Goal: Task Accomplishment & Management: Use online tool/utility

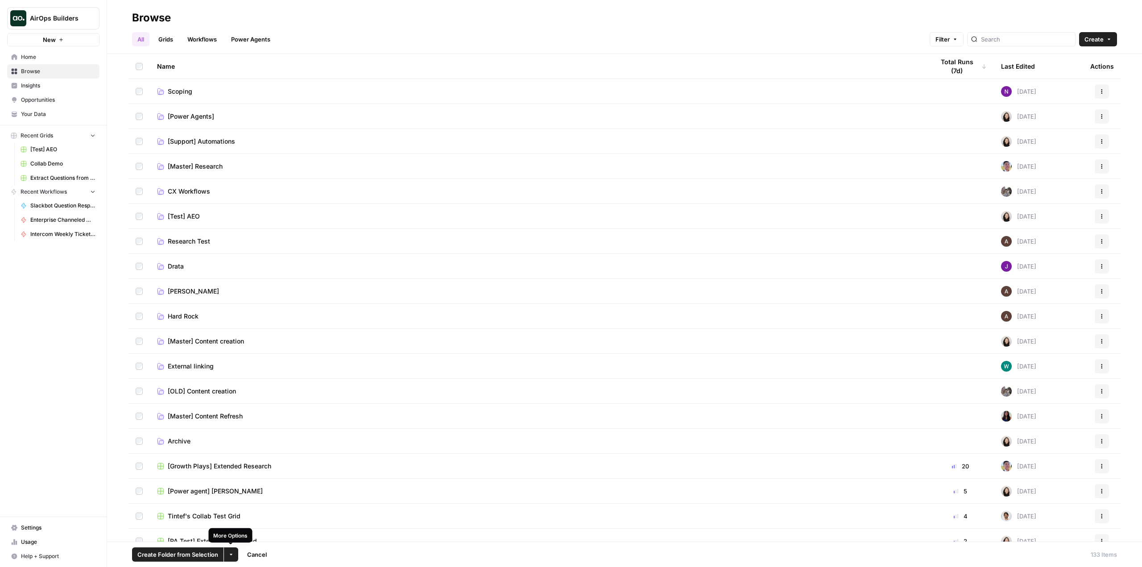
click at [229, 553] on icon "button" at bounding box center [230, 554] width 5 height 5
click at [261, 522] on span "Move to" at bounding box center [251, 521] width 22 height 9
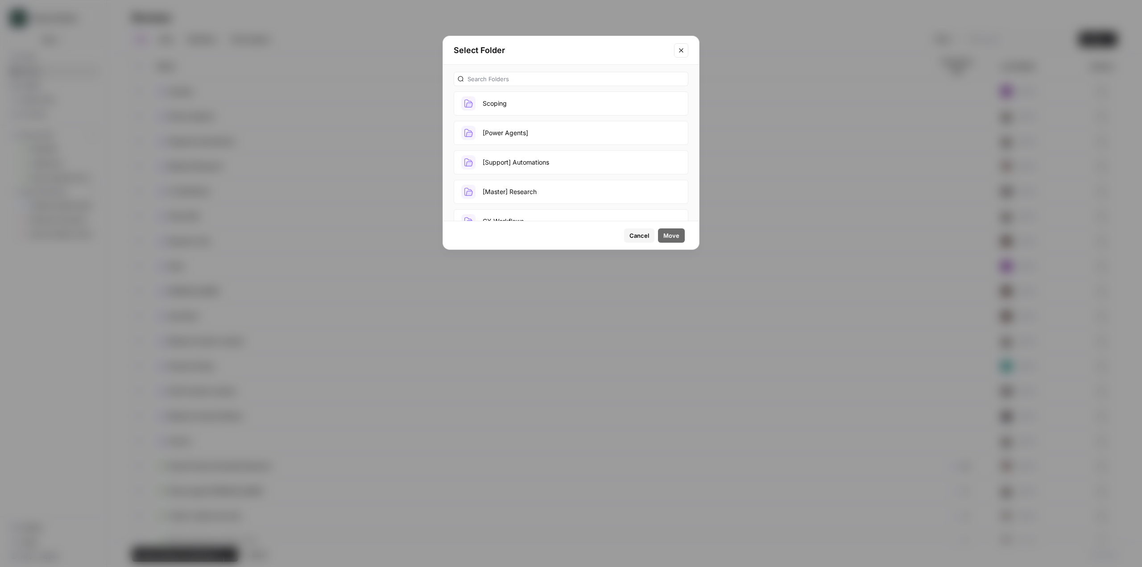
click at [531, 167] on button "[Support] Automations" at bounding box center [571, 162] width 235 height 24
click at [667, 230] on button "Move" at bounding box center [671, 235] width 27 height 14
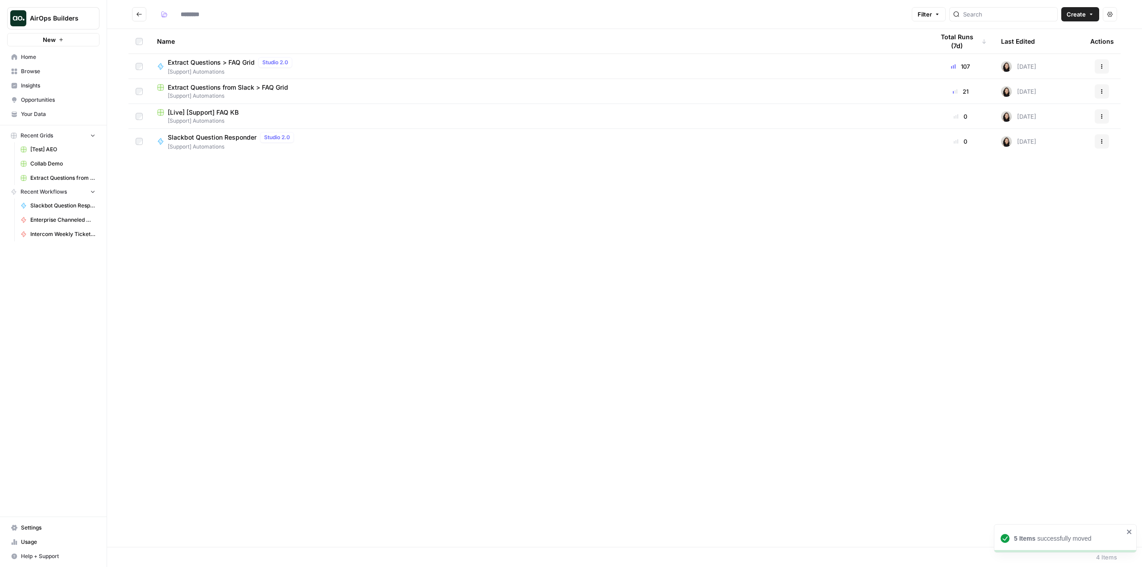
type input "**********"
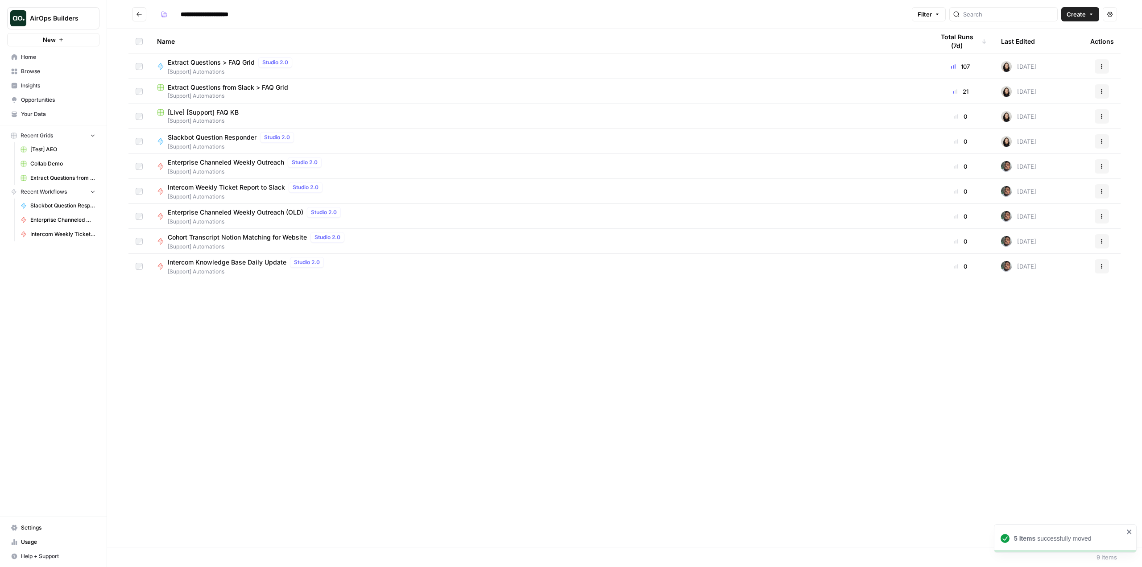
click at [491, 343] on div "Name Total Runs (7d) Last Edited Actions Extract Questions > FAQ Grid Studio 2.…" at bounding box center [624, 288] width 1035 height 518
click at [140, 12] on icon "Go back" at bounding box center [139, 14] width 6 height 6
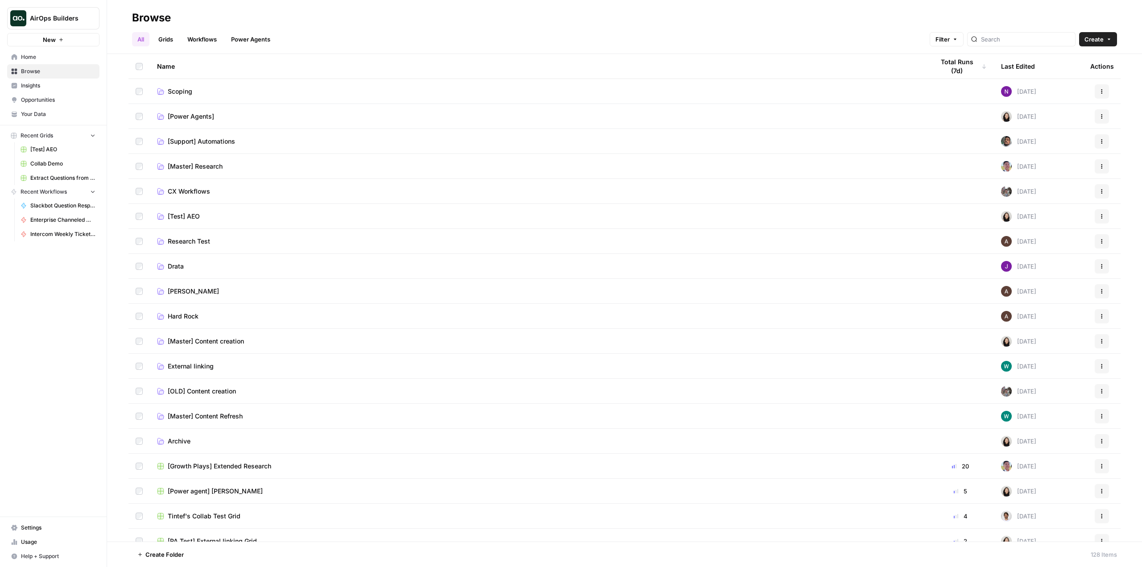
click at [56, 53] on link "Home" at bounding box center [53, 57] width 92 height 14
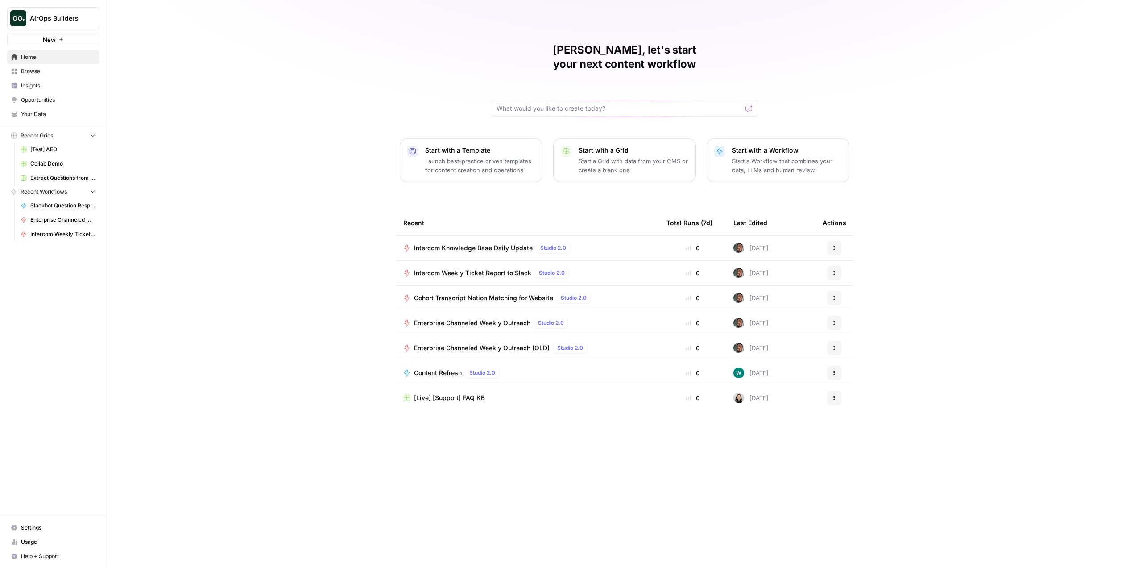
click at [40, 75] on span "Browse" at bounding box center [58, 71] width 75 height 8
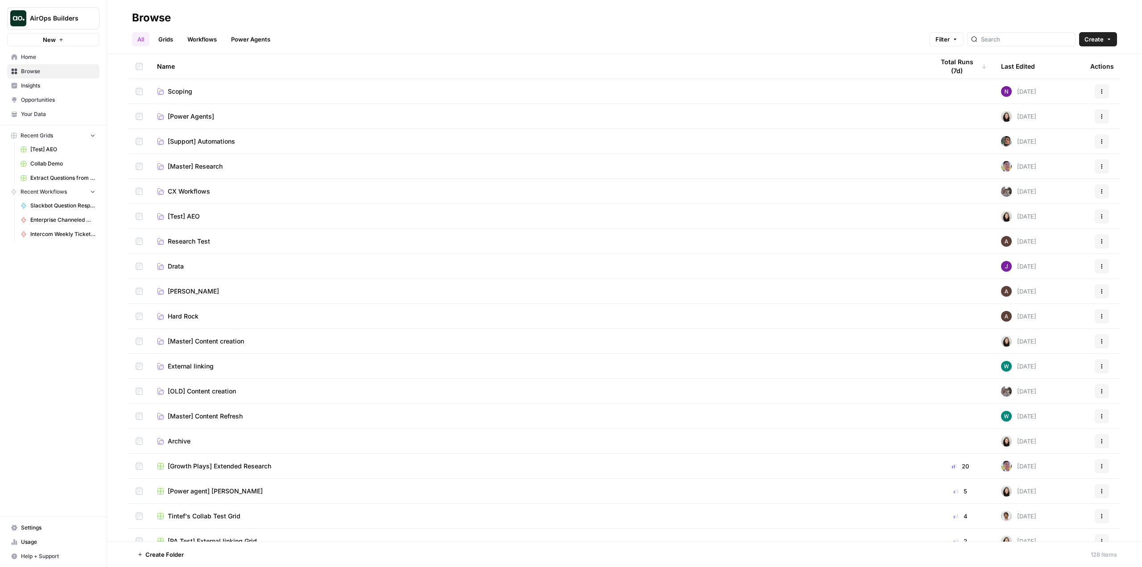
click at [228, 139] on span "[Support] Automations" at bounding box center [201, 141] width 67 height 9
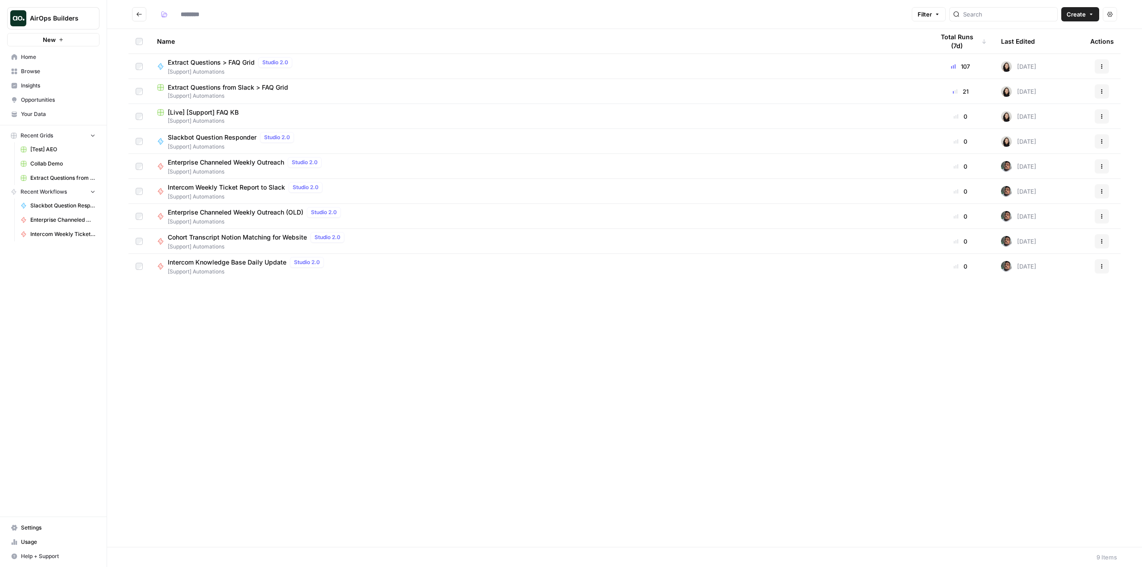
type input "**********"
click at [228, 139] on span "Slackbot Question Responder" at bounding box center [212, 137] width 89 height 9
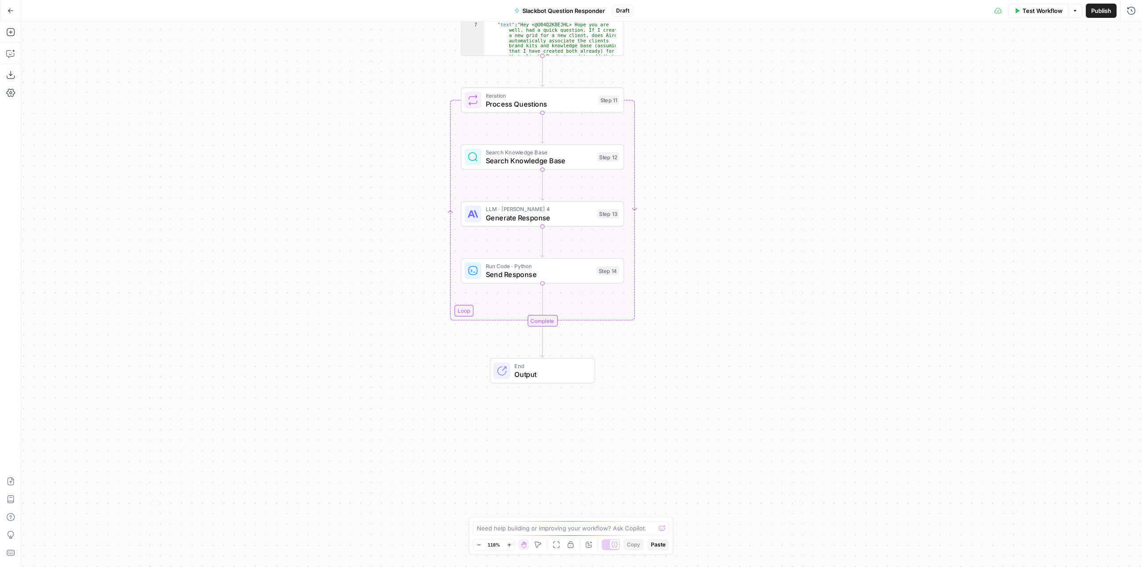
drag, startPoint x: 778, startPoint y: 354, endPoint x: 738, endPoint y: 195, distance: 163.6
click at [738, 195] on div "Workflow Set Inputs Inputs Run Code · Python Fetch Slack Messages Step 10 Outpu…" at bounding box center [581, 294] width 1121 height 546
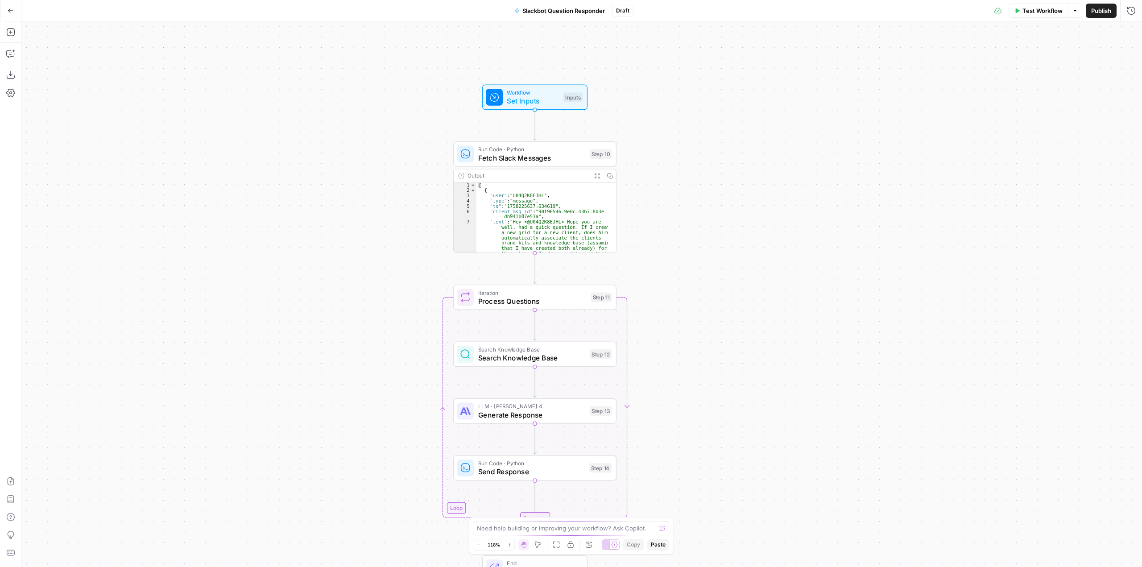
drag, startPoint x: 696, startPoint y: 138, endPoint x: 689, endPoint y: 335, distance: 197.4
click at [689, 335] on div "Workflow Set Inputs Inputs Run Code · Python Fetch Slack Messages Step 10 Outpu…" at bounding box center [581, 294] width 1121 height 546
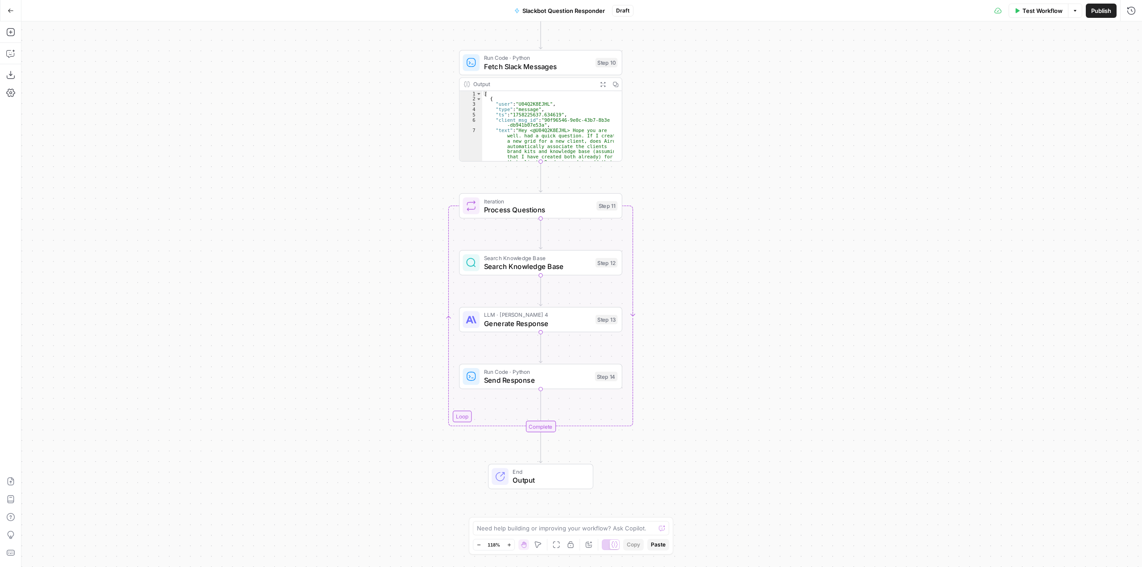
drag, startPoint x: 689, startPoint y: 335, endPoint x: 695, endPoint y: 244, distance: 91.6
click at [695, 244] on div "Workflow Set Inputs Inputs Run Code · Python Fetch Slack Messages Step 10 Outpu…" at bounding box center [581, 294] width 1121 height 546
click at [560, 384] on span "Send Response" at bounding box center [537, 380] width 107 height 11
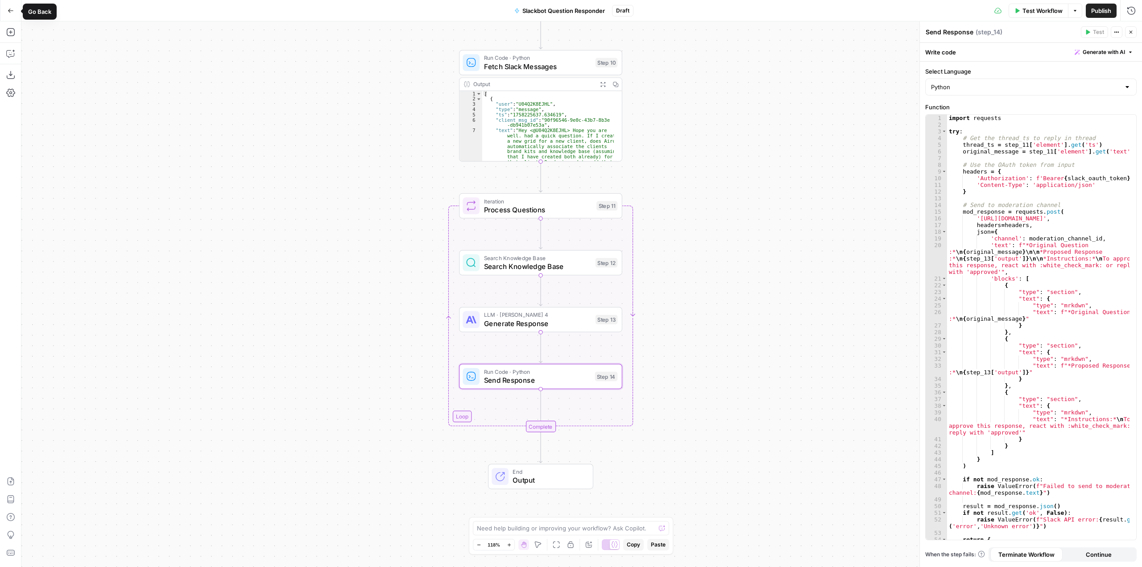
click at [12, 14] on button "Go Back" at bounding box center [11, 11] width 16 height 16
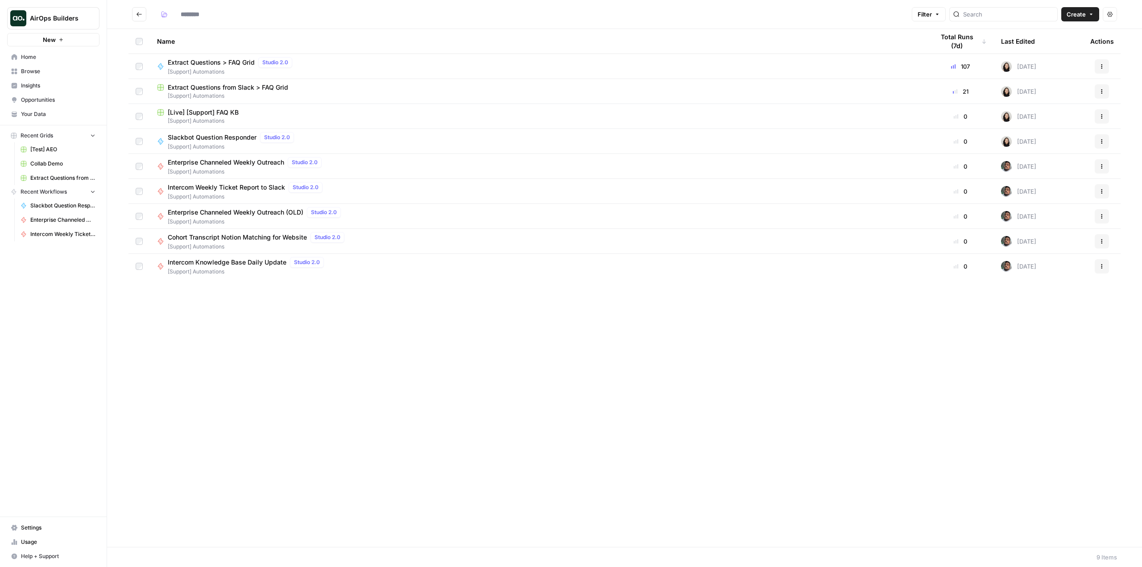
type input "**********"
click at [53, 51] on link "Home" at bounding box center [53, 57] width 92 height 14
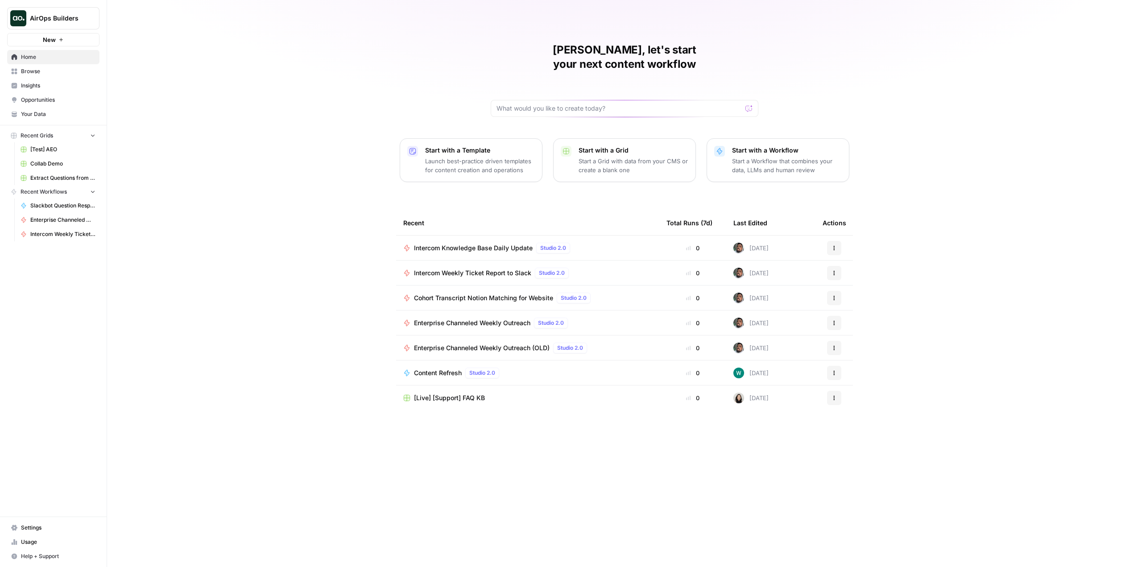
click at [833, 162] on button "Start with a Workflow Start a Workflow that combines your data, LLMs and human …" at bounding box center [778, 160] width 143 height 44
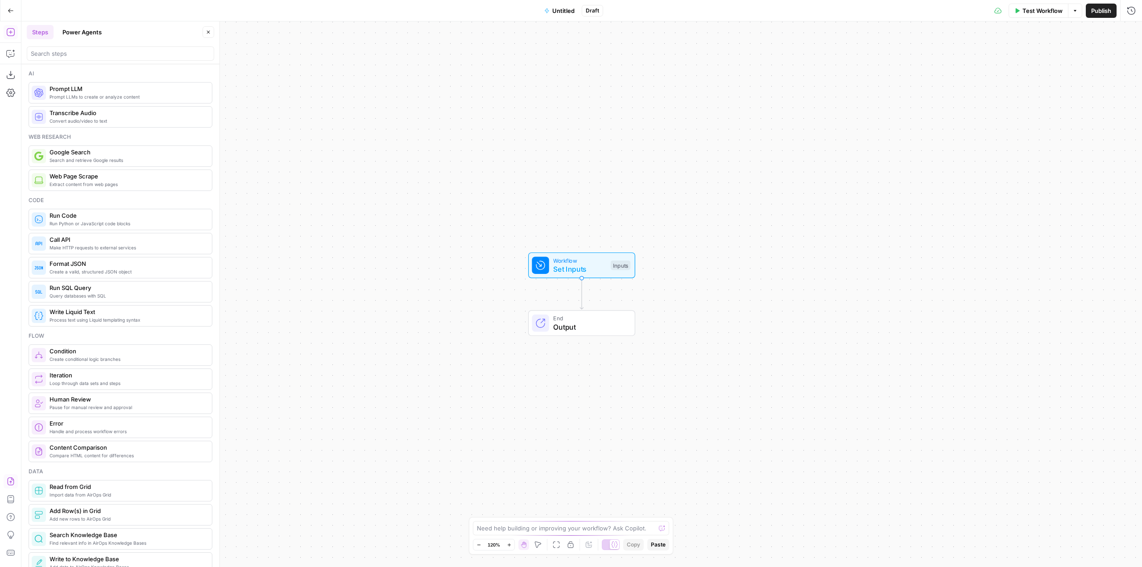
click at [16, 481] on button "Import JSON" at bounding box center [11, 481] width 14 height 14
click at [539, 109] on span "Import" at bounding box center [540, 113] width 21 height 9
click at [551, 10] on button "Untitled" at bounding box center [559, 11] width 41 height 14
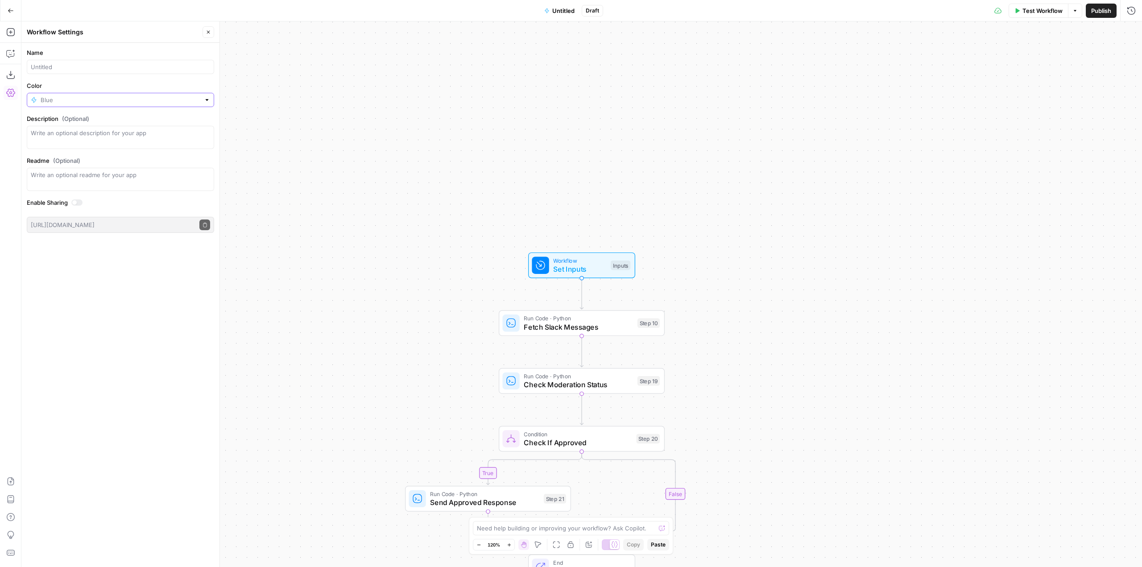
click at [97, 100] on input "Color" at bounding box center [121, 99] width 160 height 9
click at [56, 216] on span "Red" at bounding box center [123, 220] width 159 height 9
type input "Red"
click at [87, 70] on input "Name" at bounding box center [120, 66] width 179 height 9
type input "Bot Slack Responder"
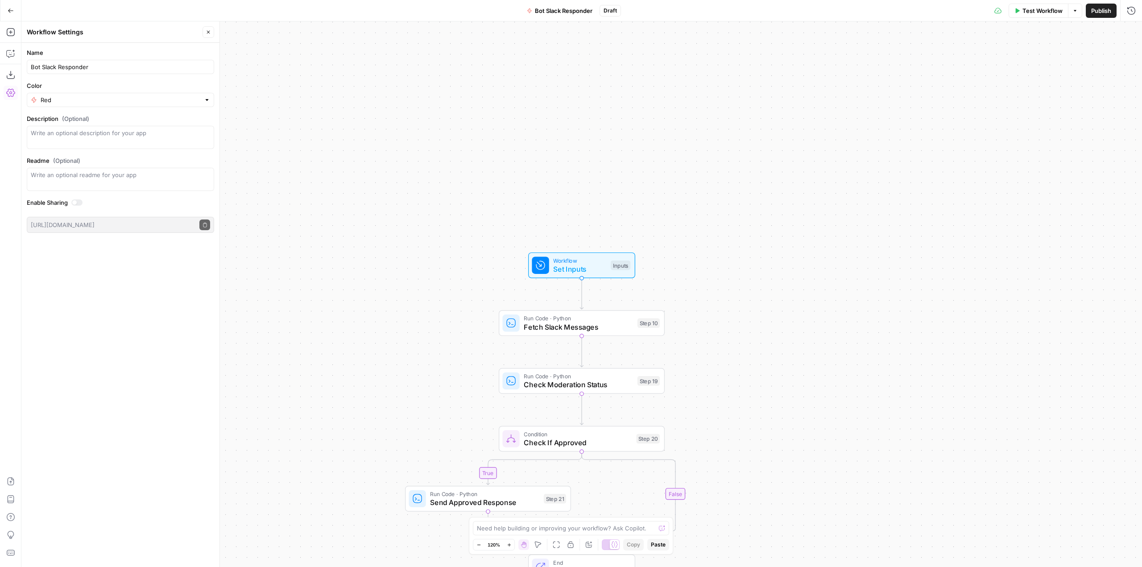
click at [1098, 12] on span "Publish" at bounding box center [1101, 10] width 20 height 9
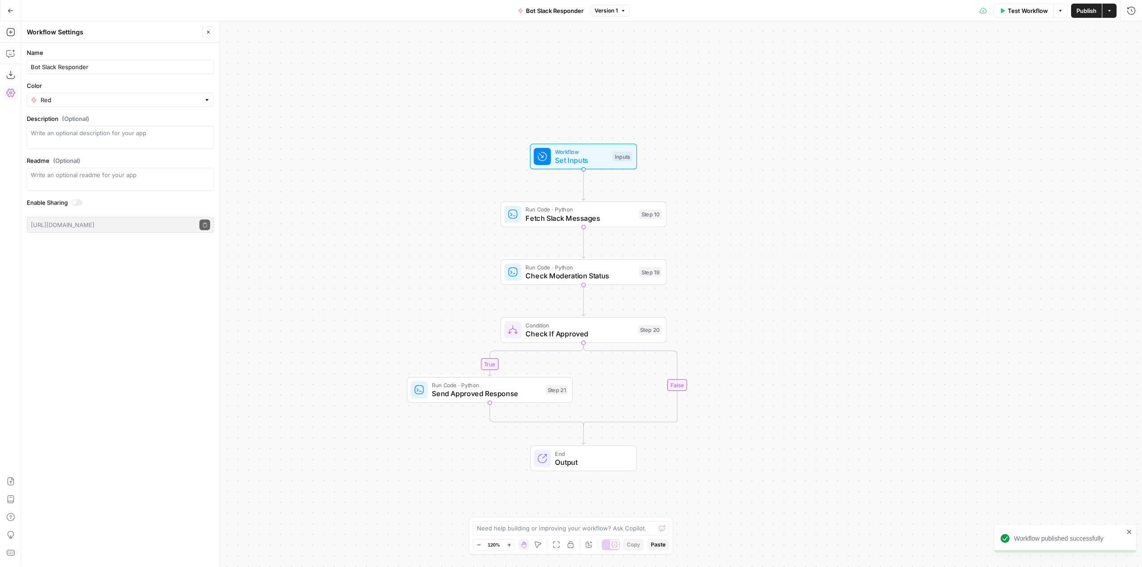
drag, startPoint x: 795, startPoint y: 336, endPoint x: 797, endPoint y: 227, distance: 108.9
click at [797, 227] on div "true false Workflow Set Inputs Inputs Run Code · Python Fetch Slack Messages St…" at bounding box center [581, 294] width 1121 height 546
click at [16, 13] on button "Go Back" at bounding box center [11, 11] width 16 height 16
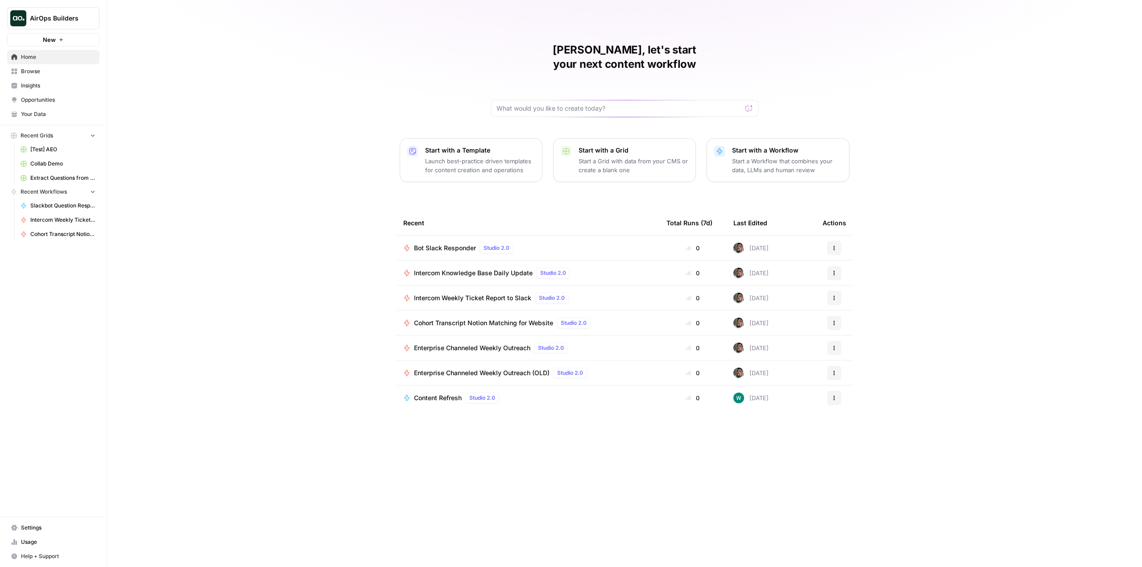
click at [40, 75] on span "Browse" at bounding box center [58, 71] width 75 height 8
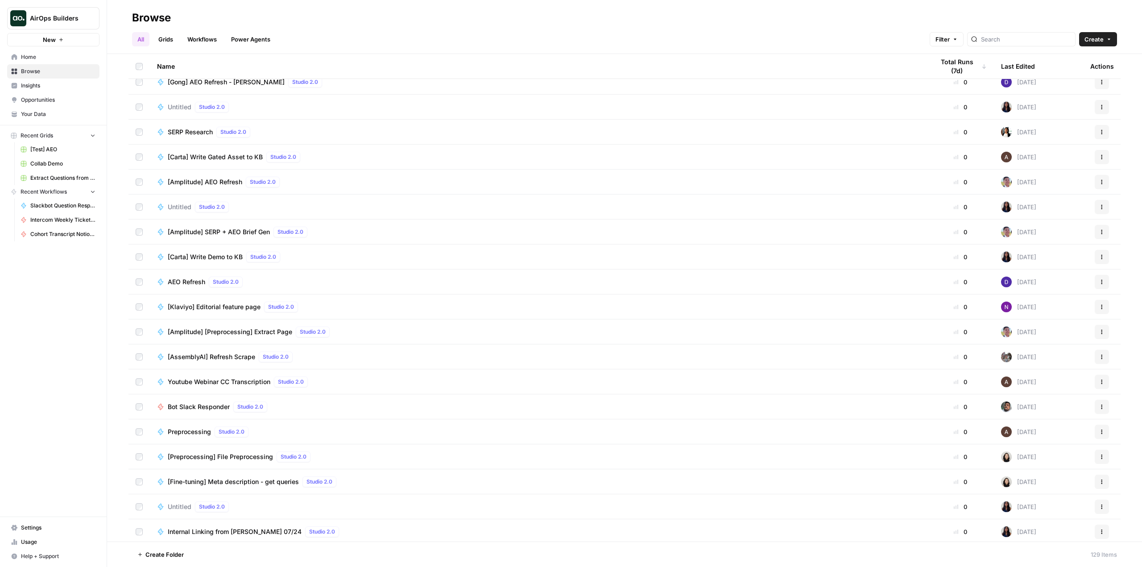
scroll to position [2760, 0]
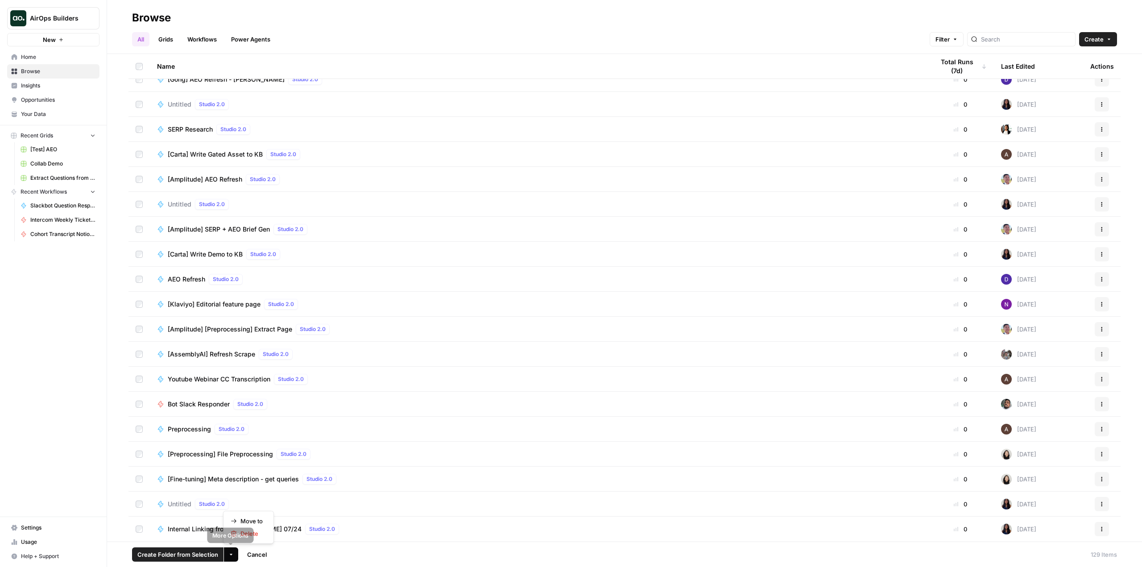
click at [228, 549] on button "More Options" at bounding box center [231, 554] width 14 height 14
click at [258, 518] on span "Move to" at bounding box center [251, 521] width 22 height 9
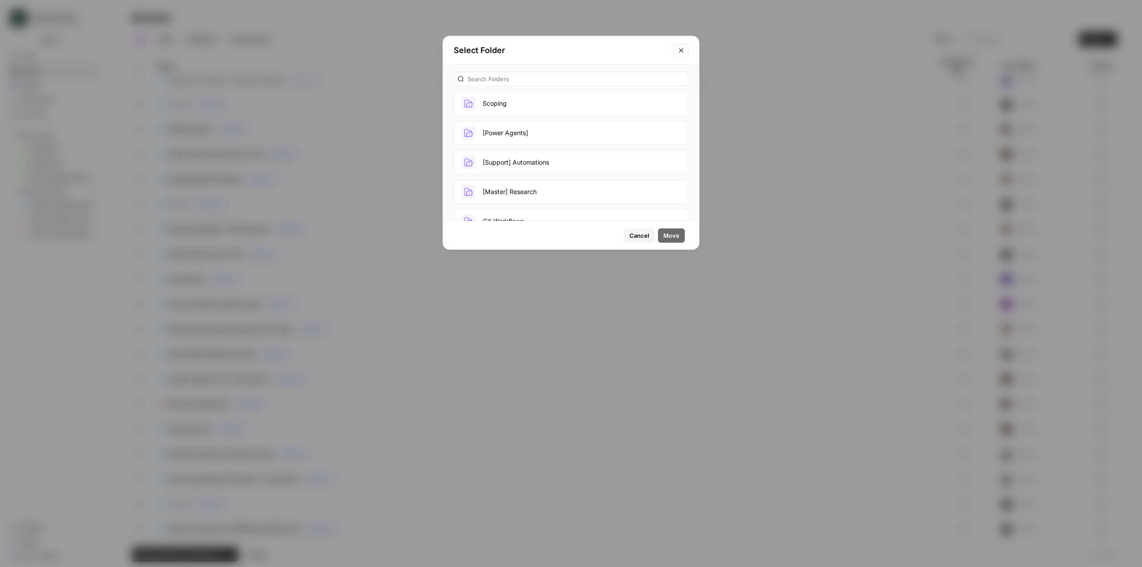
click at [549, 159] on button "[Support] Automations" at bounding box center [571, 162] width 235 height 24
click at [675, 237] on span "Move" at bounding box center [671, 235] width 16 height 9
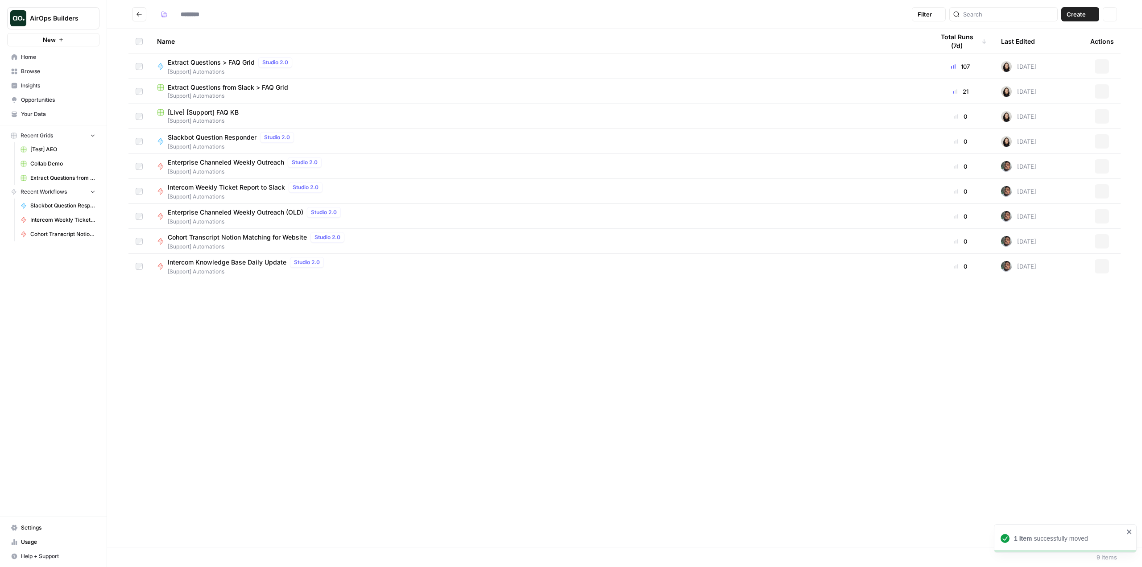
type input "**********"
click at [206, 286] on span "Bot Slack Responder" at bounding box center [199, 287] width 62 height 9
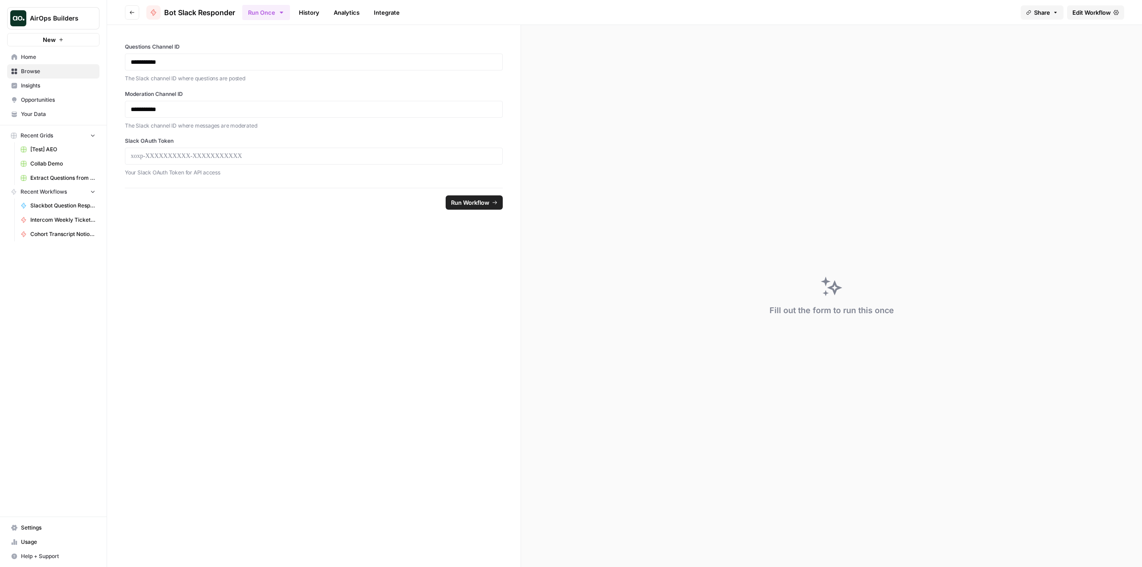
click at [128, 13] on button "Go back" at bounding box center [132, 12] width 14 height 14
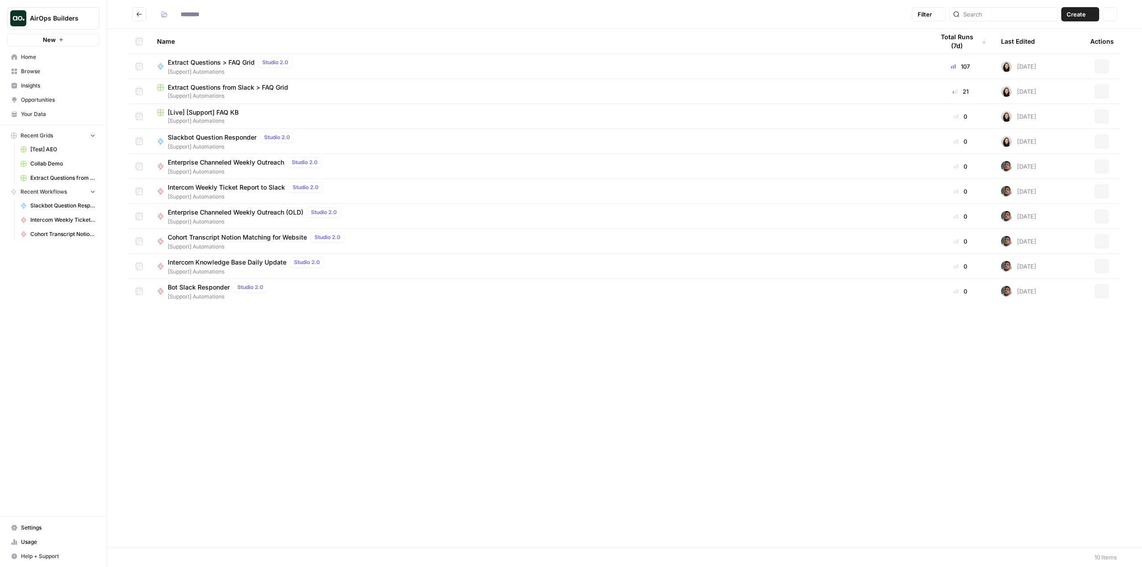
type input "**********"
click at [225, 136] on span "Slackbot Question Responder" at bounding box center [212, 137] width 89 height 9
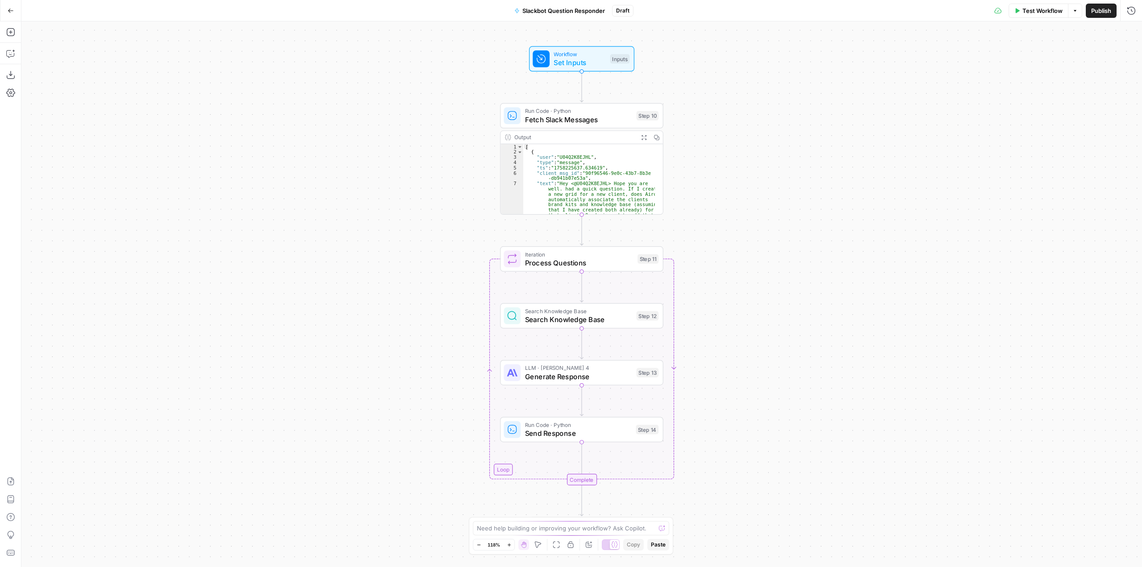
drag, startPoint x: 604, startPoint y: 9, endPoint x: 590, endPoint y: 9, distance: 13.8
click at [590, 9] on span "Slackbot Question Responder" at bounding box center [563, 10] width 83 height 9
click at [117, 67] on input "Slackbot Question Responder" at bounding box center [120, 66] width 179 height 9
click at [14, 16] on button "Go Back" at bounding box center [11, 11] width 16 height 16
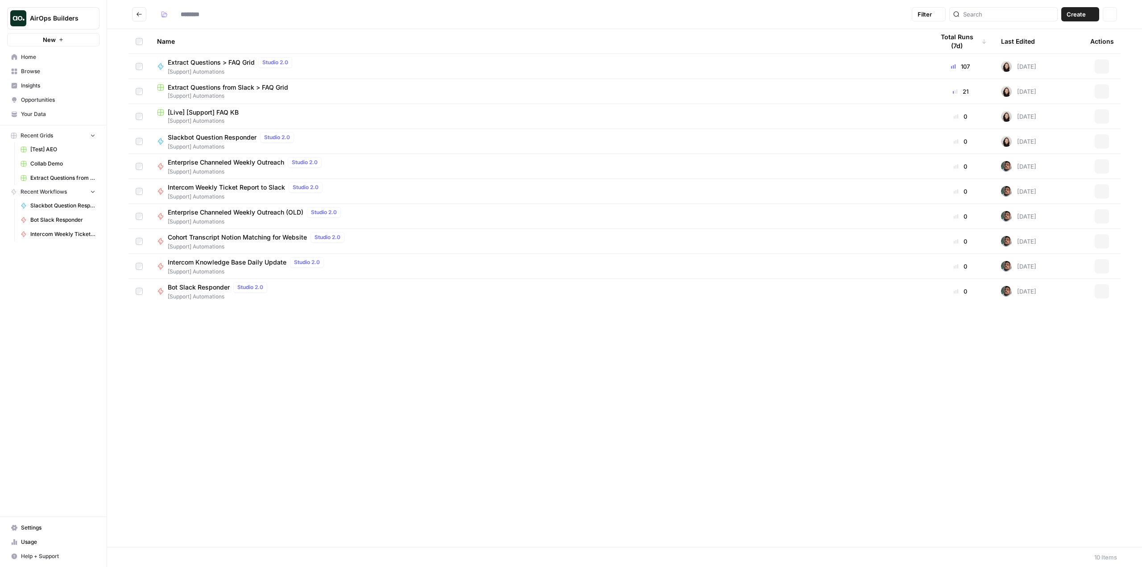
type input "**********"
click at [207, 290] on span "Bot Slack Responder" at bounding box center [199, 287] width 62 height 9
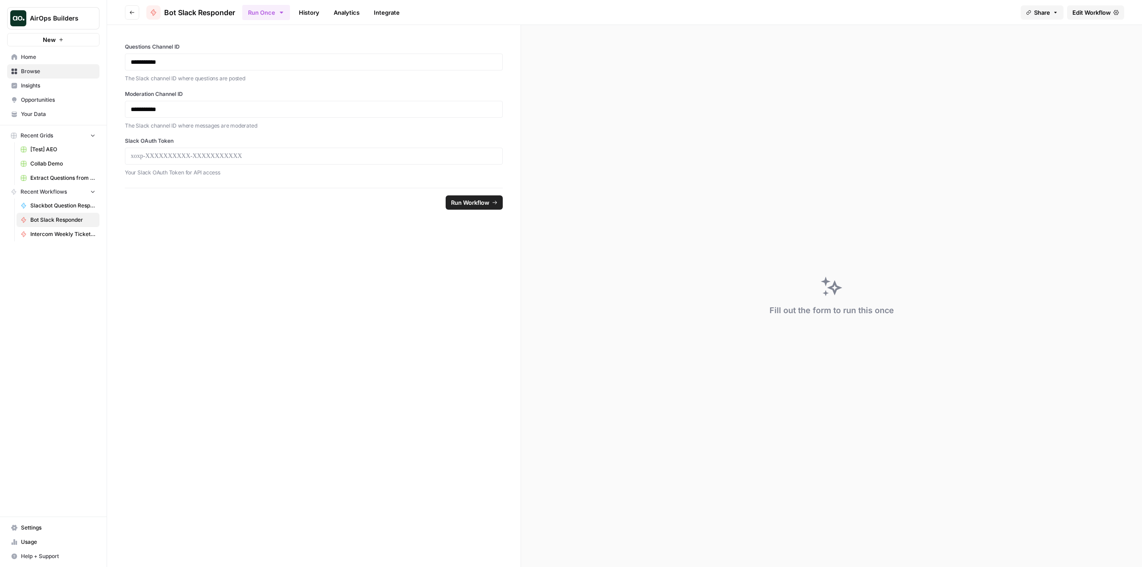
click at [203, 13] on span "Bot Slack Responder" at bounding box center [199, 12] width 71 height 11
click at [1076, 8] on span "Edit Workflow" at bounding box center [1092, 12] width 38 height 9
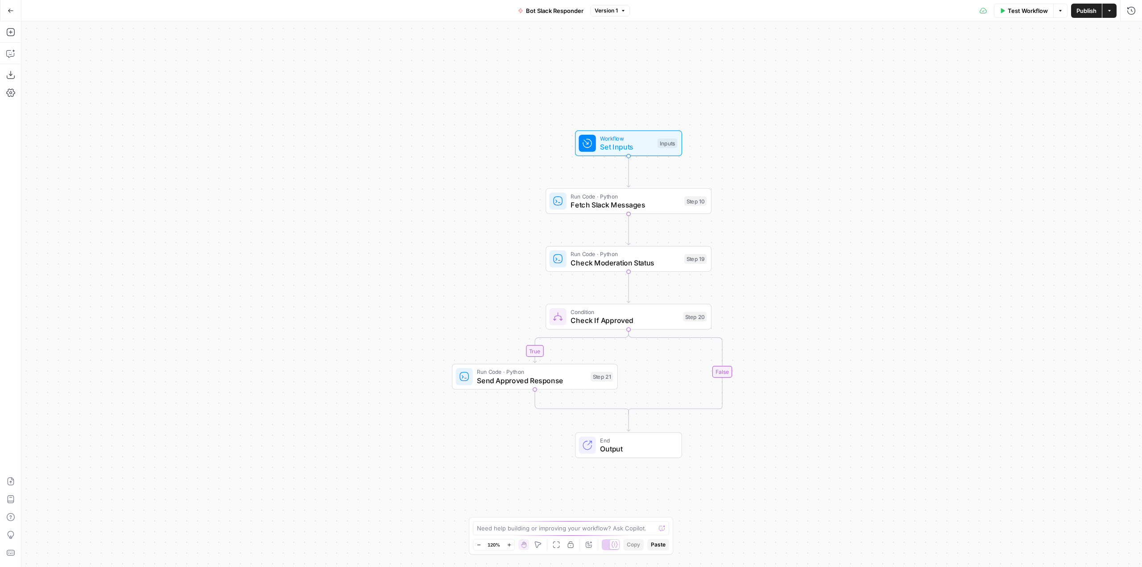
click at [554, 13] on span "Bot Slack Responder" at bounding box center [555, 10] width 58 height 9
click at [131, 68] on input "Bot Slack Responder" at bounding box center [120, 66] width 179 height 9
paste input "Slackbot Question Responder"
paste input "Slackbot Question"
type input "Slackbot Question Responder pt. 2"
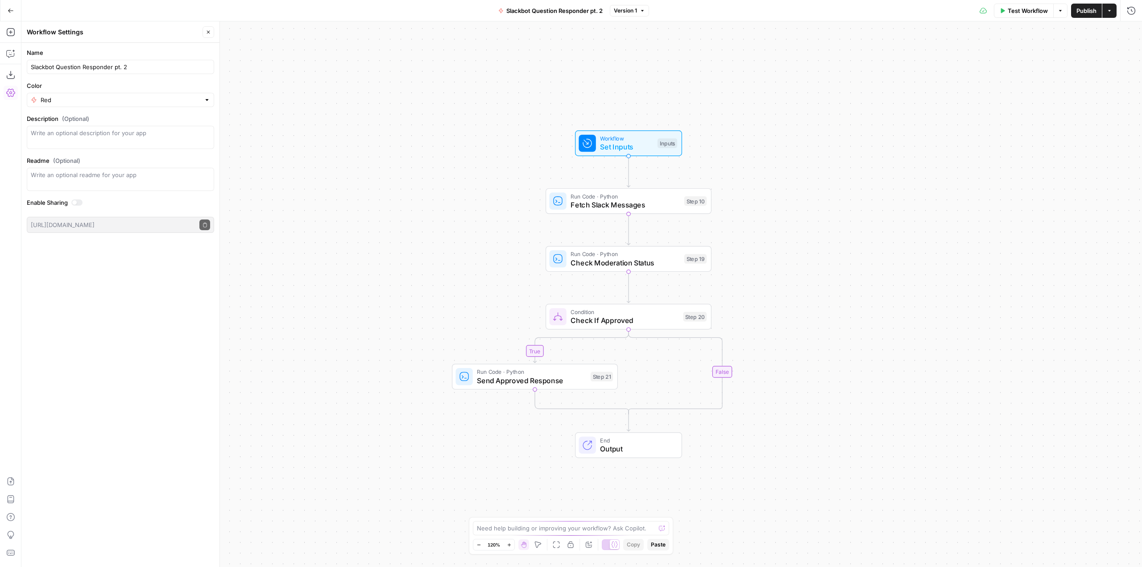
click at [208, 59] on div "Name Slackbot Question Responder pt. 2" at bounding box center [120, 61] width 187 height 26
click at [14, 10] on button "Go Back" at bounding box center [11, 11] width 16 height 16
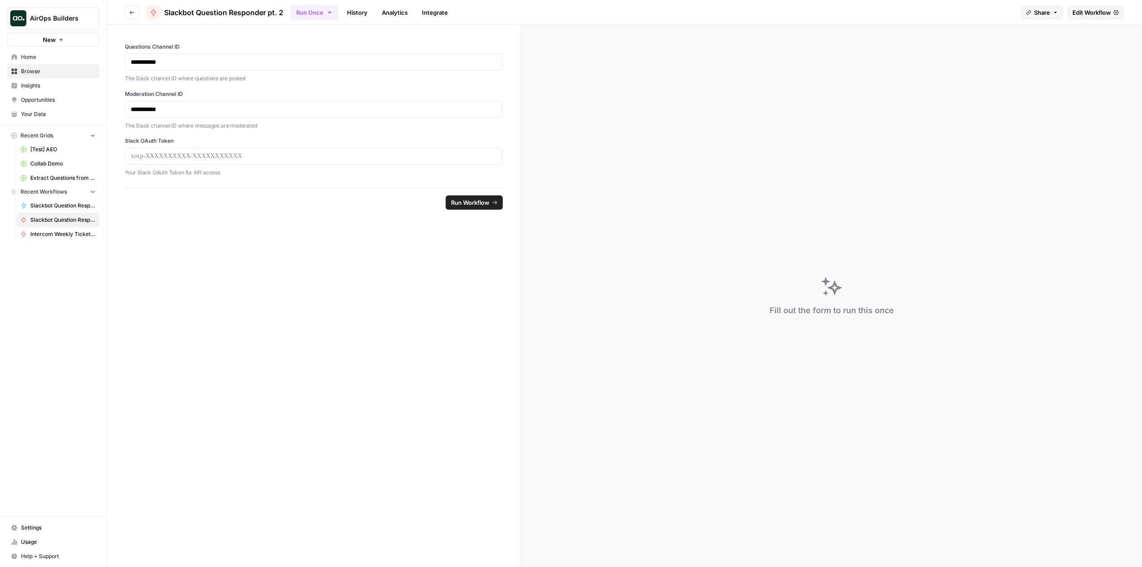
click at [14, 10] on button "AirOps Builders" at bounding box center [53, 18] width 92 height 22
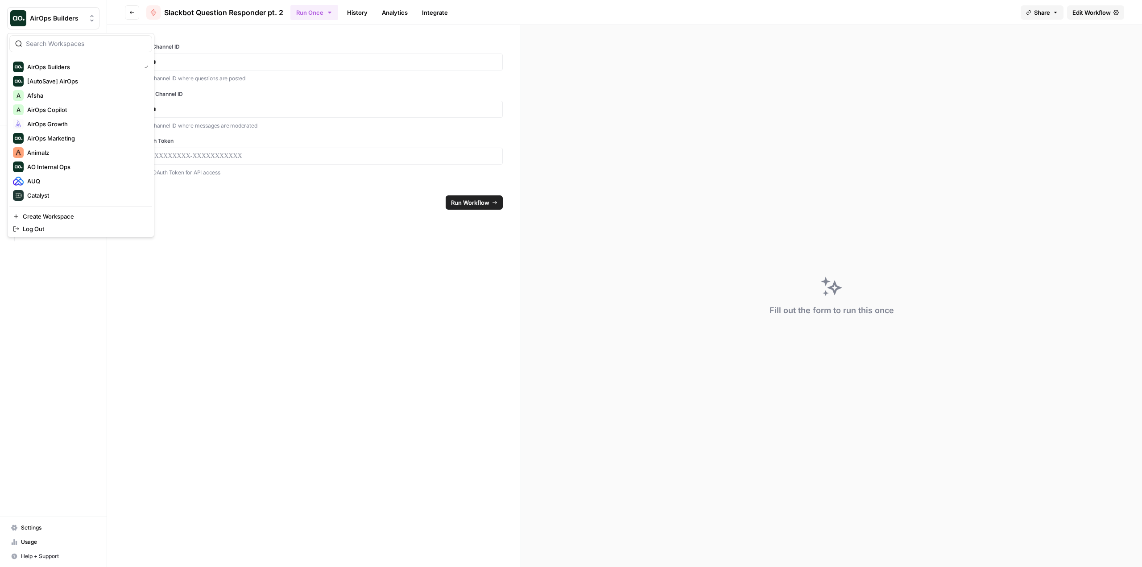
click at [130, 8] on button "Go back" at bounding box center [132, 12] width 14 height 14
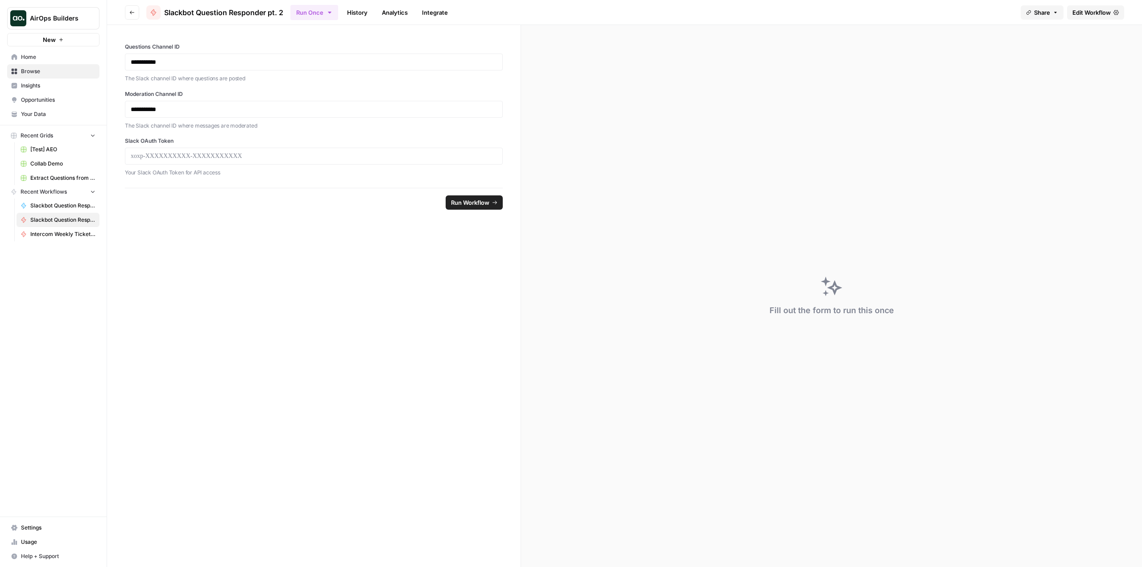
click at [130, 8] on button "Go back" at bounding box center [132, 12] width 14 height 14
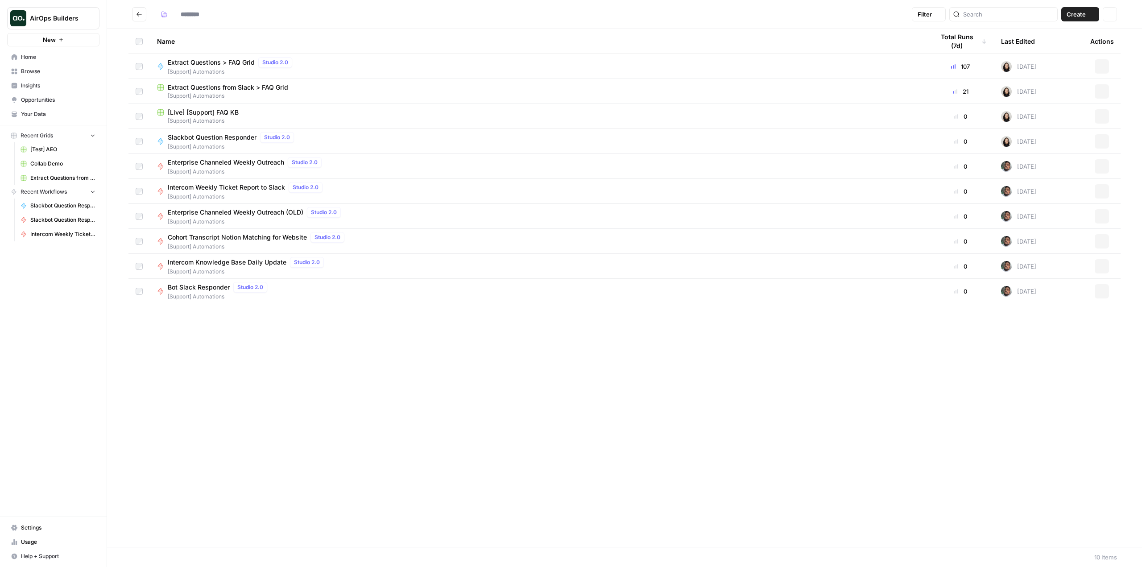
type input "**********"
click at [63, 16] on span "AirOps Builders" at bounding box center [57, 18] width 54 height 9
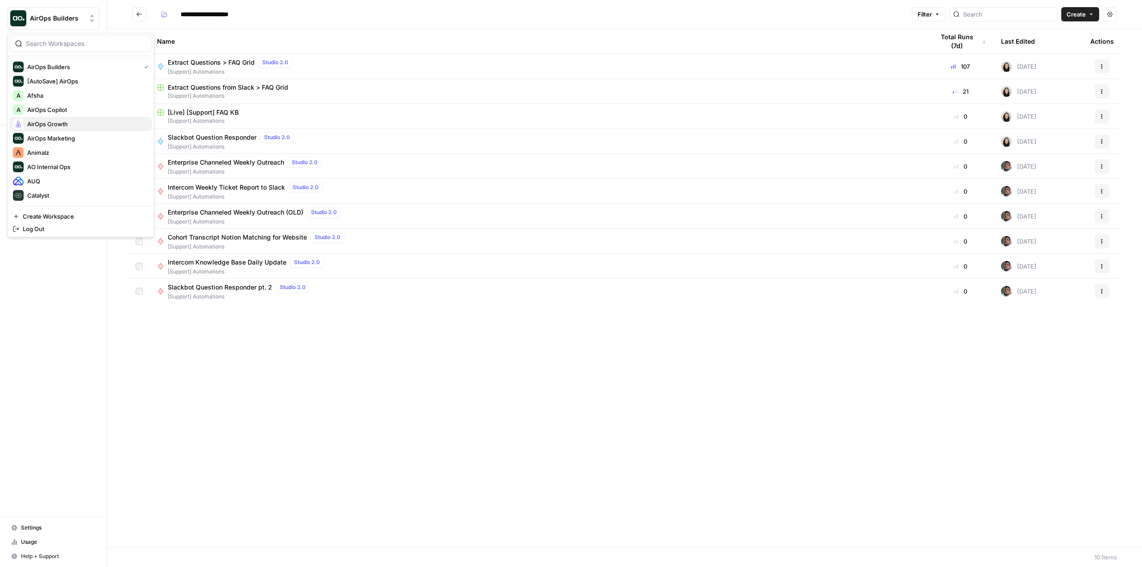
click at [76, 119] on div "AirOps Growth" at bounding box center [81, 124] width 136 height 11
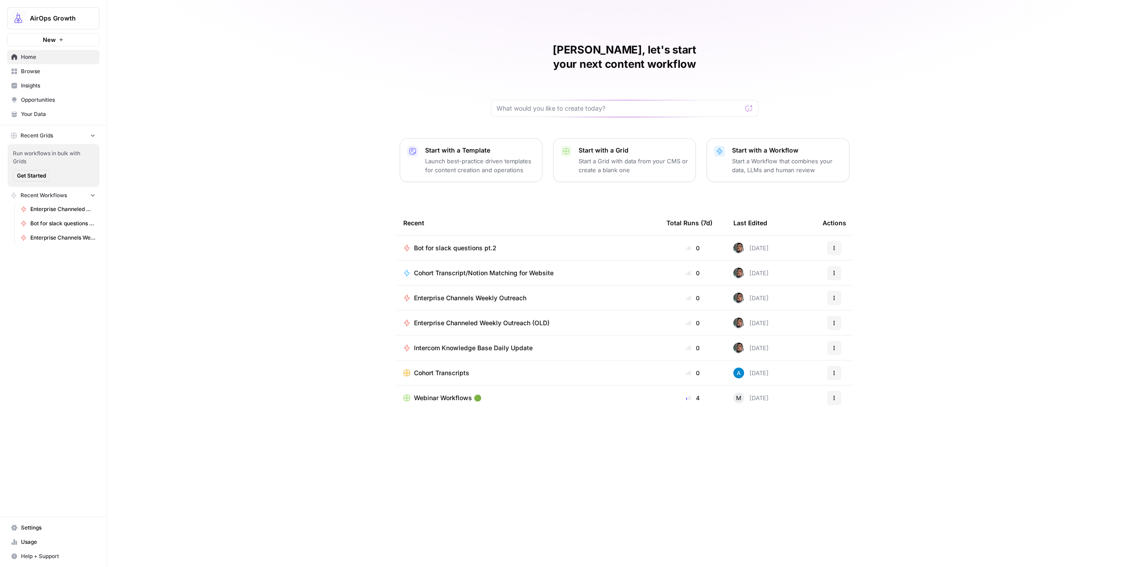
click at [38, 72] on span "Browse" at bounding box center [58, 71] width 75 height 8
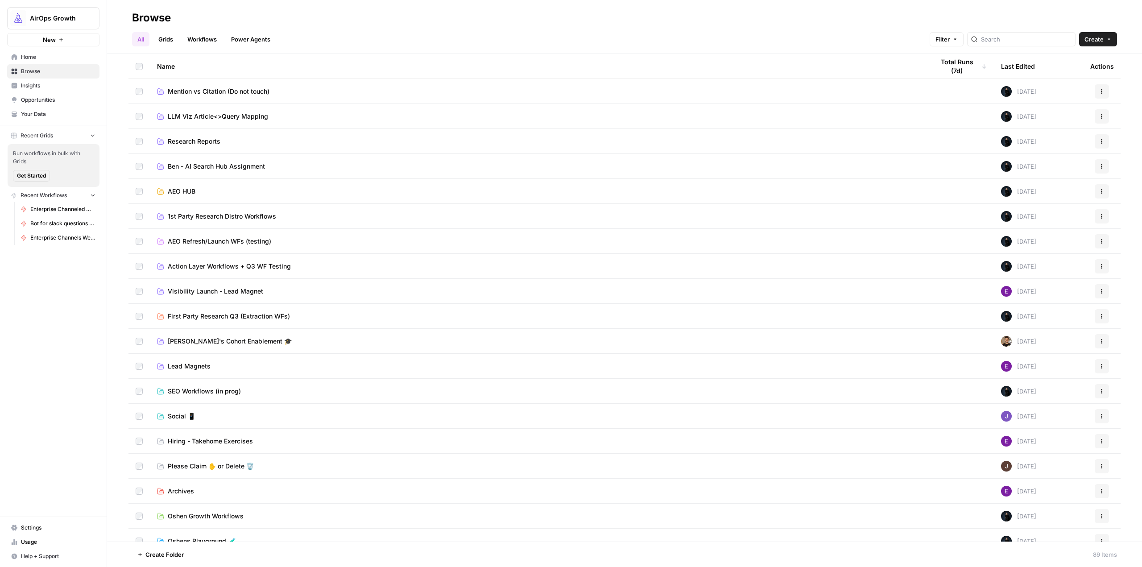
click at [1093, 42] on span "Create" at bounding box center [1094, 39] width 19 height 9
click at [1072, 58] on span "Folder" at bounding box center [1081, 60] width 50 height 9
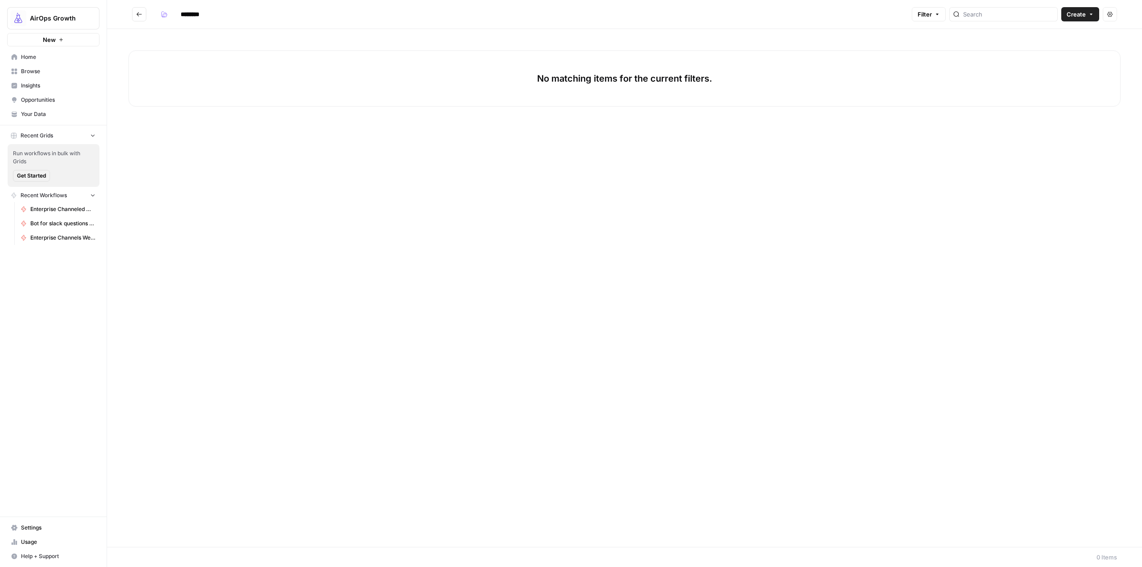
type input "******"
type input "**********"
click at [136, 8] on button "Go back" at bounding box center [139, 14] width 14 height 14
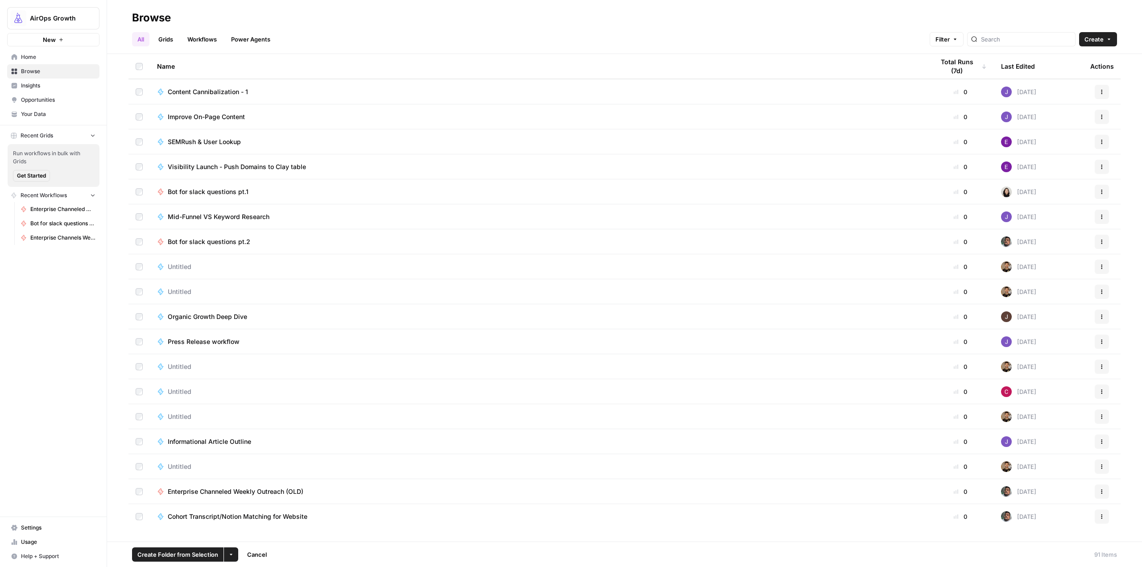
scroll to position [1276, 0]
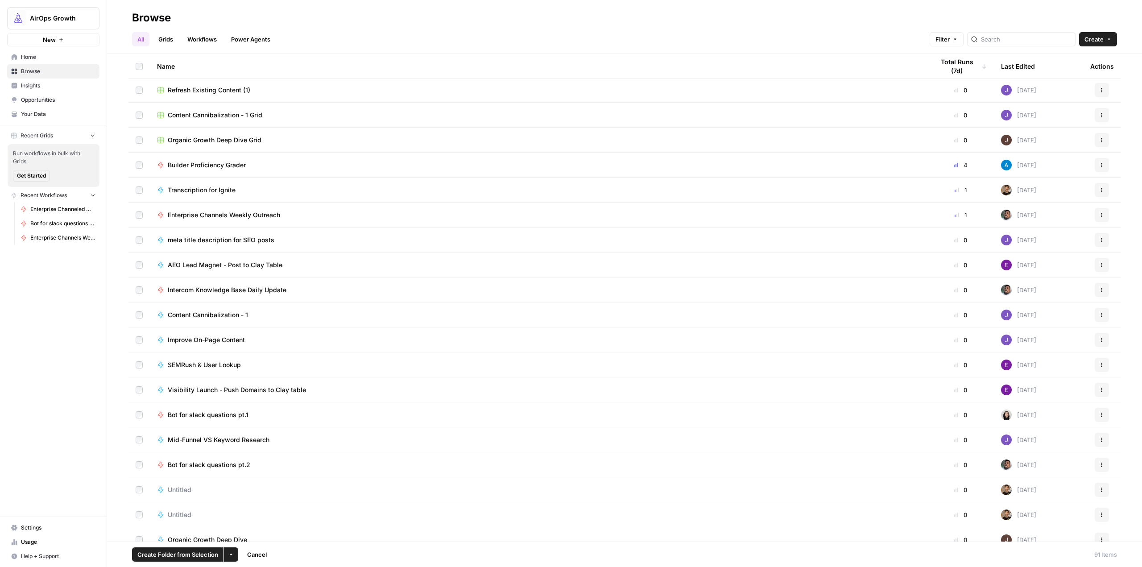
click at [227, 551] on button "More Options" at bounding box center [231, 554] width 14 height 14
click at [259, 520] on span "Move to" at bounding box center [251, 521] width 22 height 9
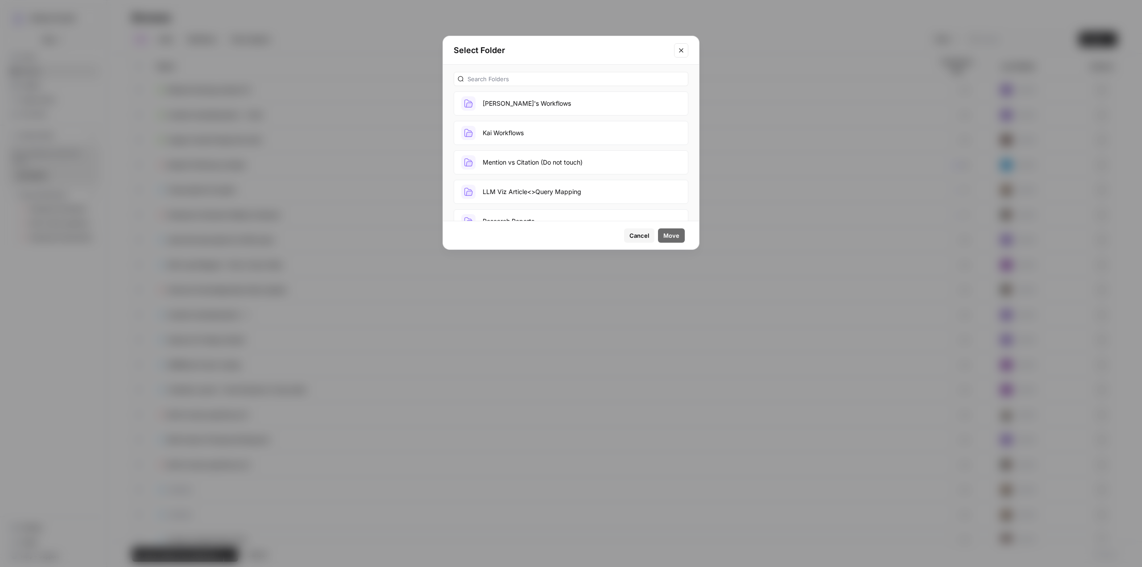
click at [560, 105] on button "Manu's Workflows" at bounding box center [571, 103] width 235 height 24
click at [671, 232] on span "Move" at bounding box center [671, 235] width 16 height 9
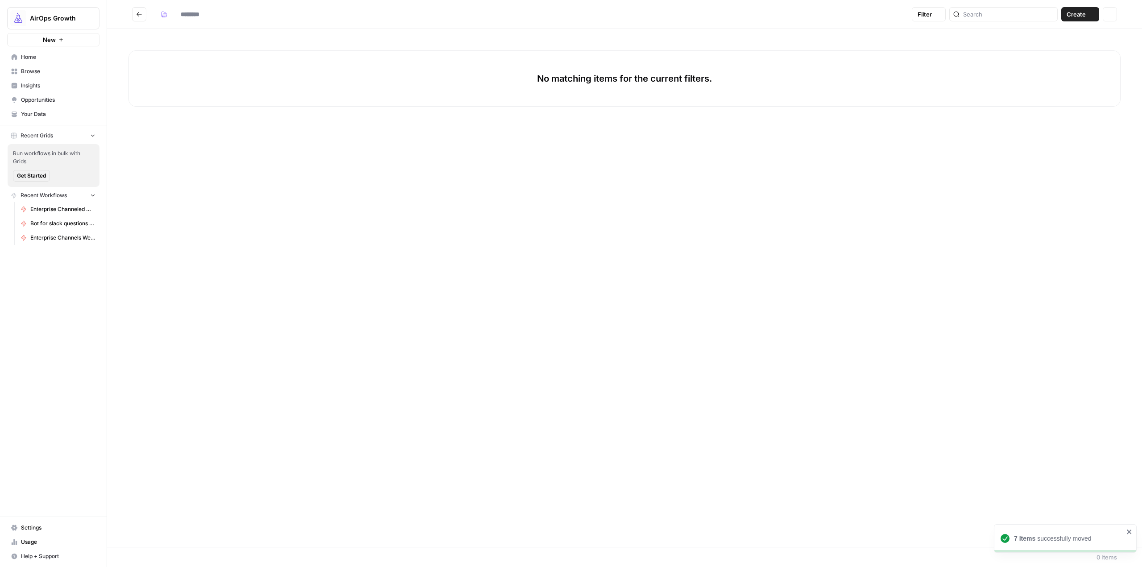
type input "**********"
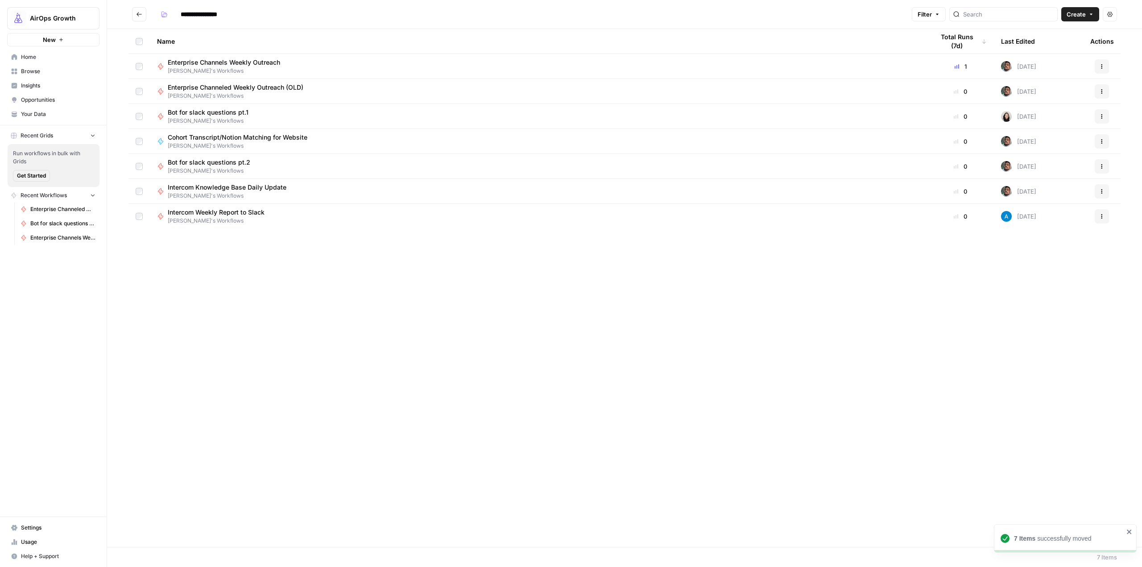
click at [142, 8] on button "Go back" at bounding box center [139, 14] width 14 height 14
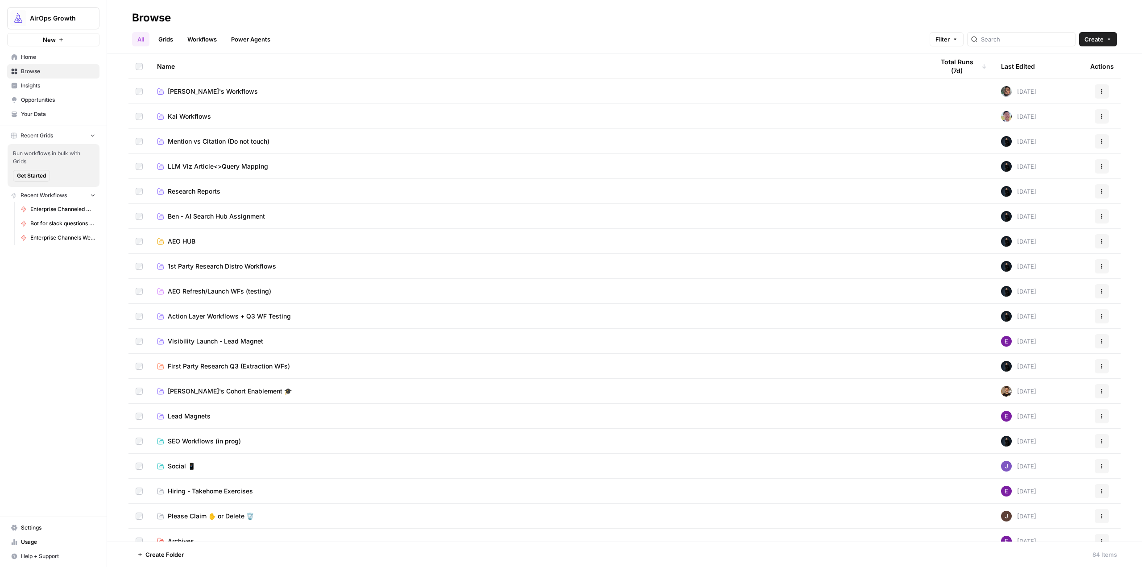
click at [42, 13] on button "AirOps Growth" at bounding box center [53, 18] width 92 height 22
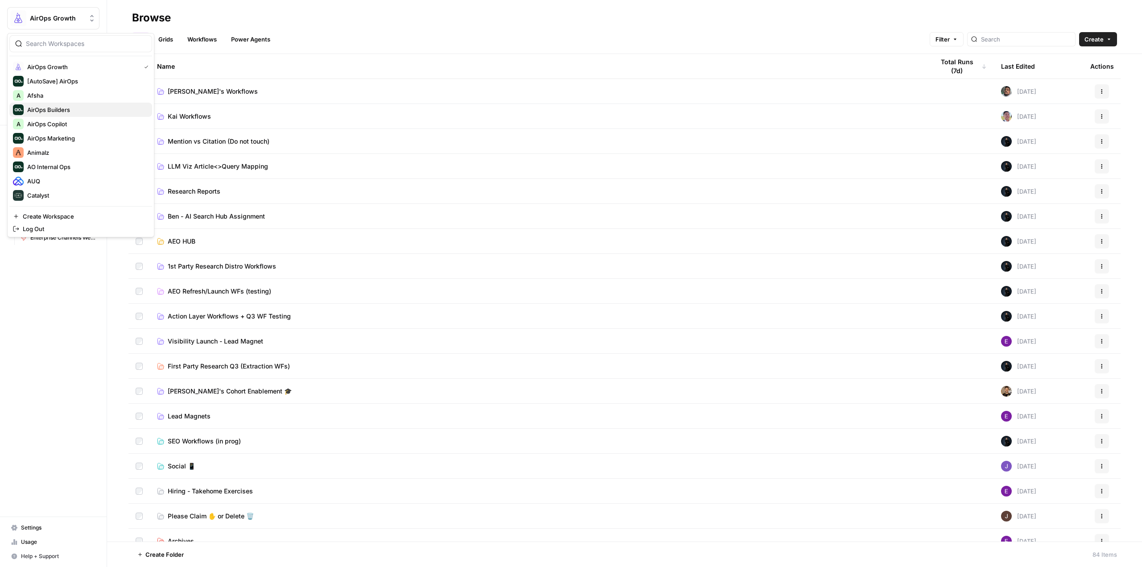
click at [71, 106] on span "AirOps Builders" at bounding box center [86, 109] width 118 height 9
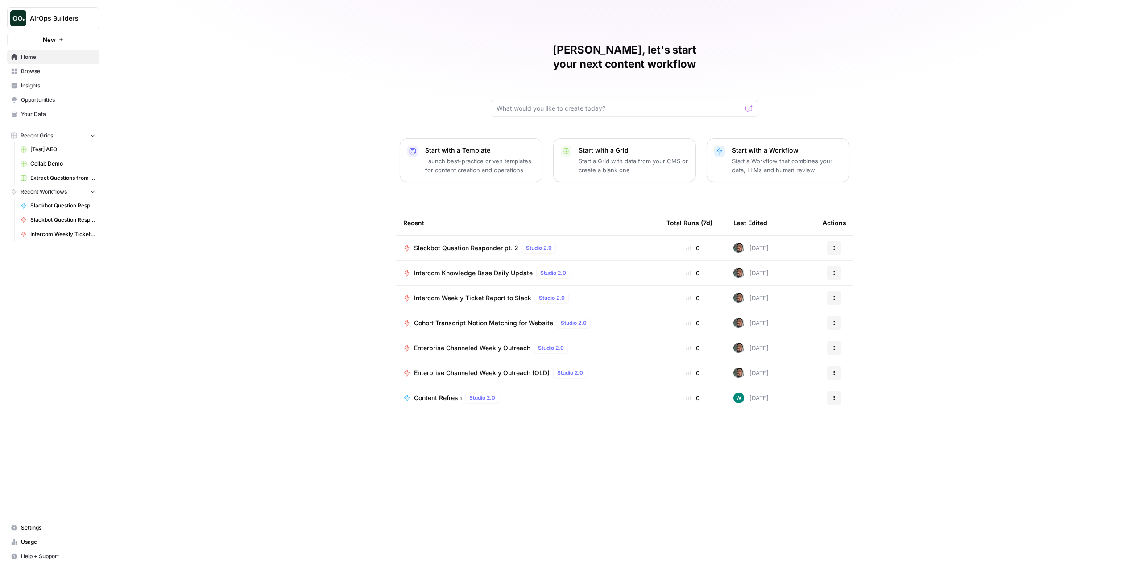
click at [761, 157] on p "Start a Workflow that combines your data, LLMs and human review" at bounding box center [787, 166] width 110 height 18
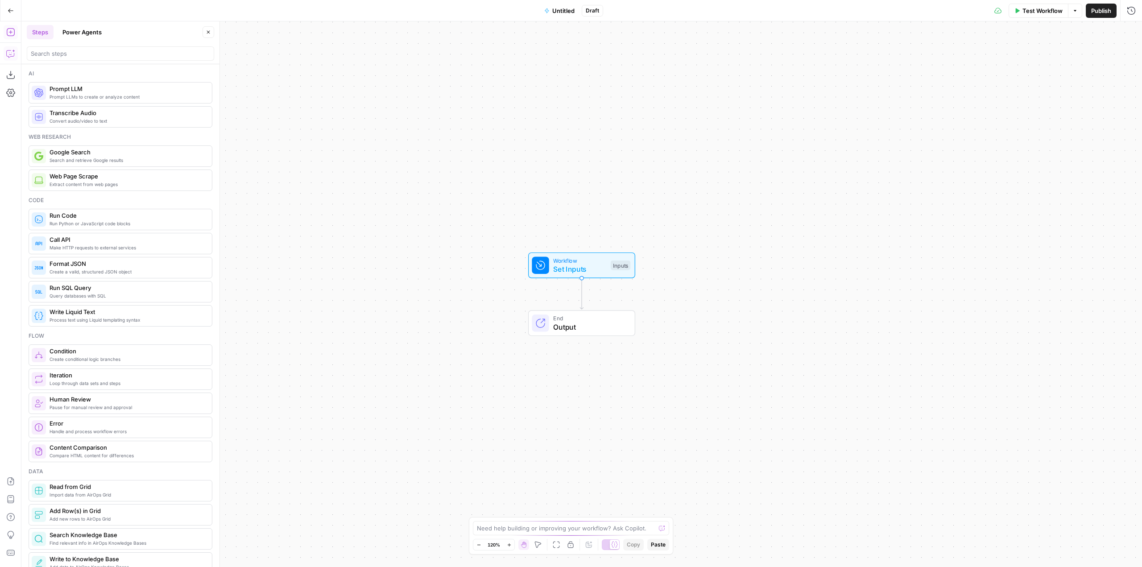
click at [12, 59] on button "Copilot" at bounding box center [11, 53] width 14 height 14
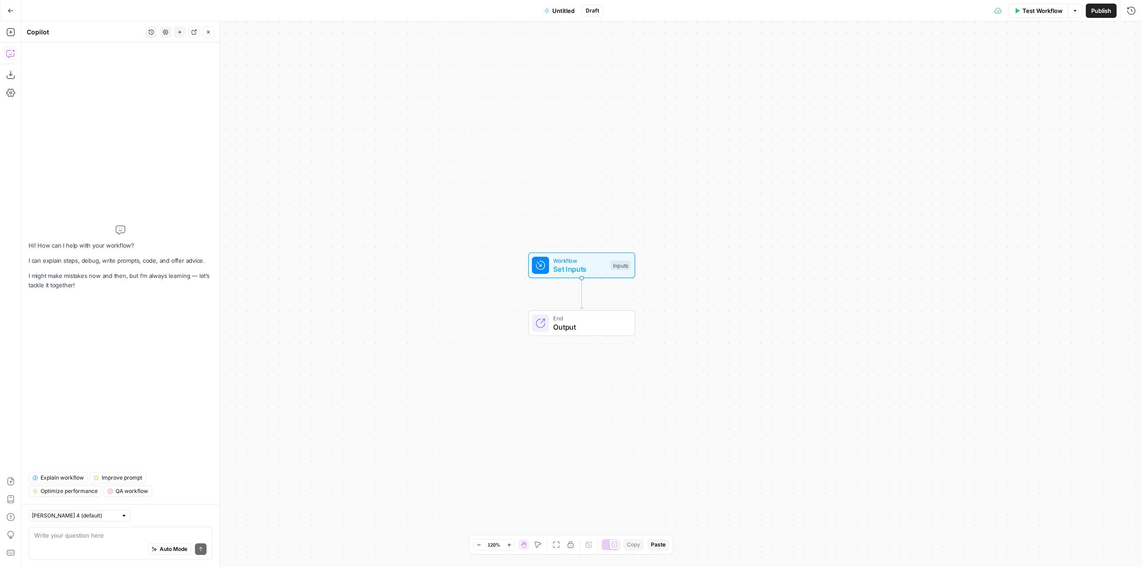
click at [145, 533] on textarea at bounding box center [120, 535] width 172 height 9
type textarea "I need to add a code step that will connect to slack's API to fetch messages fr…"
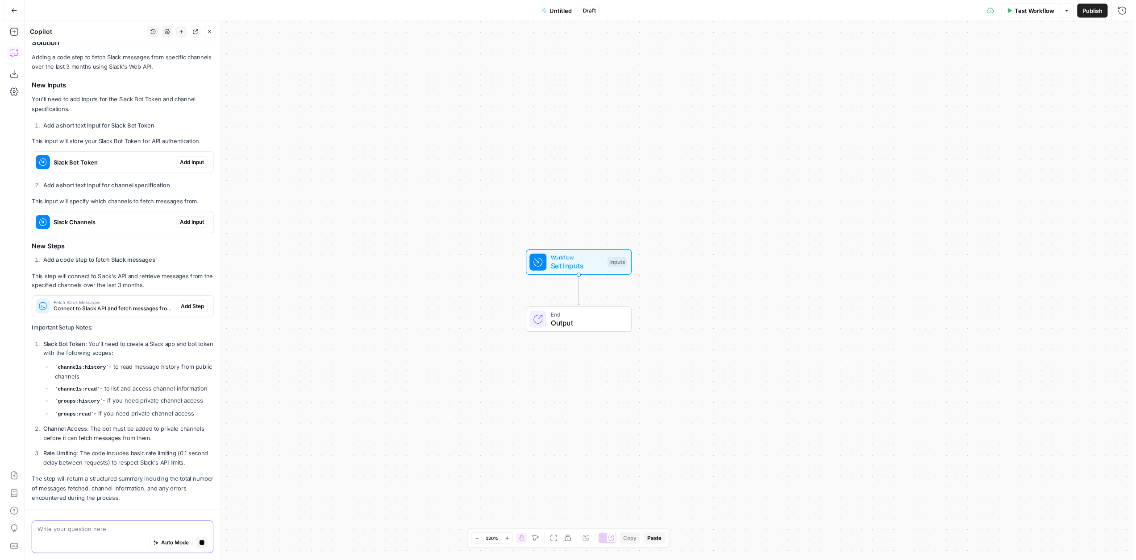
scroll to position [223, 0]
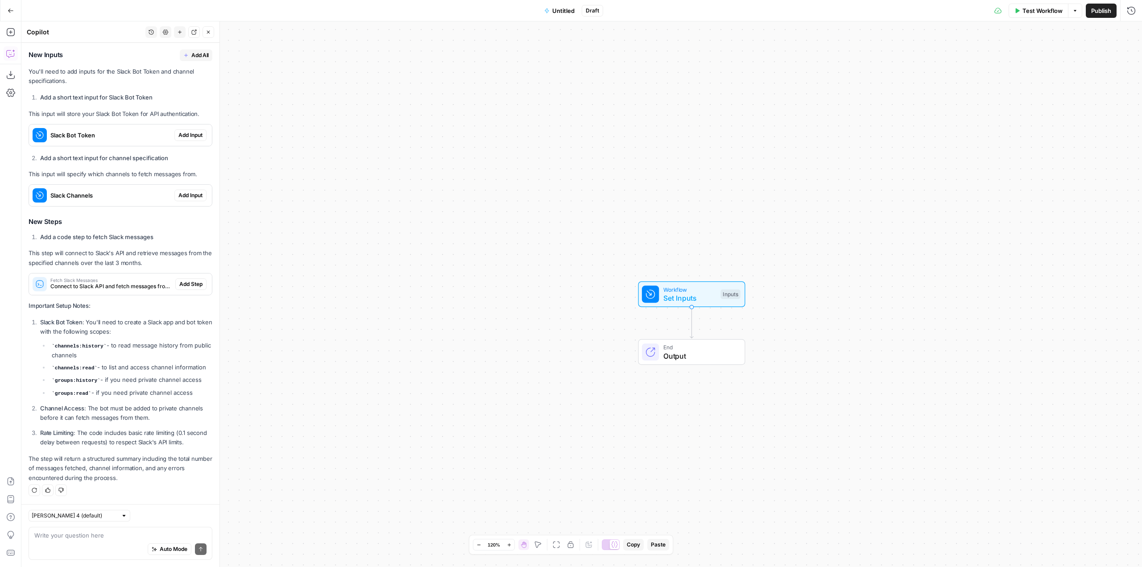
click at [182, 193] on span "Add Input" at bounding box center [190, 195] width 24 height 8
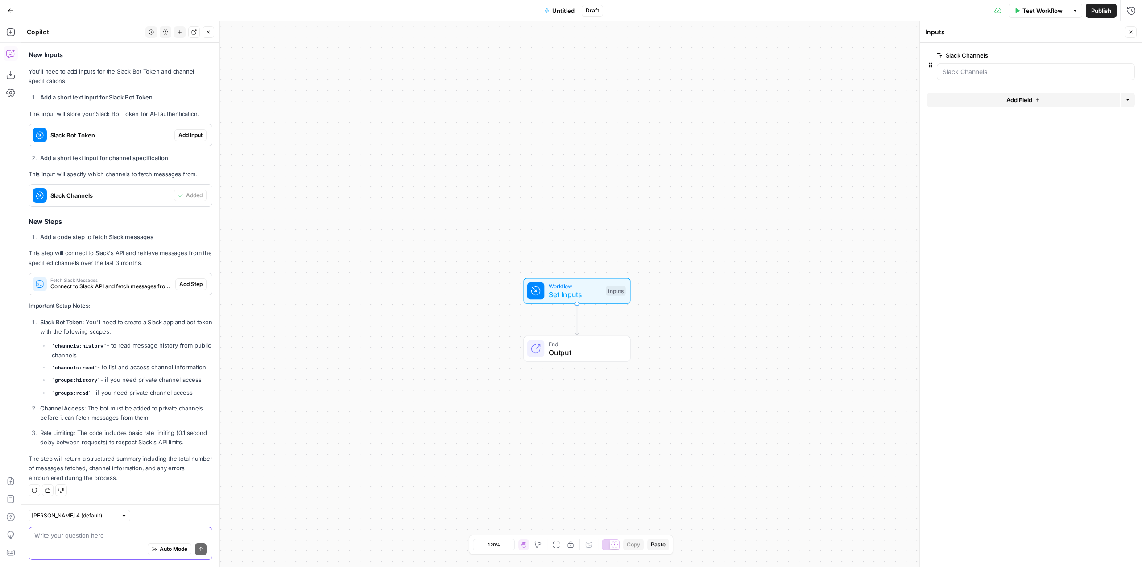
click at [124, 539] on textarea at bounding box center [120, 535] width 172 height 9
click at [192, 282] on span "Add Step" at bounding box center [190, 284] width 23 height 8
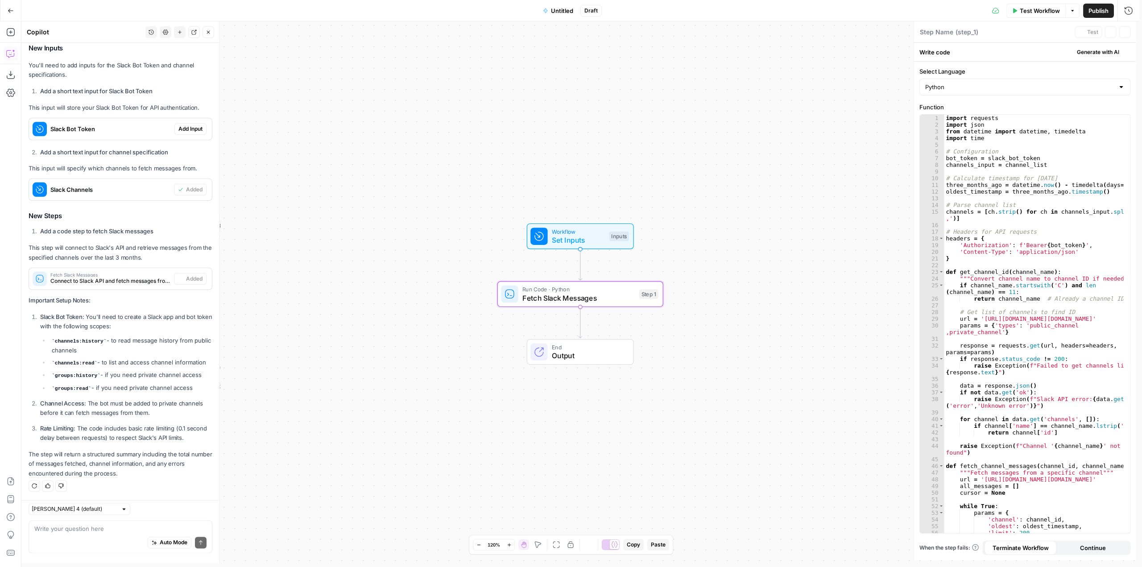
type textarea "Fetch Slack Messages"
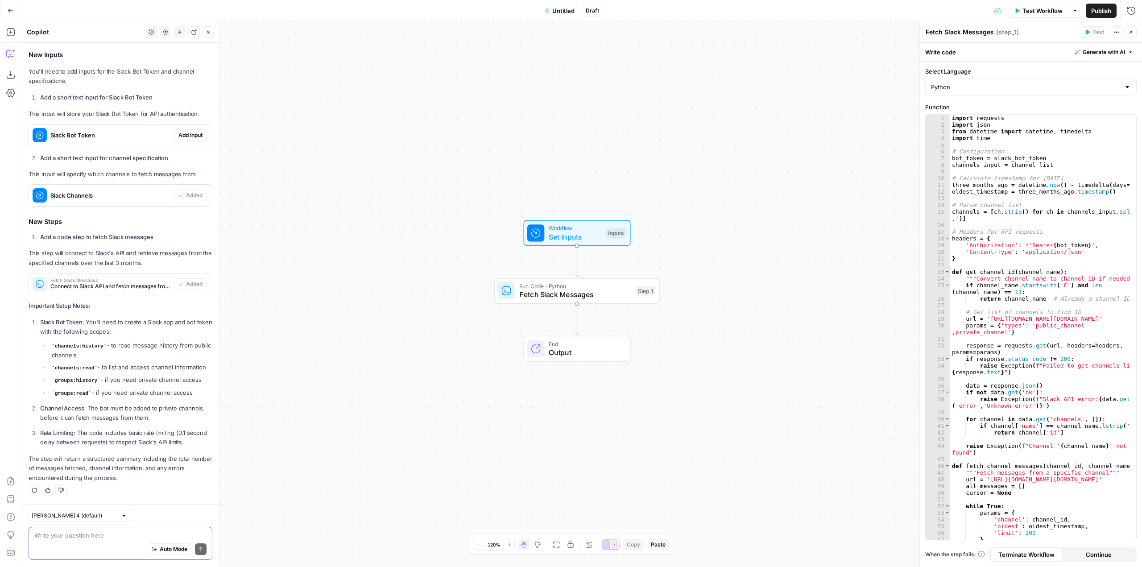
click at [112, 533] on textarea at bounding box center [120, 535] width 172 height 9
type textarea "I want the slack bot token to be a secret instead"
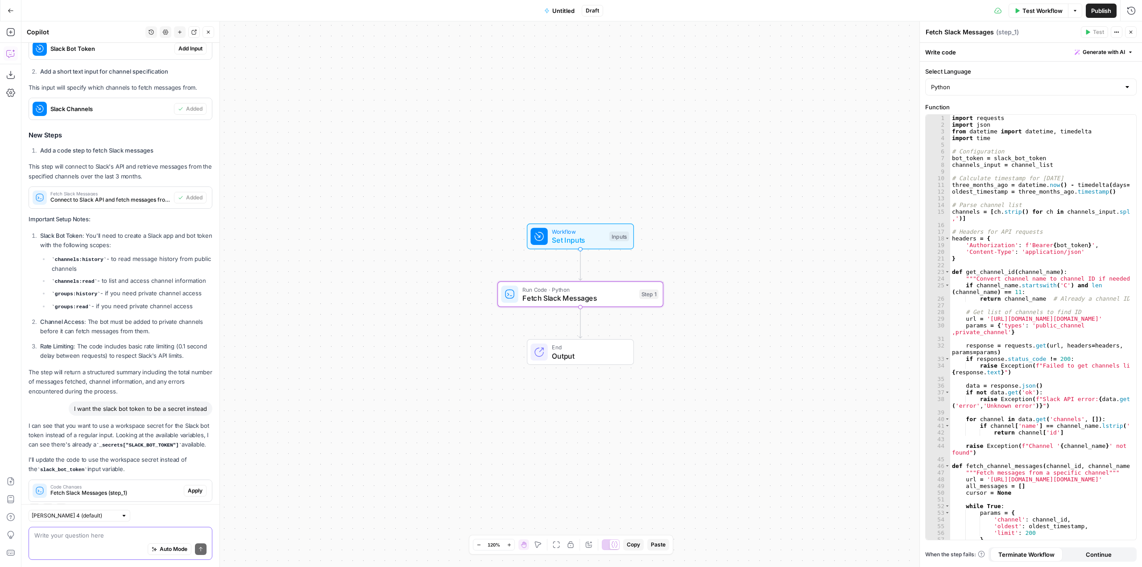
scroll to position [361, 0]
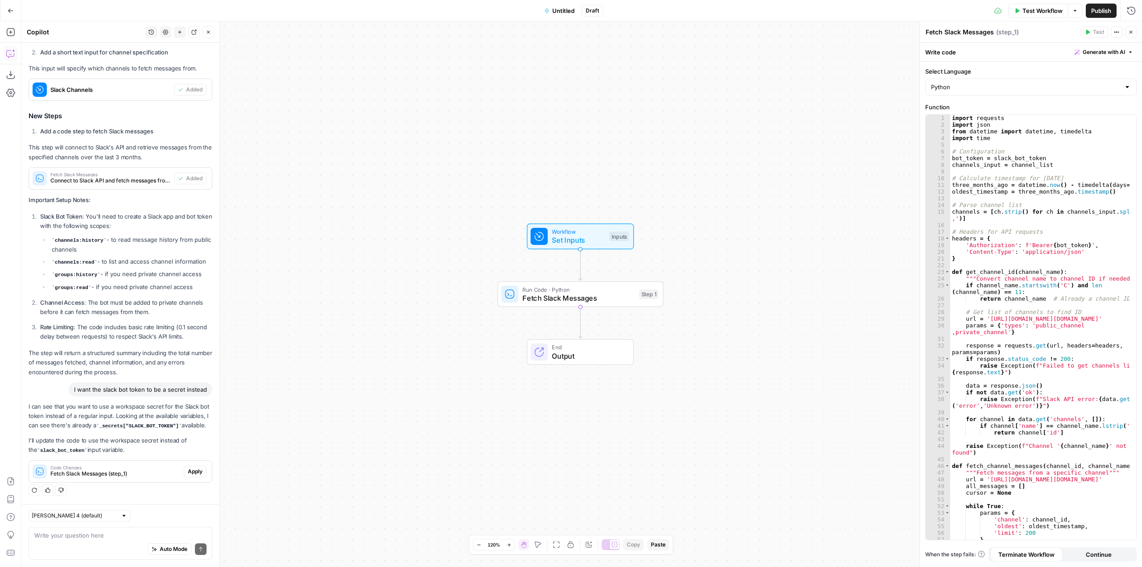
click at [84, 540] on div "Auto Mode Send" at bounding box center [120, 550] width 172 height 20
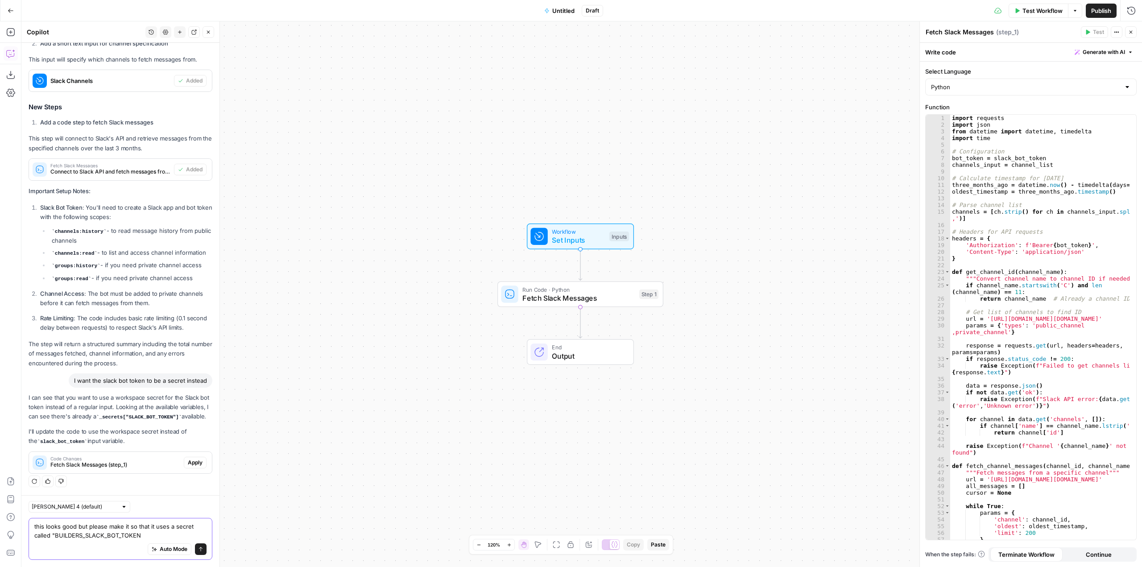
type textarea "this looks good but please make it so that it uses a secret called "BUILDERS_SL…"
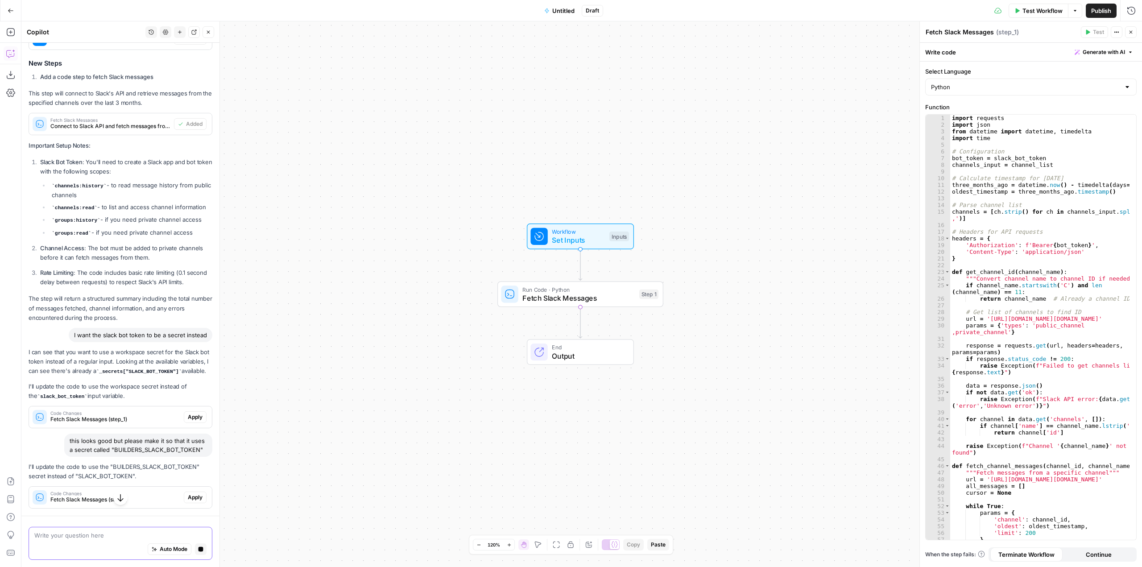
scroll to position [450, 0]
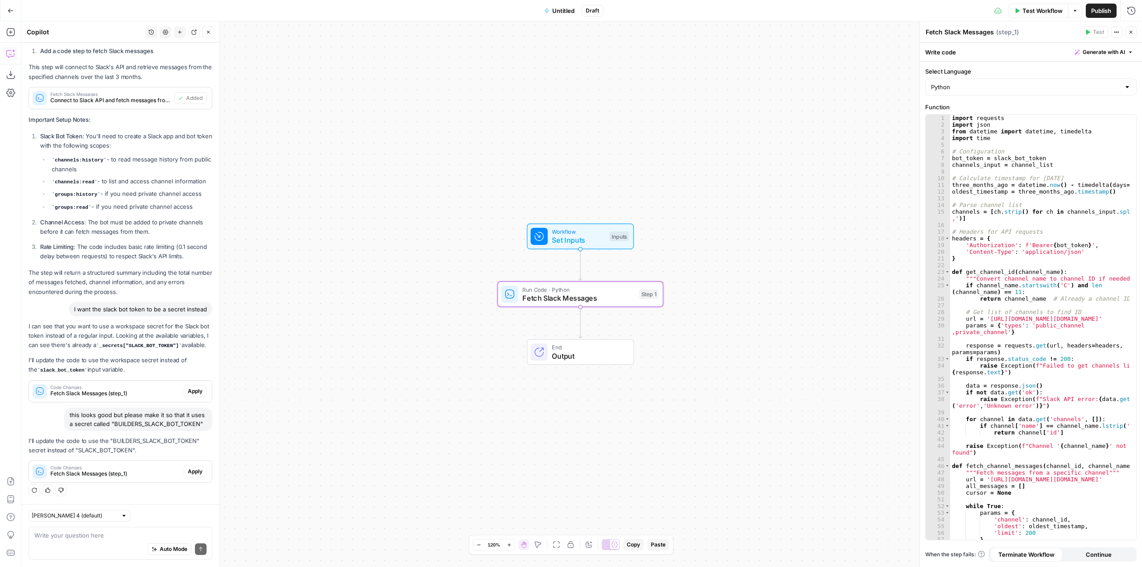
click at [189, 466] on div "Code Changes Fetch Slack Messages (step_1) Apply" at bounding box center [120, 471] width 183 height 14
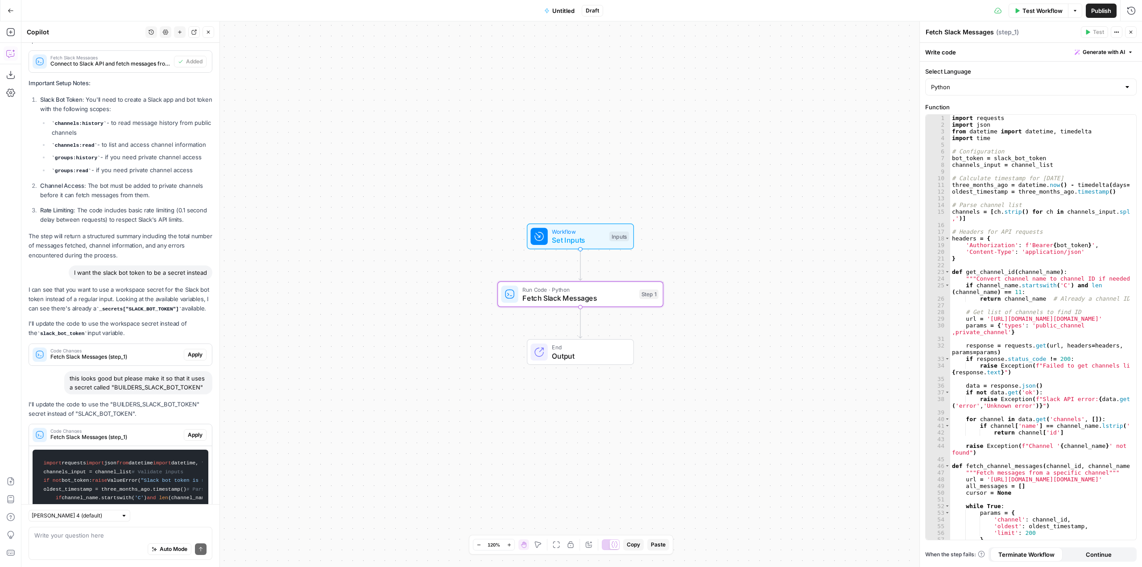
click at [189, 439] on span "Apply" at bounding box center [195, 435] width 15 height 8
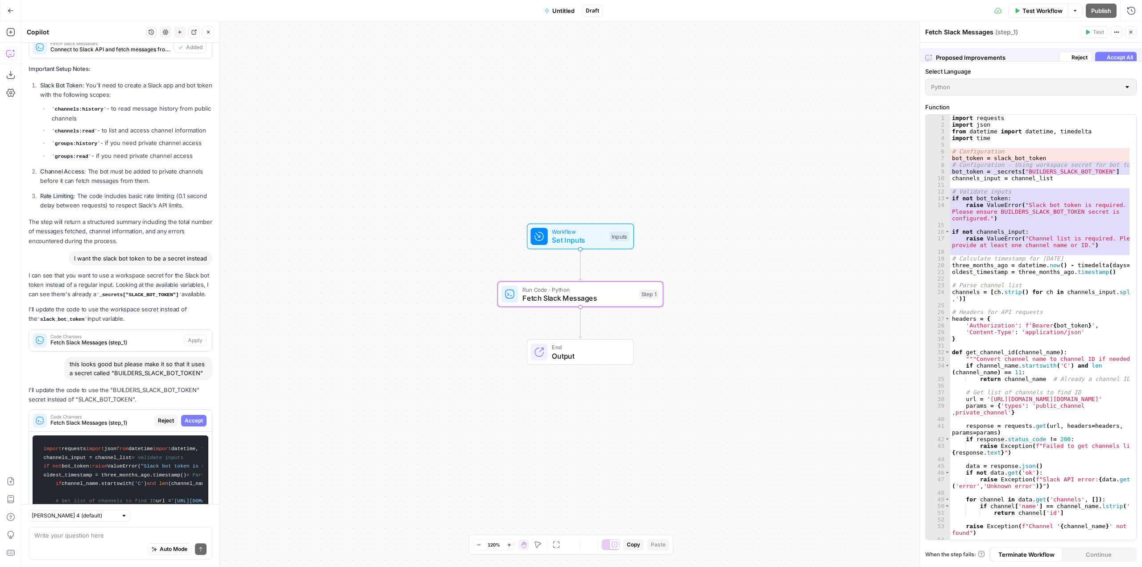
scroll to position [1374, 0]
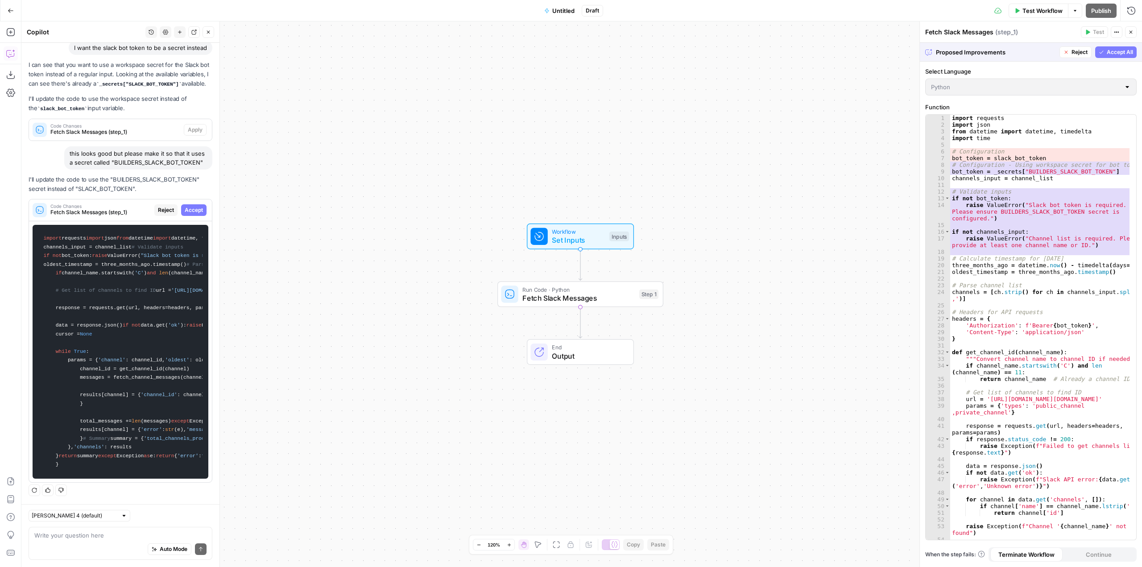
click at [1117, 53] on span "Accept All" at bounding box center [1120, 52] width 26 height 8
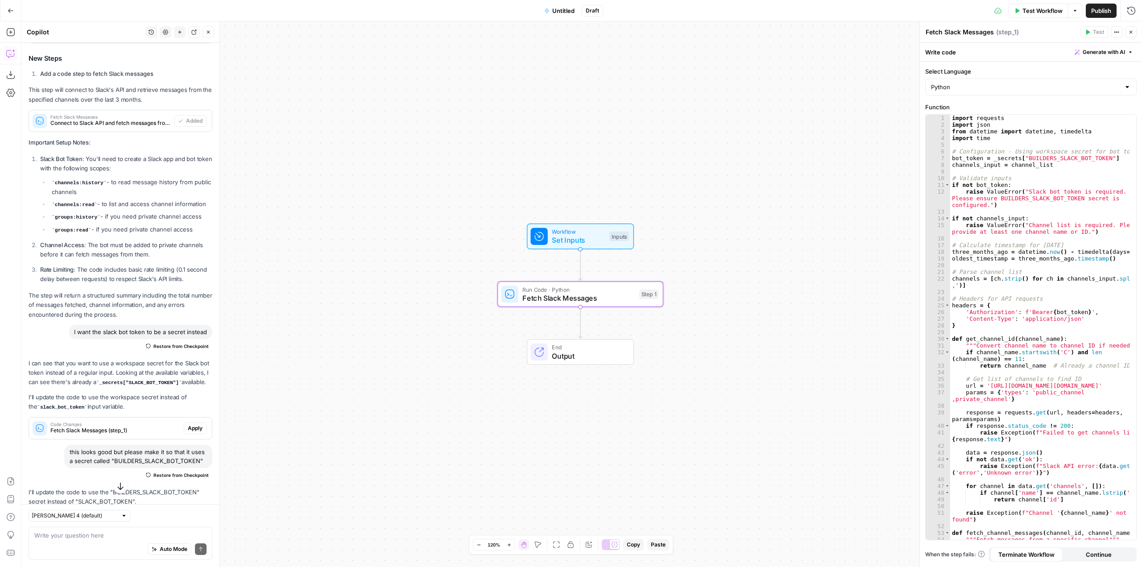
scroll to position [569, 0]
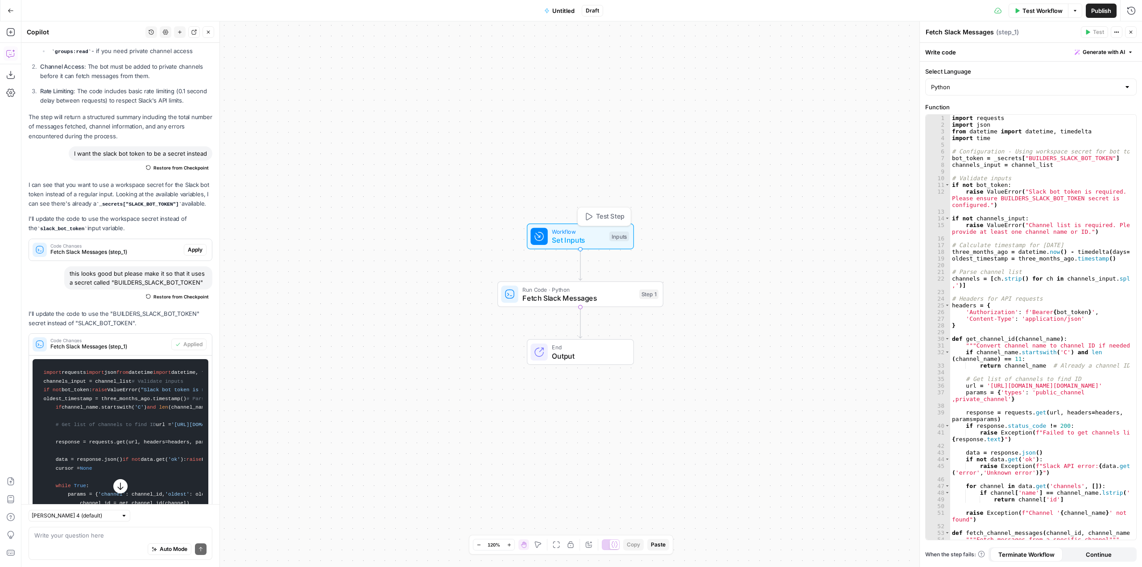
click at [584, 234] on span "Workflow" at bounding box center [578, 232] width 53 height 8
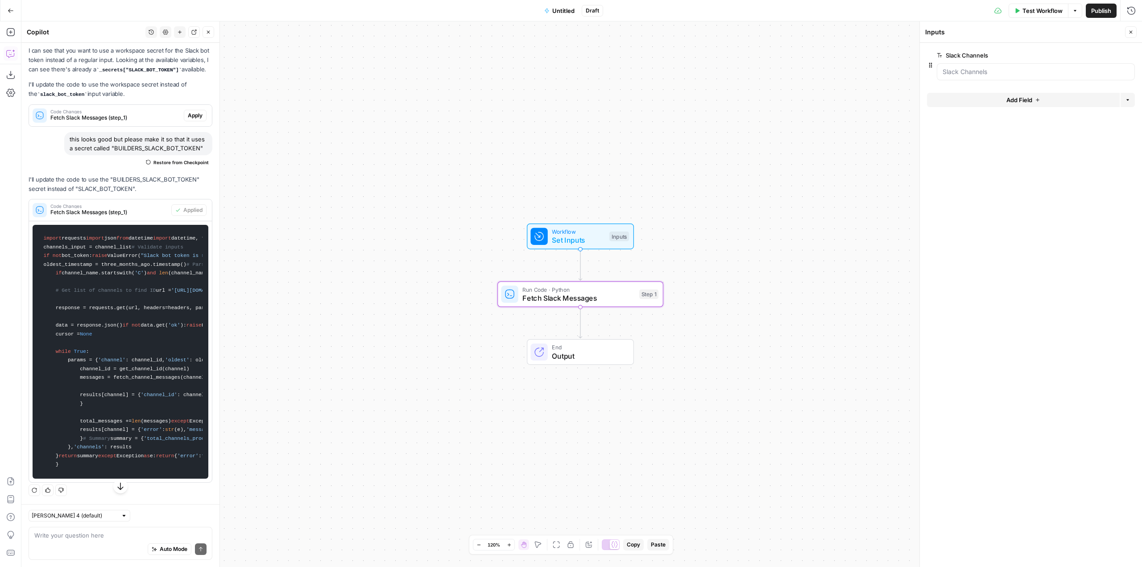
scroll to position [614, 0]
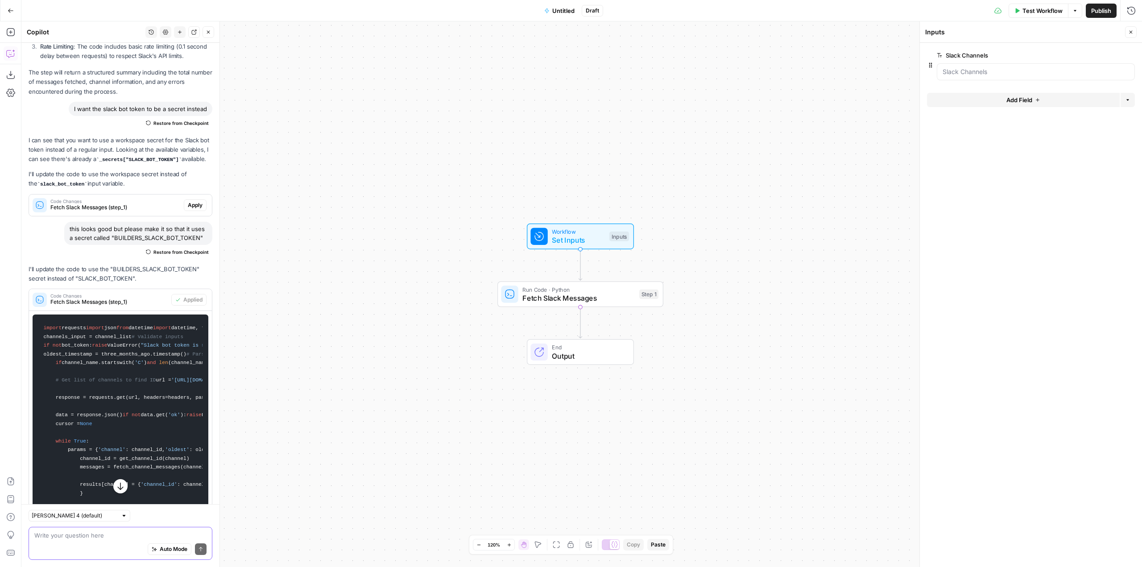
click at [120, 533] on textarea at bounding box center [120, 535] width 172 height 9
type textarea "i"
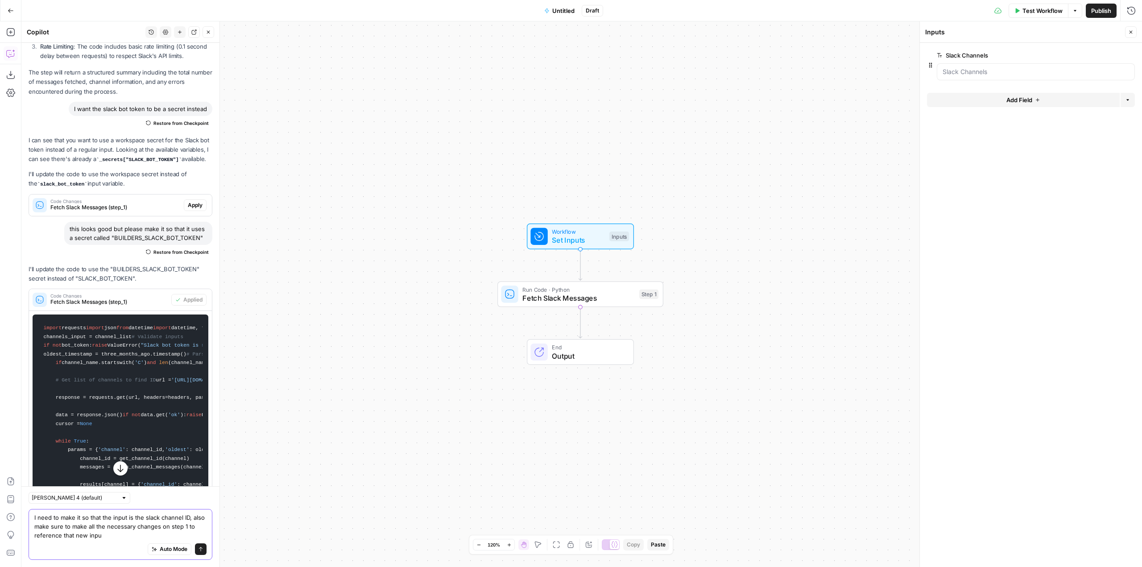
type textarea "I need to make it so that the input is the slack channel ID, also make sure to …"
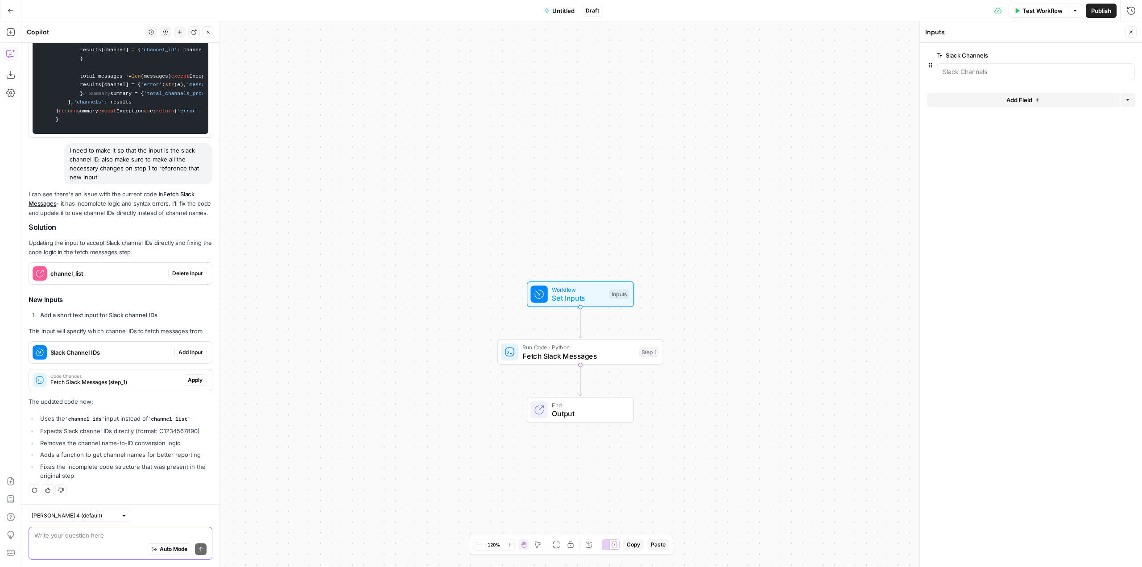
scroll to position [1727, 0]
click at [182, 279] on button "Delete Input" at bounding box center [187, 274] width 38 height 12
click at [1131, 52] on button "Delete group" at bounding box center [1129, 55] width 11 height 11
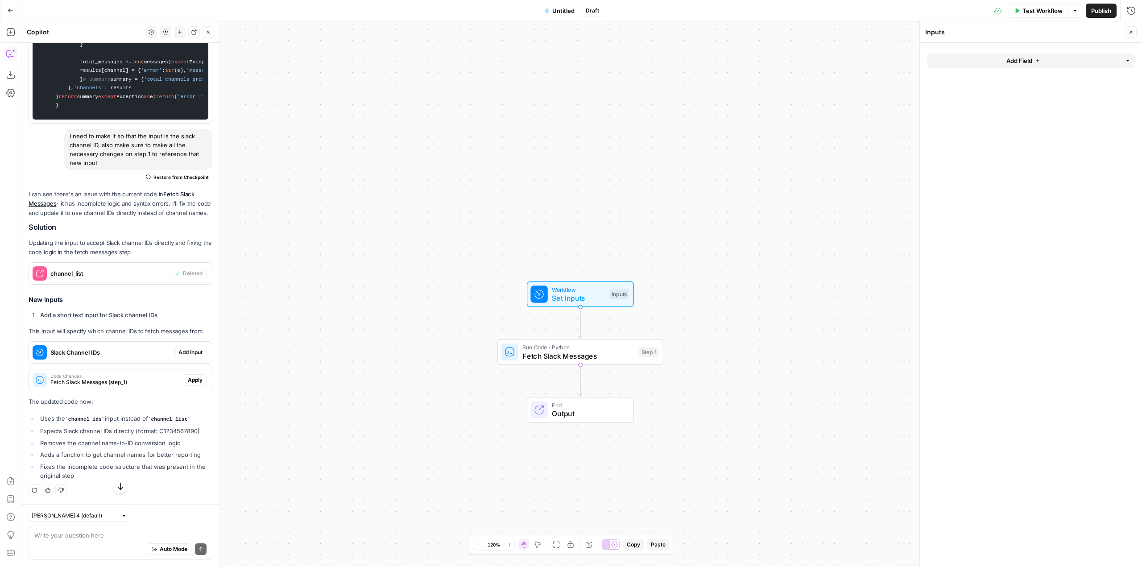
click at [182, 356] on span "Add Input" at bounding box center [190, 352] width 24 height 8
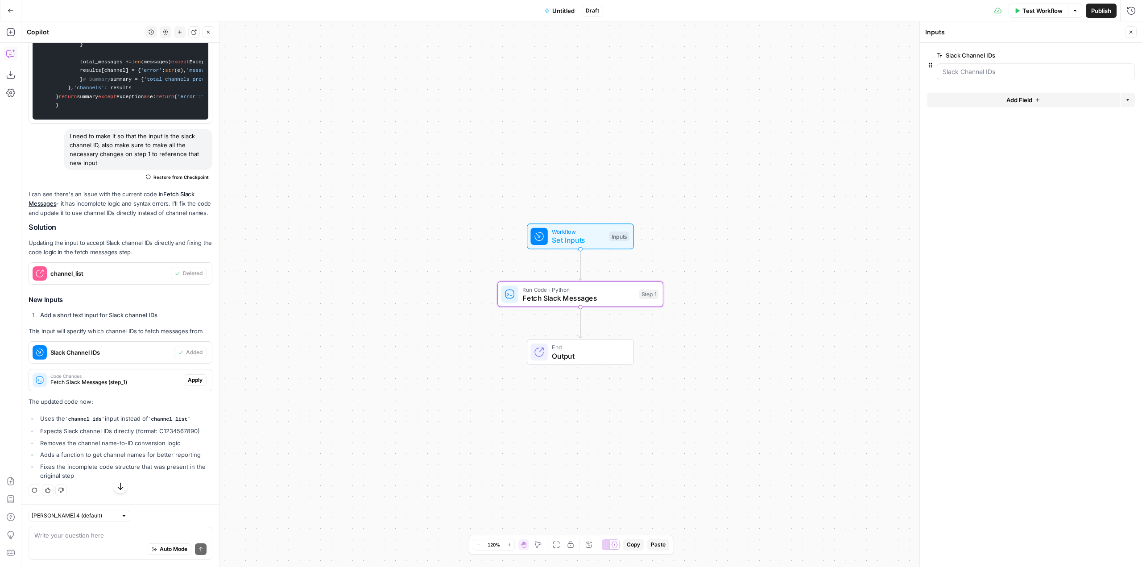
click at [192, 384] on span "Apply" at bounding box center [195, 380] width 15 height 8
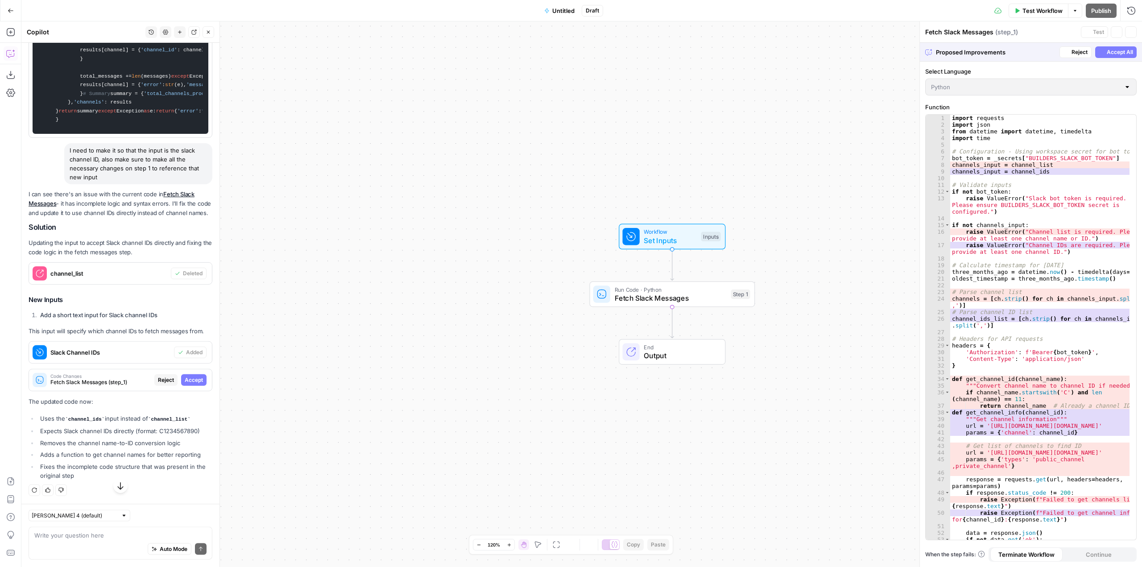
scroll to position [1684, 0]
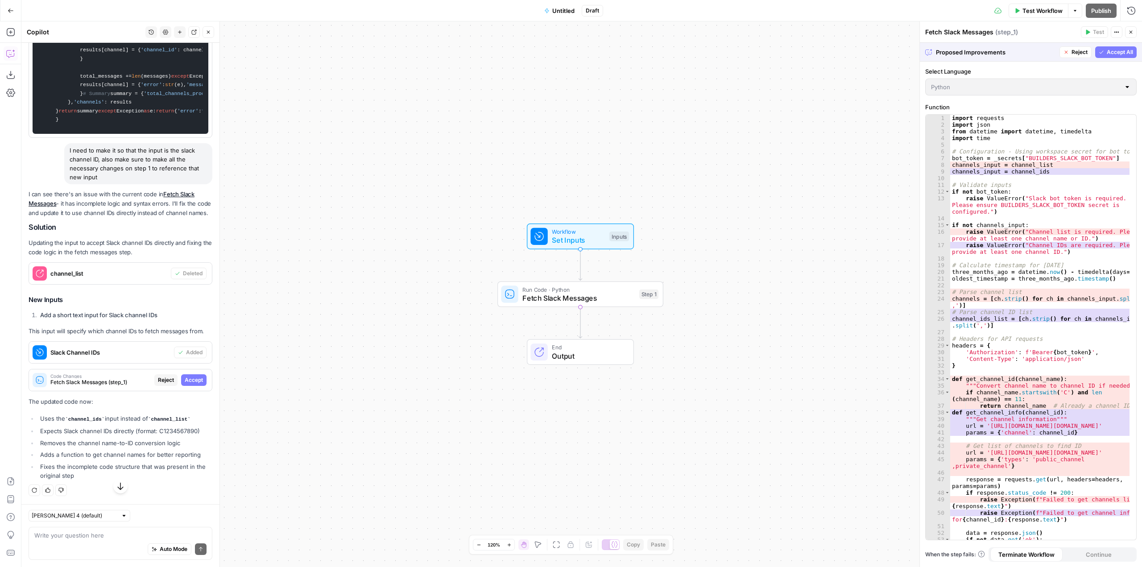
click at [1121, 53] on span "Accept All" at bounding box center [1120, 52] width 26 height 8
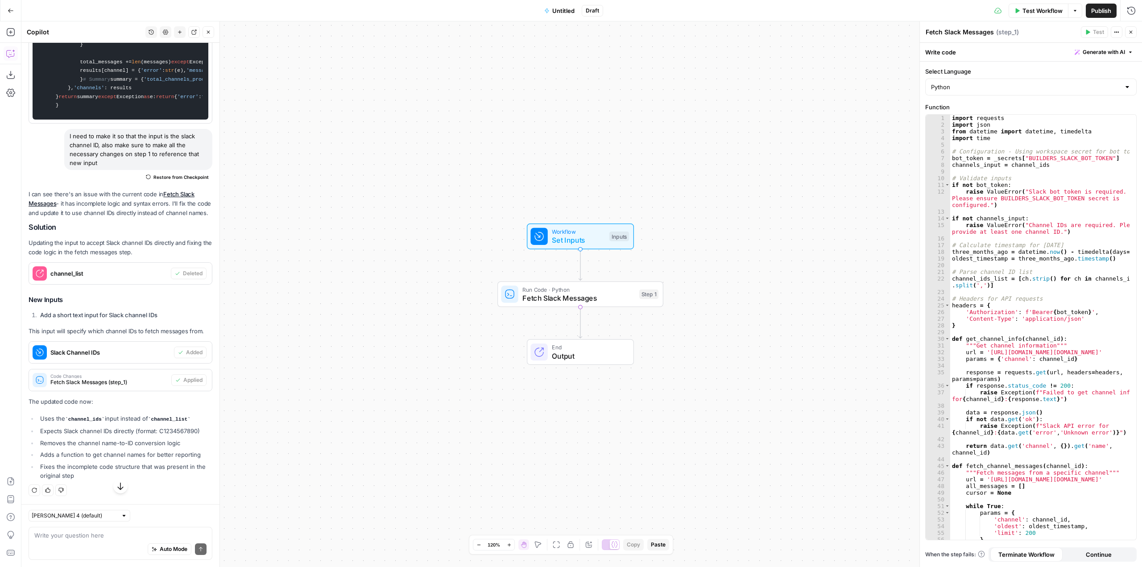
scroll to position [1786, 0]
click at [1036, 12] on span "Test Workflow" at bounding box center [1043, 10] width 40 height 9
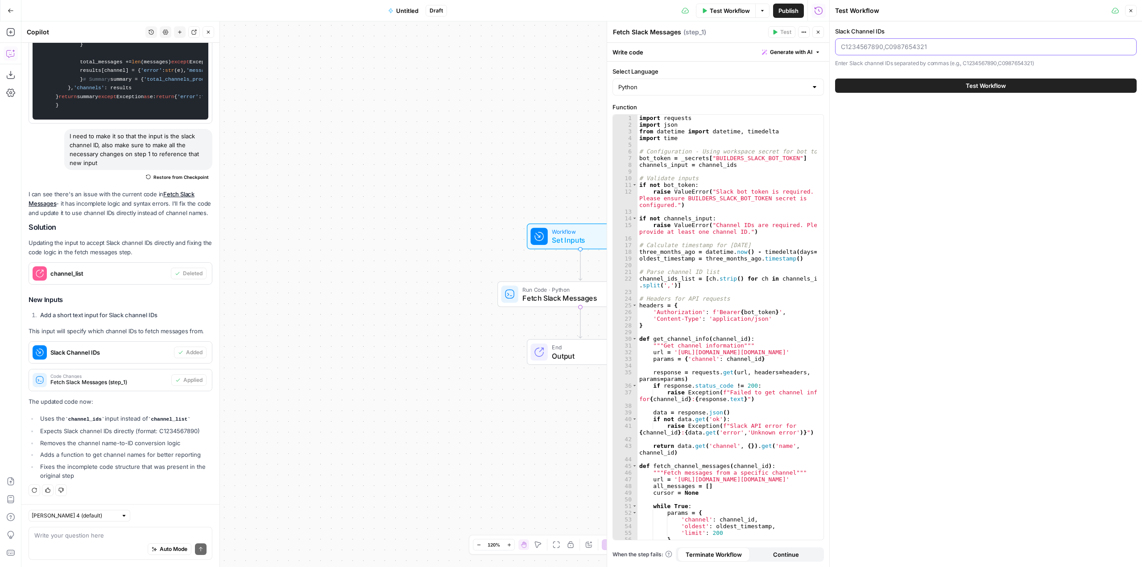
click at [906, 43] on input "Slack Channel IDs" at bounding box center [986, 46] width 290 height 9
paste input "C05BE60JQDN"
type input "C05BE60JQDN"
click at [983, 83] on span "Test Workflow" at bounding box center [986, 85] width 40 height 9
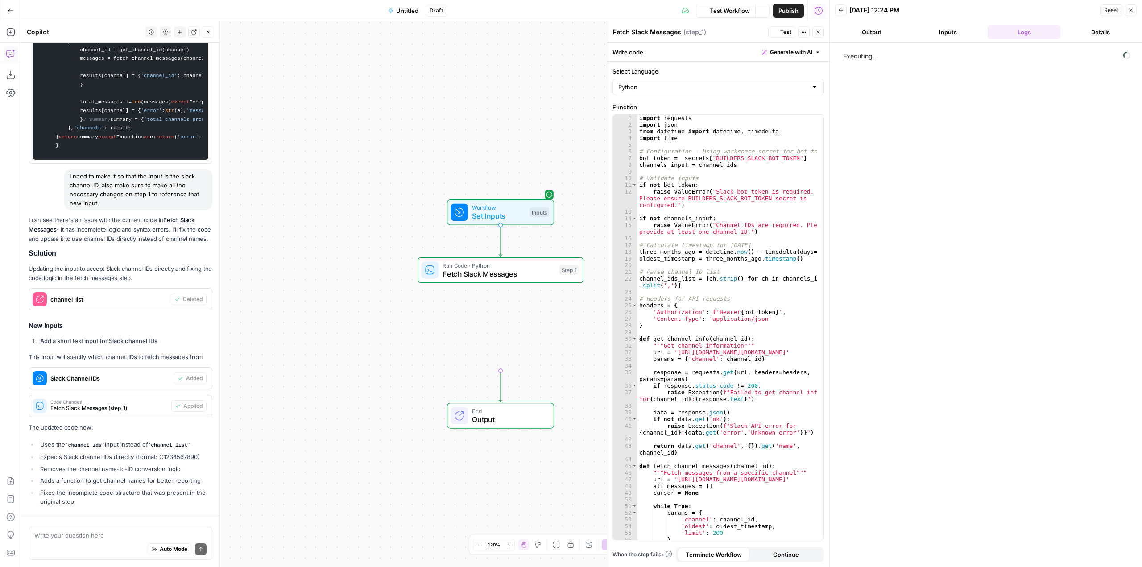
scroll to position [848, 0]
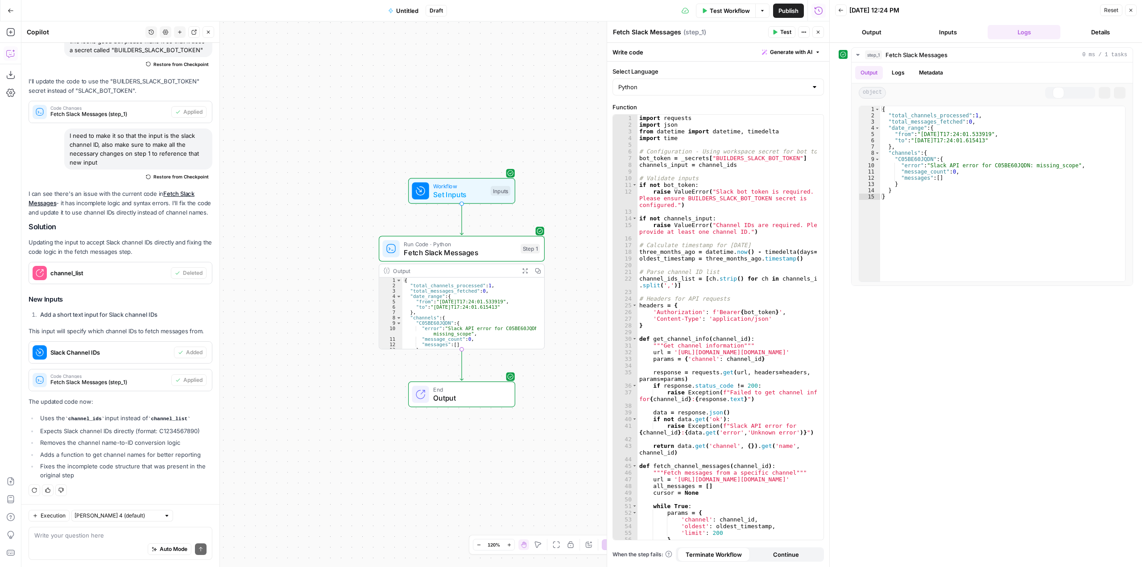
drag, startPoint x: 532, startPoint y: 178, endPoint x: 413, endPoint y: 133, distance: 127.1
click at [413, 133] on div "Workflow Set Inputs Inputs Run Code · Python Fetch Slack Messages Step 1 Output…" at bounding box center [425, 294] width 808 height 546
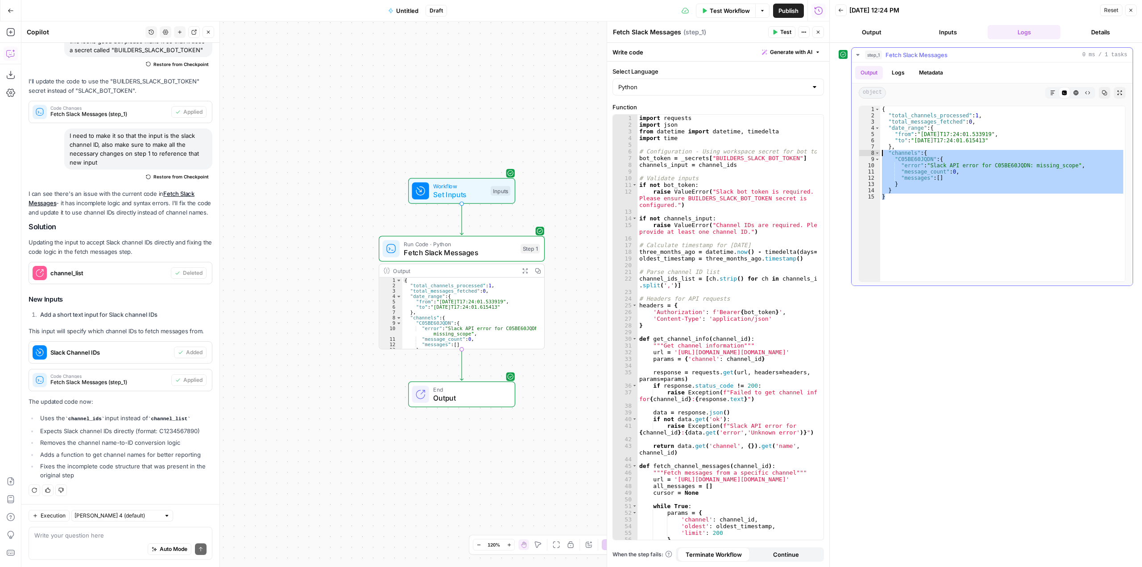
drag, startPoint x: 907, startPoint y: 202, endPoint x: 882, endPoint y: 155, distance: 52.9
click at [882, 155] on div "{ "total_channels_processed" : 1 , "total_messages_fetched" : 0 , "date_range" …" at bounding box center [1002, 200] width 245 height 188
type textarea "**********"
click at [166, 533] on textarea at bounding box center [120, 535] width 172 height 9
paste textarea ""channels": { "C05BE60JQDN": { "error": "Slack API error for C05BE60JQDN: missi…"
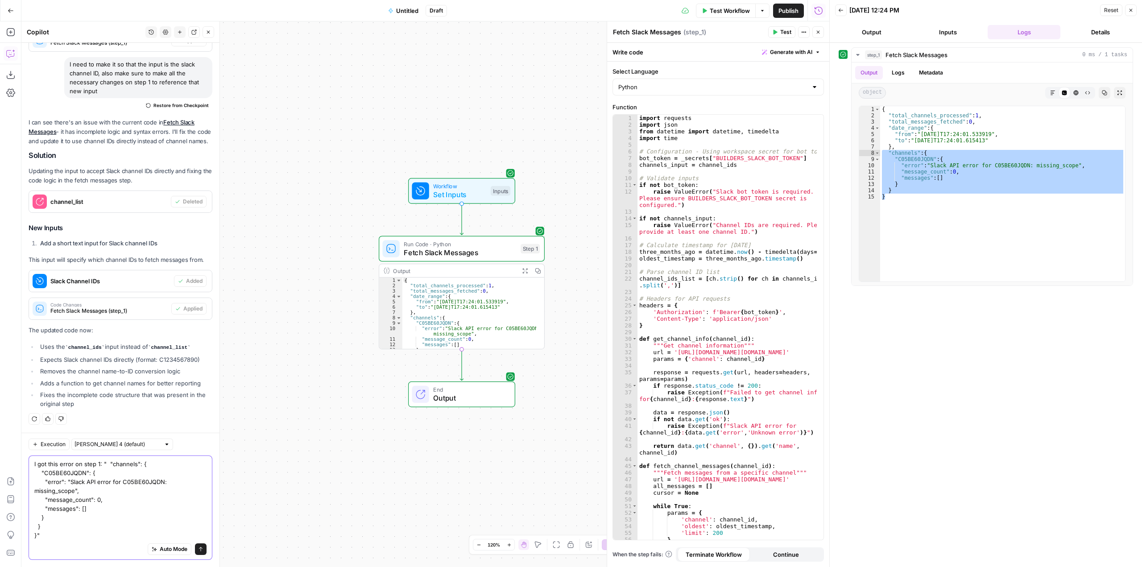
scroll to position [937, 0]
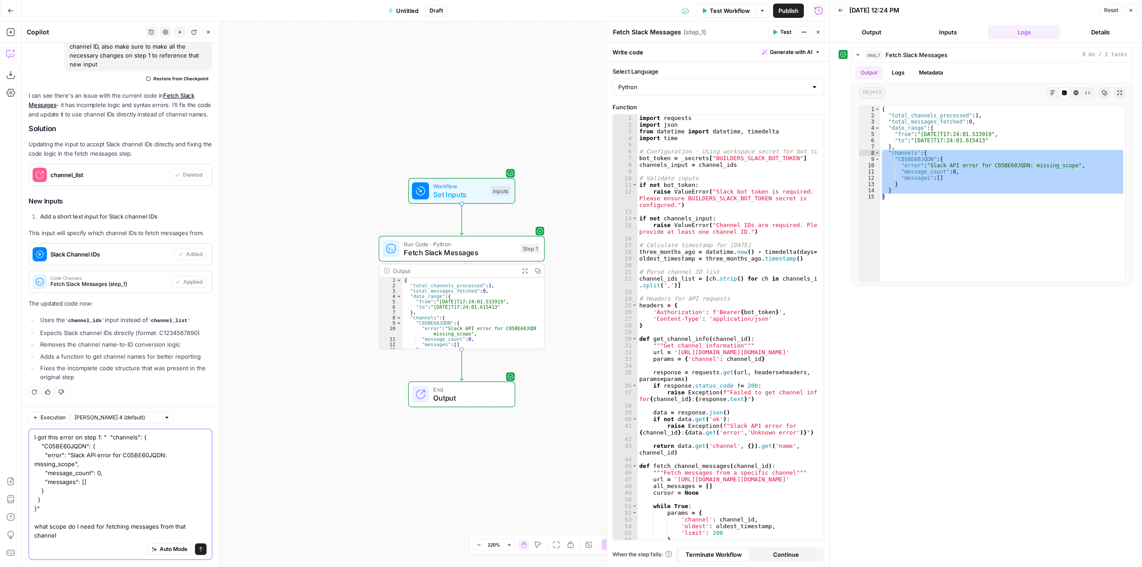
type textarea "I got this error on step 1: " "channels": { "C05BE60JQDN": { "error": "Slack AP…"
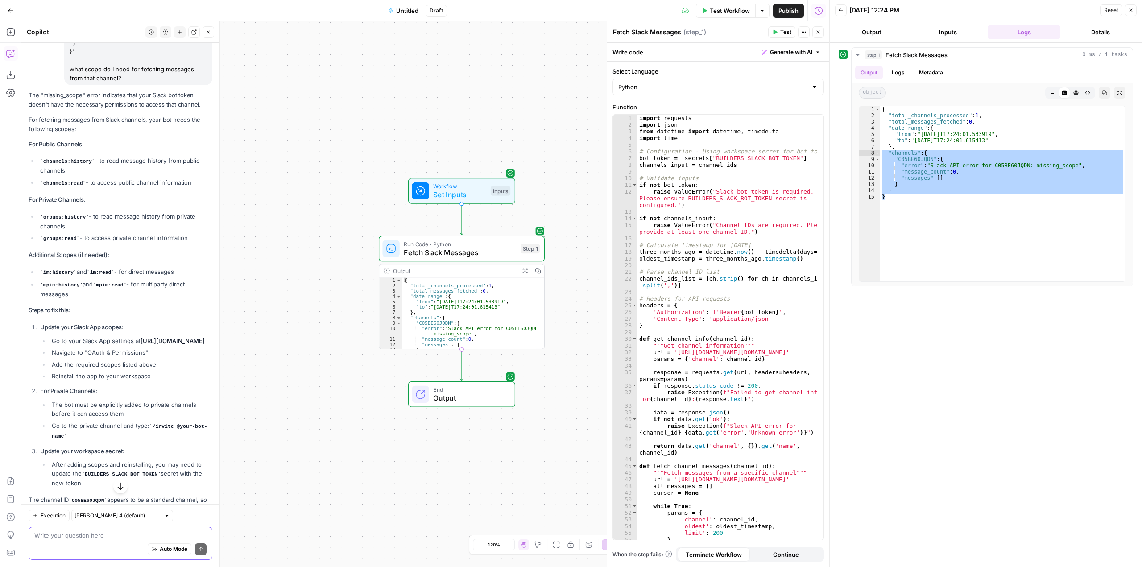
scroll to position [1322, 0]
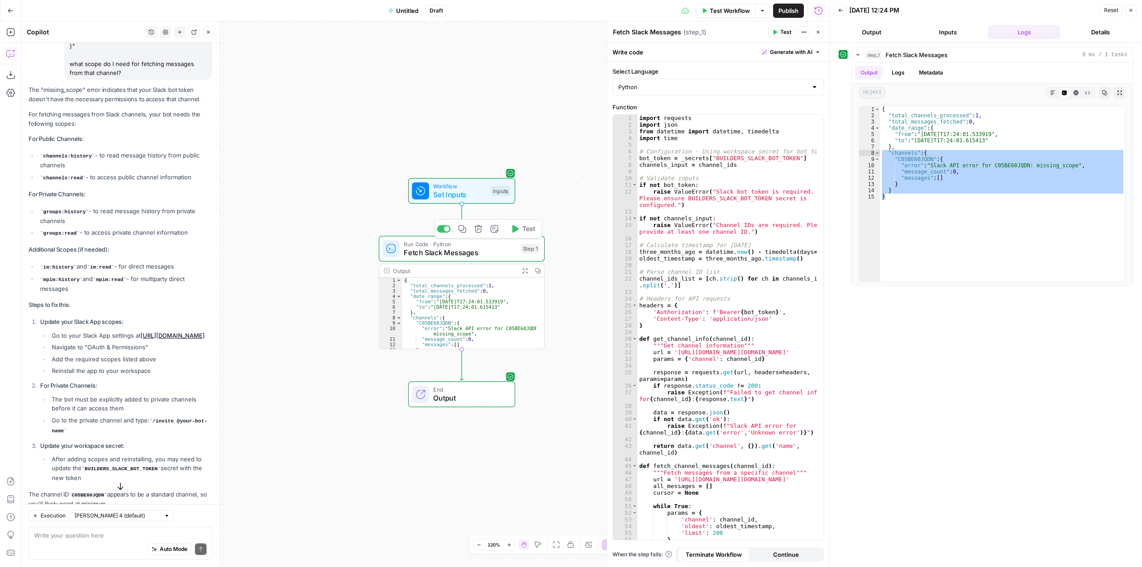
click at [528, 234] on button "Test" at bounding box center [522, 229] width 33 height 14
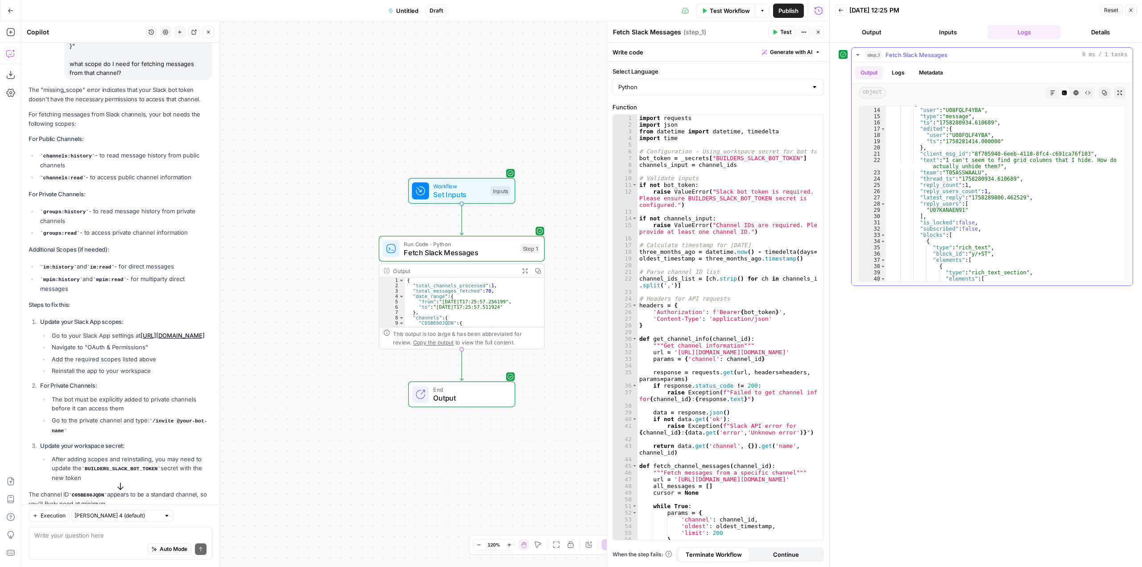
scroll to position [68, 0]
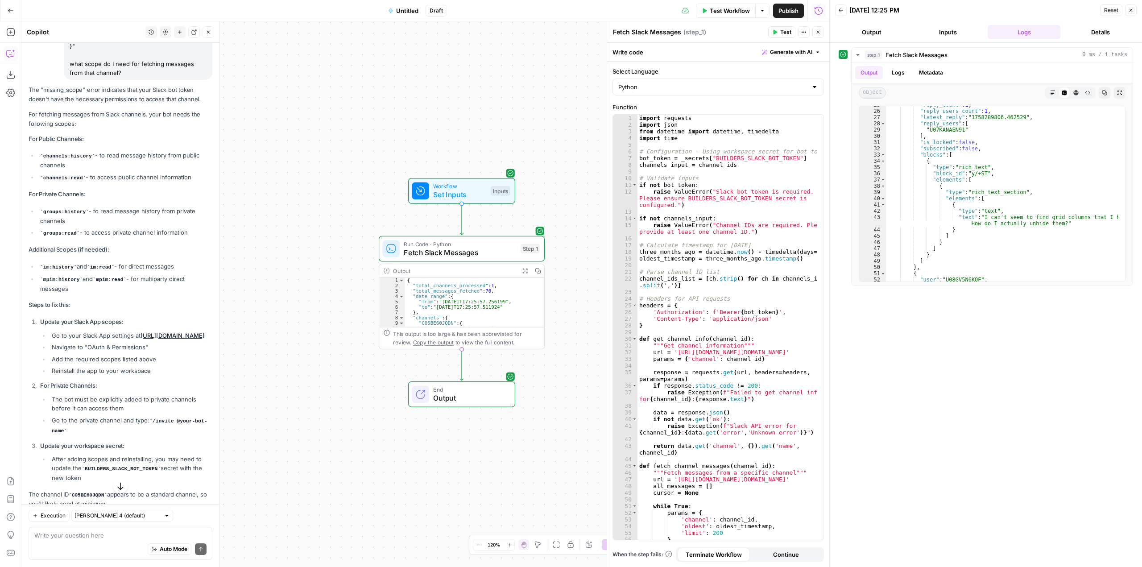
click at [402, 15] on span "Untitled" at bounding box center [407, 10] width 22 height 9
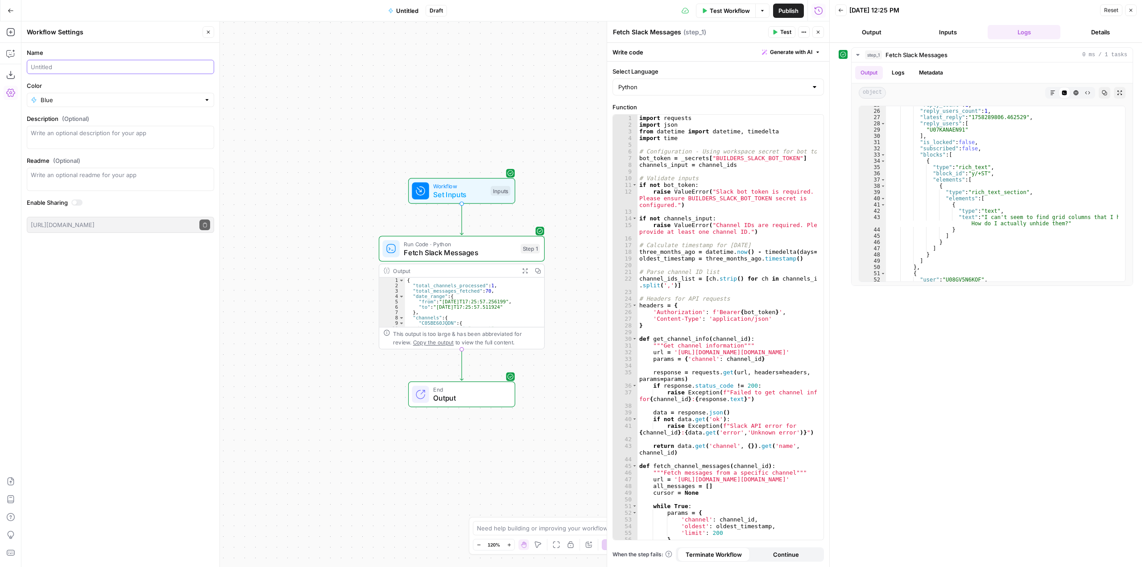
click at [110, 68] on input "Name" at bounding box center [120, 66] width 179 height 9
drag, startPoint x: 183, startPoint y: 67, endPoint x: 3, endPoint y: 56, distance: 180.2
click at [3, 56] on body "AirOps Builders New Home Browse Insights Opportunities Your Data Recent Grids […" at bounding box center [571, 283] width 1142 height 567
type input "Slack Builders Support Messages"
click at [106, 103] on input "Color" at bounding box center [121, 99] width 160 height 9
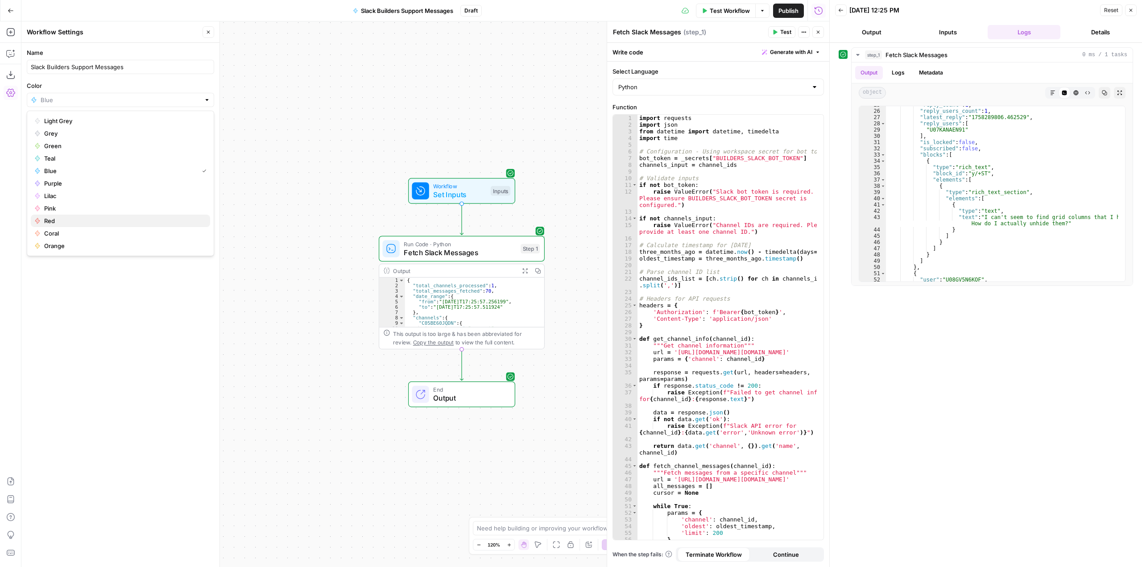
click at [56, 220] on span "Red" at bounding box center [123, 220] width 159 height 9
type input "Red"
click at [340, 124] on div "Workflow Set Inputs Inputs Run Code · Python Fetch Slack Messages Step 1 Output…" at bounding box center [425, 294] width 808 height 546
click at [790, 6] on span "Publish" at bounding box center [789, 10] width 20 height 9
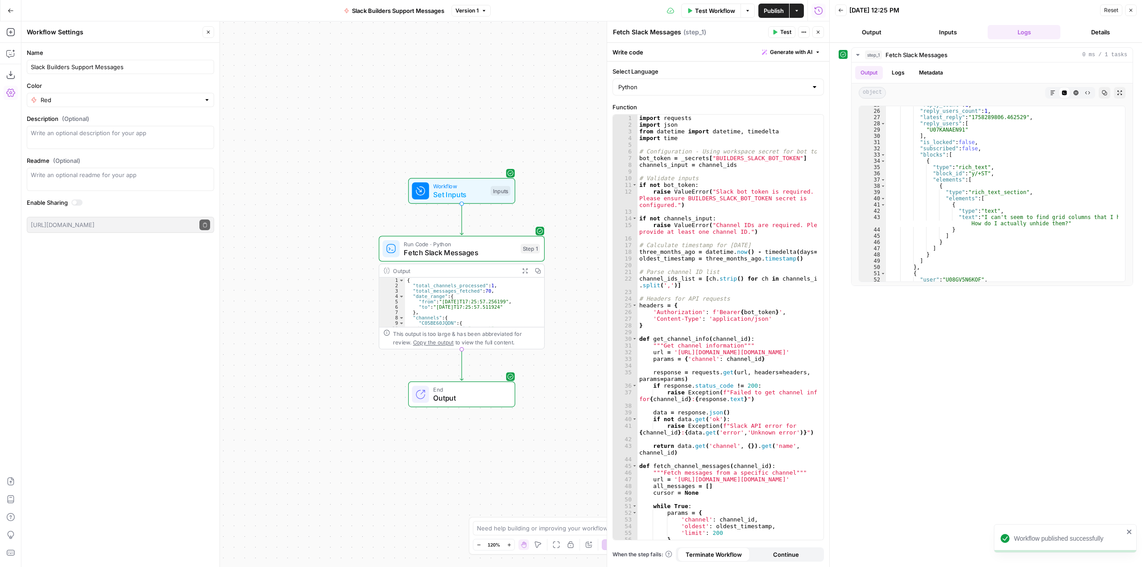
click at [578, 273] on div "Workflow Set Inputs Inputs Run Code · Python Fetch Slack Messages Step 1 Output…" at bounding box center [425, 294] width 808 height 546
click at [1136, 8] on button "Close" at bounding box center [1131, 10] width 12 height 12
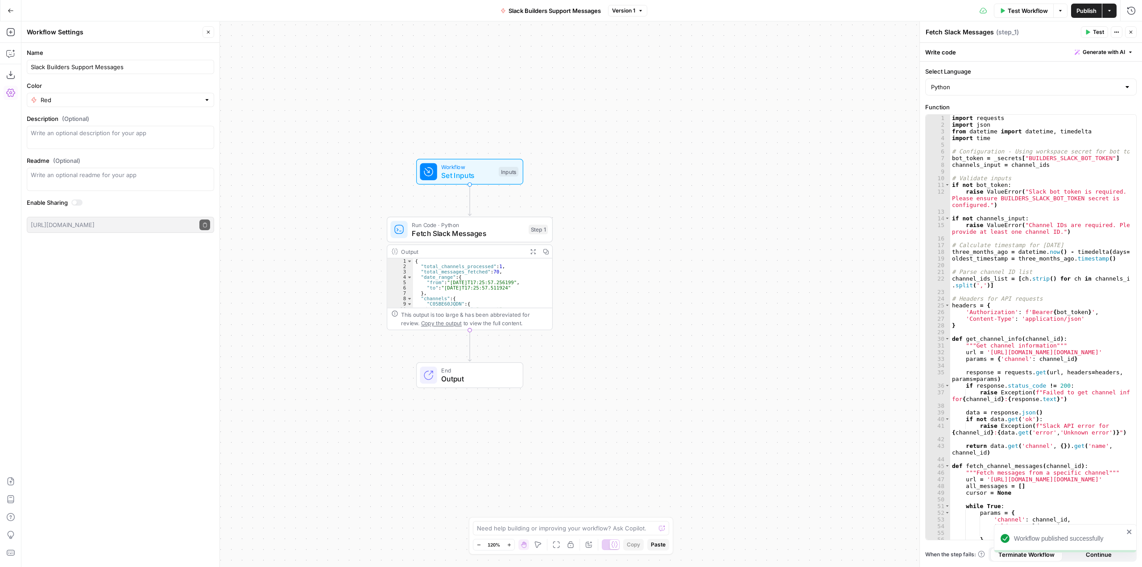
drag, startPoint x: 709, startPoint y: 281, endPoint x: 717, endPoint y: 182, distance: 98.5
click at [717, 182] on div "Workflow Set Inputs Inputs Run Code · Python Fetch Slack Messages Step 1 Output…" at bounding box center [581, 294] width 1121 height 546
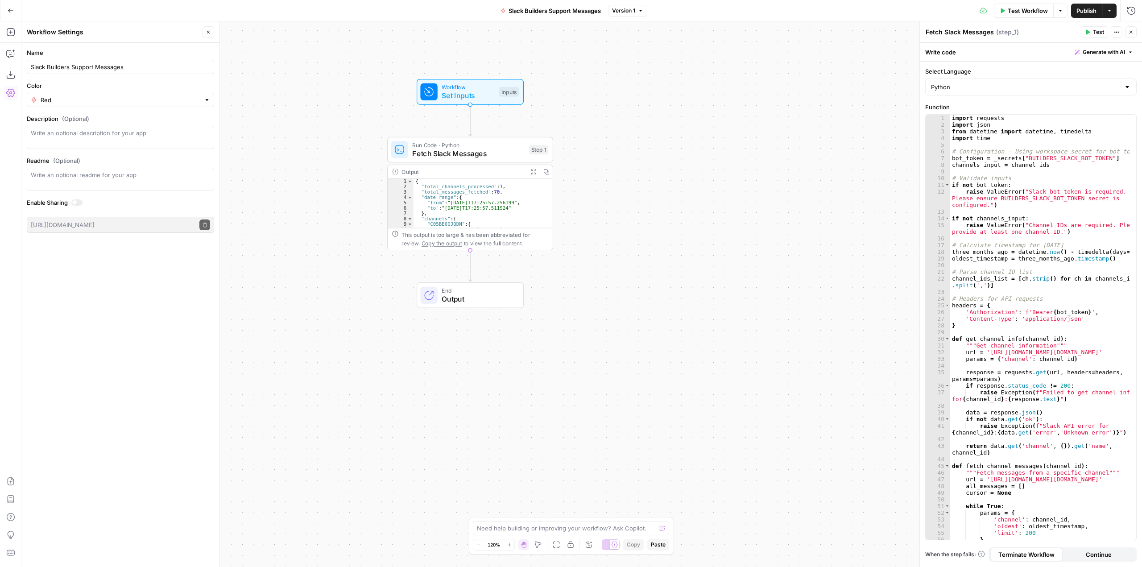
click at [205, 32] on button "Close" at bounding box center [209, 32] width 12 height 12
click at [14, 36] on icon "button" at bounding box center [10, 32] width 9 height 9
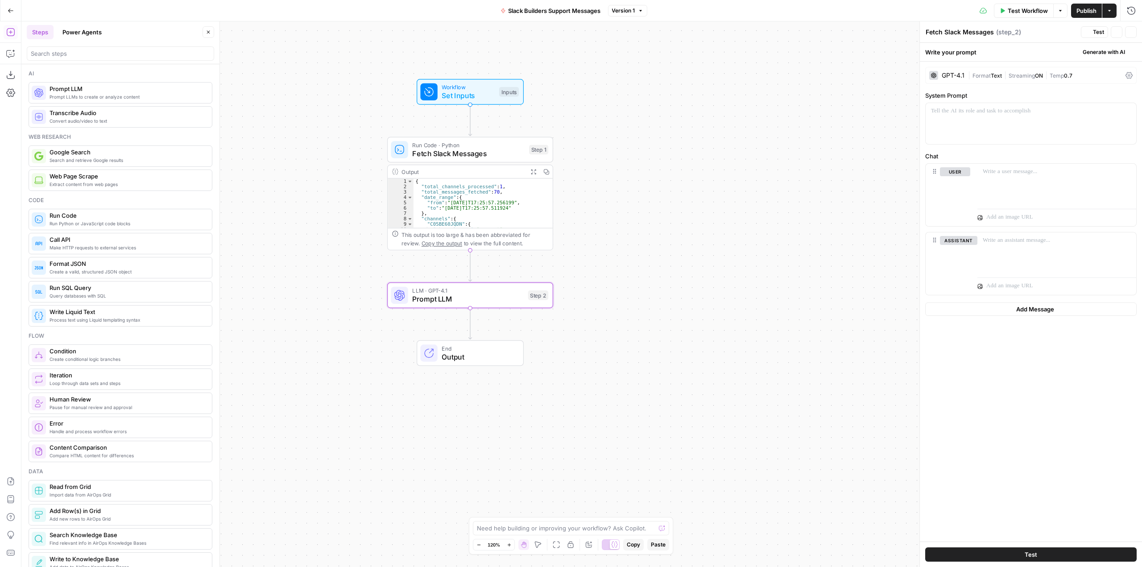
type textarea "Prompt LLM"
click at [953, 74] on div "GPT-4.1" at bounding box center [953, 75] width 23 height 6
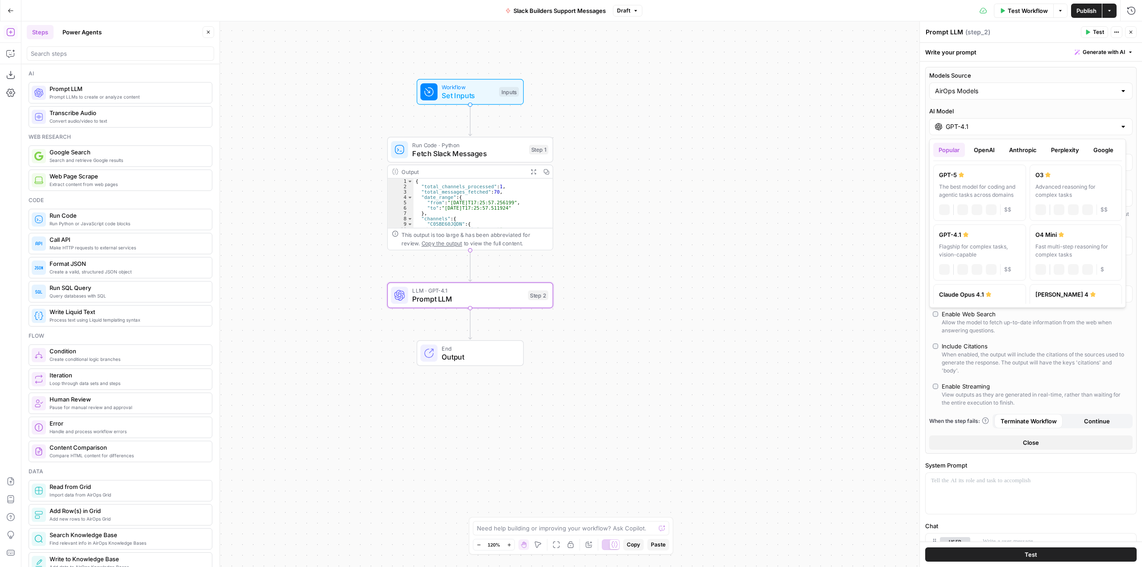
click at [987, 133] on div "GPT-4.1" at bounding box center [1030, 126] width 203 height 17
click at [972, 185] on div "The best model for coding and agentic tasks across domains" at bounding box center [979, 191] width 81 height 16
type input "GPT-5"
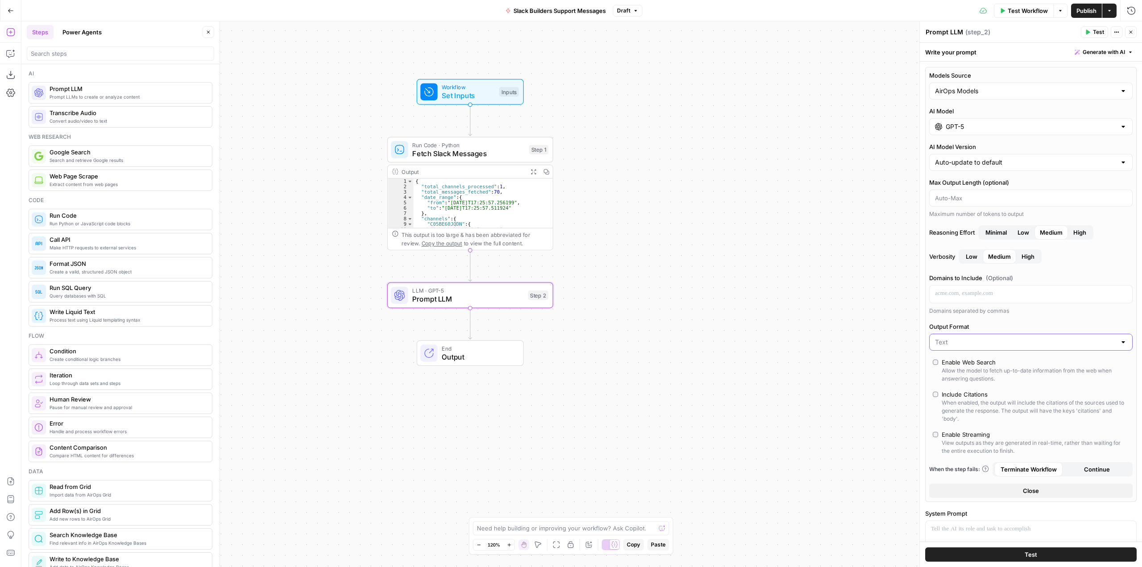
click at [1007, 340] on input "Output Format" at bounding box center [1025, 342] width 181 height 9
click at [968, 377] on span "JSON" at bounding box center [1026, 377] width 178 height 9
type input "JSON"
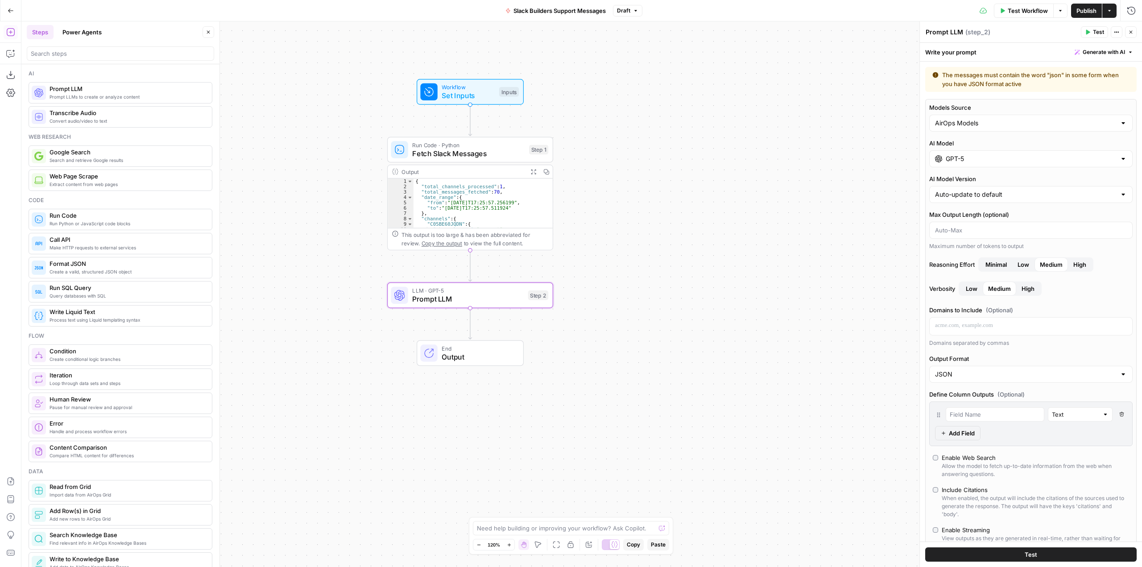
click at [493, 296] on span "Prompt LLM" at bounding box center [468, 299] width 112 height 11
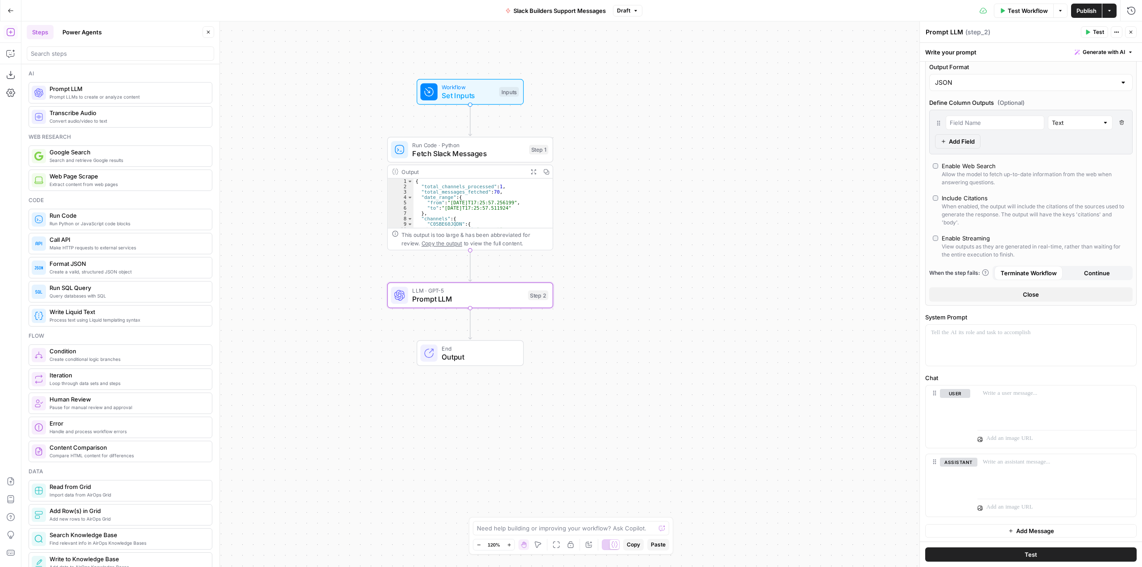
scroll to position [293, 0]
click at [1008, 335] on p at bounding box center [1031, 331] width 200 height 9
click at [1028, 404] on div at bounding box center [1057, 404] width 159 height 41
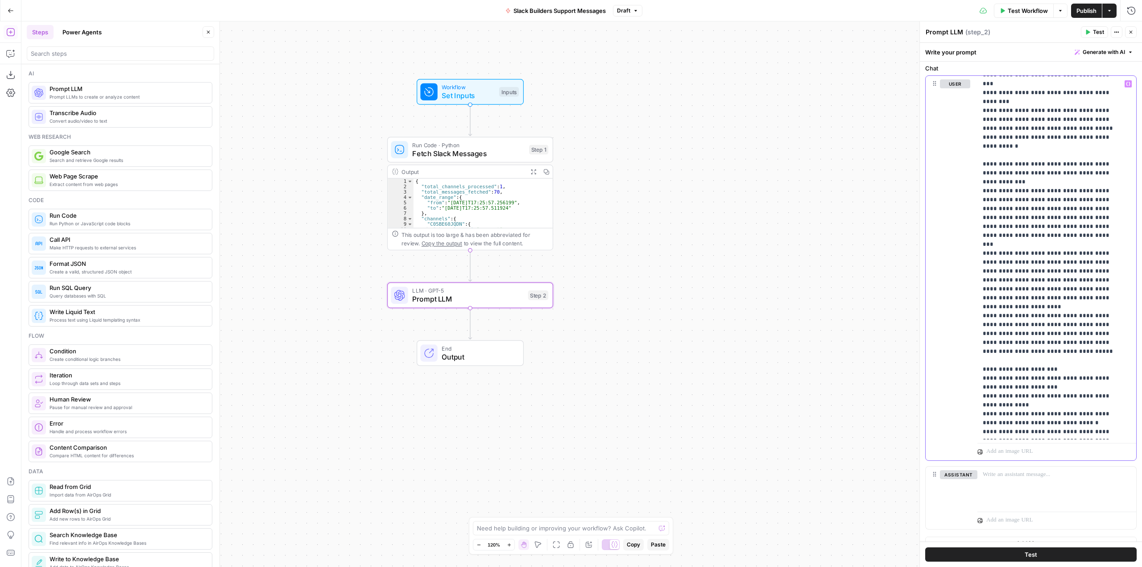
scroll to position [583, 0]
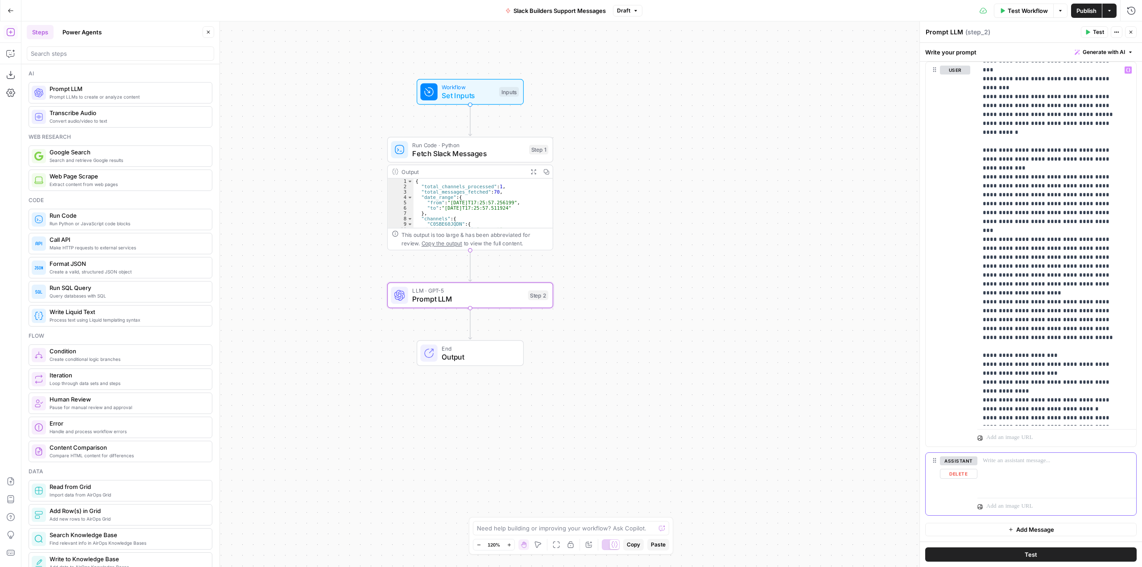
click at [953, 473] on button "Delete" at bounding box center [958, 474] width 37 height 10
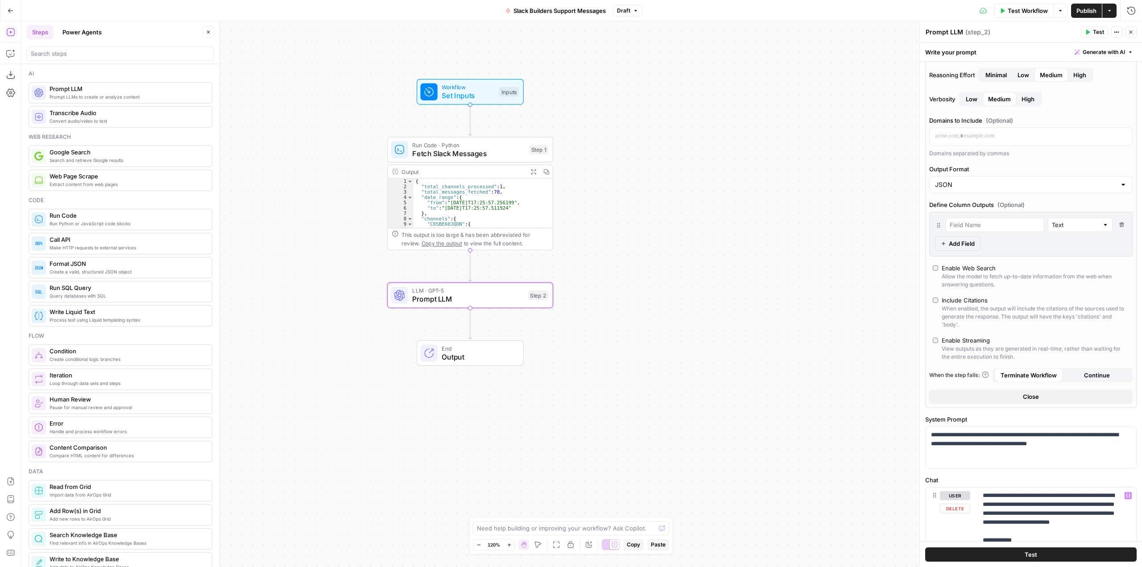
scroll to position [0, 0]
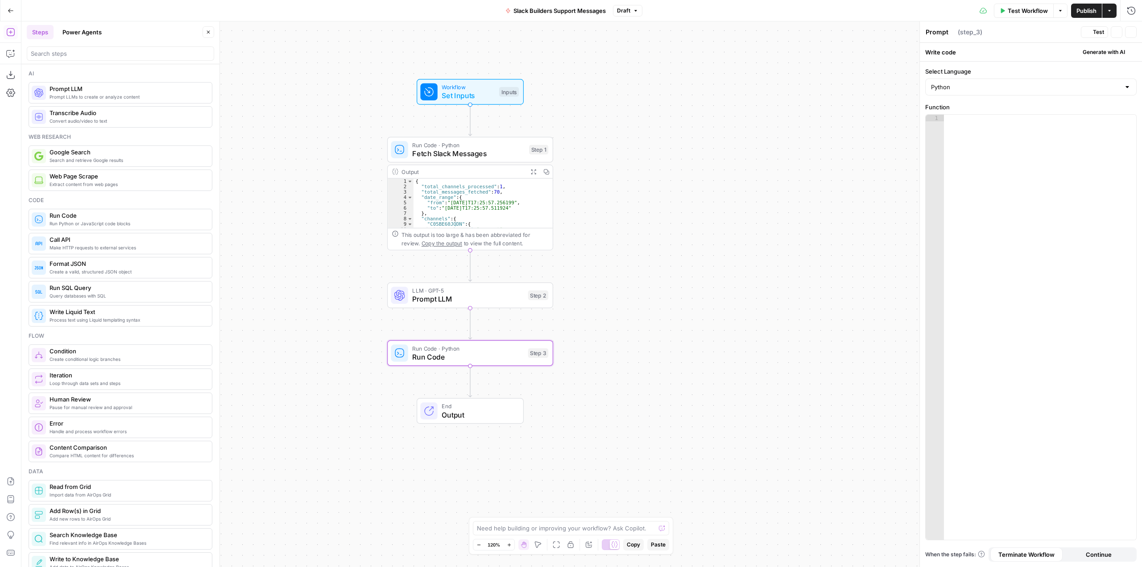
type textarea "Run Code"
click at [1009, 139] on div at bounding box center [1040, 334] width 192 height 439
paste textarea "*"
type textarea "*"
click at [14, 54] on icon "button" at bounding box center [10, 53] width 8 height 7
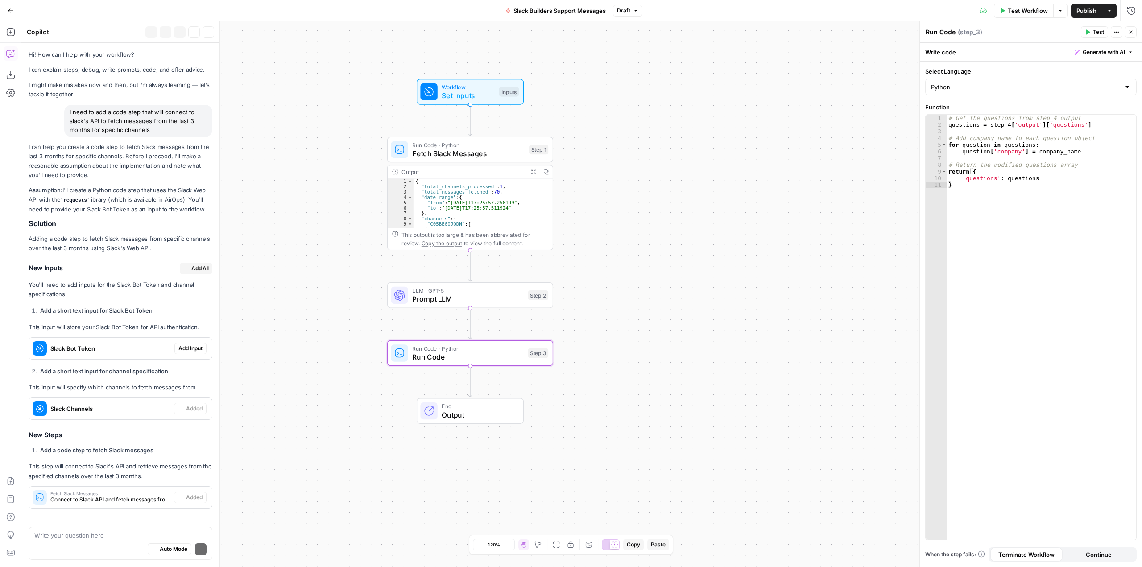
scroll to position [1427, 0]
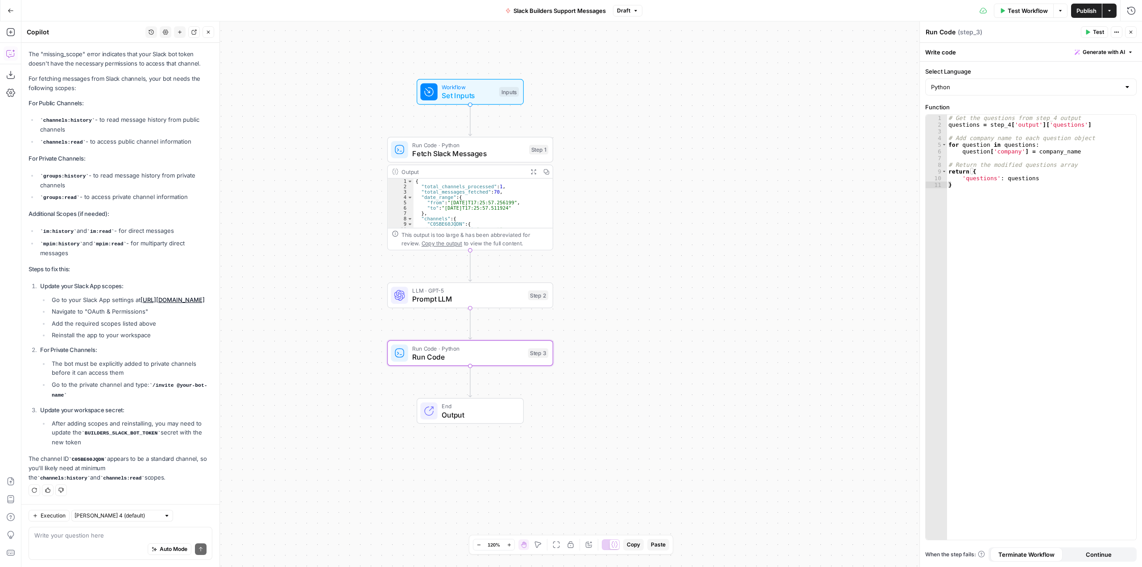
click at [135, 531] on textarea at bounding box center [120, 535] width 172 height 9
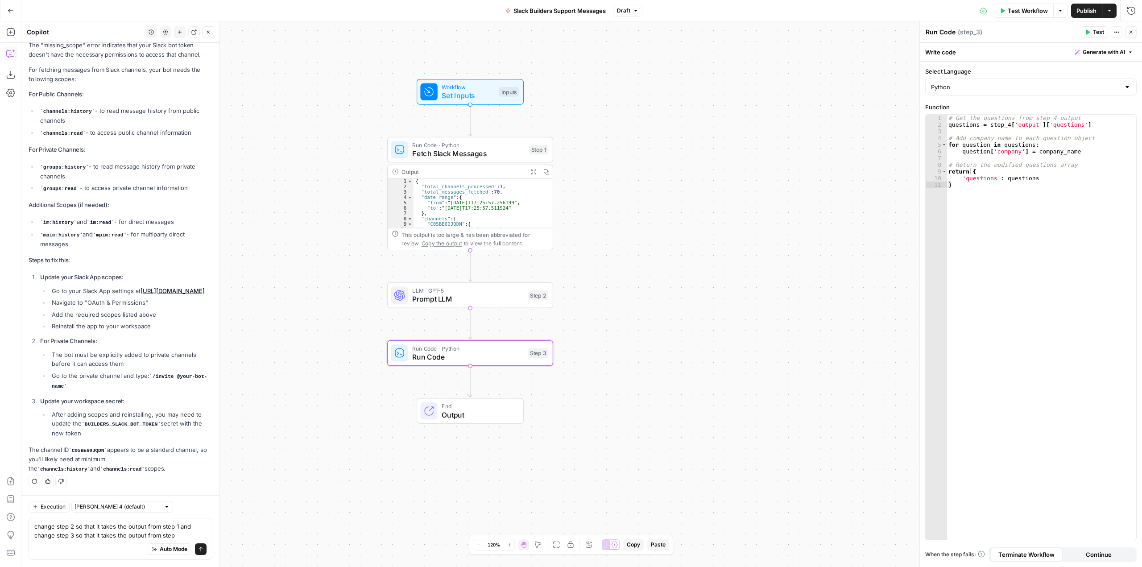
type textarea "change step 2 so that it takes the output from step 1 and change step 3 so that…"
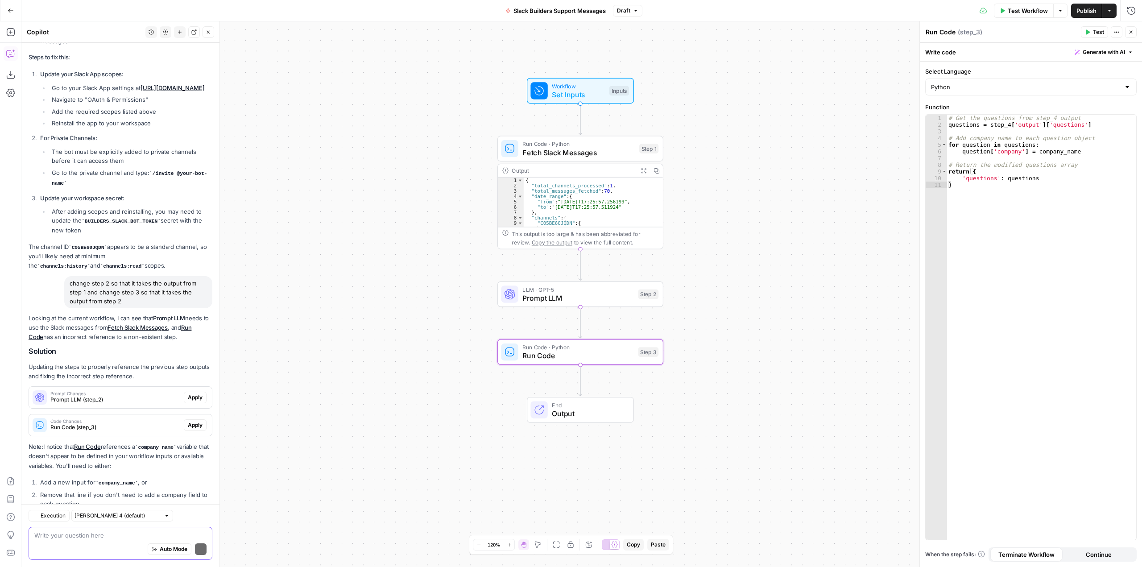
scroll to position [1691, 0]
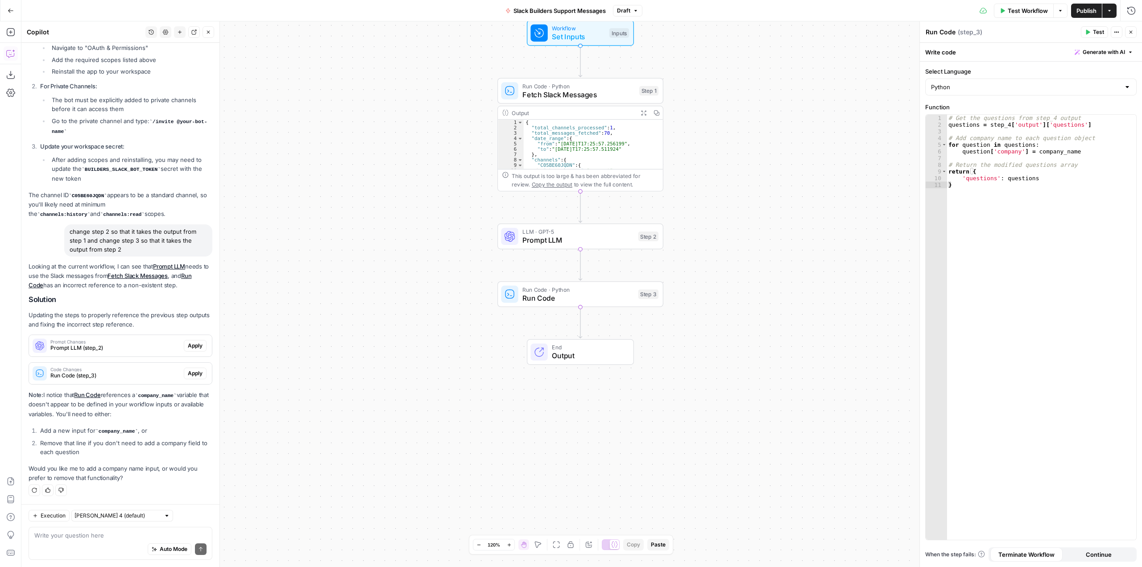
click at [795, 293] on div "Workflow Set Inputs Inputs Run Code · Python Fetch Slack Messages Step 1 Output…" at bounding box center [581, 294] width 1121 height 546
click at [129, 531] on textarea at bounding box center [120, 535] width 172 height 9
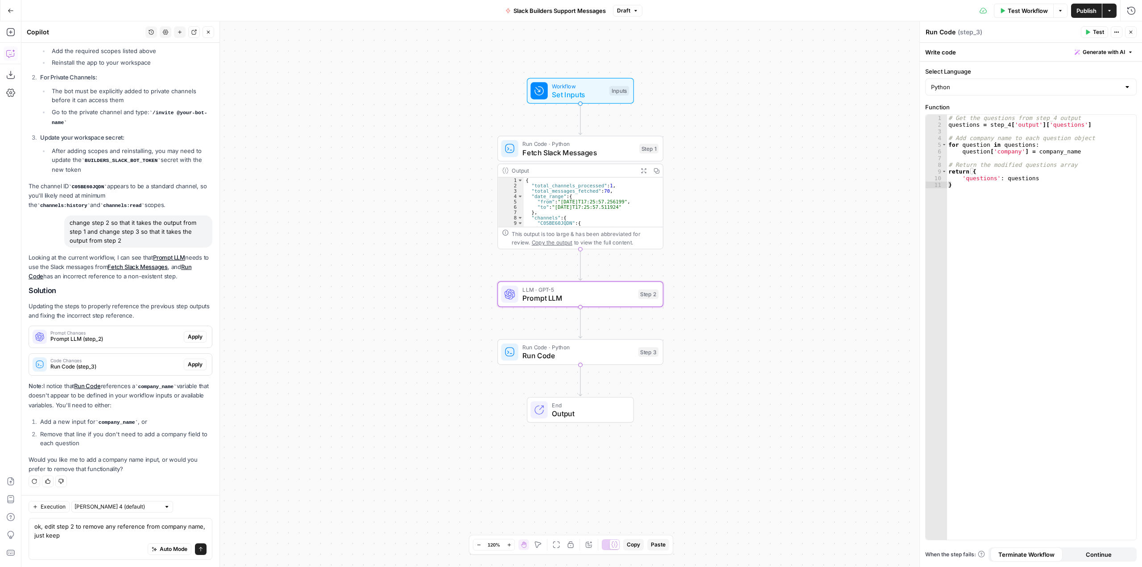
click at [192, 333] on span "Apply" at bounding box center [195, 337] width 15 height 8
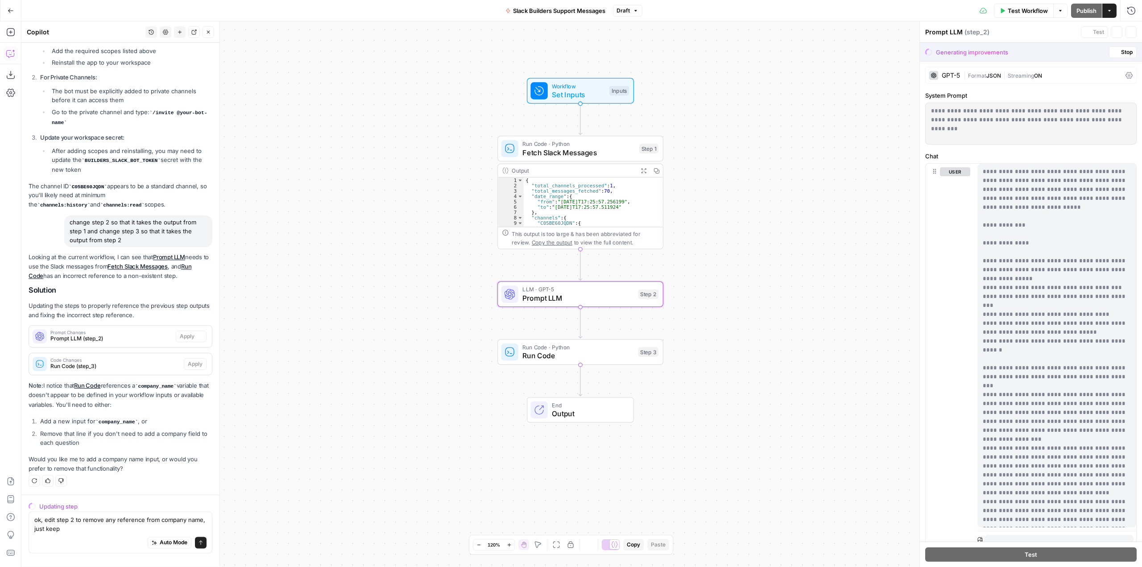
scroll to position [1629, 0]
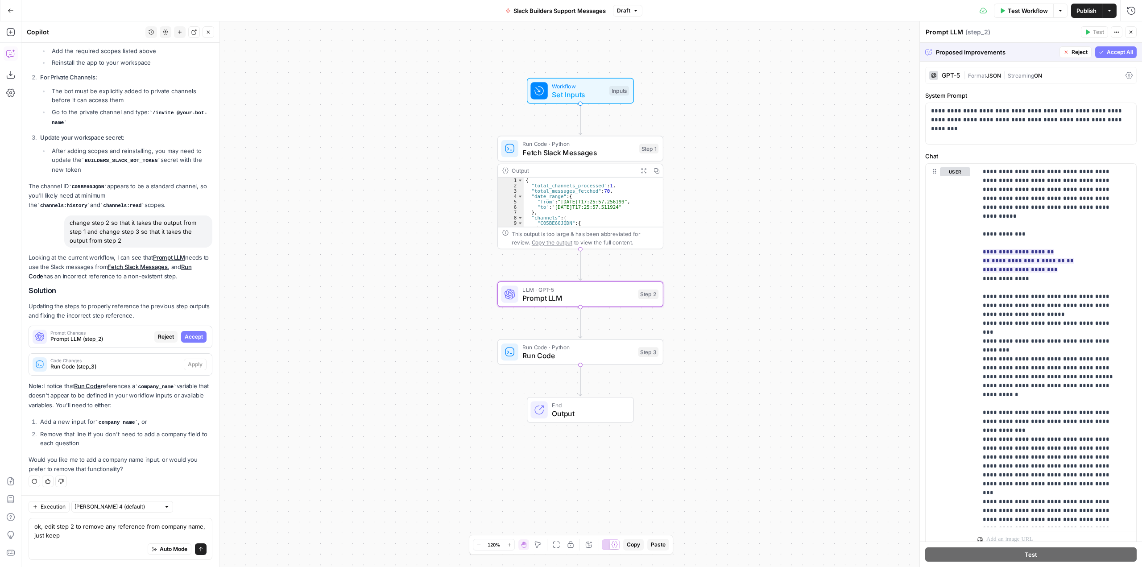
click at [193, 334] on span "Accept" at bounding box center [194, 337] width 18 height 8
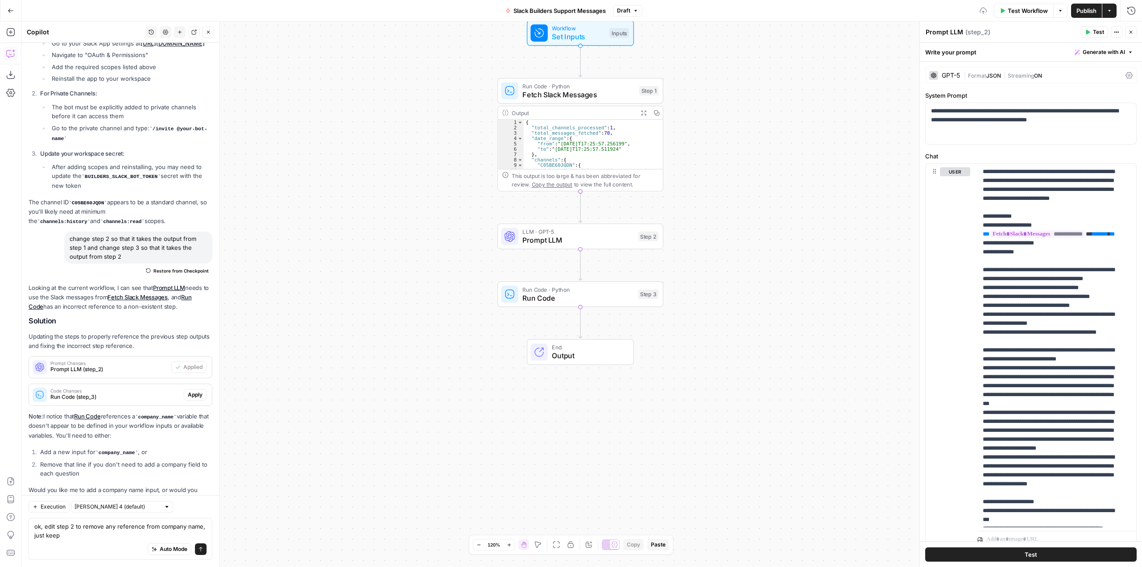
scroll to position [1715, 0]
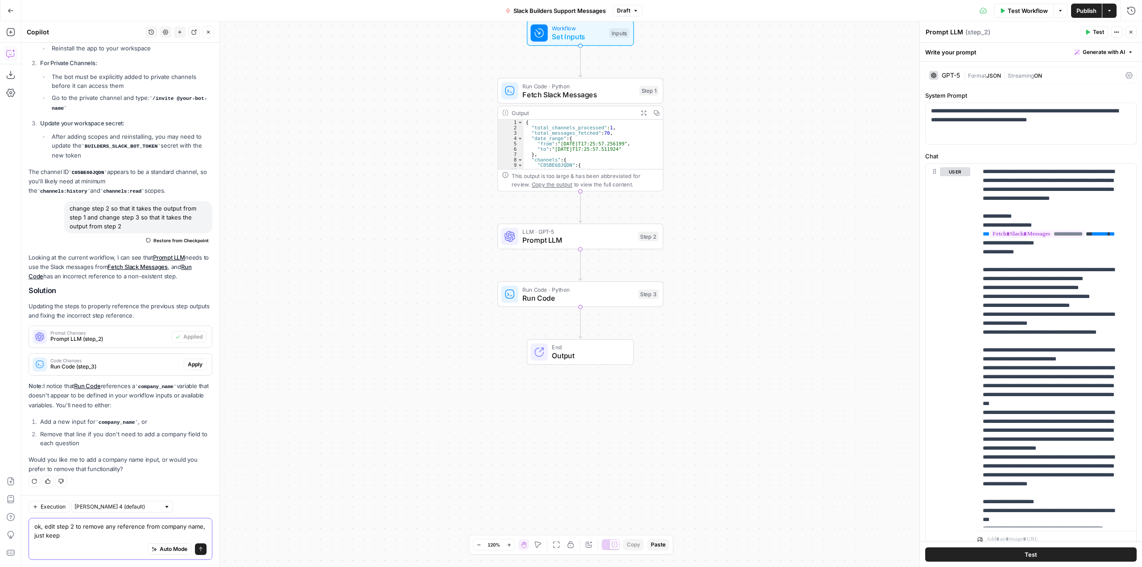
drag, startPoint x: 110, startPoint y: 531, endPoint x: 23, endPoint y: 524, distance: 87.3
click at [23, 524] on div "Execution Claude Sonnet 4 (default) ok, edit step 2 to remove any reference fro…" at bounding box center [120, 531] width 198 height 72
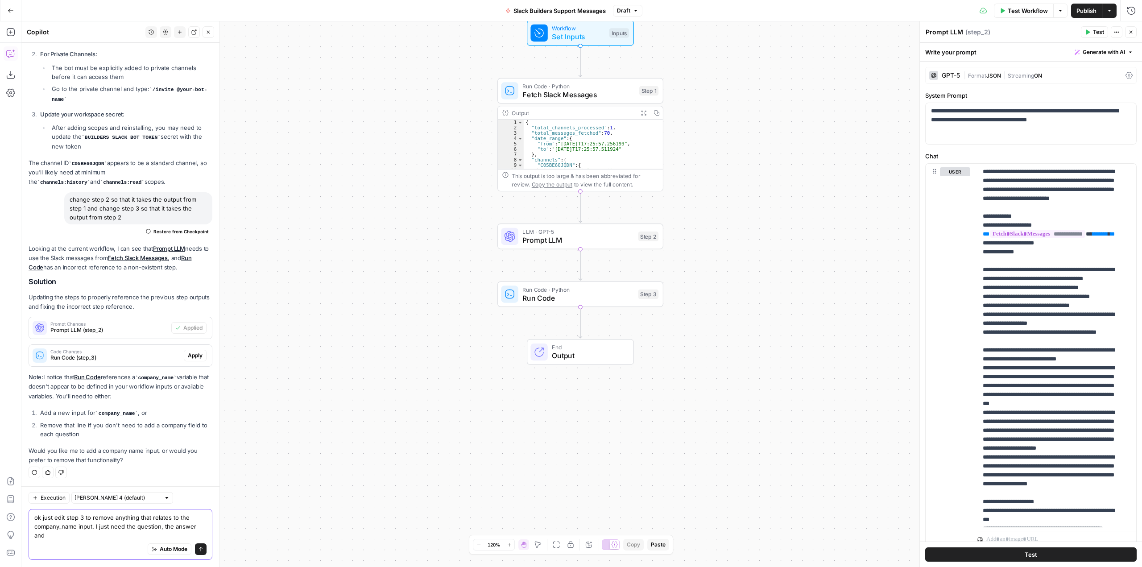
scroll to position [1724, 0]
type textarea "ok just edit step 3 to remove anything that relates to the company_name input. …"
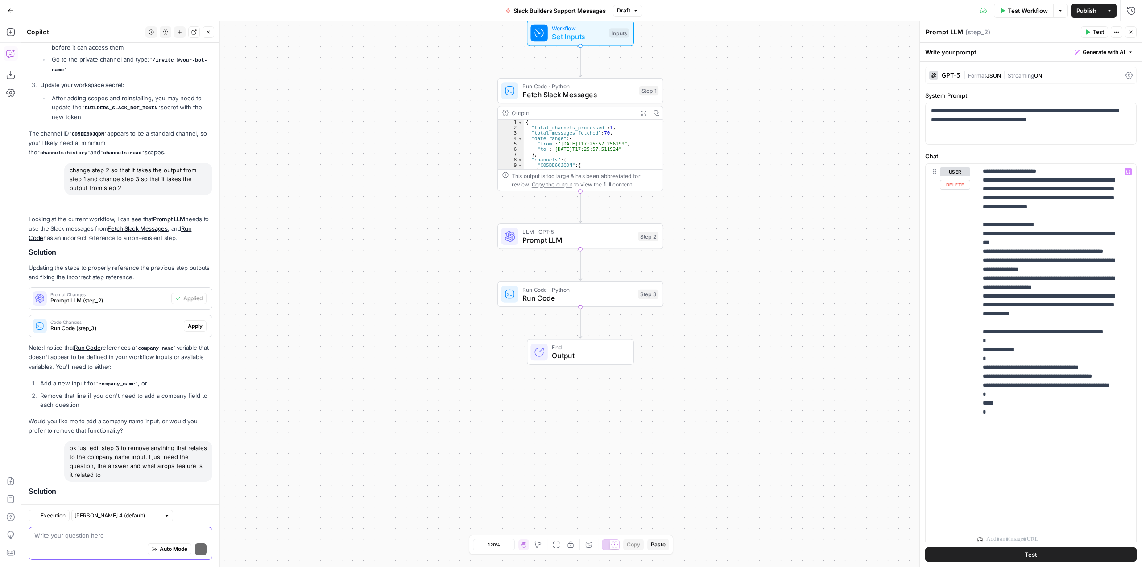
scroll to position [1819, 0]
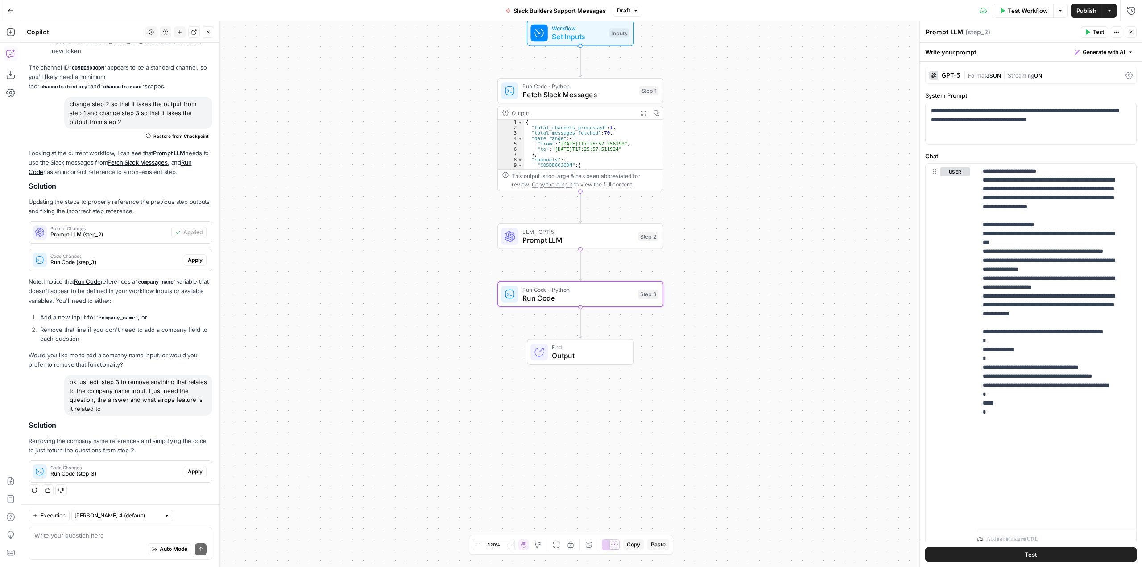
click at [191, 472] on span "Apply" at bounding box center [195, 472] width 15 height 8
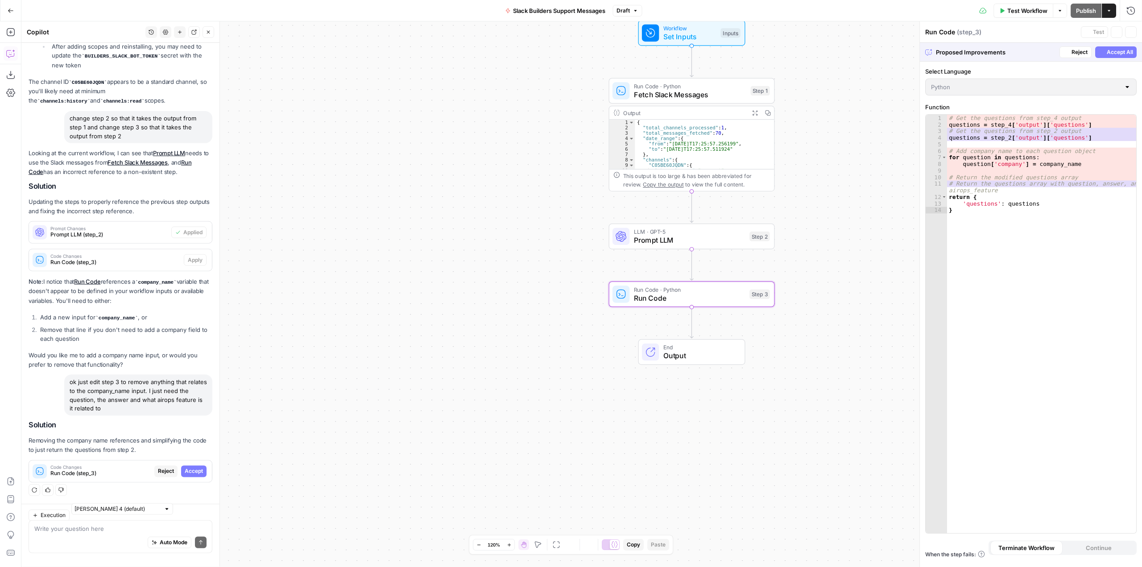
scroll to position [1733, 0]
click at [193, 471] on span "Accept" at bounding box center [194, 472] width 18 height 8
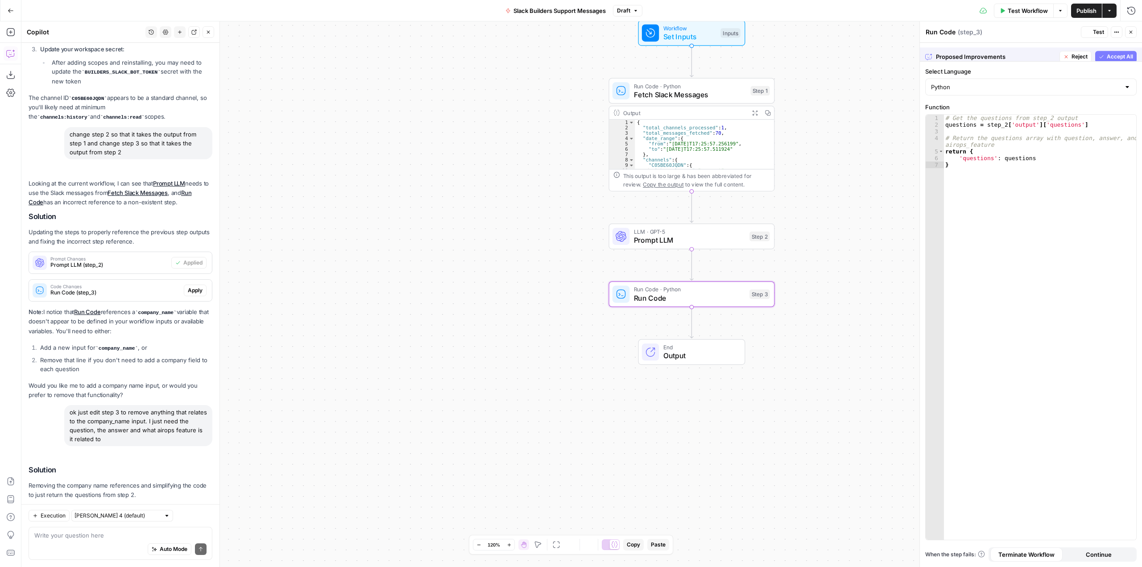
scroll to position [1833, 0]
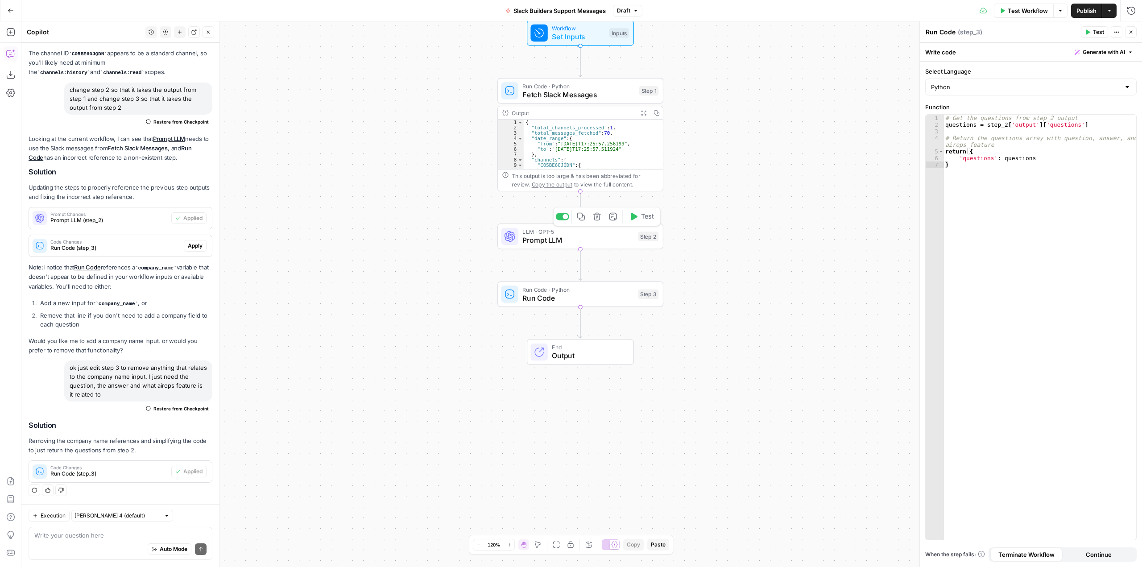
click at [650, 216] on span "Test" at bounding box center [647, 217] width 13 height 10
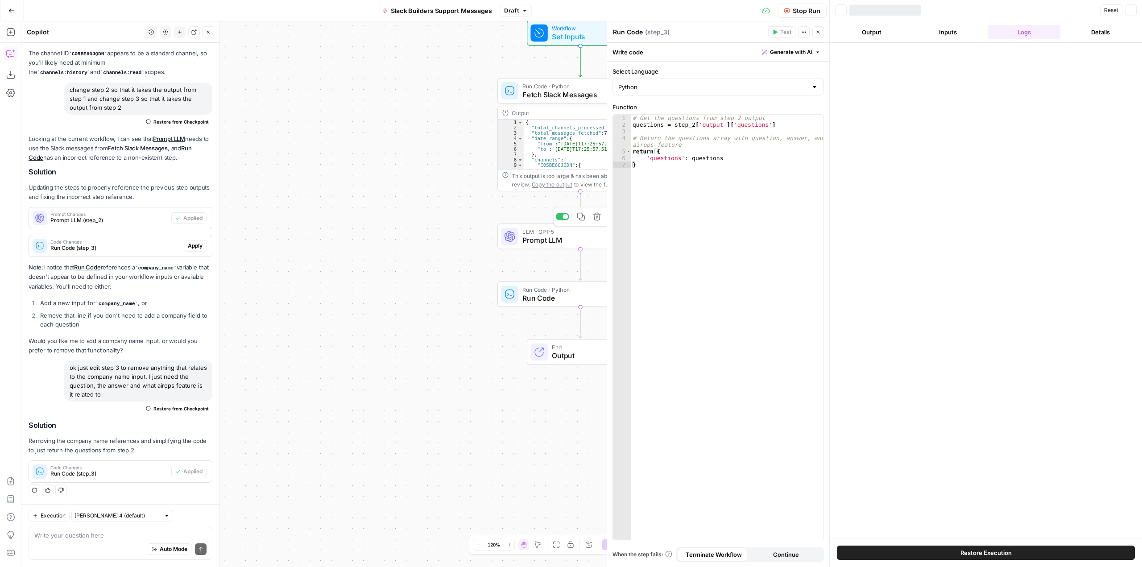
scroll to position [1833, 0]
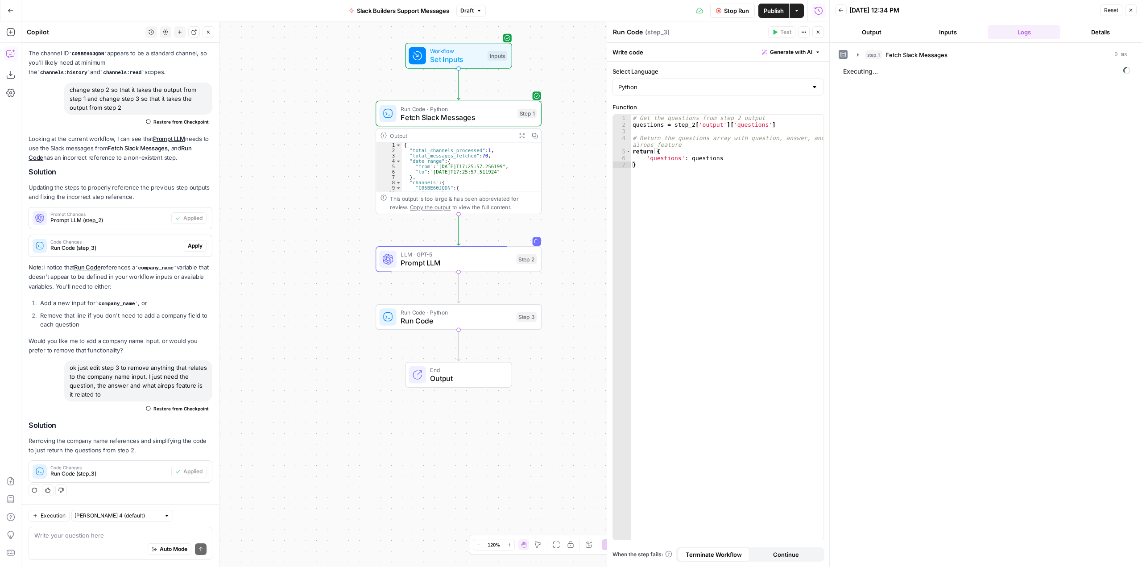
drag, startPoint x: 459, startPoint y: 227, endPoint x: 337, endPoint y: 249, distance: 123.9
click at [337, 249] on div "Workflow Set Inputs Inputs Run Code · Python Fetch Slack Messages Step 1 Output…" at bounding box center [425, 294] width 808 height 546
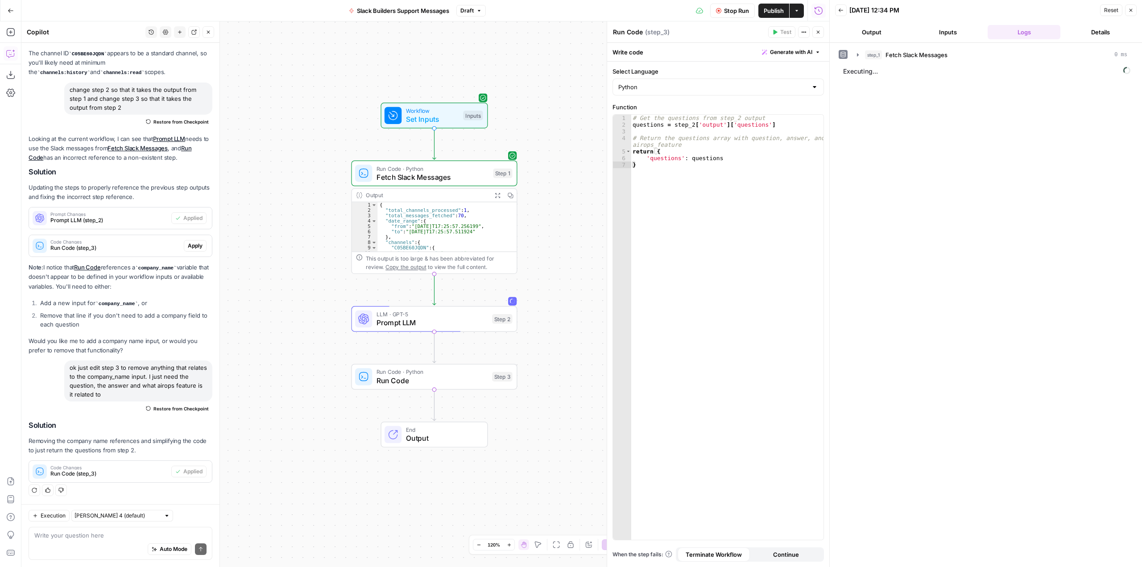
drag, startPoint x: 551, startPoint y: 263, endPoint x: 561, endPoint y: 142, distance: 121.3
click at [561, 142] on div "Workflow Set Inputs Inputs Run Code · Python Fetch Slack Messages Step 1 Output…" at bounding box center [425, 294] width 808 height 546
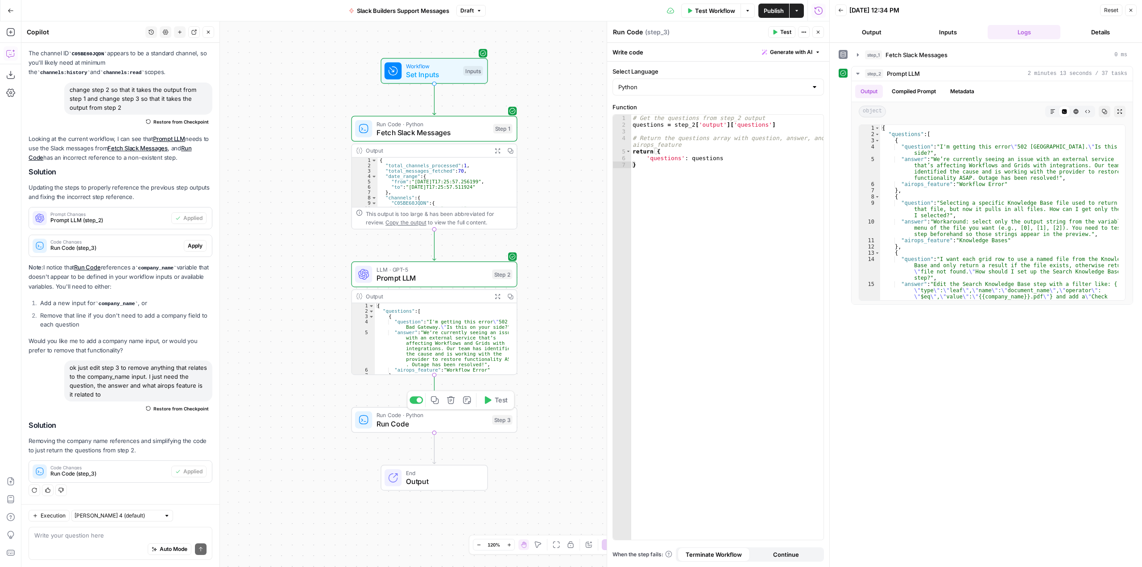
click at [494, 402] on button "Test" at bounding box center [495, 400] width 33 height 14
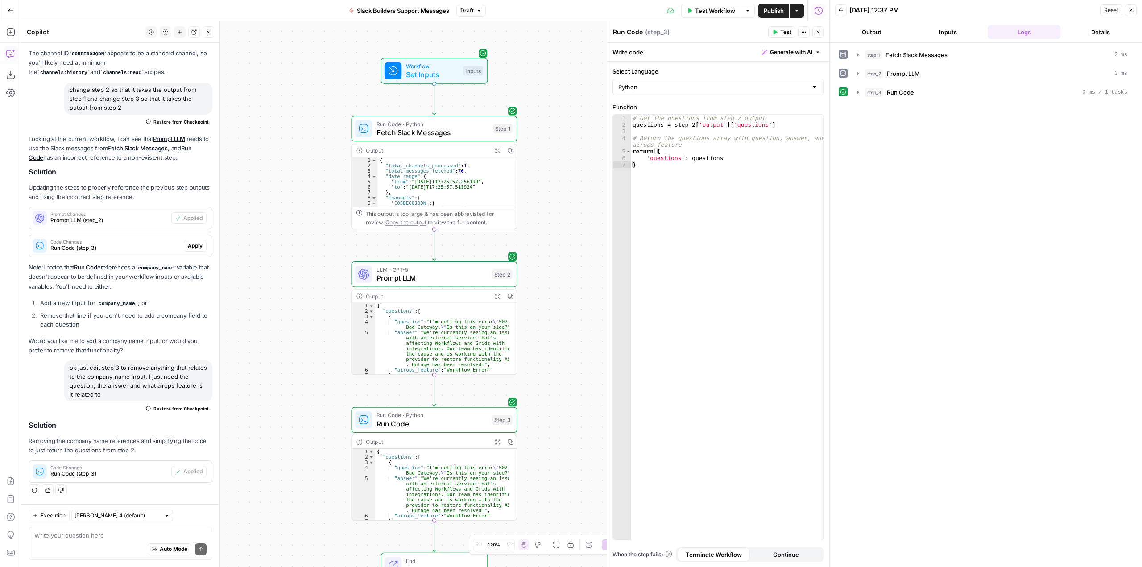
click at [779, 8] on span "Publish" at bounding box center [774, 10] width 20 height 9
click at [560, 244] on div "Workflow Set Inputs Inputs Run Code · Python Fetch Slack Messages Step 1 Output…" at bounding box center [425, 294] width 808 height 546
click at [1132, 7] on button "Close" at bounding box center [1131, 10] width 12 height 12
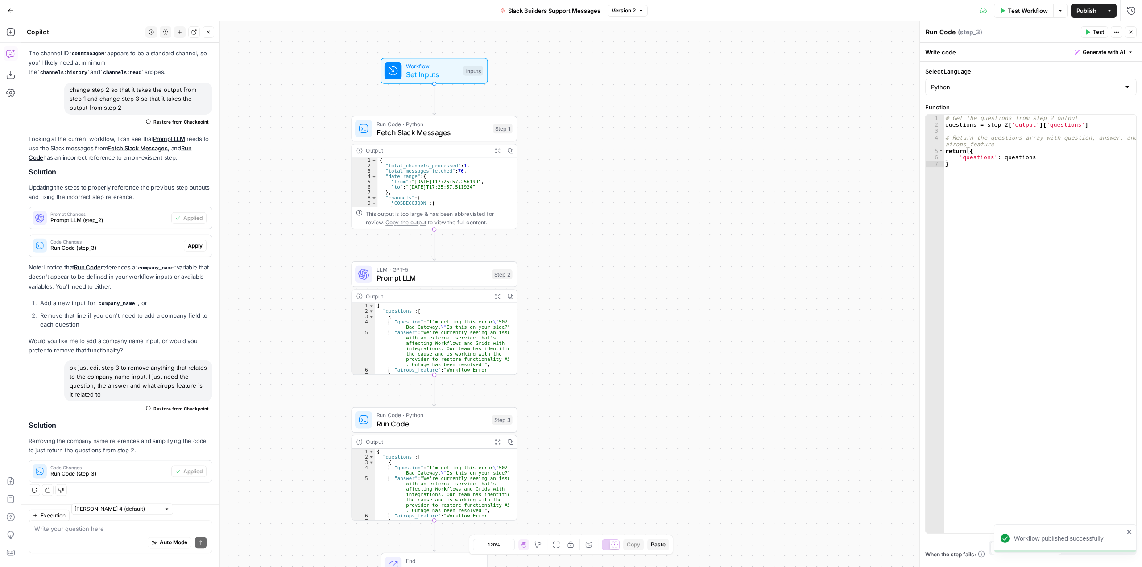
scroll to position [1833, 0]
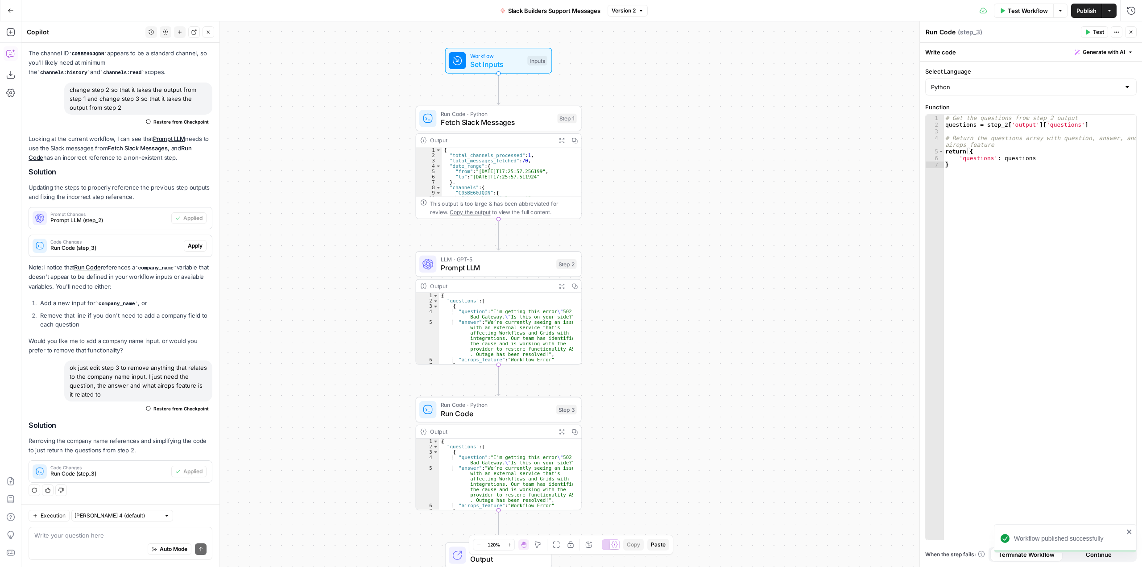
drag, startPoint x: 581, startPoint y: 257, endPoint x: 646, endPoint y: 247, distance: 65.1
click at [646, 247] on div "Workflow Set Inputs Inputs Run Code · Python Fetch Slack Messages Step 1 Output…" at bounding box center [581, 294] width 1121 height 546
click at [682, 224] on div "Workflow Set Inputs Inputs Test Step Run Code · Python Fetch Slack Messages Ste…" at bounding box center [581, 294] width 1121 height 546
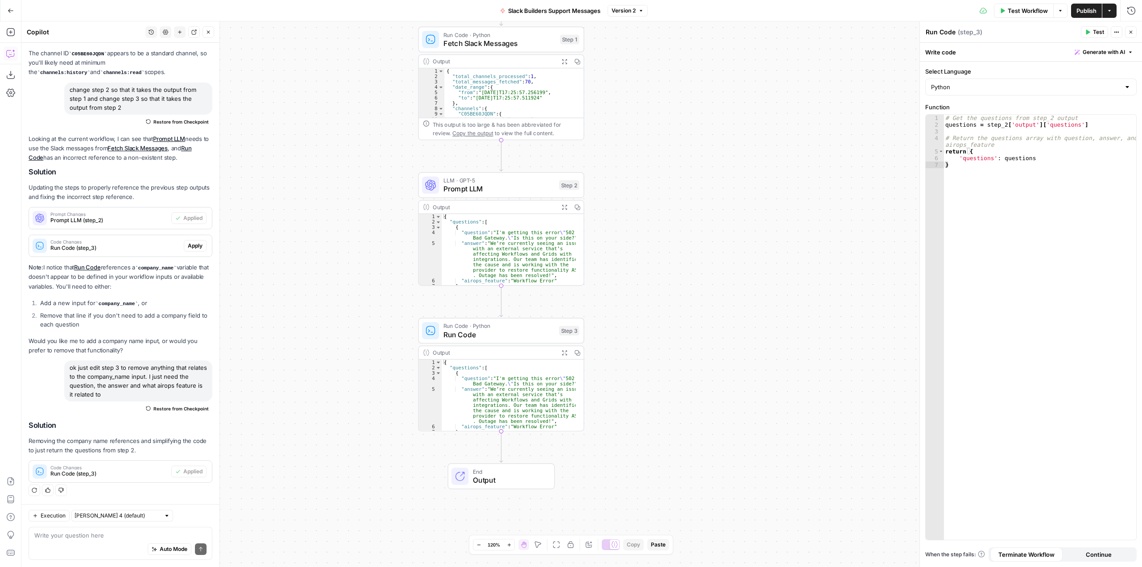
drag, startPoint x: 634, startPoint y: 287, endPoint x: 637, endPoint y: 208, distance: 79.0
click at [637, 208] on div "Workflow Set Inputs Inputs Run Code · Python Fetch Slack Messages Step 1 Output…" at bounding box center [581, 294] width 1121 height 546
drag, startPoint x: 647, startPoint y: 239, endPoint x: 644, endPoint y: 104, distance: 135.7
click at [644, 104] on div "Workflow Set Inputs Inputs Run Code · Python Fetch Slack Messages Step 1 Output…" at bounding box center [581, 294] width 1121 height 546
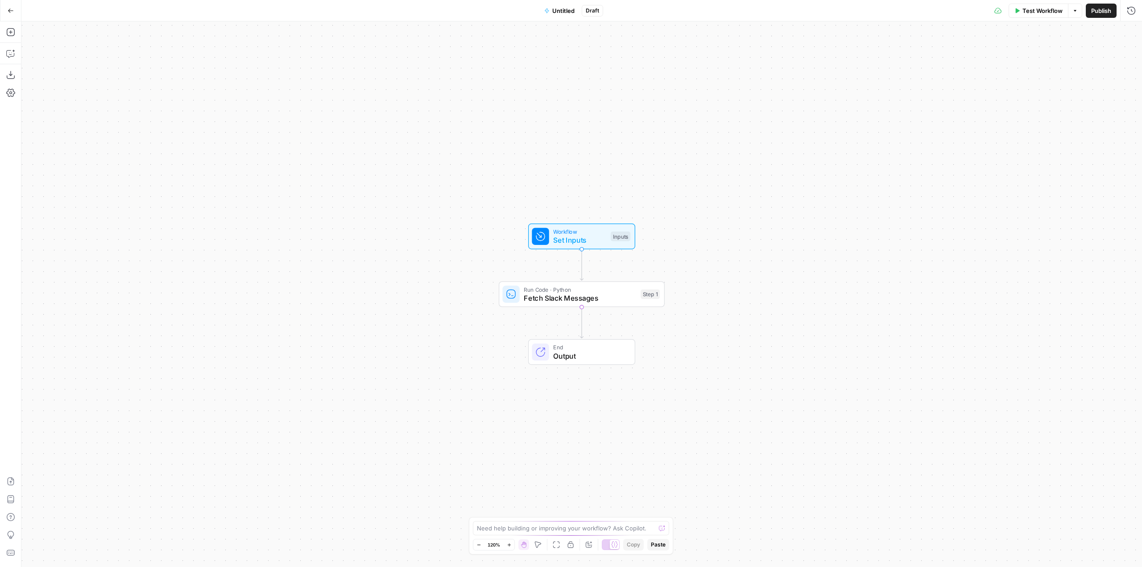
click at [10, 10] on icon "button" at bounding box center [10, 10] width 5 height 4
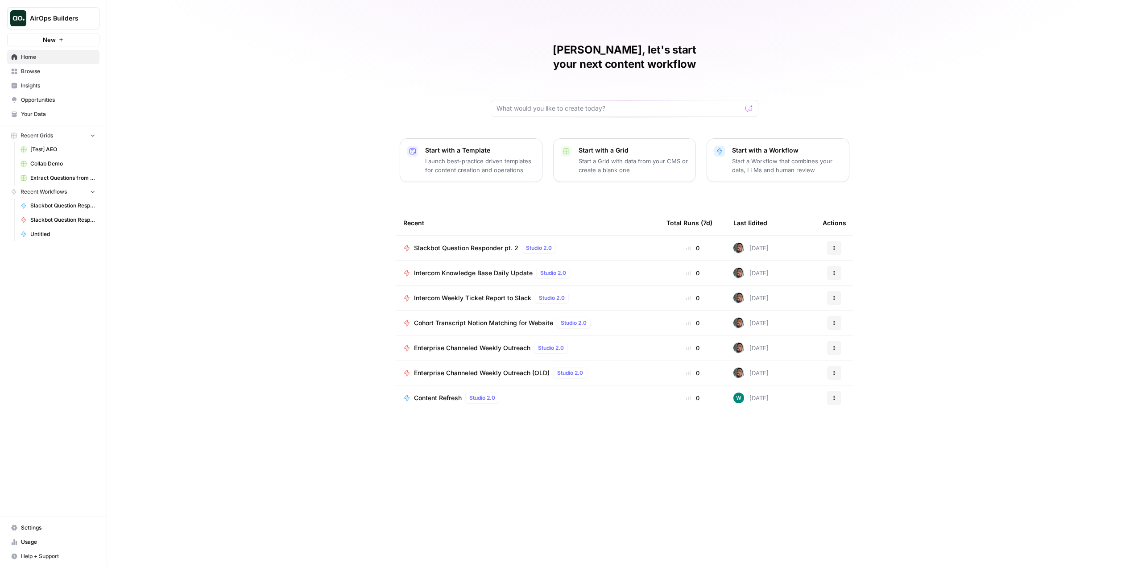
click at [29, 531] on span "Settings" at bounding box center [58, 528] width 75 height 8
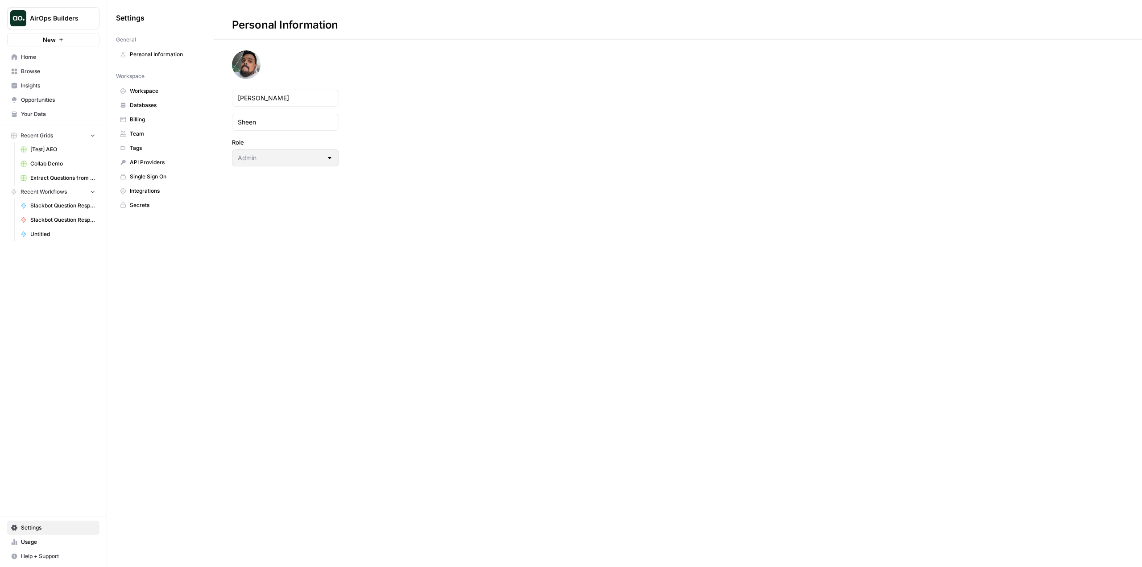
click at [161, 202] on span "Secrets" at bounding box center [165, 205] width 71 height 8
click at [1104, 24] on span "Create Secret" at bounding box center [1100, 25] width 38 height 9
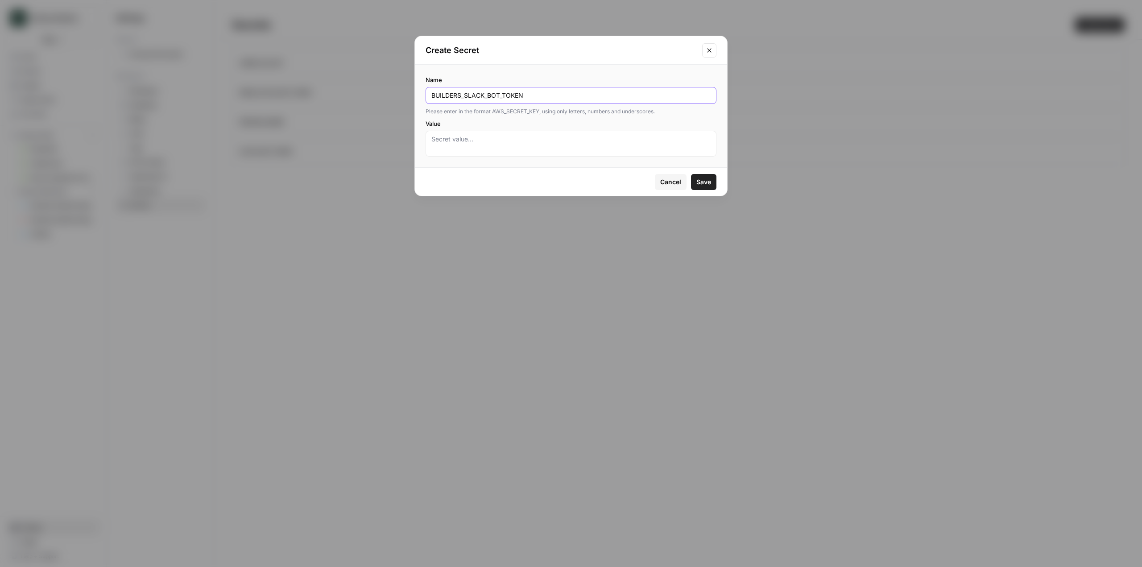
type input "BUILDERS_SLACK_BOT_TOKEN"
click at [543, 147] on textarea "Value" at bounding box center [570, 144] width 279 height 18
paste textarea "xoxp-5366914350708-9453627432064-9548061348405-b59a252b10e1145cbf293625eaddc33a"
type textarea "xoxp-5366914350708-9453627432064-9548061348405-b59a252b10e1145cbf293625eaddc33a"
click at [706, 179] on span "Save" at bounding box center [703, 182] width 15 height 9
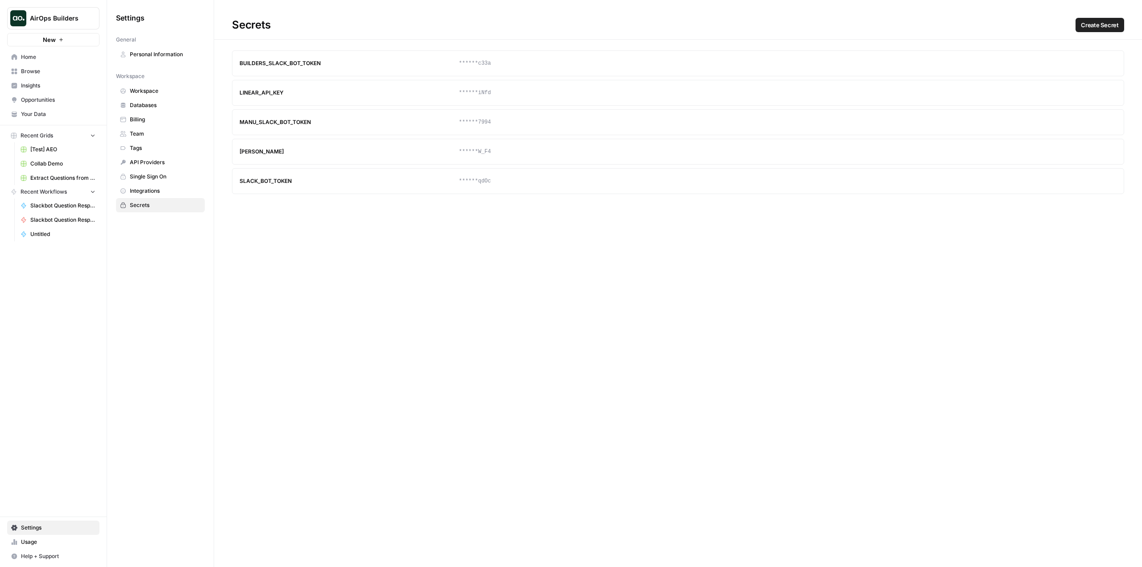
click at [46, 59] on span "Home" at bounding box center [58, 57] width 75 height 8
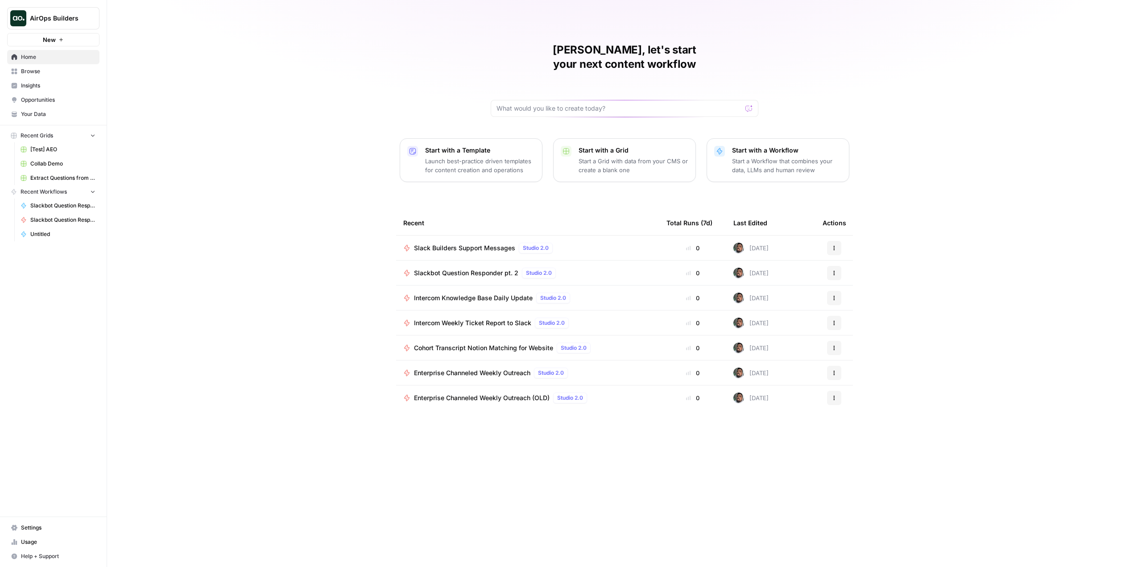
click at [51, 73] on span "Browse" at bounding box center [58, 71] width 75 height 8
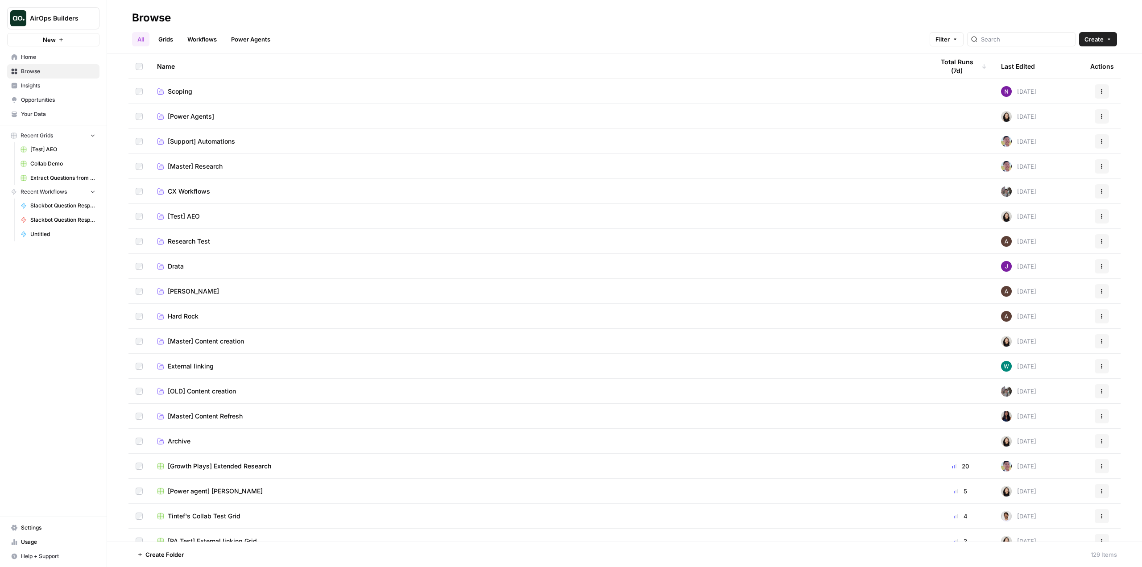
click at [201, 141] on span "[Support] Automations" at bounding box center [201, 141] width 67 height 9
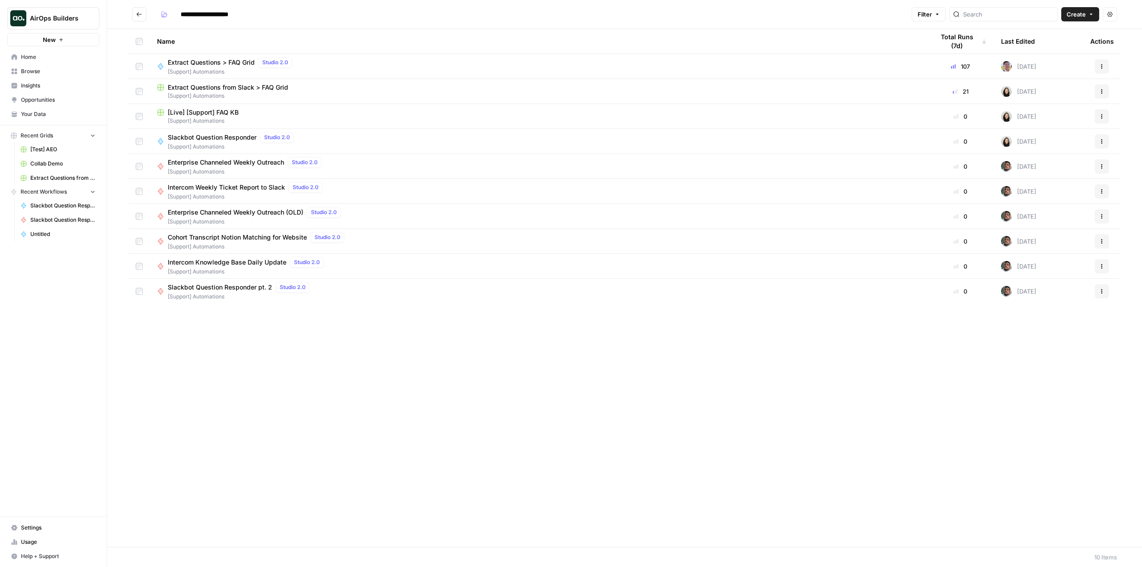
click at [224, 111] on span "[Live] [Support] FAQ KB" at bounding box center [203, 112] width 71 height 9
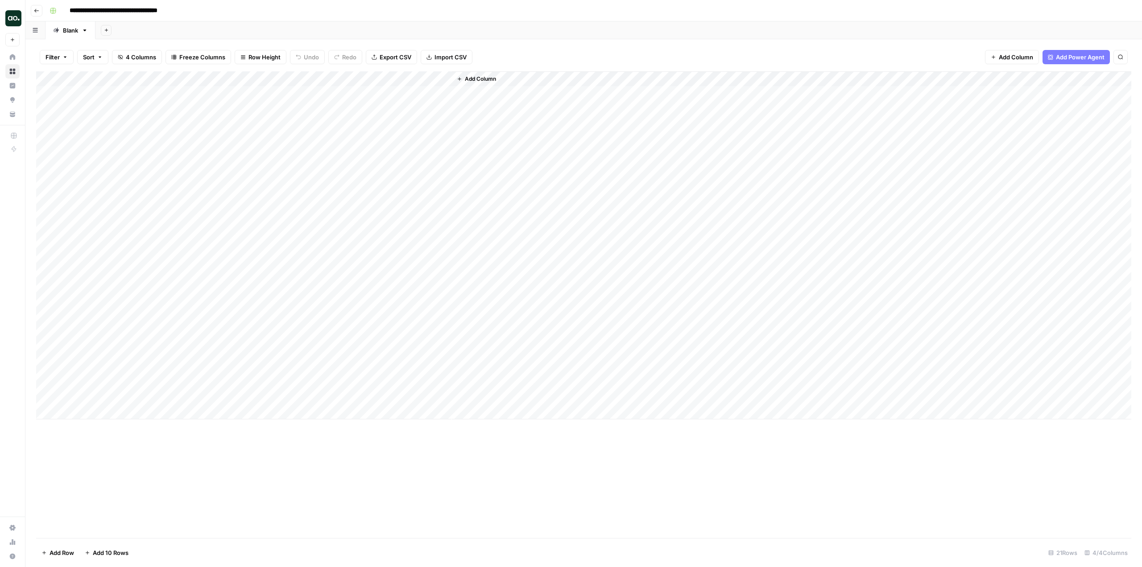
click at [331, 78] on div "Add Column" at bounding box center [583, 245] width 1095 height 348
click at [305, 166] on span "Edit Workflow" at bounding box center [304, 166] width 78 height 9
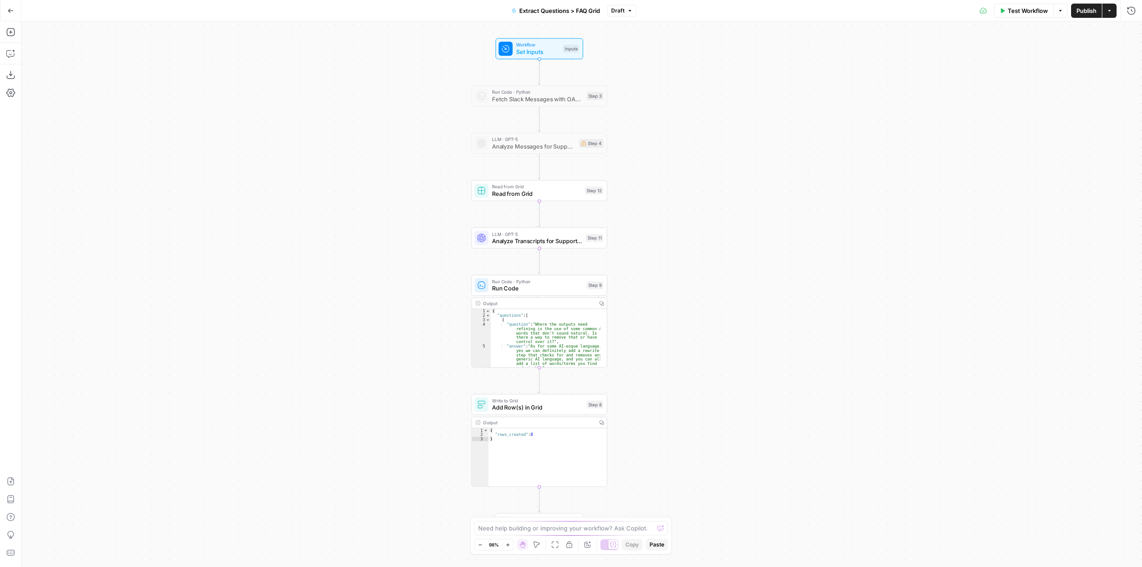
drag, startPoint x: 748, startPoint y: 197, endPoint x: 708, endPoint y: 190, distance: 40.8
click at [708, 190] on div "Workflow Set Inputs Inputs Run Code · Python Fetch Slack Messages with OAuth St…" at bounding box center [581, 294] width 1121 height 546
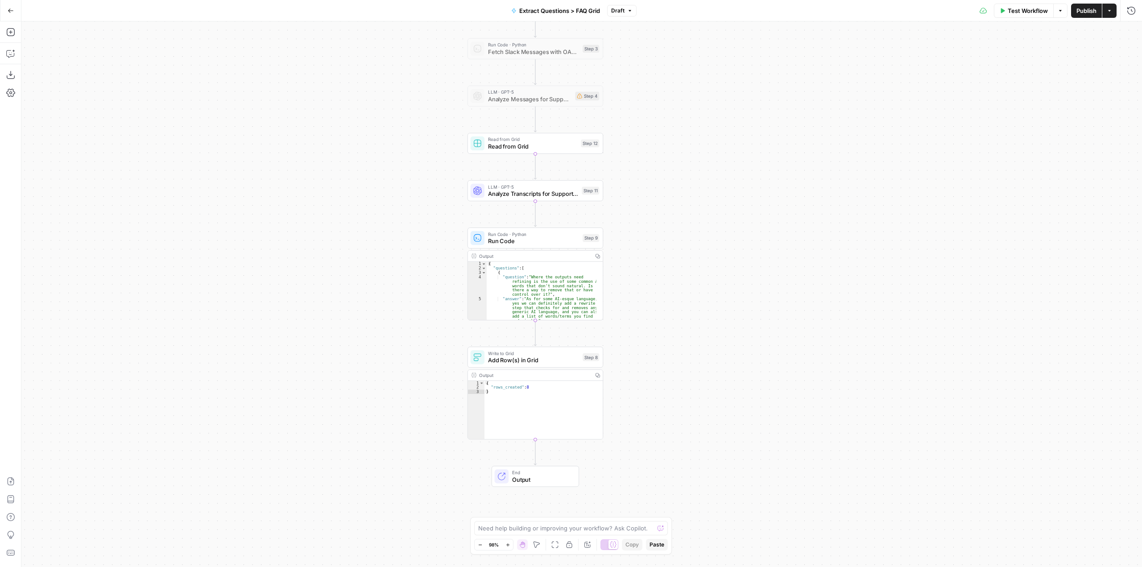
drag, startPoint x: 685, startPoint y: 230, endPoint x: 681, endPoint y: 182, distance: 47.5
click at [681, 182] on div "Workflow Set Inputs Inputs Run Code · Python Fetch Slack Messages with OAuth St…" at bounding box center [581, 294] width 1121 height 546
click at [524, 195] on span "Analyze Transcripts for Support Bot Content" at bounding box center [533, 194] width 90 height 9
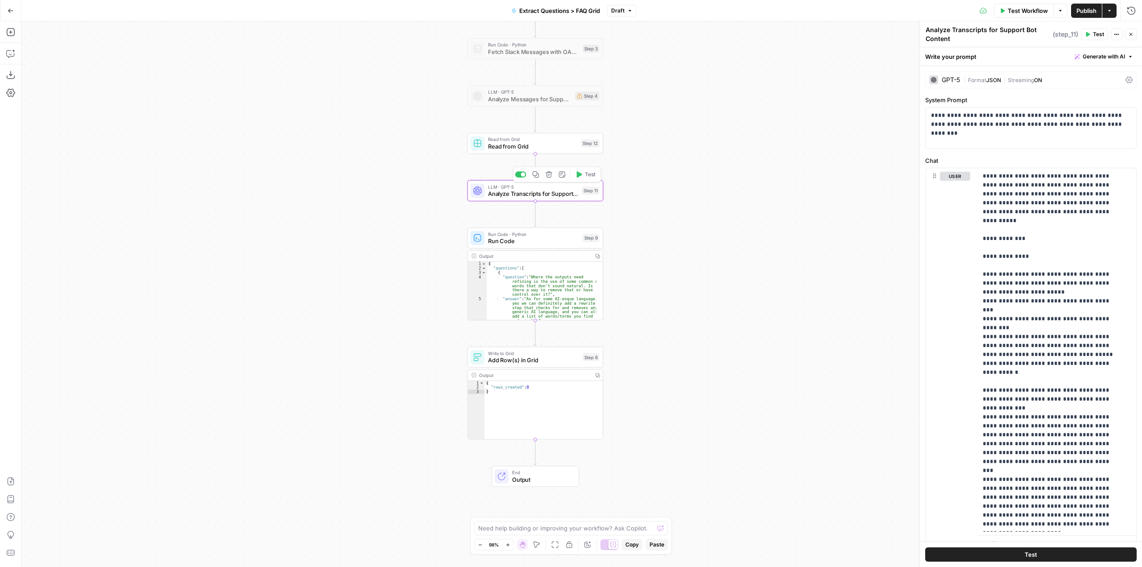
click at [547, 194] on span "Analyze Transcripts for Support Bot Content" at bounding box center [533, 194] width 90 height 9
click at [1126, 78] on icon at bounding box center [1129, 79] width 7 height 7
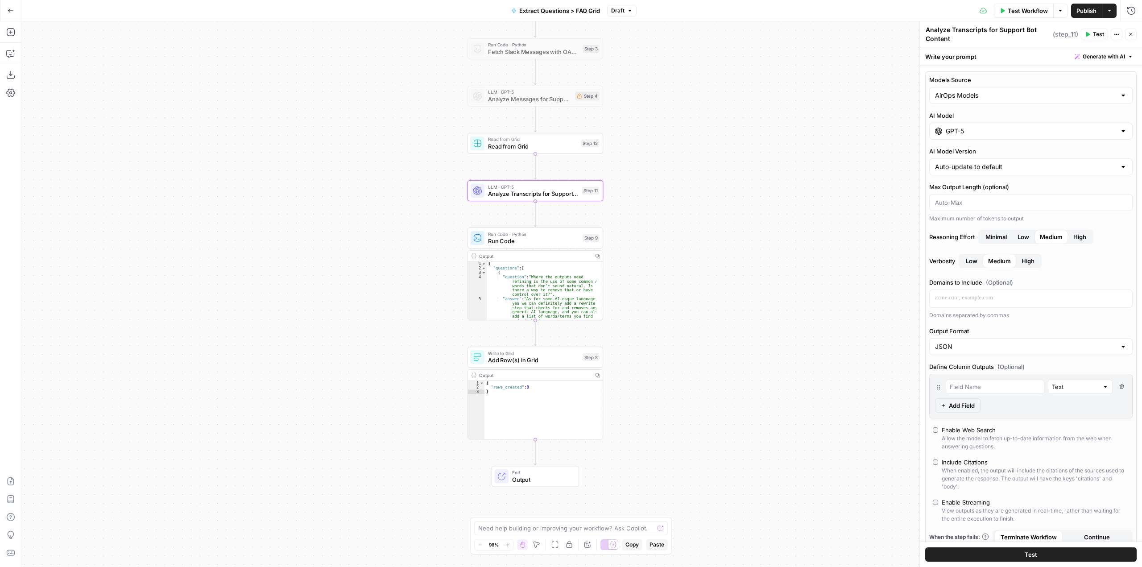
click at [1132, 33] on icon "button" at bounding box center [1131, 34] width 3 height 3
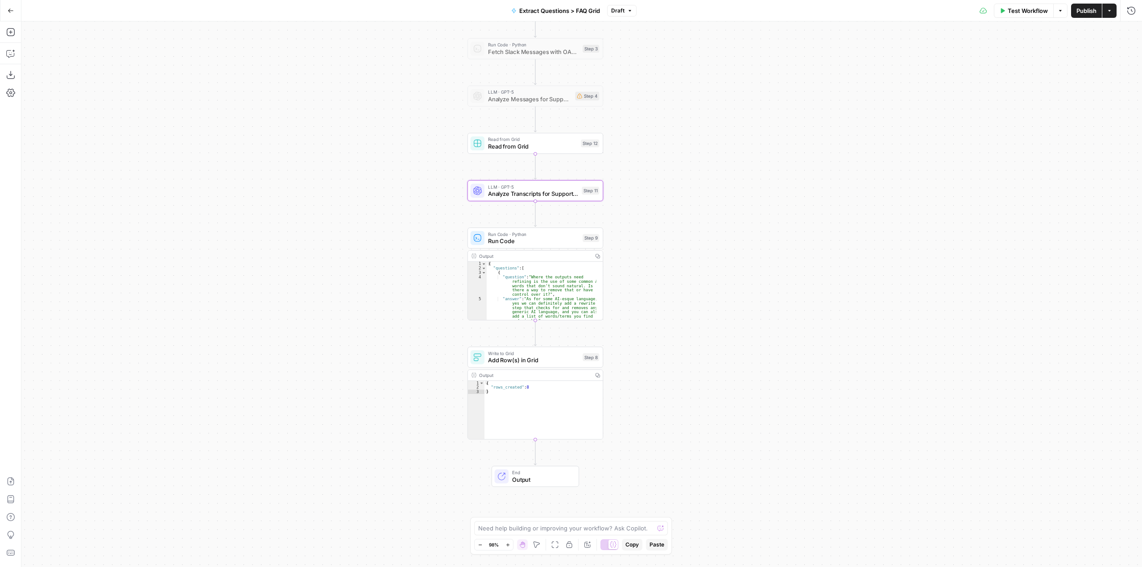
click at [543, 198] on span "Analyze Transcripts for Support Bot Content" at bounding box center [533, 194] width 90 height 9
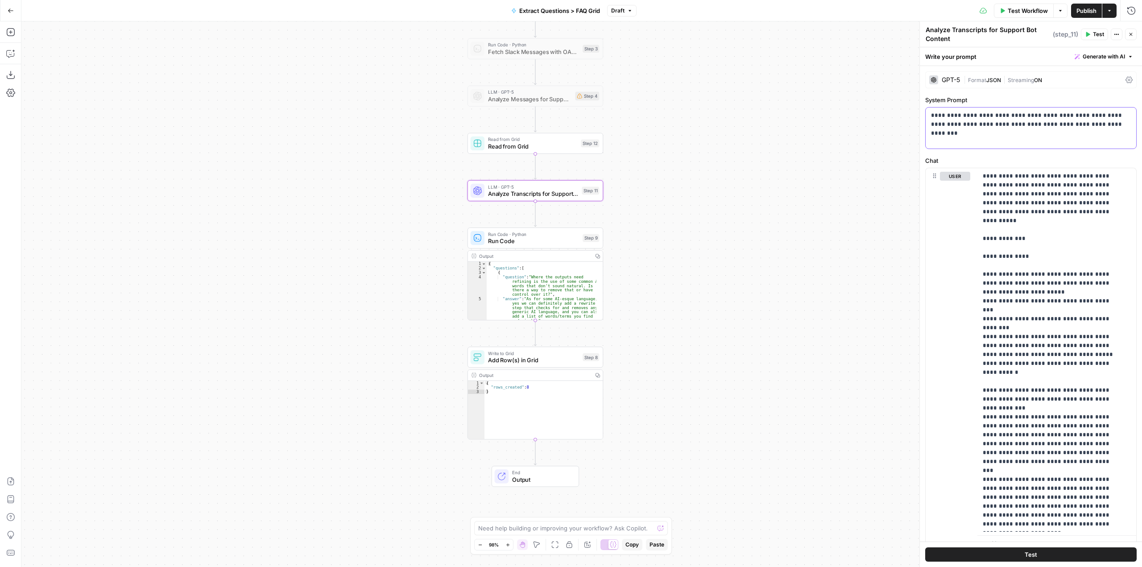
click at [1003, 126] on p "**********" at bounding box center [1027, 120] width 193 height 18
click at [1005, 266] on p "**********" at bounding box center [1050, 475] width 135 height 607
click at [538, 244] on span "Run Code" at bounding box center [533, 241] width 91 height 9
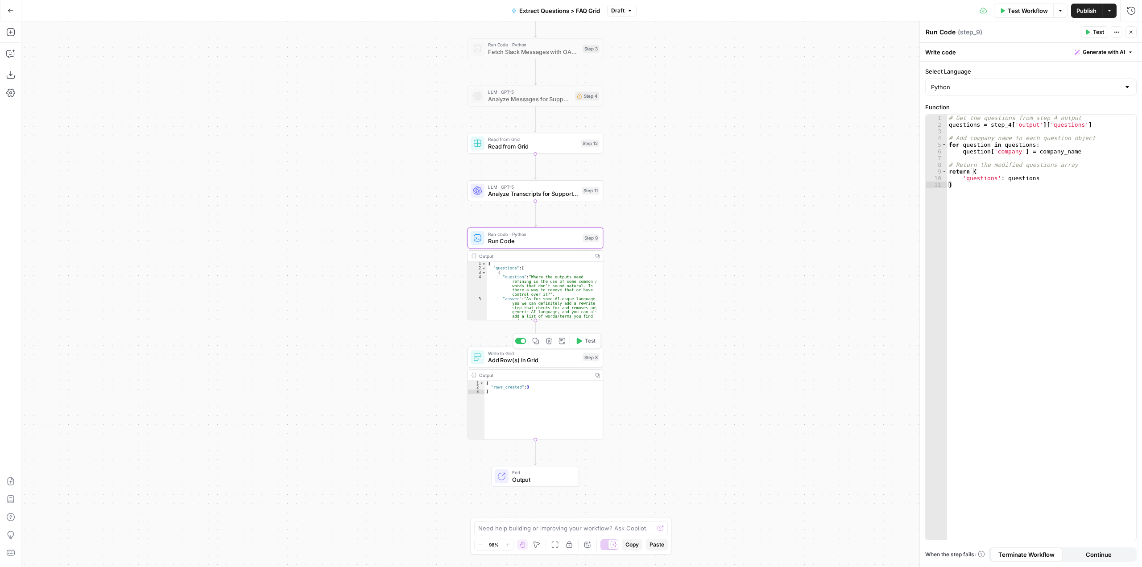
click at [547, 360] on span "Add Row(s) in Grid" at bounding box center [533, 360] width 91 height 9
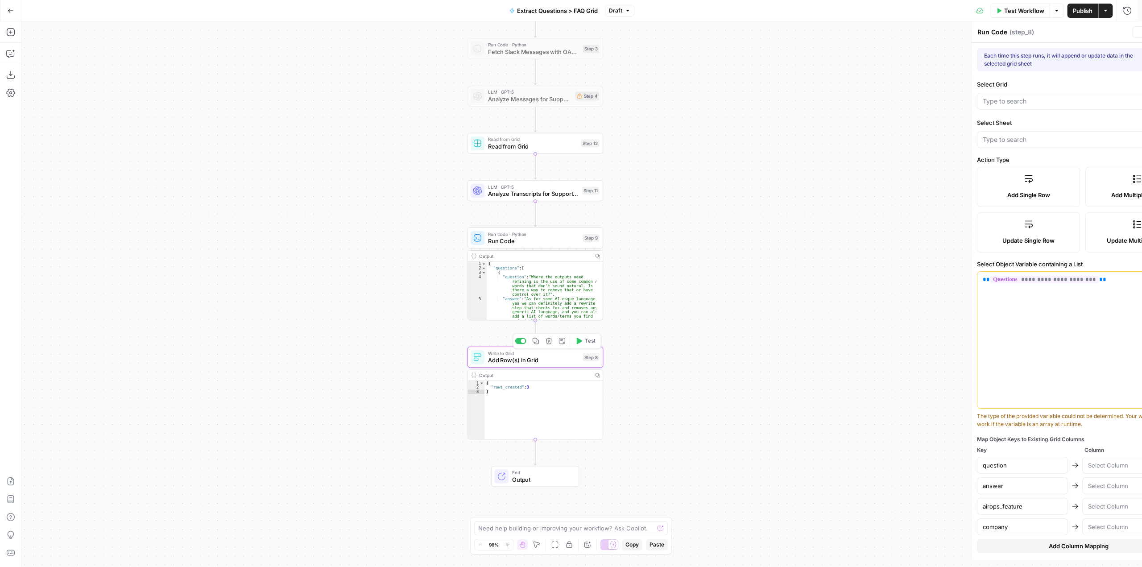
type textarea "Add Row(s) in Grid"
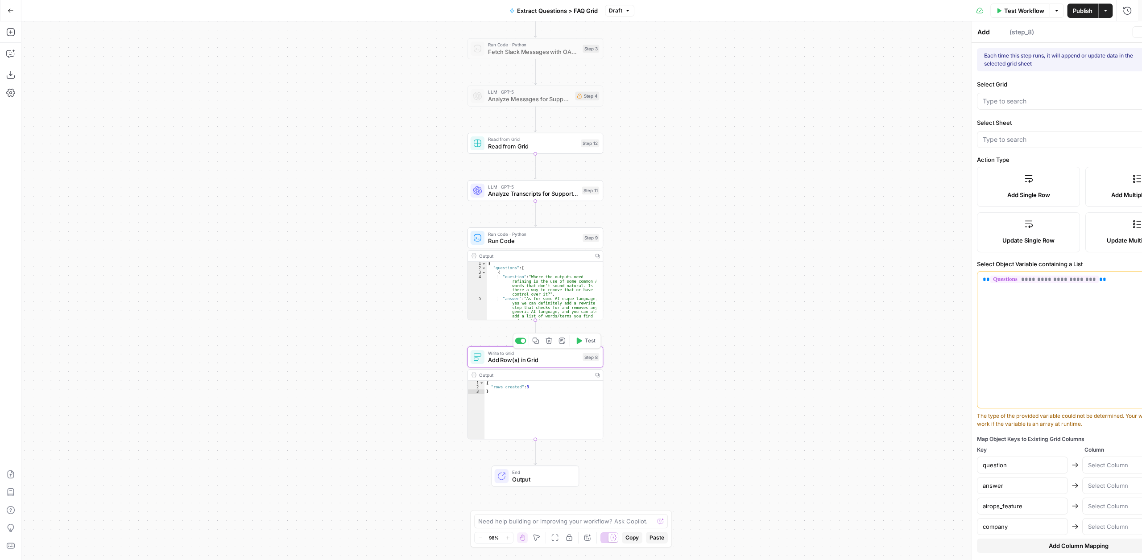
type input "[Live] [Support] FAQ KB"
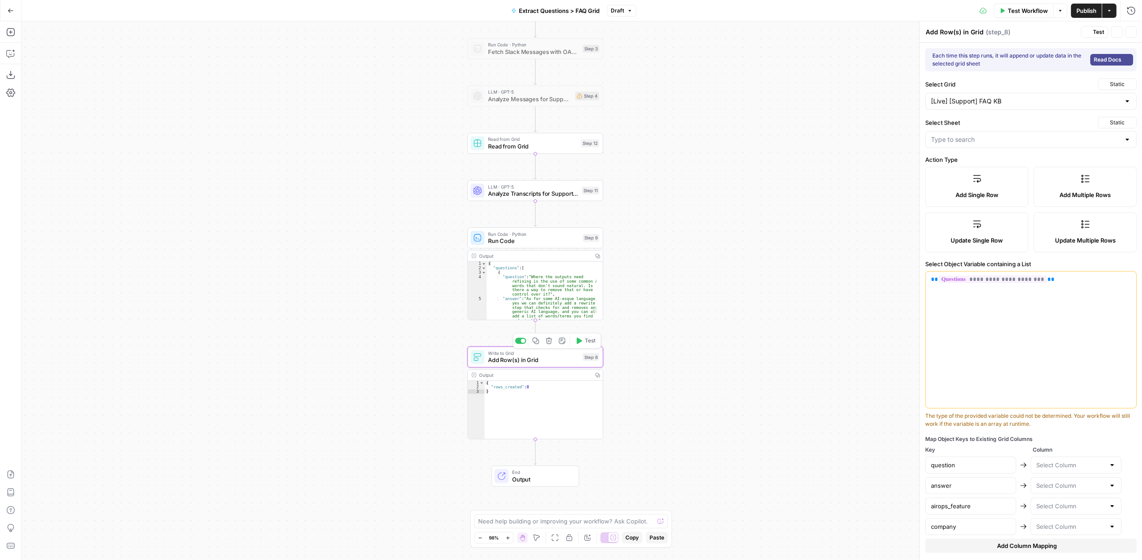
type input "FAQ"
type input "question"
type input "answer"
type input "category"
type input "source"
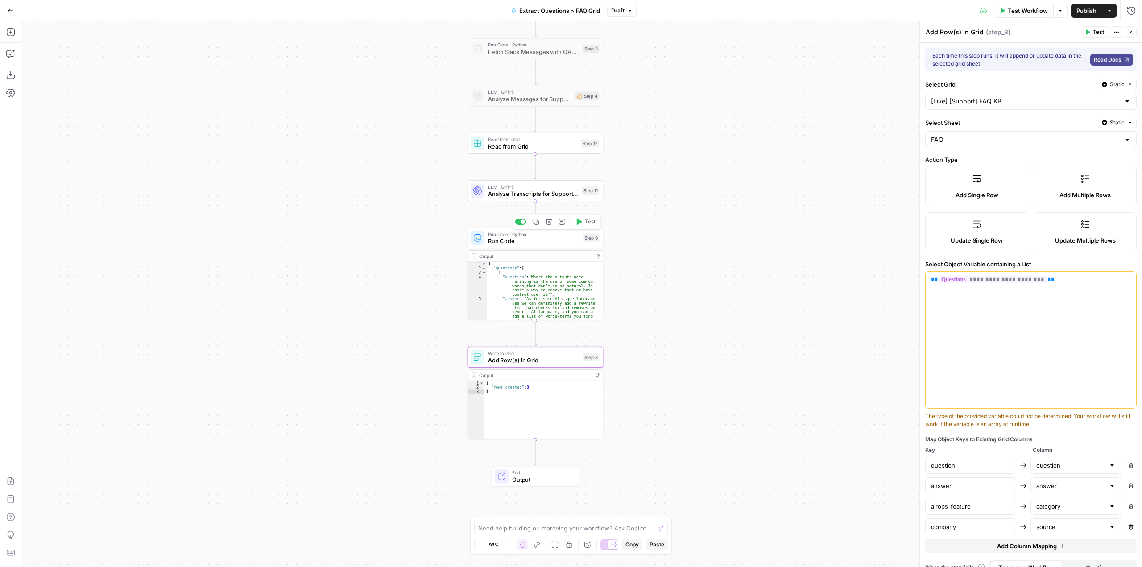
click at [563, 247] on div "Run Code · Python Run Code Step 9 Copy step Delete step Add Note Test" at bounding box center [536, 238] width 136 height 21
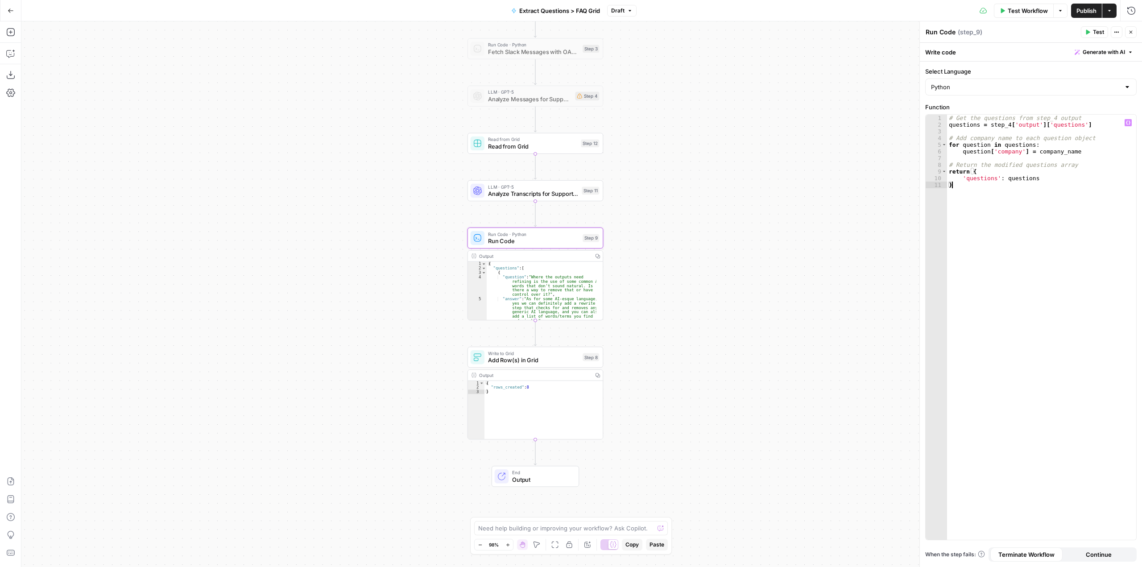
click at [1032, 207] on div "# Get the questions from step_4 output questions = step_4 [ 'output' ] [ 'quest…" at bounding box center [1041, 334] width 189 height 439
type textarea "**********"
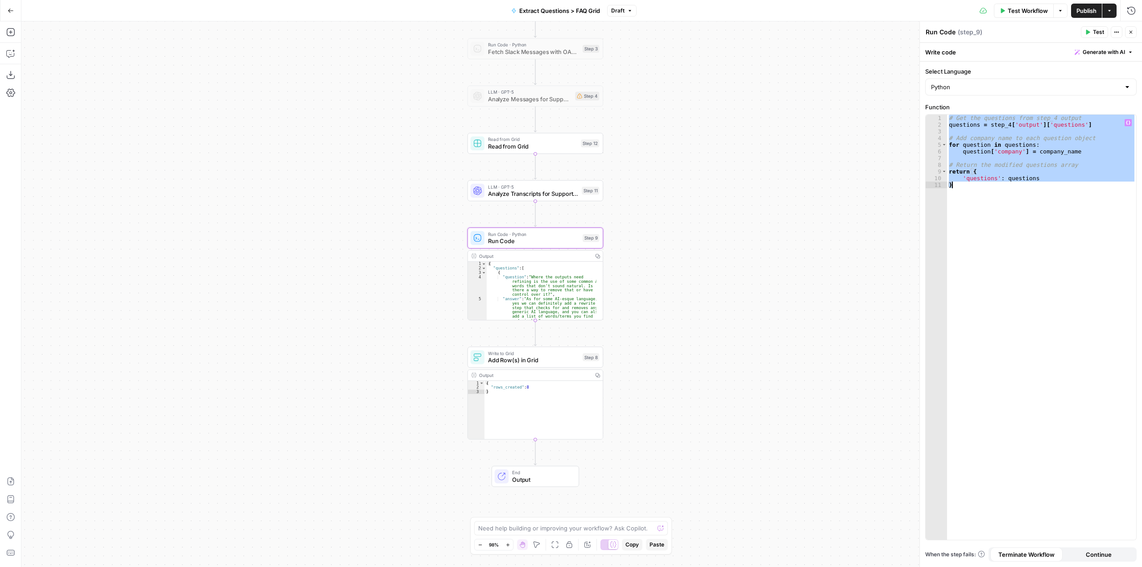
click at [535, 196] on span "Analyze Transcripts for Support Bot Content" at bounding box center [533, 194] width 90 height 9
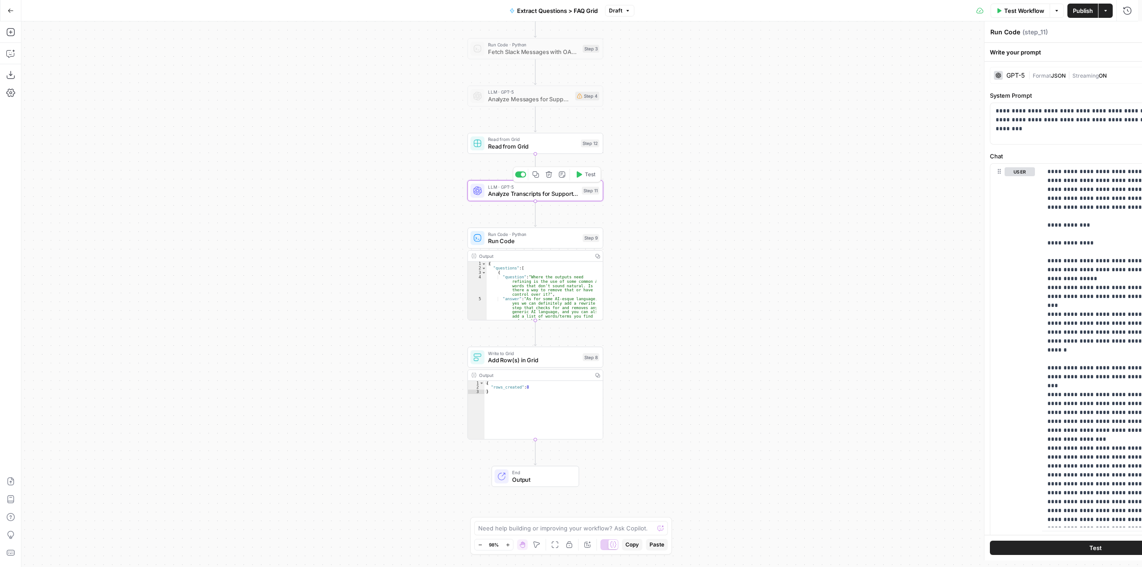
type textarea "Analyze Transcripts for Support Bot Content"
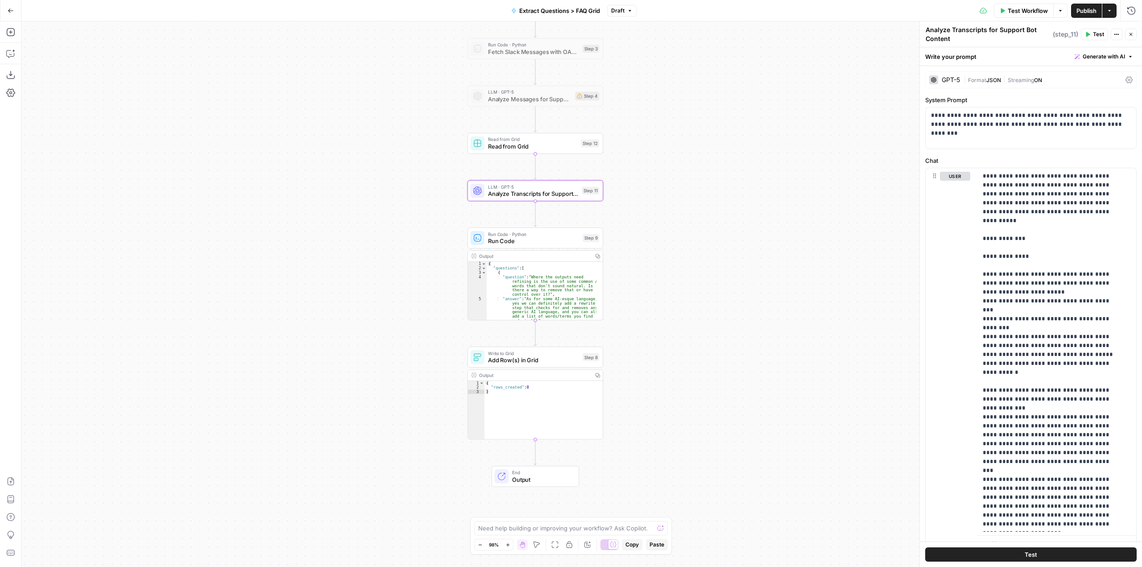
scroll to position [27, 0]
click at [559, 362] on span "Add Row(s) in Grid" at bounding box center [533, 360] width 91 height 9
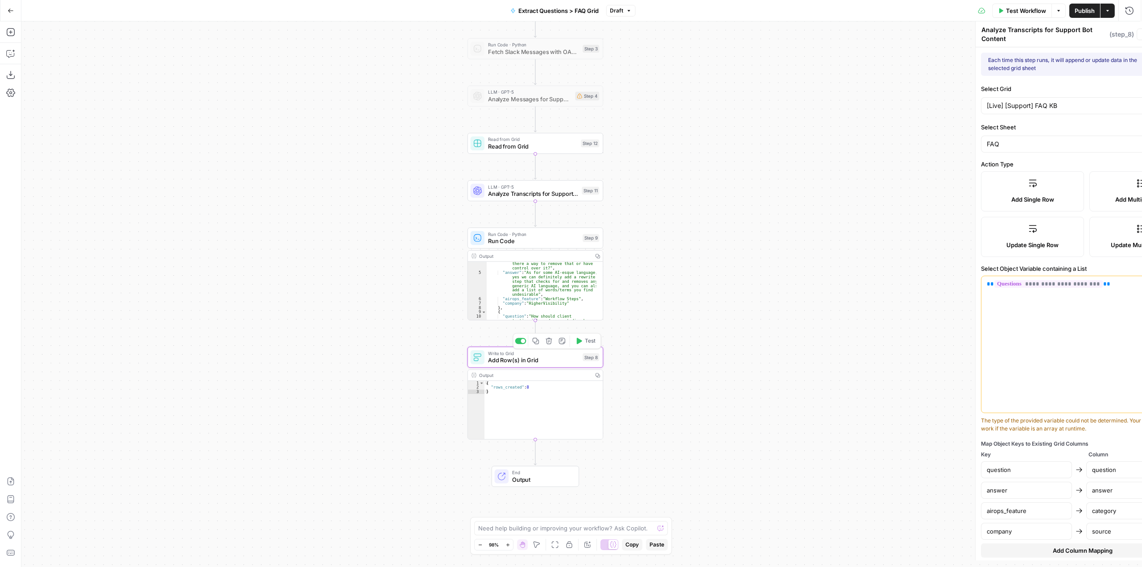
type textarea "Add Row(s) in Grid"
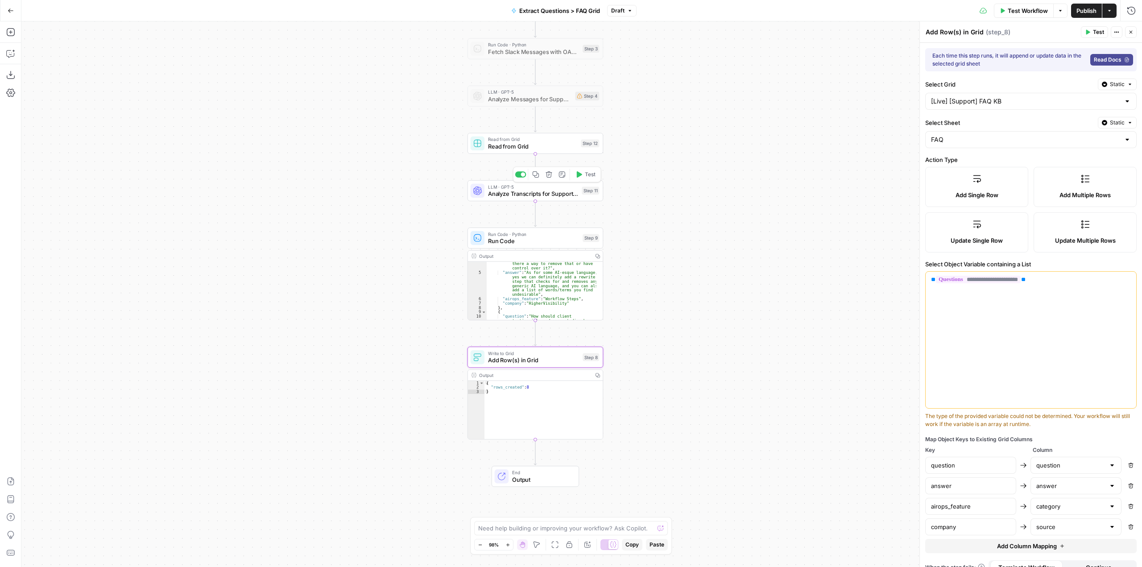
click at [567, 196] on span "Analyze Transcripts for Support Bot Content" at bounding box center [533, 194] width 90 height 9
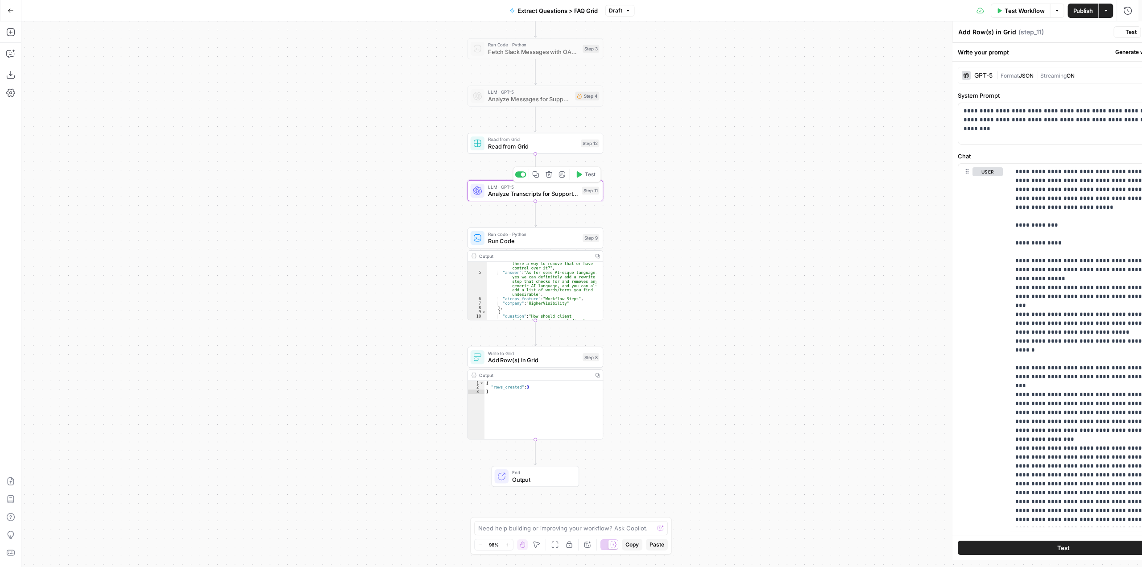
type textarea "Analyze Transcripts for Support Bot Content"
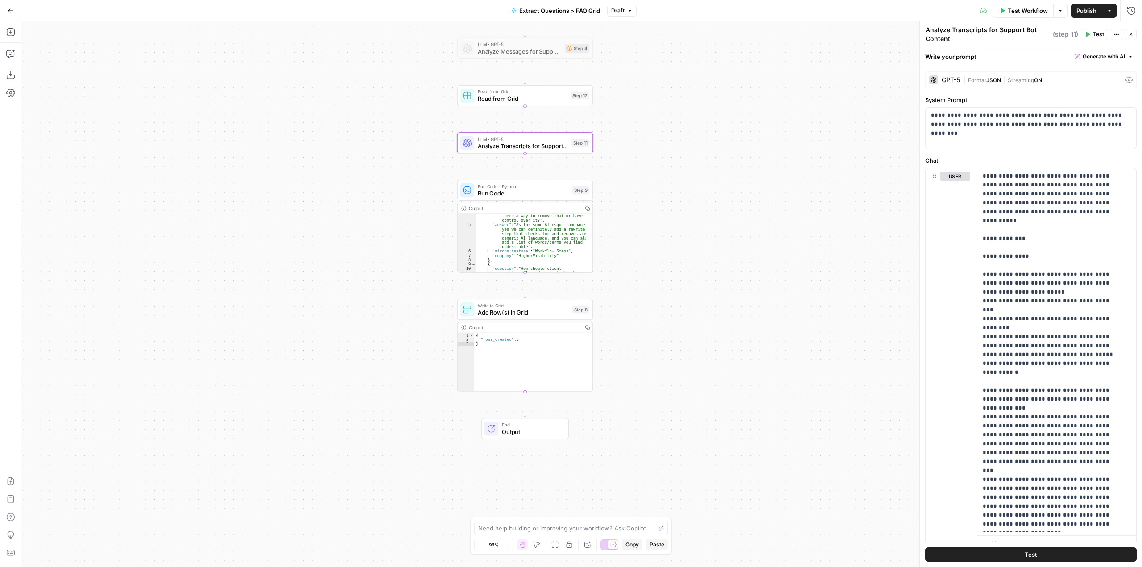
drag, startPoint x: 646, startPoint y: 255, endPoint x: 635, endPoint y: 207, distance: 48.8
click at [635, 207] on div "Workflow Set Inputs Inputs Run Code · Python Fetch Slack Messages with OAuth St…" at bounding box center [581, 294] width 1121 height 546
click at [536, 314] on span "Add Row(s) in Grid" at bounding box center [523, 312] width 91 height 9
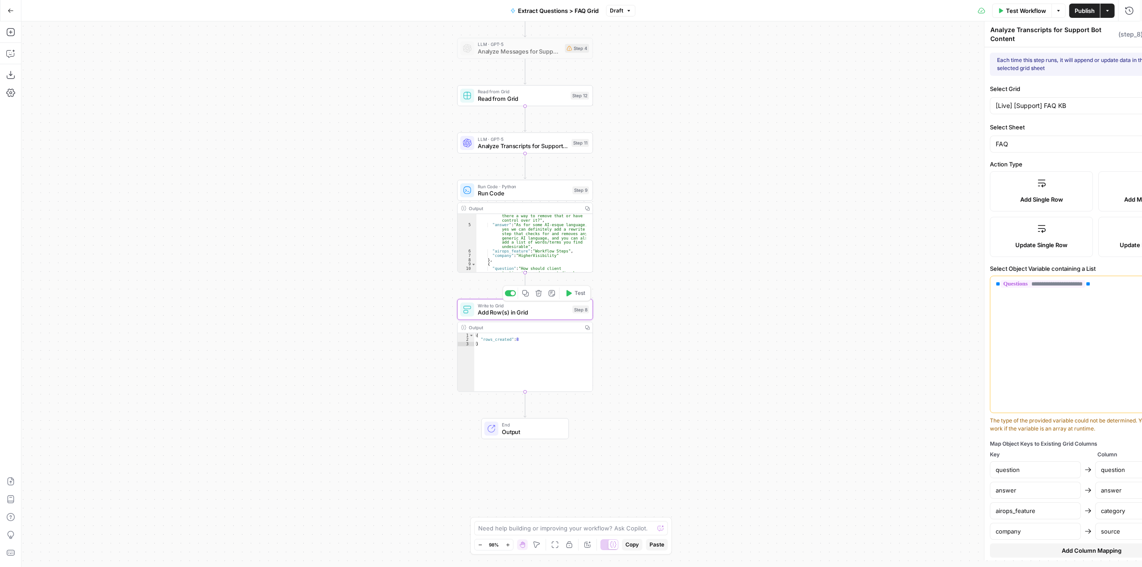
type textarea "Add Row(s) in Grid"
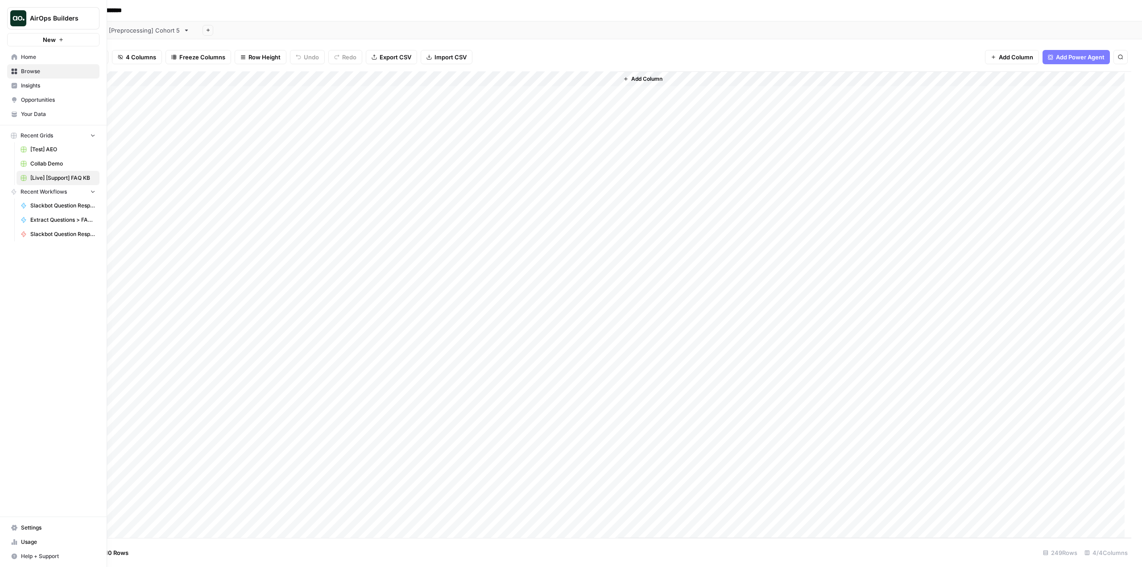
click at [19, 56] on link "Home" at bounding box center [53, 57] width 92 height 14
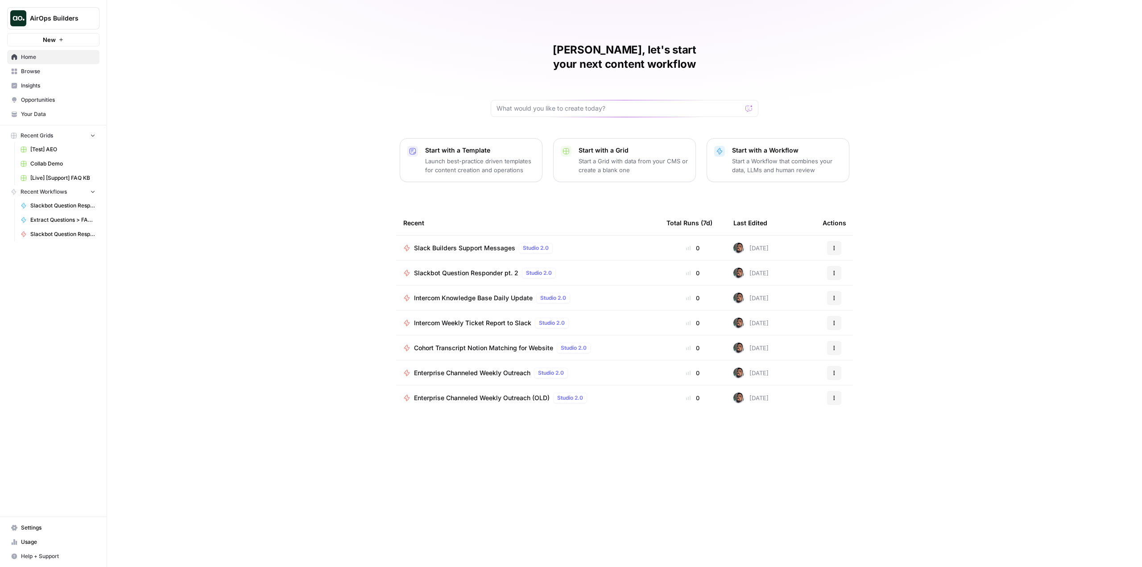
click at [47, 75] on span "Browse" at bounding box center [58, 71] width 75 height 8
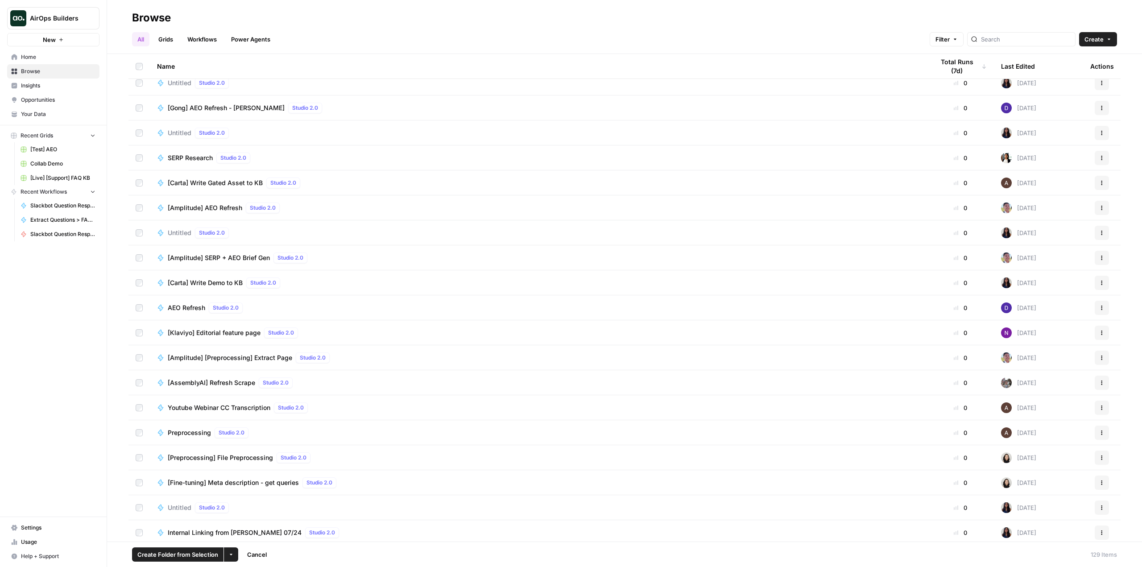
scroll to position [2760, 0]
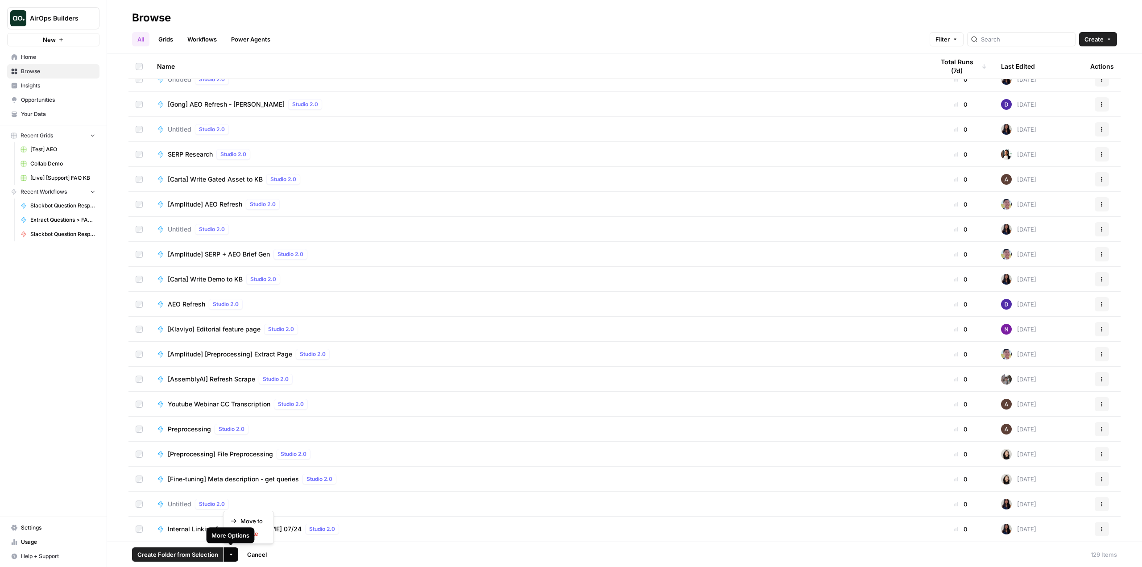
click at [233, 551] on button "More Options" at bounding box center [231, 554] width 14 height 14
click at [262, 520] on span "Move to" at bounding box center [251, 521] width 22 height 9
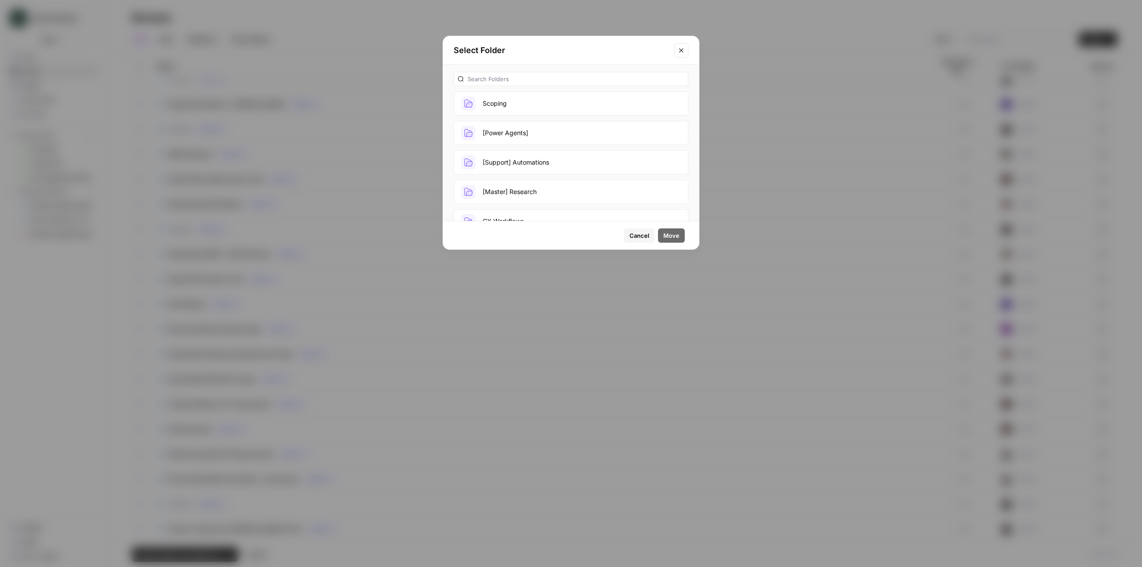
click at [517, 162] on button "[Support] Automations" at bounding box center [571, 162] width 235 height 24
click at [673, 232] on span "Move" at bounding box center [671, 235] width 16 height 9
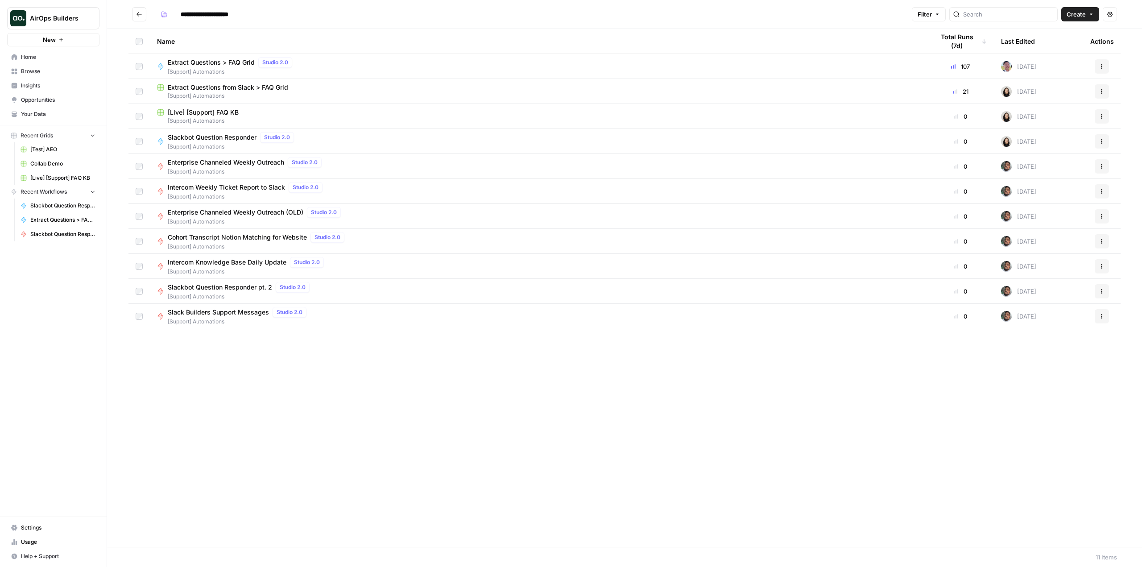
click at [61, 16] on span "AirOps Builders" at bounding box center [57, 18] width 54 height 9
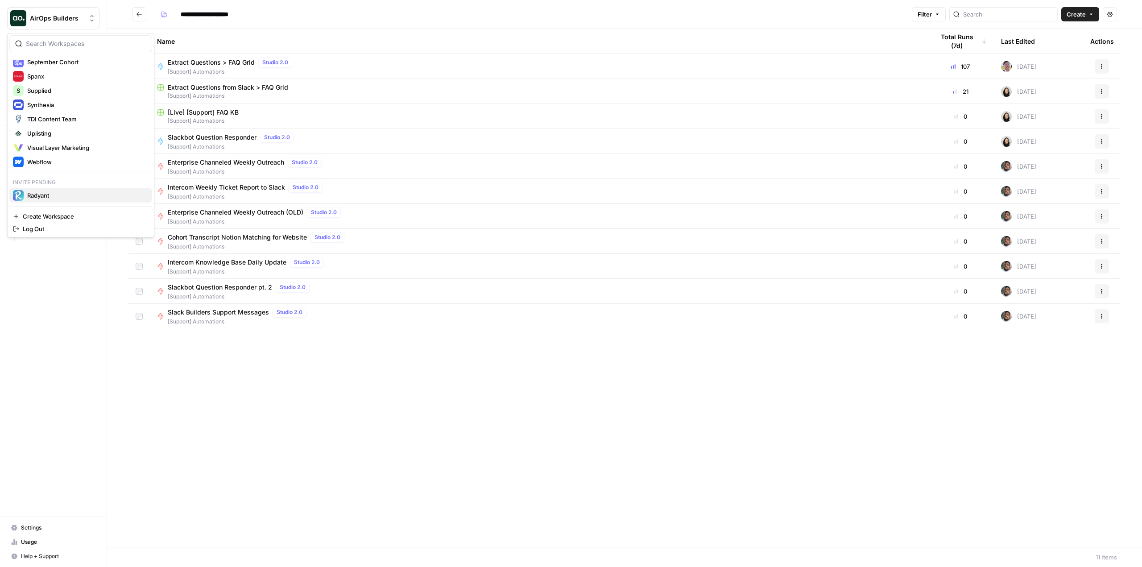
click at [59, 198] on span "Radyant" at bounding box center [86, 195] width 118 height 9
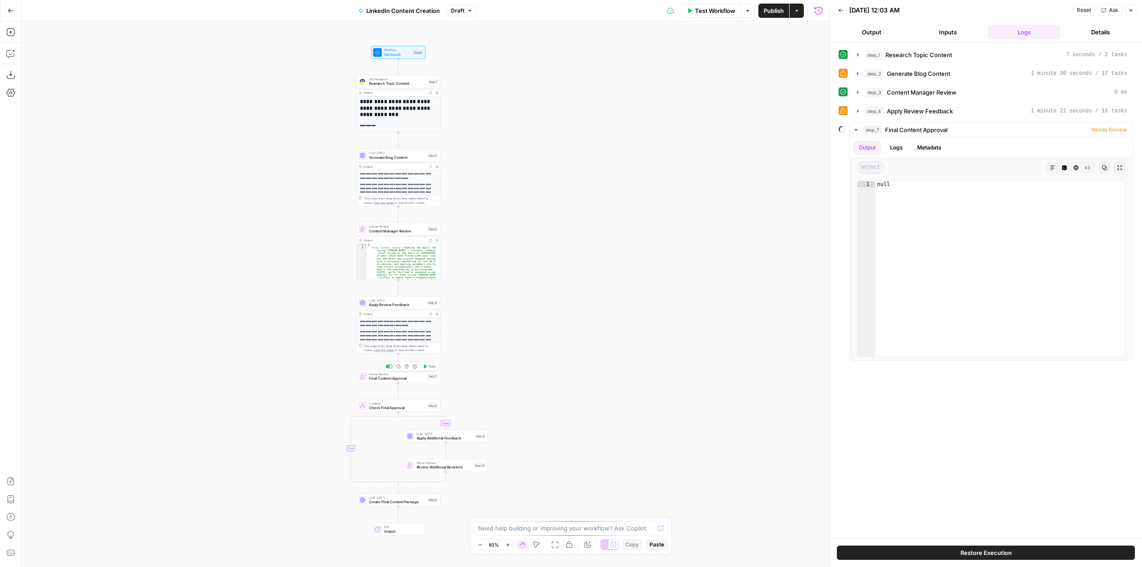
click at [408, 381] on span "Final Content Approval" at bounding box center [397, 378] width 56 height 5
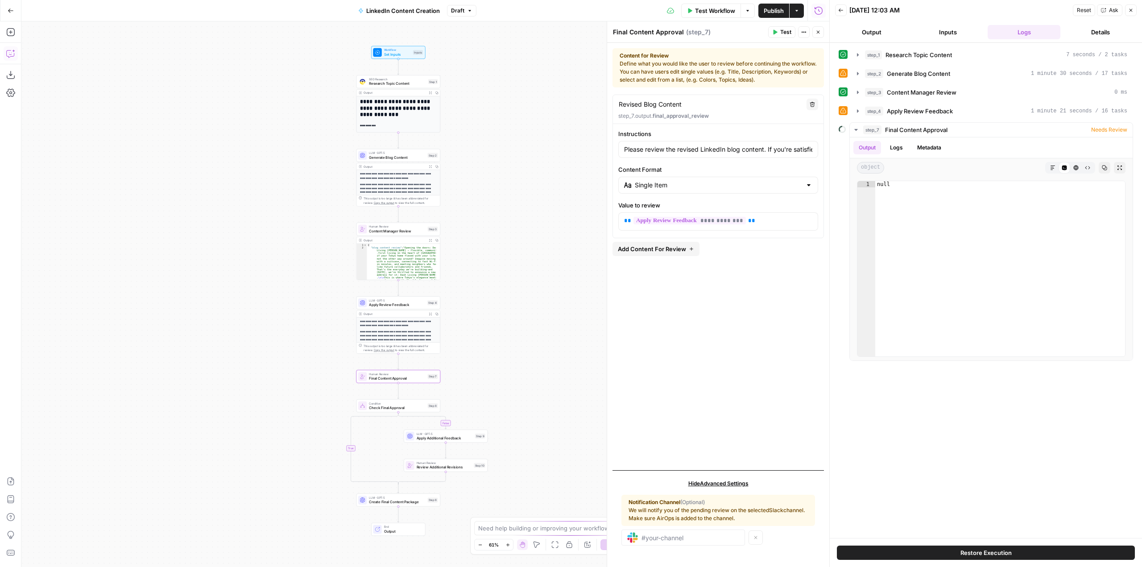
click at [9, 52] on icon "button" at bounding box center [10, 53] width 9 height 9
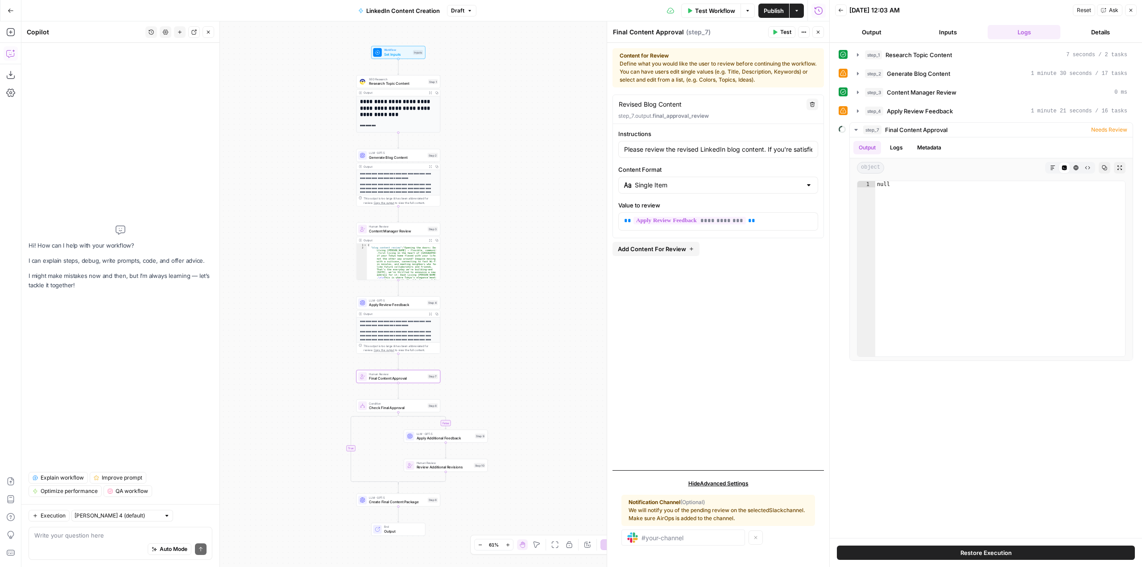
click at [110, 546] on div "Auto Mode Send" at bounding box center [120, 550] width 172 height 20
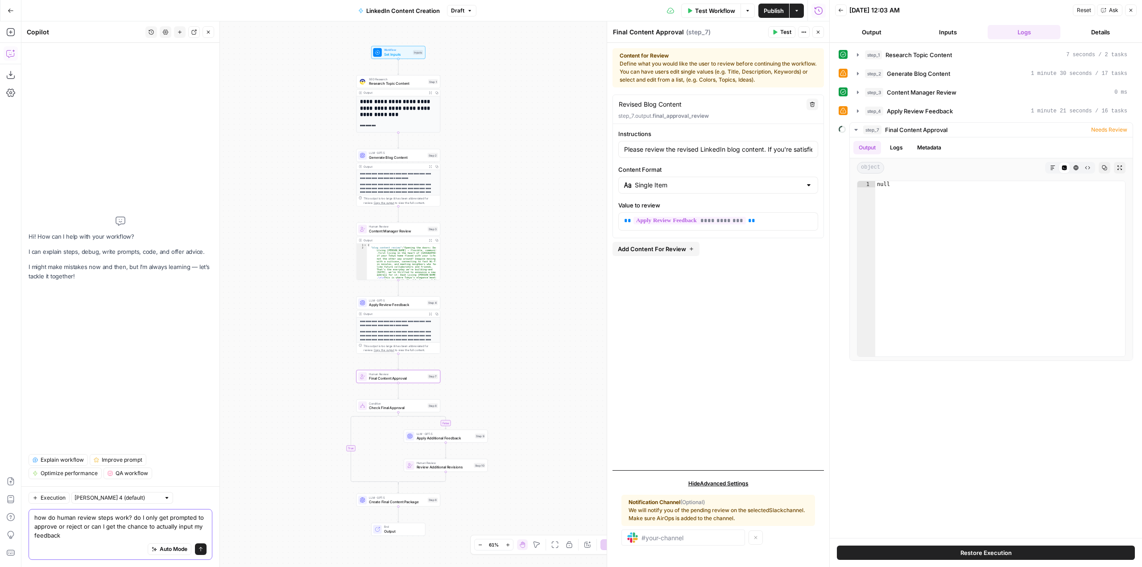
type textarea "how do human review steps work? do I only get prompted to approve or reject or …"
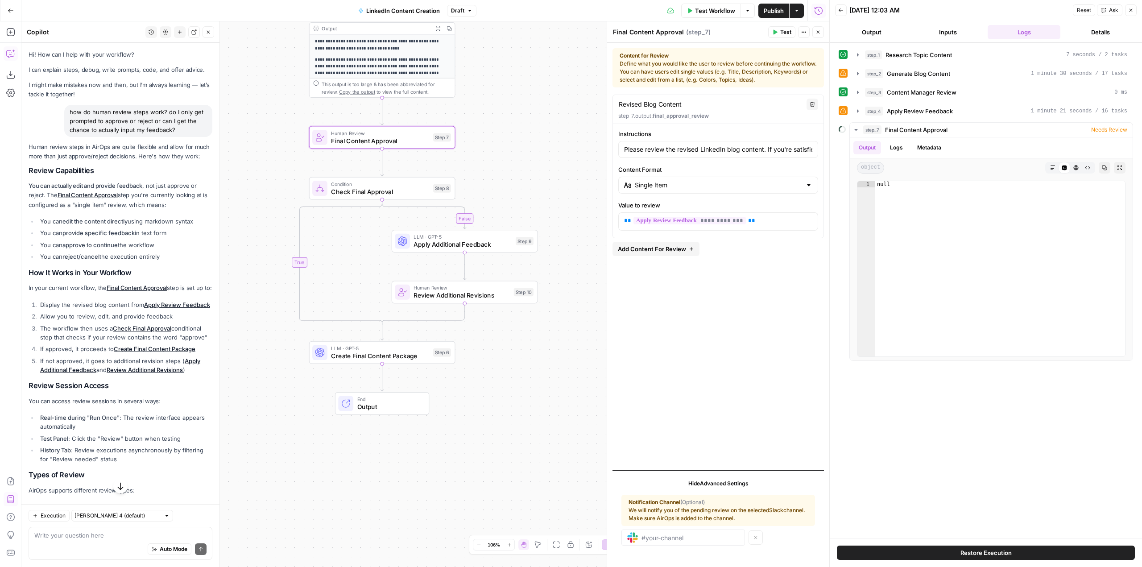
drag, startPoint x: 504, startPoint y: 422, endPoint x: 556, endPoint y: 146, distance: 281.2
click at [556, 146] on div "**********" at bounding box center [425, 294] width 808 height 546
type textarea "****"
click at [898, 193] on div "null" at bounding box center [1000, 275] width 250 height 188
click at [893, 144] on button "Logs" at bounding box center [897, 147] width 24 height 13
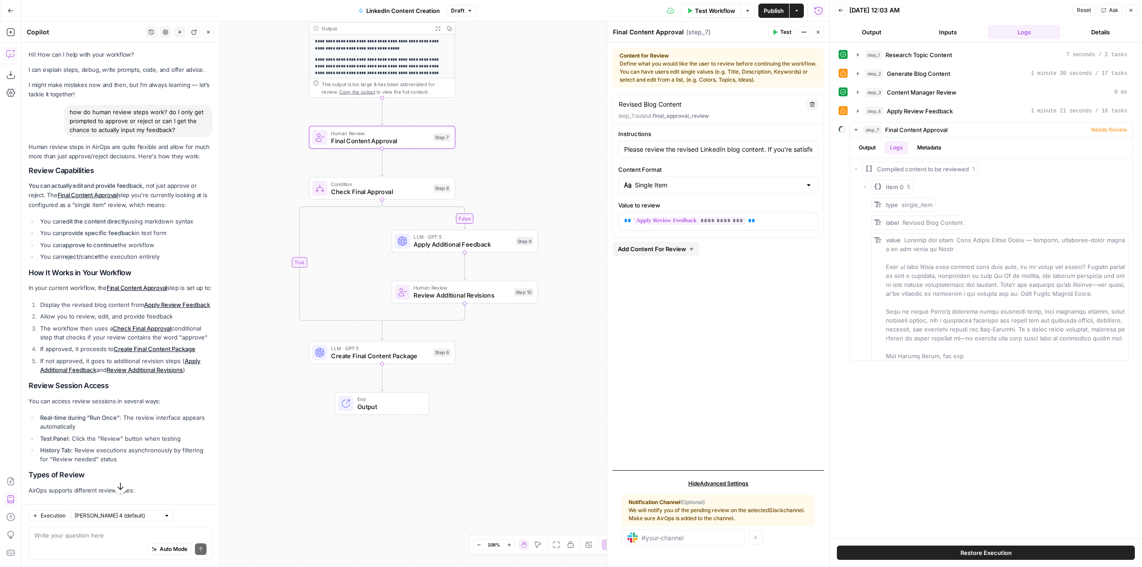
click at [1023, 447] on div "step_1 Research Topic Content 7 seconds / 2 tasks step_2 Generate Blog Content …" at bounding box center [986, 290] width 294 height 486
click at [1116, 129] on span "Needs Review" at bounding box center [1109, 130] width 36 height 8
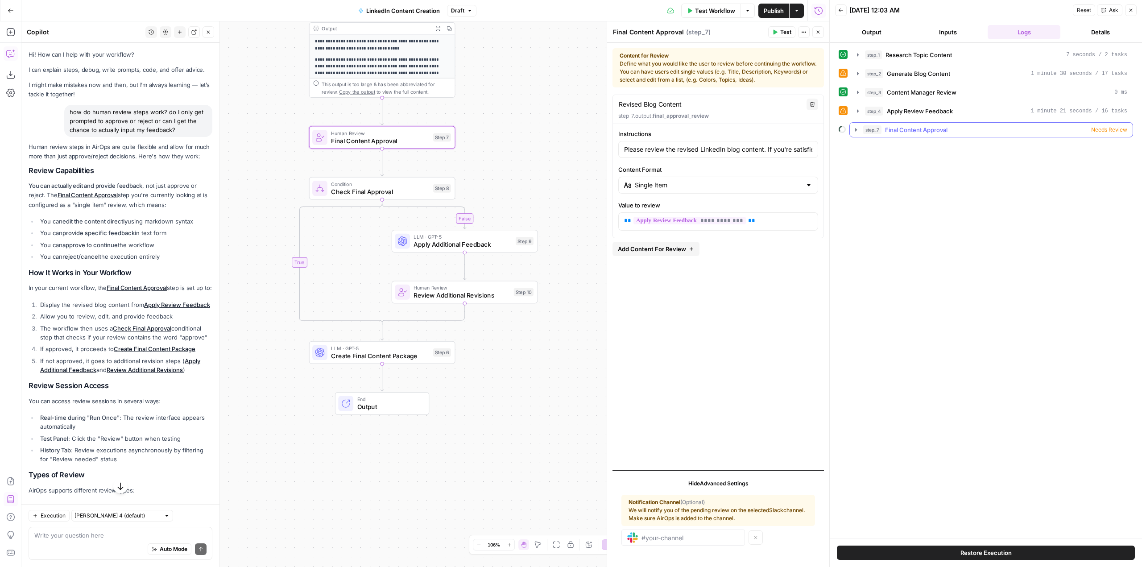
click at [1116, 129] on span "Needs Review" at bounding box center [1109, 130] width 36 height 8
click at [1086, 33] on button "Details" at bounding box center [1100, 32] width 73 height 14
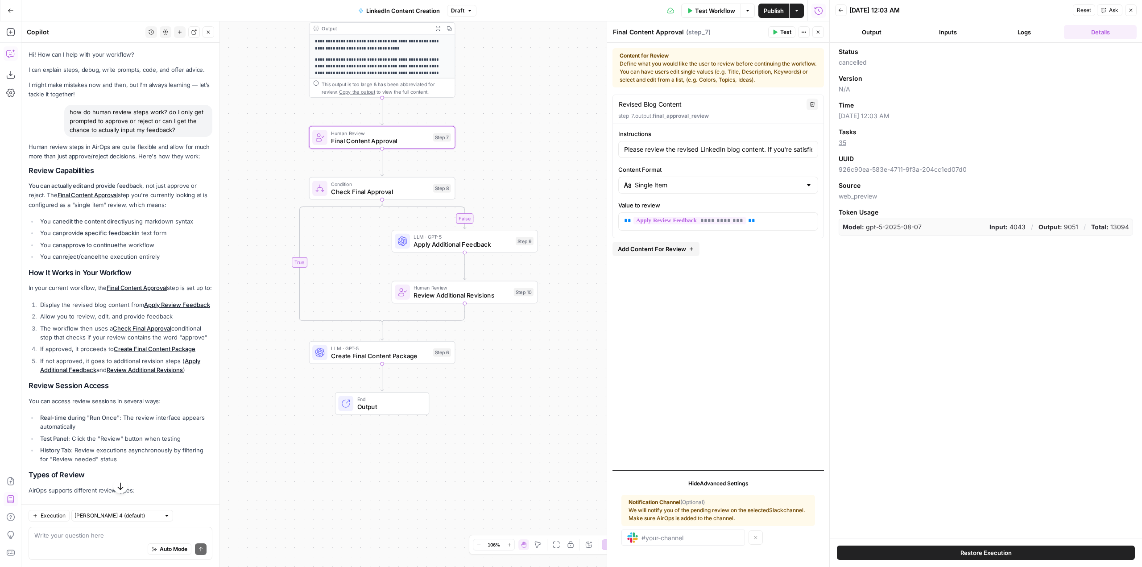
click at [1016, 26] on button "Logs" at bounding box center [1024, 32] width 73 height 14
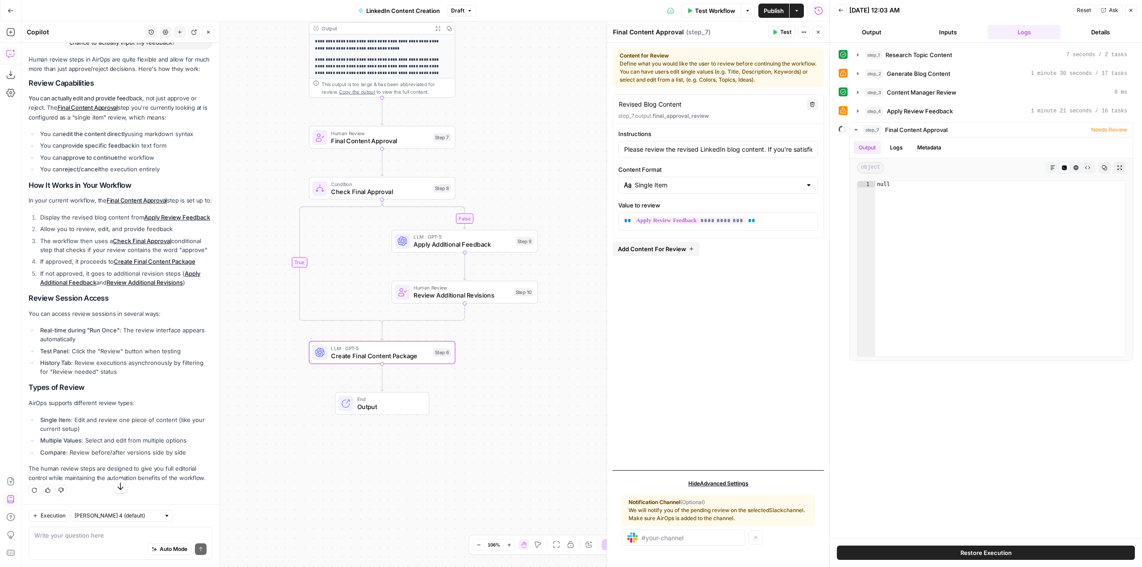
scroll to position [106, 0]
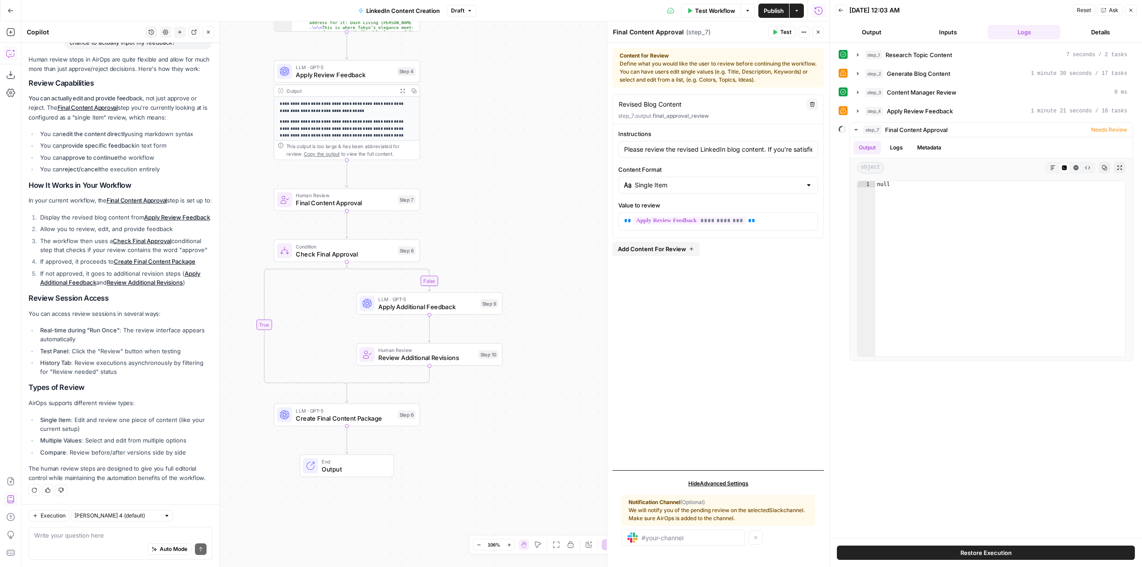
drag, startPoint x: 454, startPoint y: 114, endPoint x: 460, endPoint y: 174, distance: 60.5
click at [460, 174] on div "**********" at bounding box center [425, 294] width 808 height 546
click at [406, 183] on span "Test" at bounding box center [405, 182] width 11 height 8
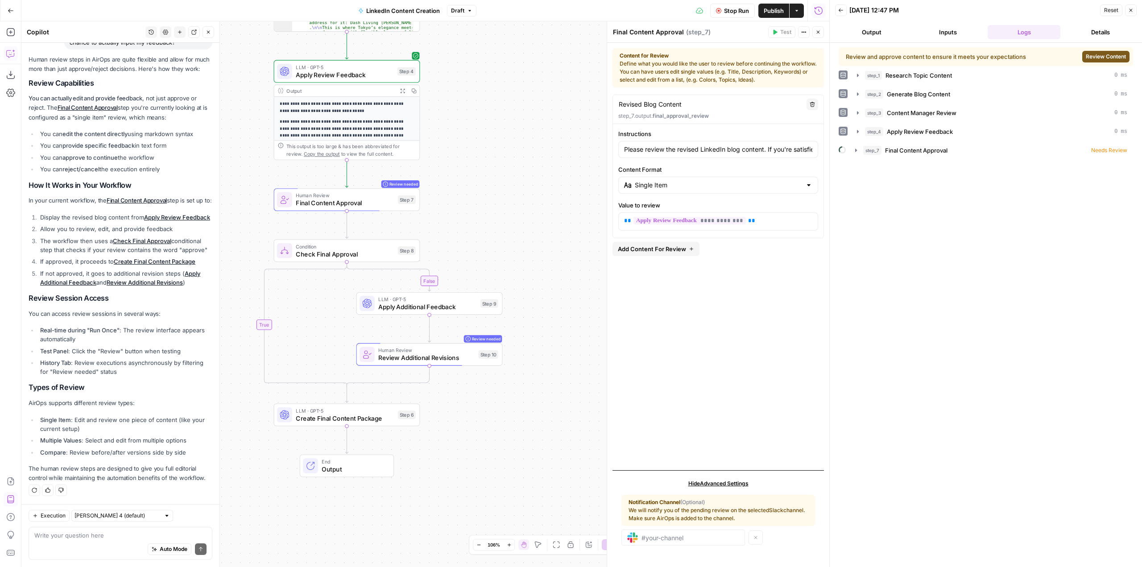
click at [1099, 57] on span "Review Content" at bounding box center [1106, 57] width 40 height 8
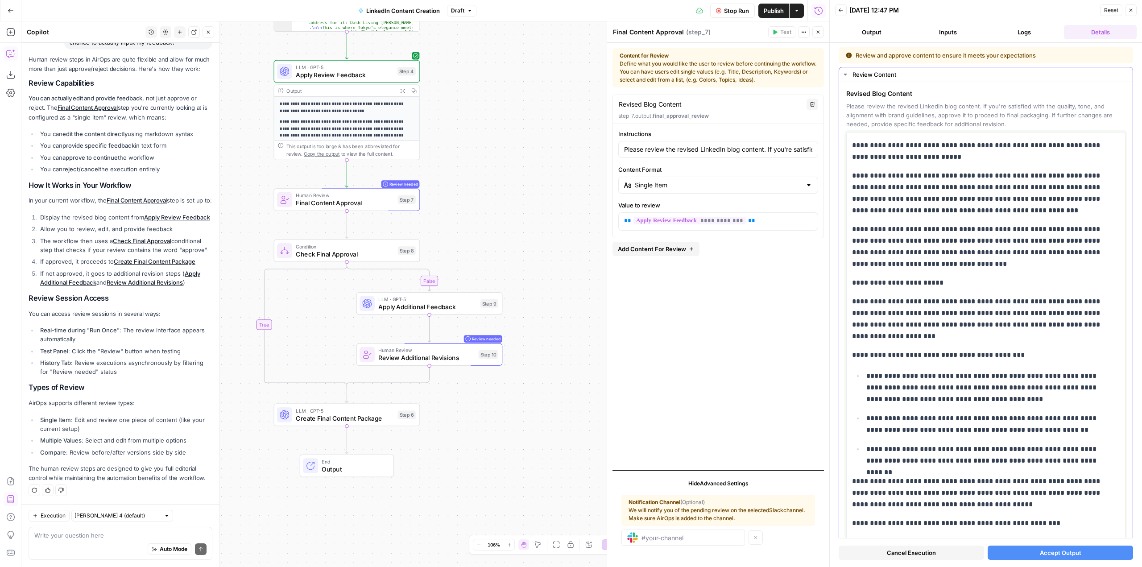
click at [1080, 173] on p "**********" at bounding box center [982, 193] width 261 height 46
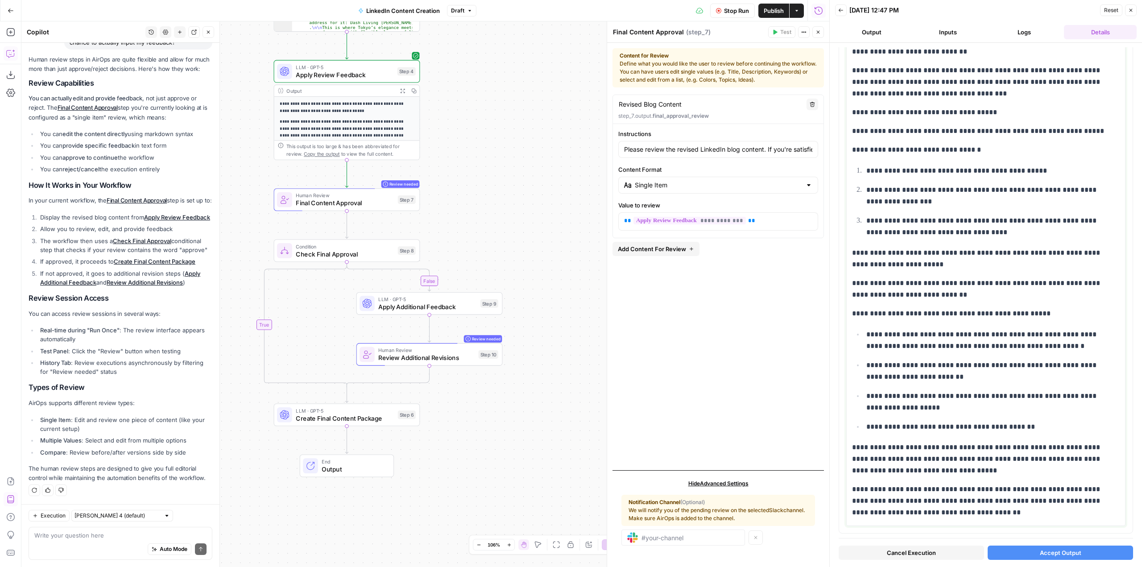
scroll to position [2186, 0]
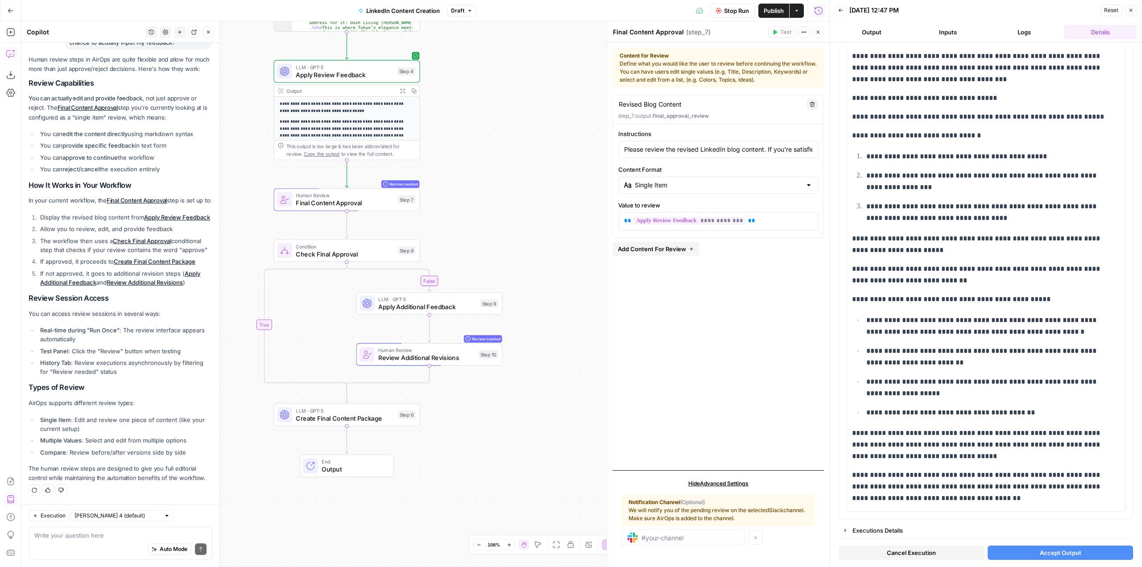
click at [142, 536] on div "Auto Mode will automatically modify and execute the workflow" at bounding box center [162, 527] width 137 height 24
drag, startPoint x: 59, startPoint y: 542, endPoint x: 55, endPoint y: 544, distance: 5.0
click at [55, 544] on div "Auto Mode Send" at bounding box center [120, 550] width 172 height 20
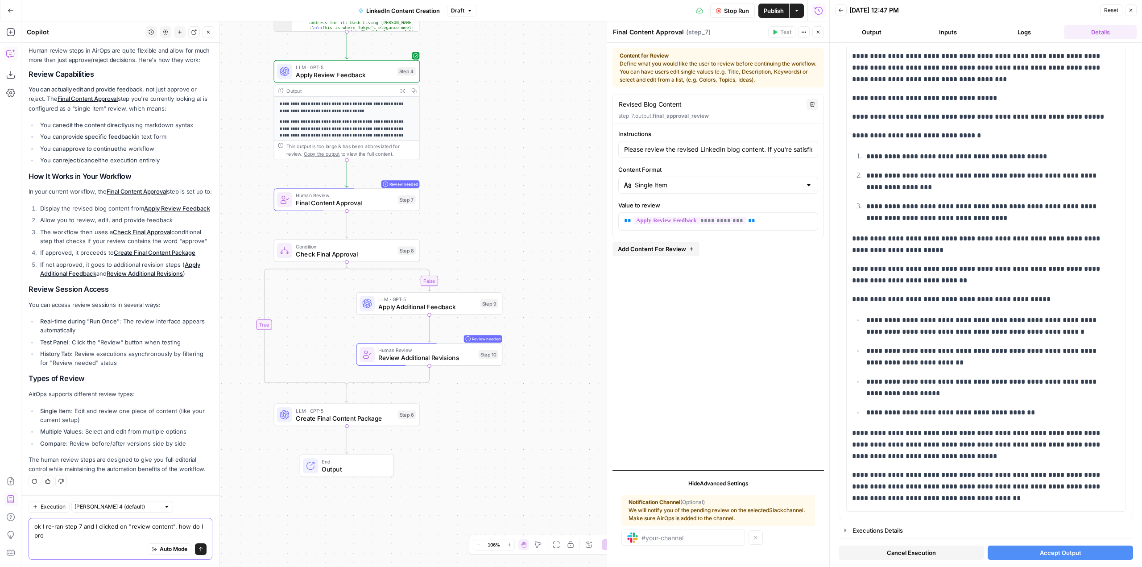
scroll to position [115, 0]
click at [897, 529] on div "Executions Details" at bounding box center [990, 530] width 275 height 9
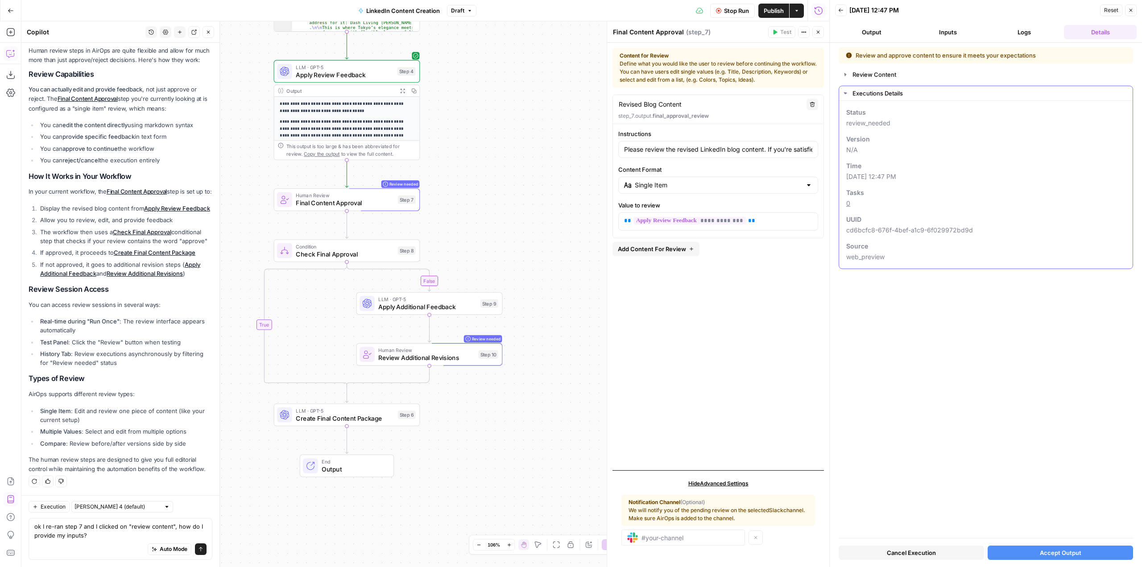
scroll to position [0, 0]
click at [884, 76] on div "Review Content" at bounding box center [990, 74] width 275 height 9
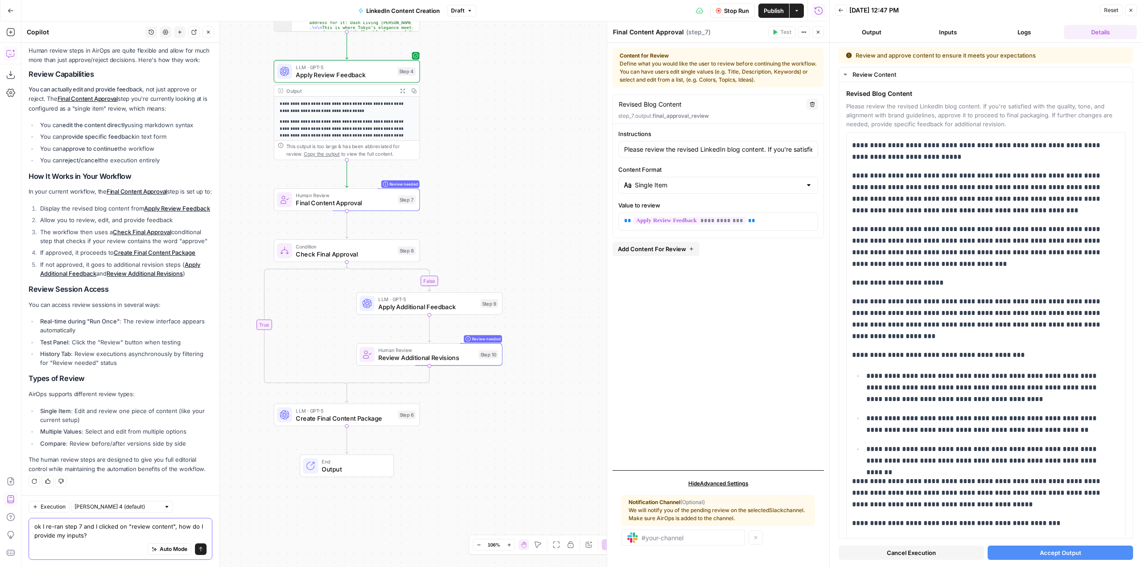
click at [129, 533] on textarea "ok I re-ran step 7 and I clicked on "review content", how do I provide my input…" at bounding box center [120, 531] width 172 height 18
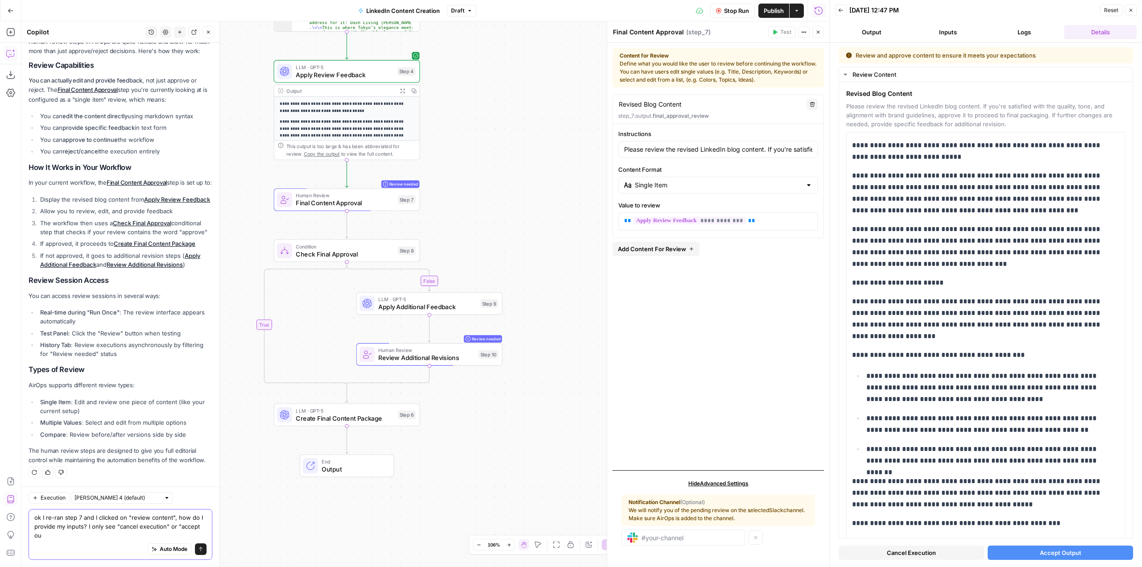
scroll to position [124, 0]
type textarea "ok I re-ran step 7 and I clicked on "review content", how do I provide my input…"
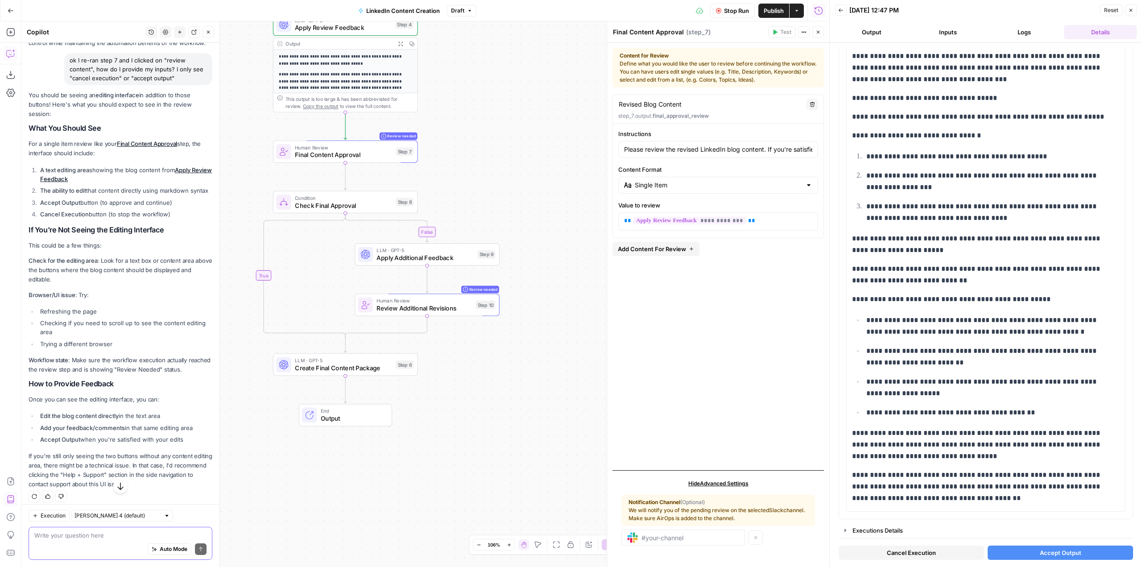
scroll to position [556, 0]
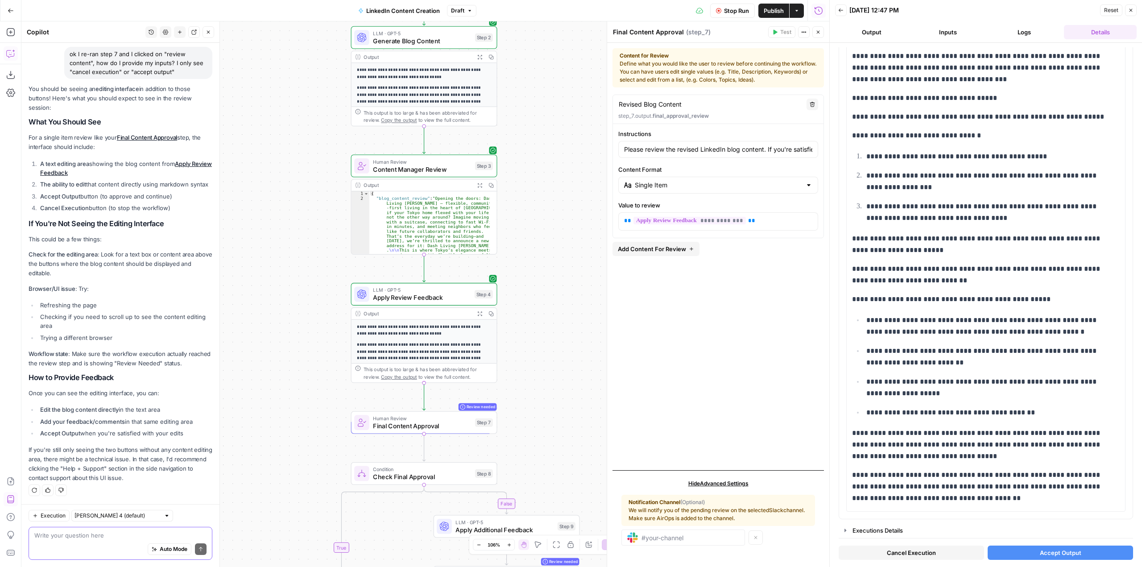
click at [127, 535] on textarea at bounding box center [120, 535] width 172 height 9
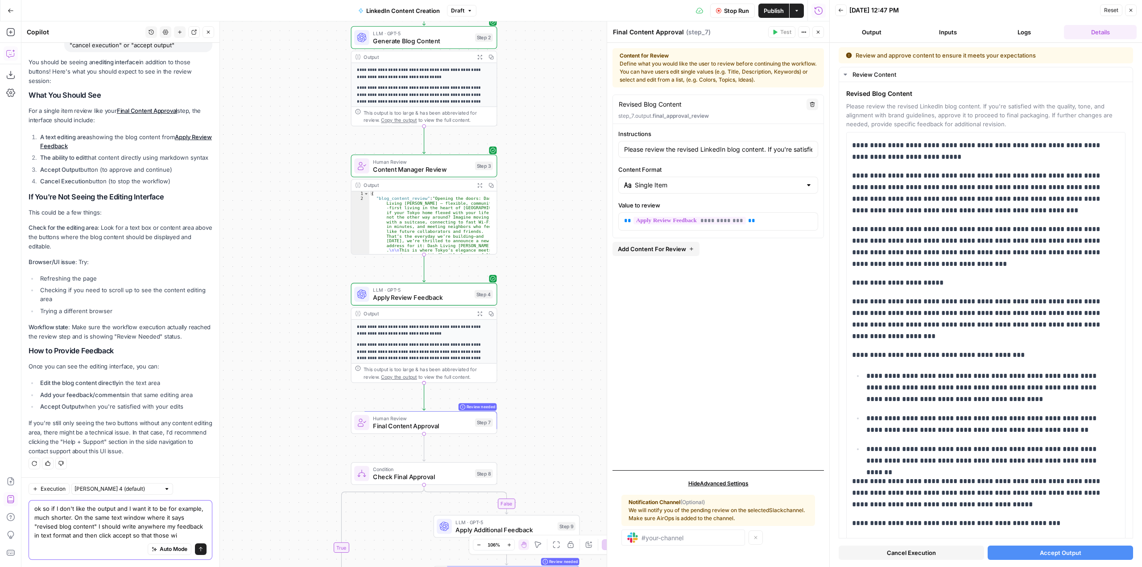
scroll to position [592, 0]
type textarea "ok so if I don't like the output and I want it to be for example, much shorter.…"
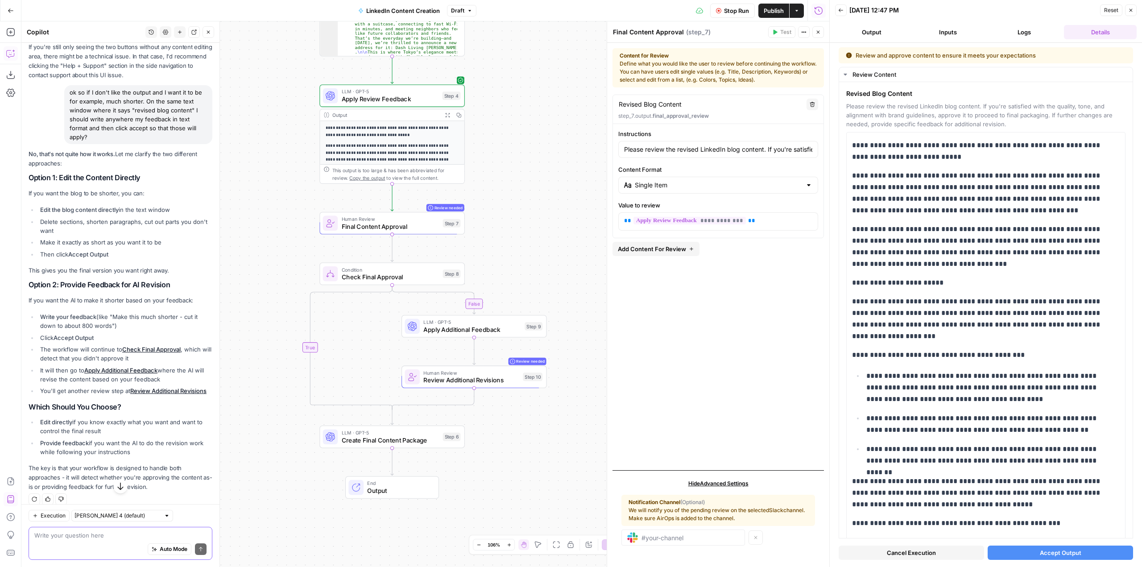
scroll to position [977, 0]
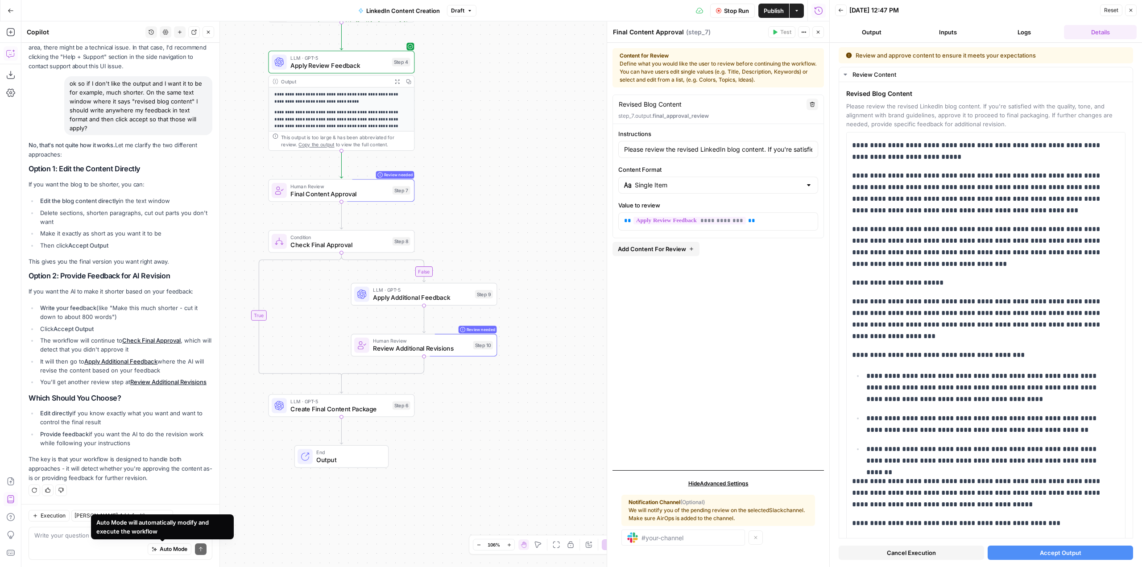
click at [107, 534] on div "Auto Mode will automatically modify and execute the workflow" at bounding box center [162, 527] width 132 height 18
click at [66, 537] on textarea at bounding box center [120, 535] width 172 height 9
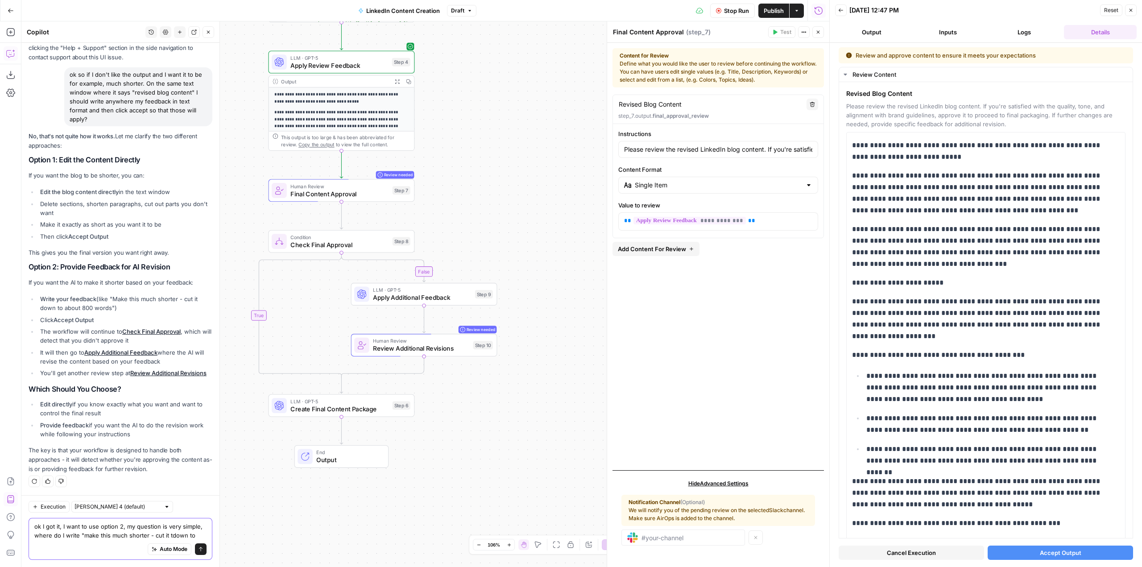
scroll to position [995, 0]
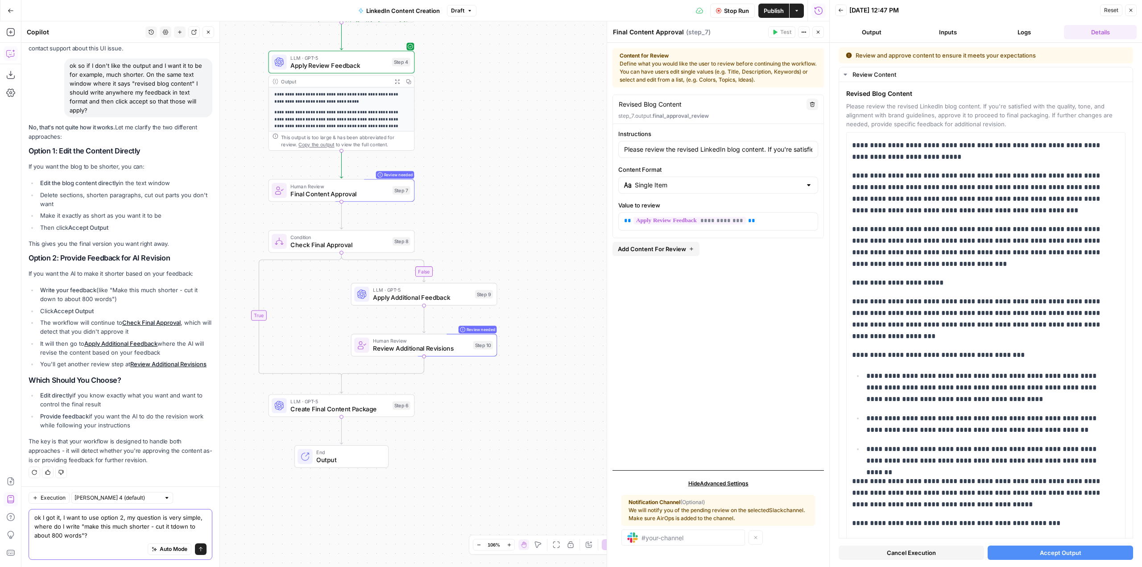
click at [172, 529] on textarea "ok I got it, I want to use option 2, my question is very simple, where do I wri…" at bounding box center [120, 526] width 172 height 27
type textarea "ok I got it, I want to use option 2, my question is very simple, where do I wri…"
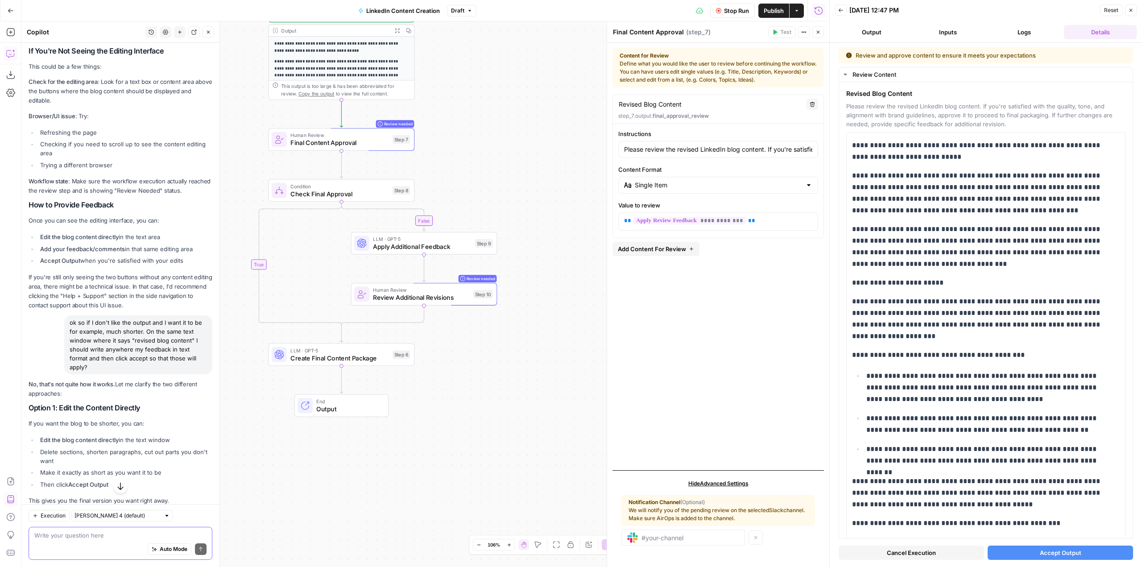
scroll to position [679, 0]
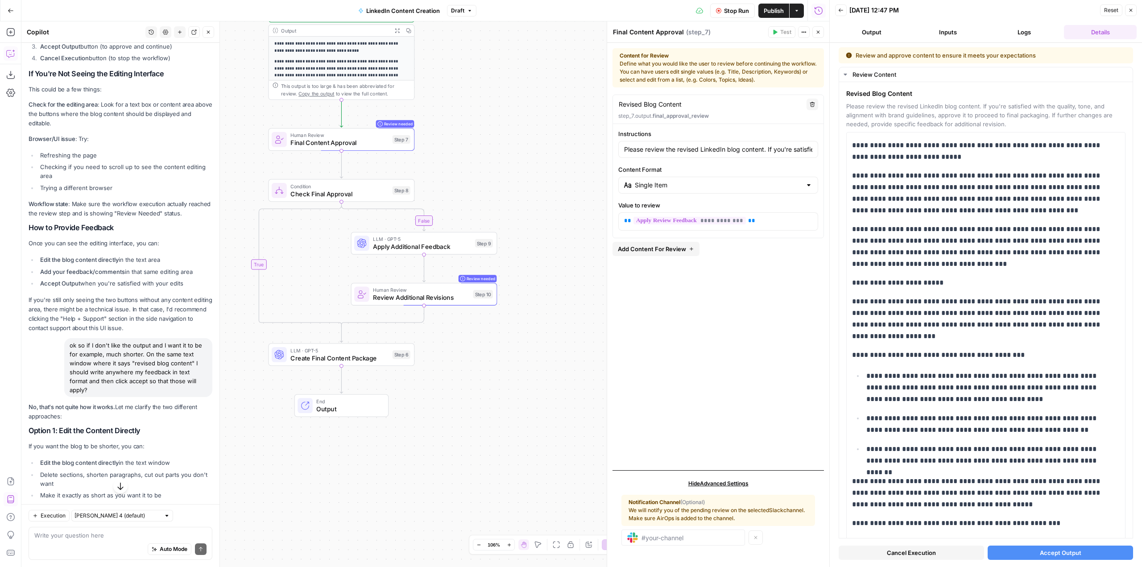
drag, startPoint x: 187, startPoint y: 310, endPoint x: 41, endPoint y: 285, distance: 147.1
click at [41, 285] on ul "Edit the blog content directly in the text area Add your feedback/comments in t…" at bounding box center [121, 271] width 184 height 33
copy ul "Edit the blog content directly in the text area Add your feedback/comments in t…"
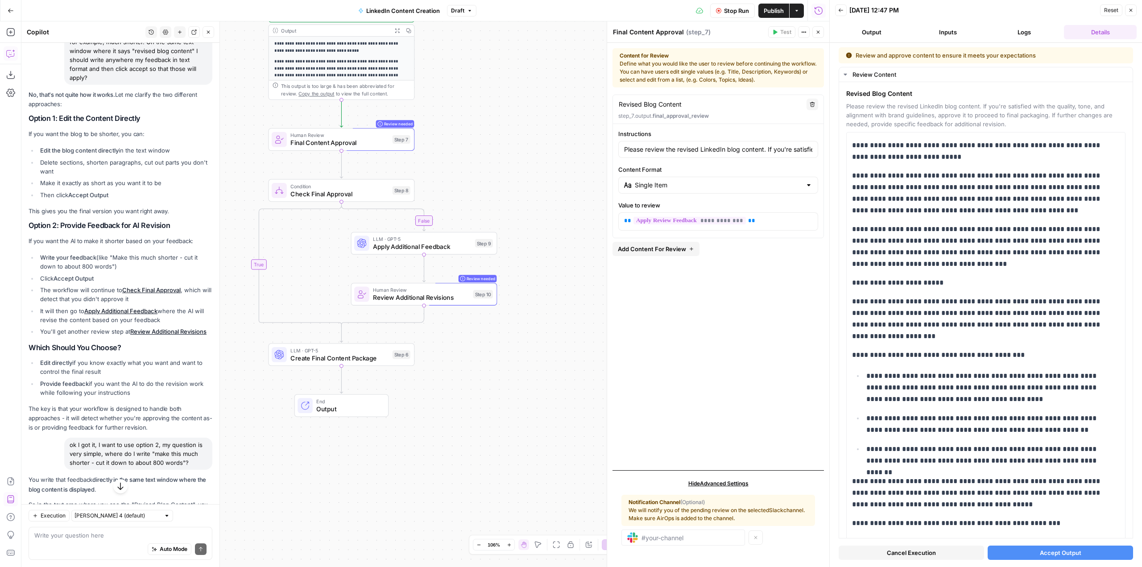
scroll to position [1259, 0]
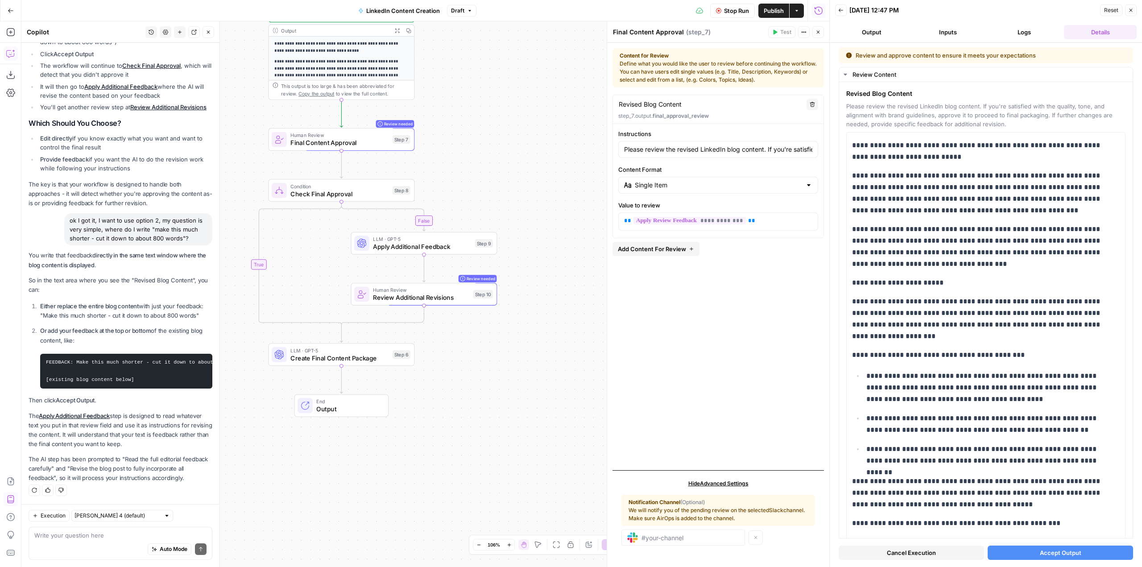
drag, startPoint x: 78, startPoint y: 335, endPoint x: 39, endPoint y: 302, distance: 51.0
click at [39, 302] on ol "Either replace the entire blog content with just your feedback: "Make this much…" at bounding box center [121, 345] width 184 height 87
copy ol "Either replace the entire blog content with just your feedback: "Make this much…"
drag, startPoint x: 146, startPoint y: 374, endPoint x: 43, endPoint y: 355, distance: 104.9
click at [43, 355] on pre "FEEDBACK: Make this much shorter - cut it down to about 800 words [existing blo…" at bounding box center [126, 371] width 172 height 35
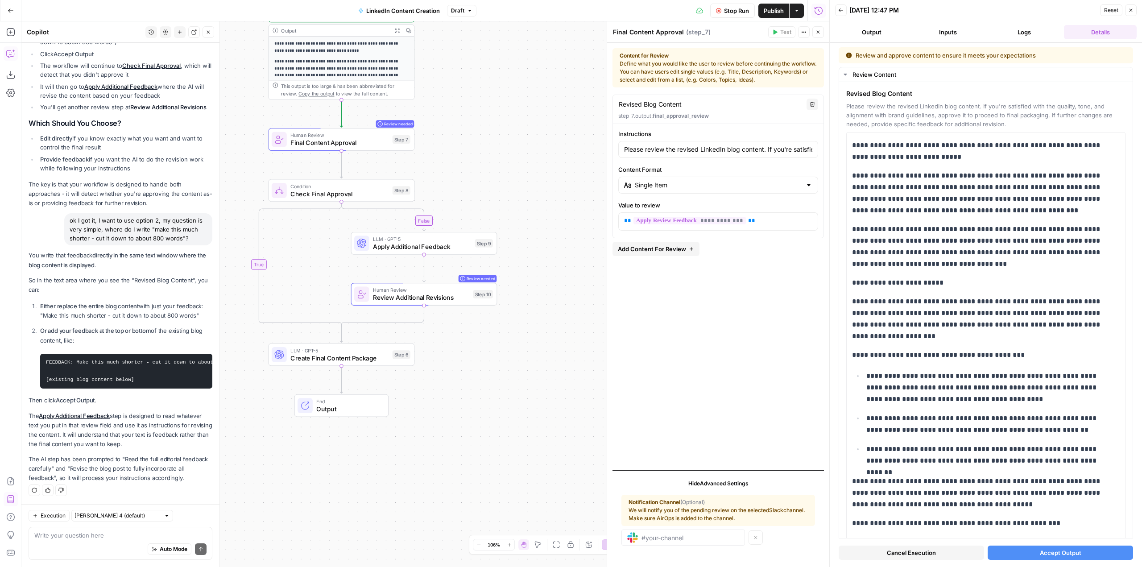
copy code "FEEDBACK: Make this much shorter - cut it down to about 800 words [existing blo…"
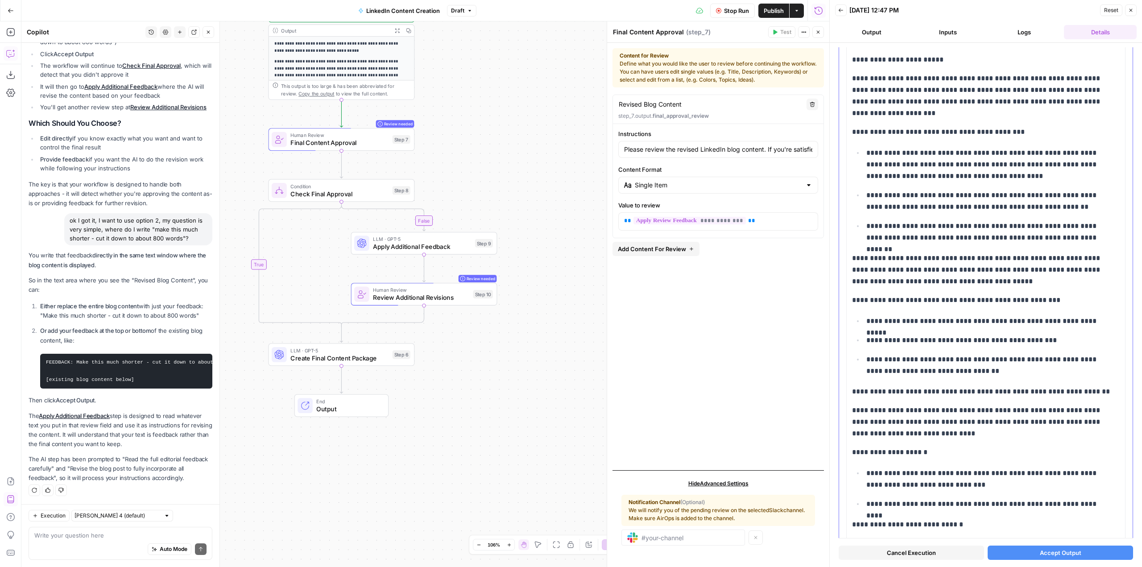
scroll to position [0, 0]
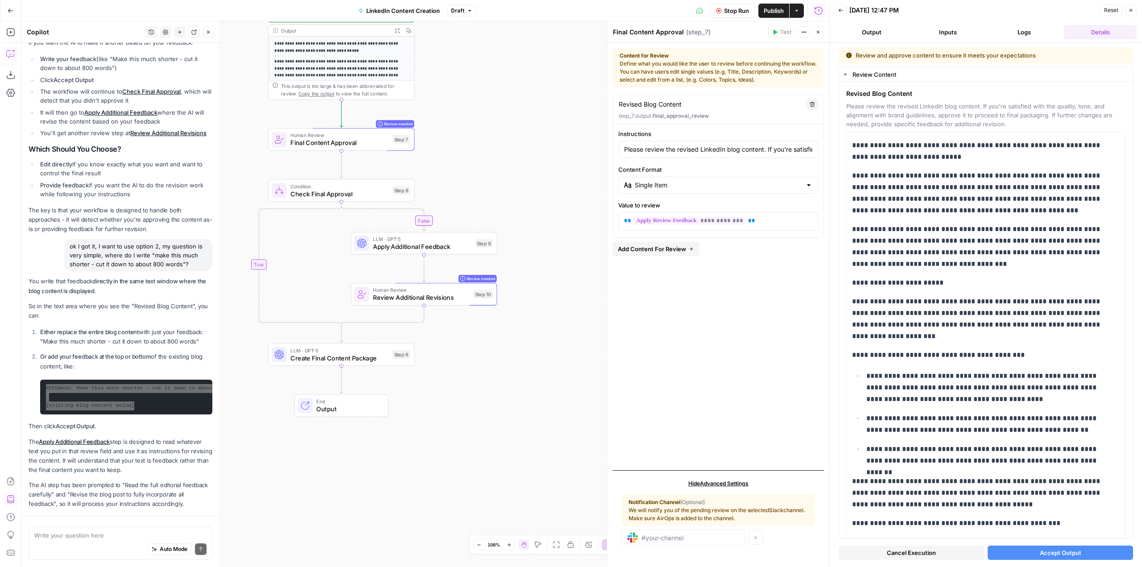
scroll to position [1259, 0]
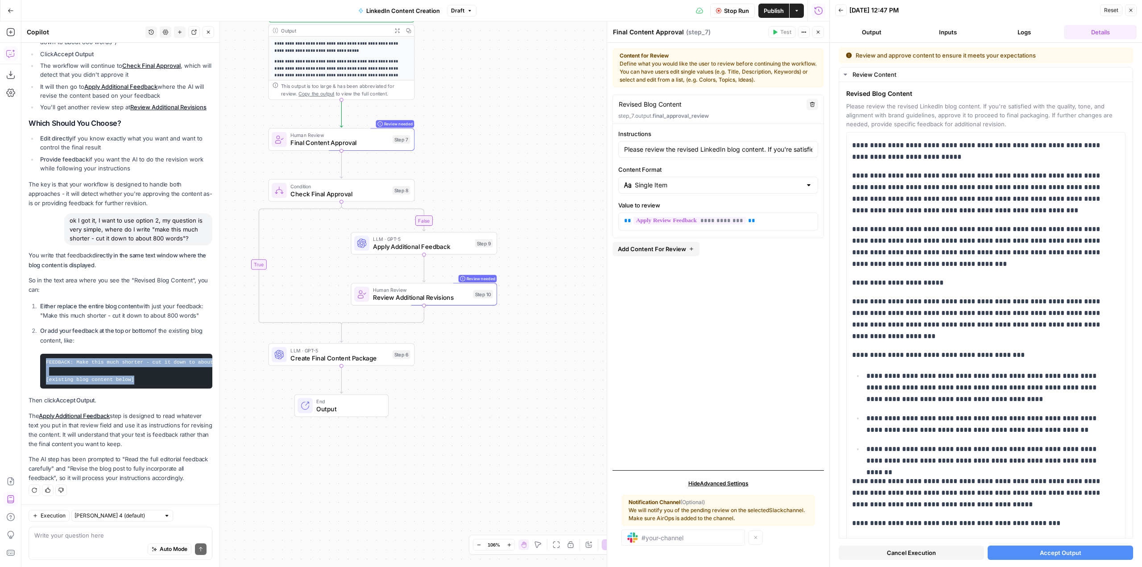
click at [468, 380] on div "**********" at bounding box center [425, 294] width 808 height 546
drag, startPoint x: 1067, startPoint y: 123, endPoint x: 1049, endPoint y: 113, distance: 20.4
click at [1049, 113] on span "Please review the revised LinkedIn blog content. If you're satisfied with the q…" at bounding box center [985, 115] width 279 height 27
copy span "If further changes are needed, provide specific feedback for additional revisio…"
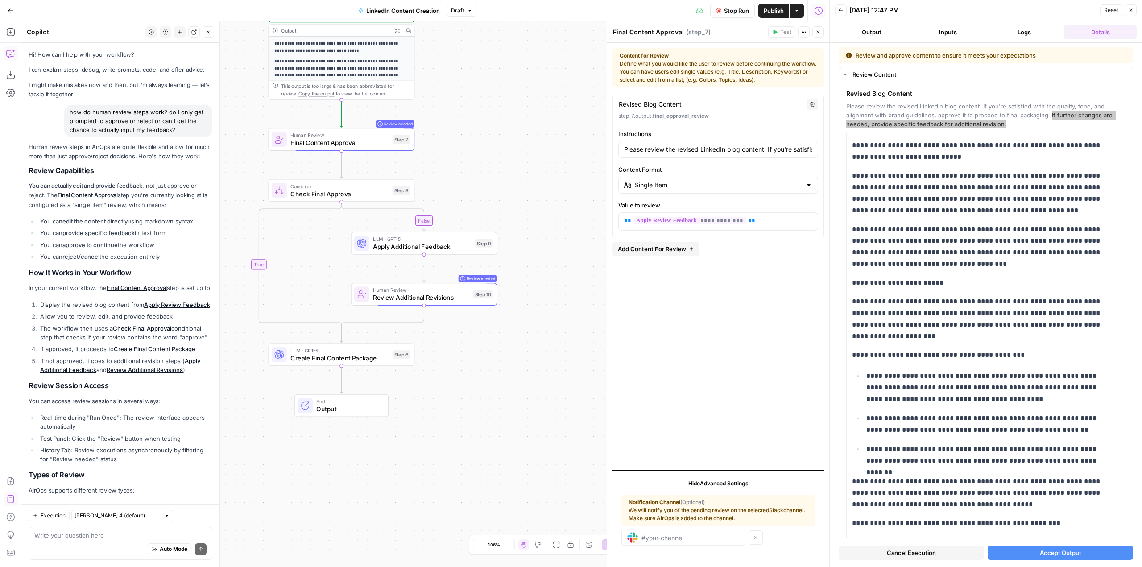
scroll to position [1259, 0]
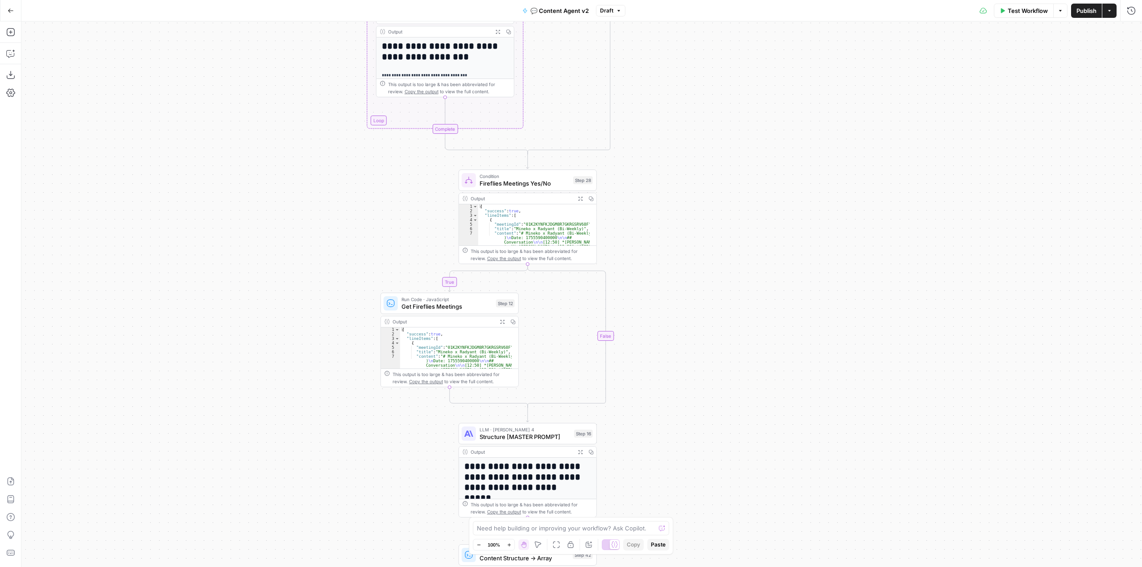
drag, startPoint x: 682, startPoint y: 438, endPoint x: 688, endPoint y: 179, distance: 258.4
click at [688, 164] on div "true false true false Workflow Set Inputs Inputs Call API Get Agent Task (Click…" at bounding box center [581, 294] width 1121 height 546
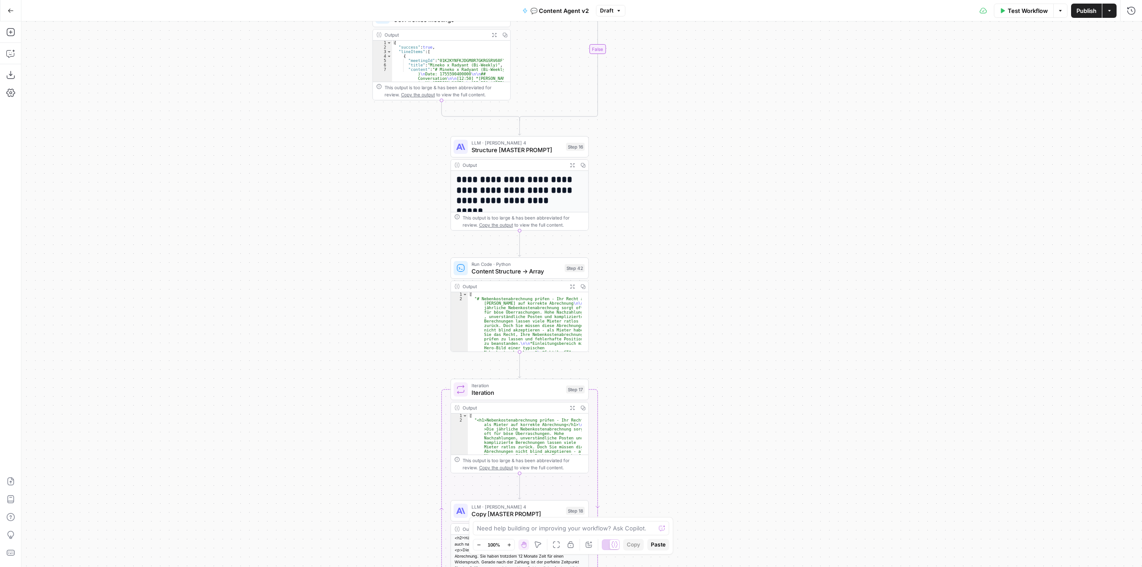
drag, startPoint x: 702, startPoint y: 385, endPoint x: 689, endPoint y: 207, distance: 178.5
click at [688, 211] on div "true false true false Workflow Set Inputs Inputs Call API Get Agent Task (Click…" at bounding box center [581, 294] width 1121 height 546
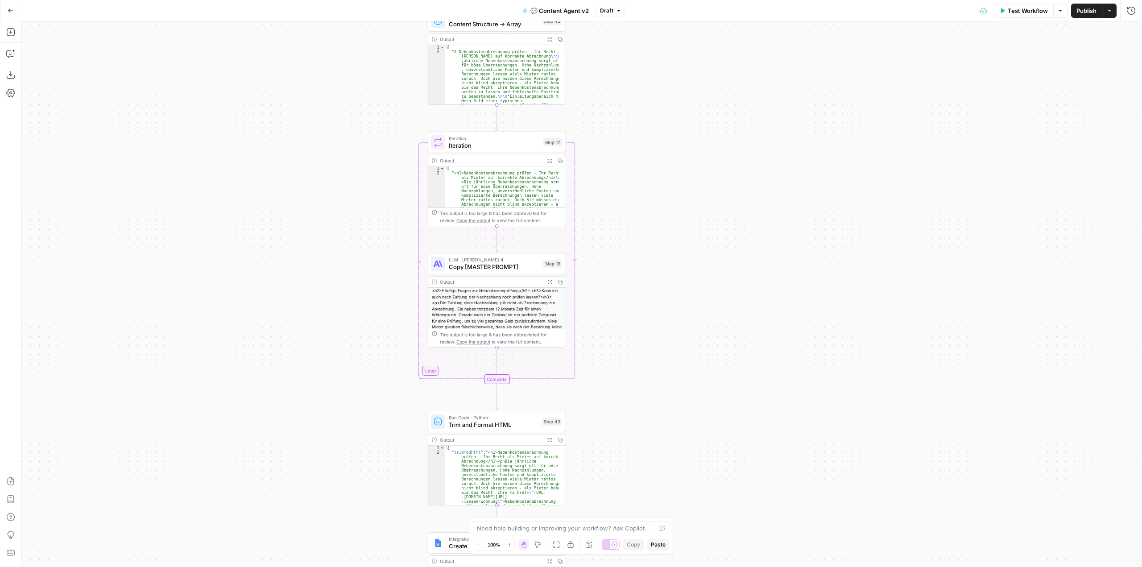
drag, startPoint x: 695, startPoint y: 373, endPoint x: 674, endPoint y: 201, distance: 173.1
click at [674, 201] on div "true false true false Workflow Set Inputs Inputs Call API Get Agent Task (Click…" at bounding box center [581, 294] width 1121 height 546
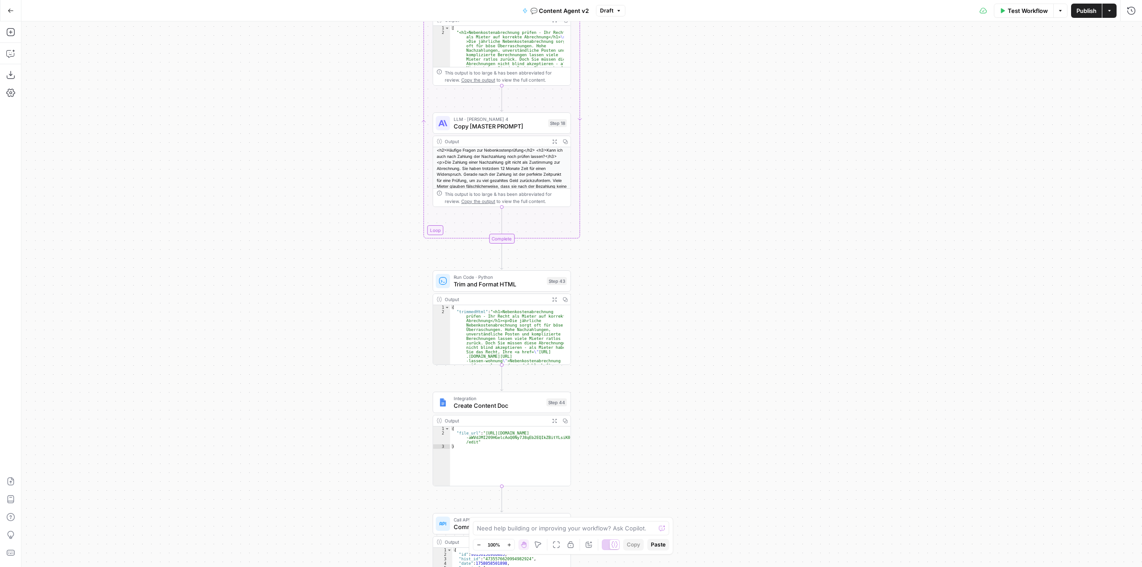
drag, startPoint x: 690, startPoint y: 409, endPoint x: 698, endPoint y: 268, distance: 141.2
click at [698, 268] on div "true false true false Workflow Set Inputs Inputs Call API Get Agent Task (Click…" at bounding box center [581, 294] width 1121 height 546
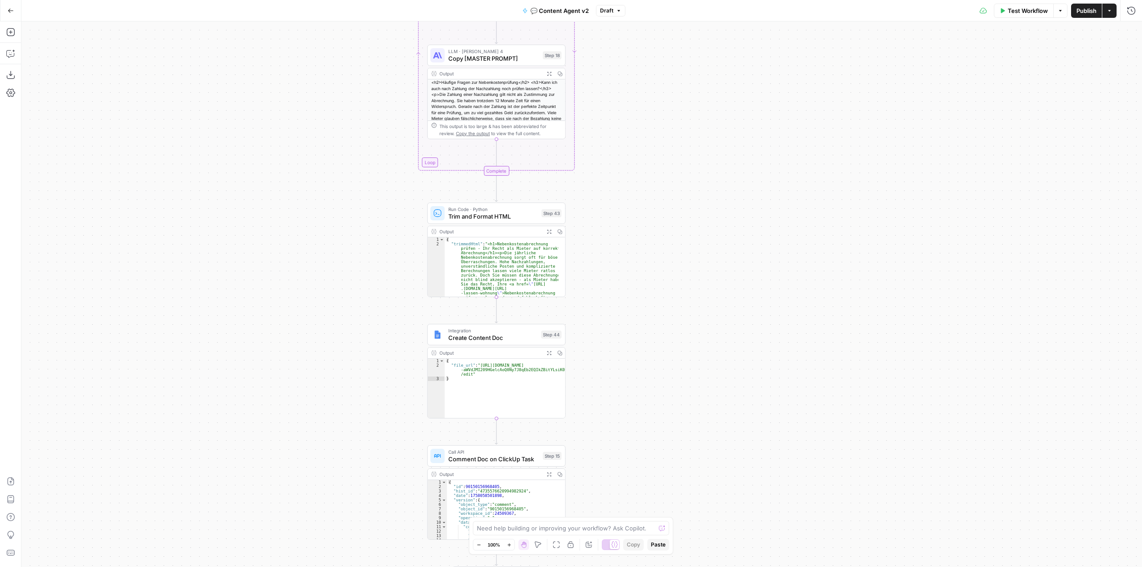
drag, startPoint x: 683, startPoint y: 363, endPoint x: 671, endPoint y: 246, distance: 117.1
click at [671, 246] on div "true false true false Workflow Set Inputs Inputs Call API Get Agent Task (Click…" at bounding box center [581, 294] width 1121 height 546
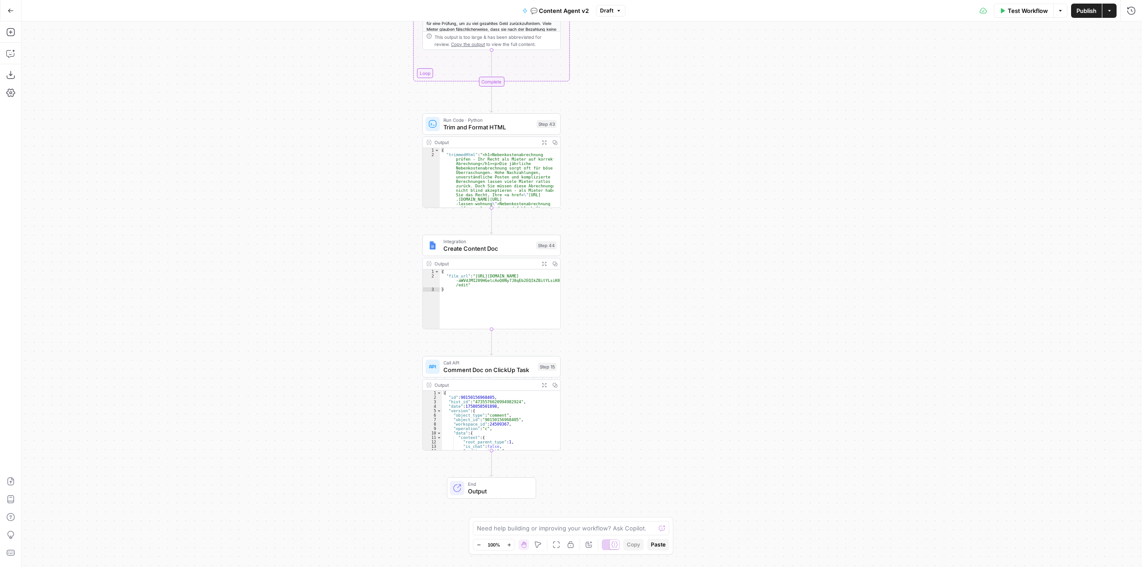
drag, startPoint x: 671, startPoint y: 375, endPoint x: 682, endPoint y: 256, distance: 119.7
click at [682, 256] on div "true false true false Workflow Set Inputs Inputs Call API Get Agent Task (Click…" at bounding box center [581, 294] width 1121 height 546
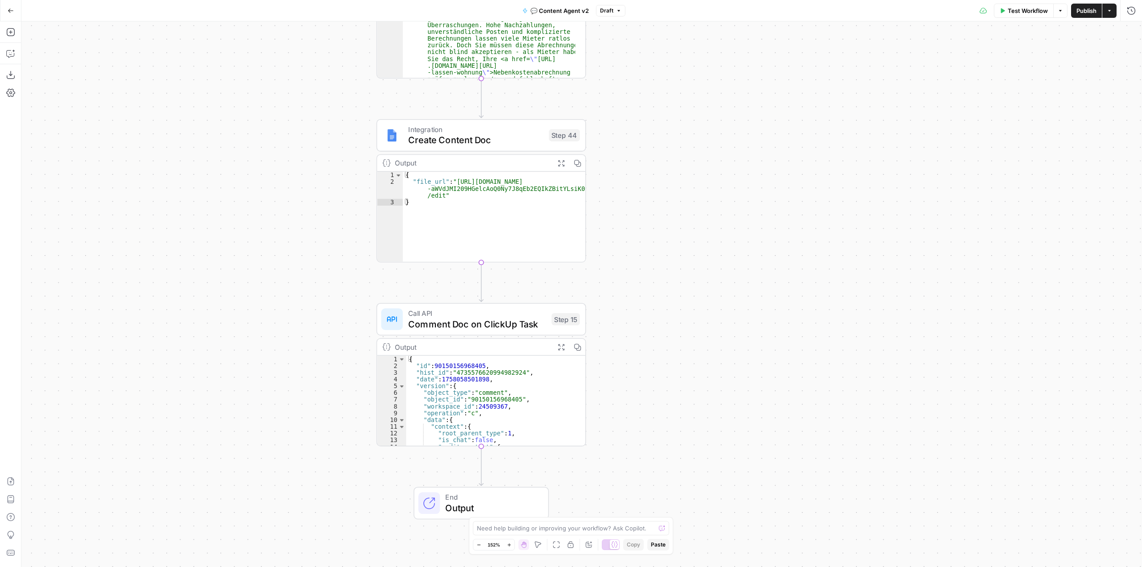
drag, startPoint x: 629, startPoint y: 249, endPoint x: 658, endPoint y: 269, distance: 35.2
click at [658, 269] on div "true false true false Workflow Set Inputs Inputs Call API Get Agent Task (Click…" at bounding box center [581, 294] width 1121 height 546
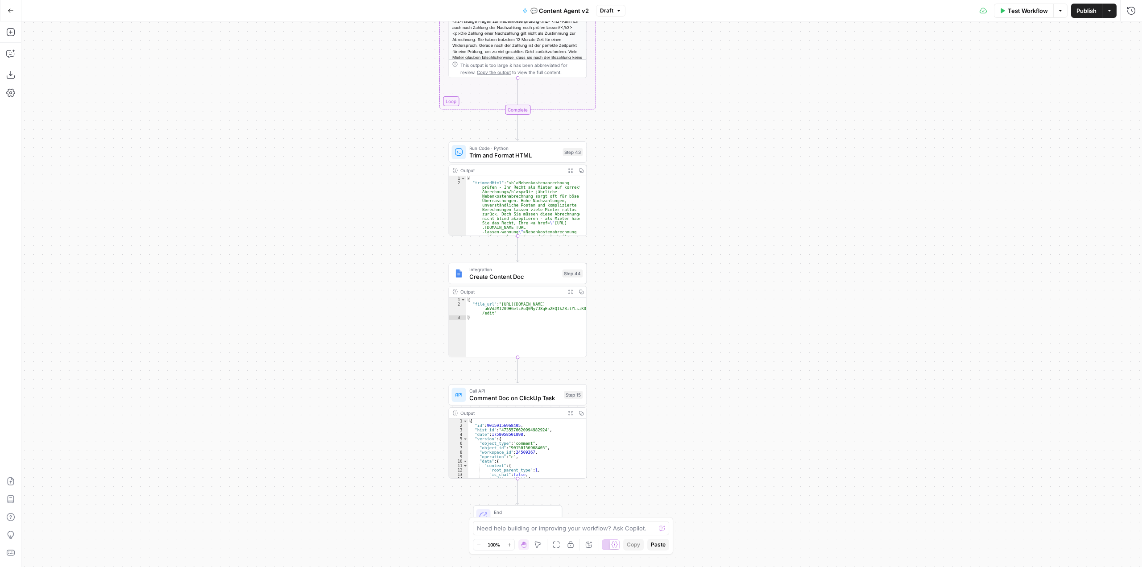
drag, startPoint x: 681, startPoint y: 120, endPoint x: 668, endPoint y: 270, distance: 150.9
click at [668, 270] on div "true false true false Workflow Set Inputs Inputs Call API Get Agent Task (Click…" at bounding box center [581, 294] width 1121 height 546
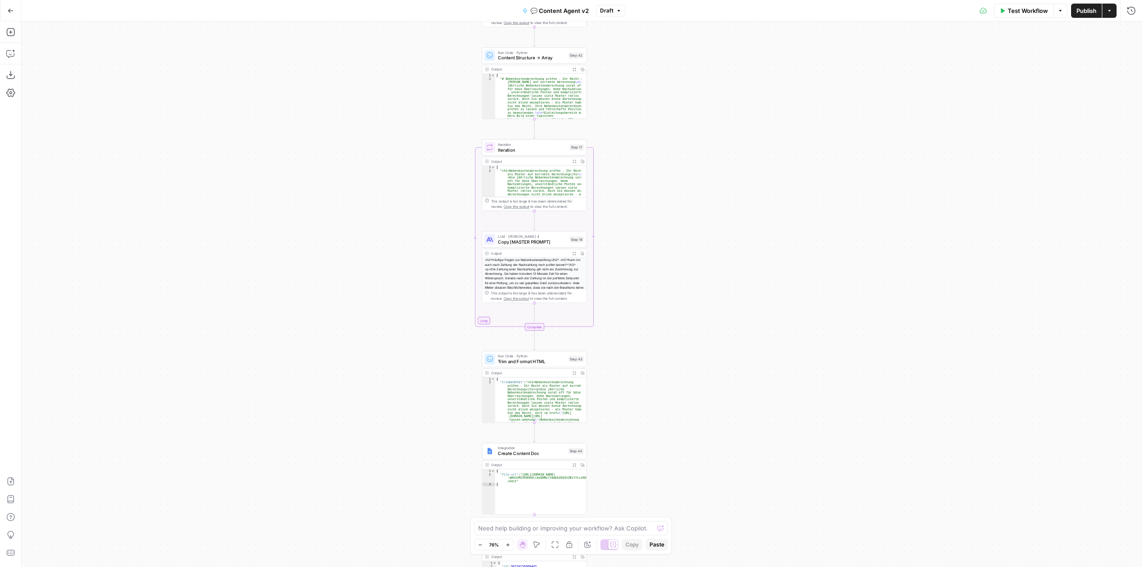
drag, startPoint x: 642, startPoint y: 212, endPoint x: 630, endPoint y: 365, distance: 153.5
click at [627, 392] on div "true false true false Workflow Set Inputs Inputs Call API Get Agent Task (Click…" at bounding box center [581, 294] width 1121 height 546
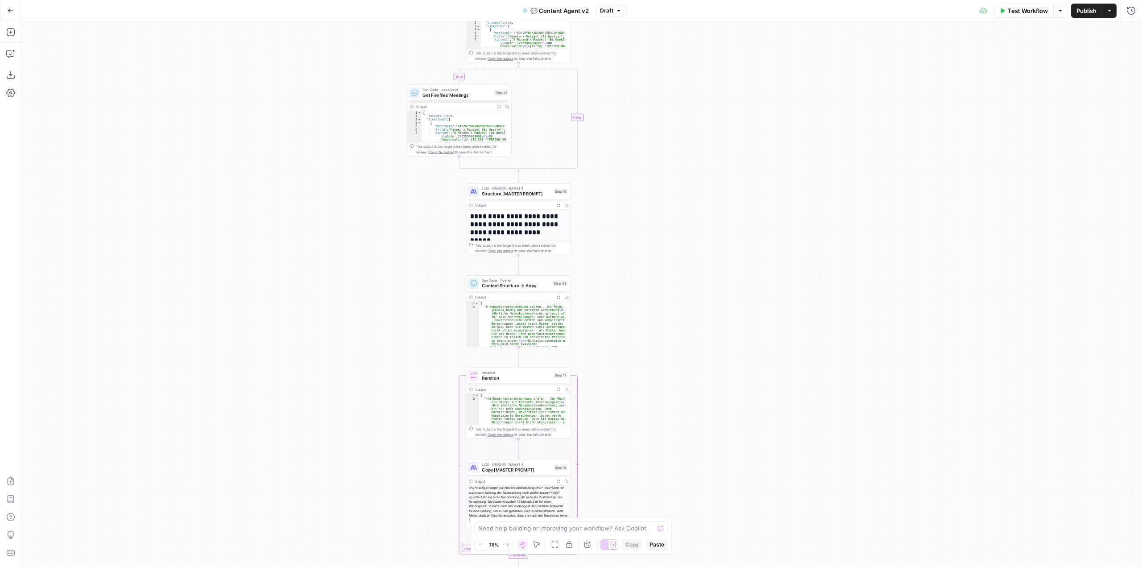
drag, startPoint x: 636, startPoint y: 213, endPoint x: 630, endPoint y: 359, distance: 146.5
click at [630, 359] on div "true false true false Workflow Set Inputs Inputs Call API Get Agent Task (Click…" at bounding box center [581, 294] width 1121 height 546
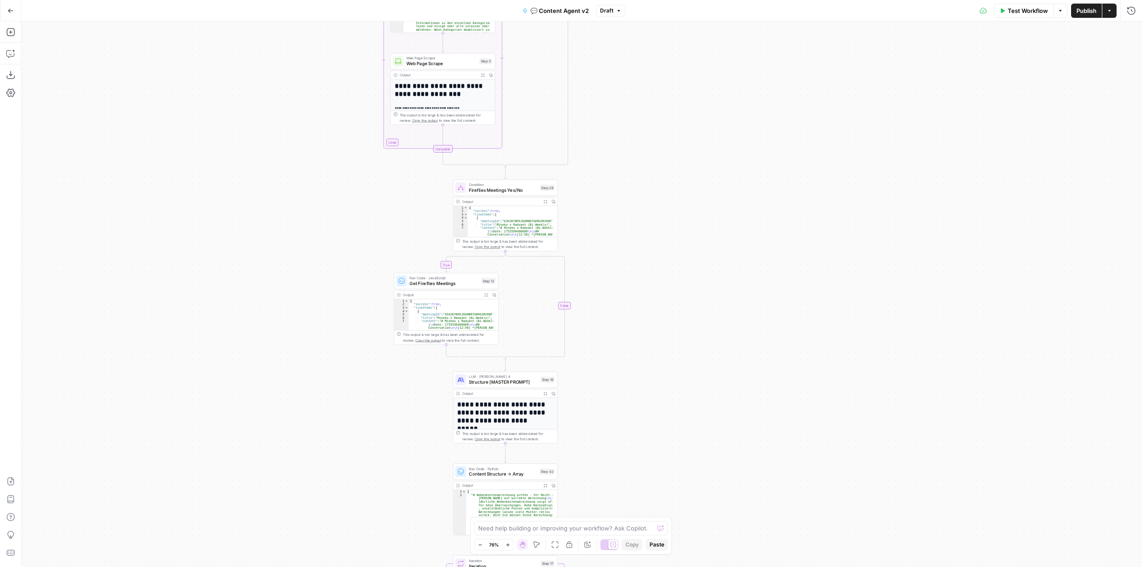
drag, startPoint x: 652, startPoint y: 207, endPoint x: 639, endPoint y: 395, distance: 188.3
click at [639, 395] on div "true false true false Workflow Set Inputs Inputs Call API Get Agent Task (Click…" at bounding box center [581, 294] width 1121 height 546
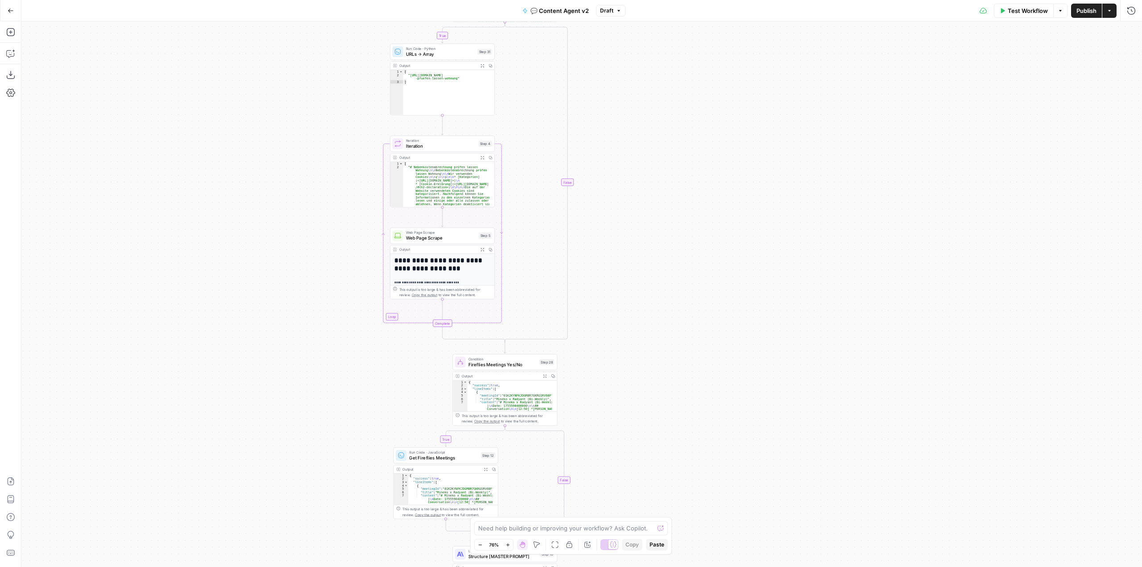
drag, startPoint x: 634, startPoint y: 346, endPoint x: 638, endPoint y: 368, distance: 21.6
click at [638, 368] on div "true false true false Workflow Set Inputs Inputs Call API Get Agent Task (Click…" at bounding box center [581, 294] width 1121 height 546
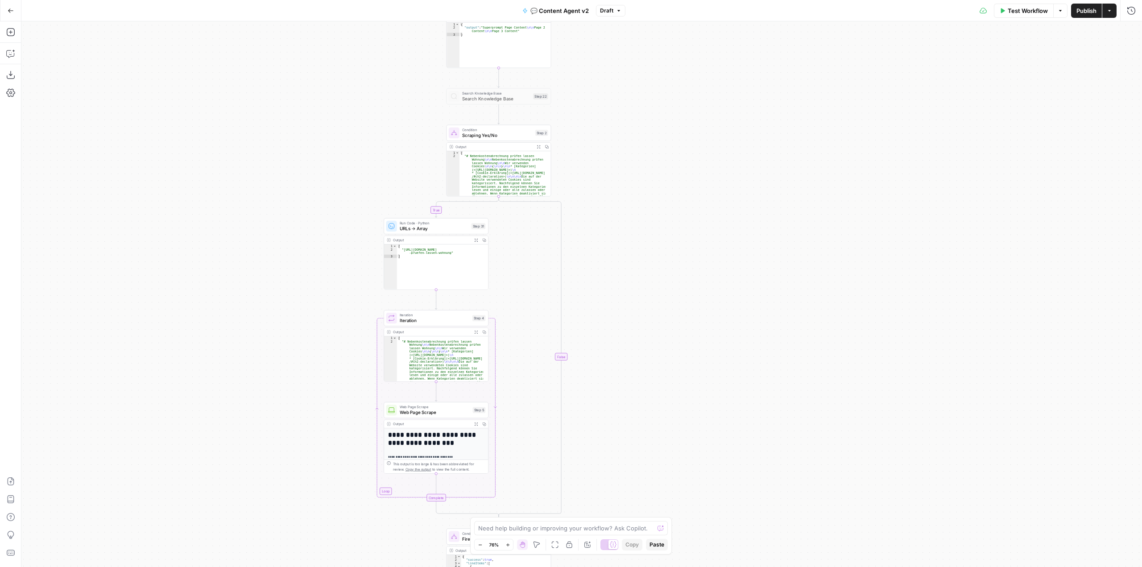
drag, startPoint x: 634, startPoint y: 327, endPoint x: 634, endPoint y: 365, distance: 38.4
click at [634, 365] on div "true false true false Workflow Set Inputs Inputs Call API Get Agent Task (Click…" at bounding box center [581, 294] width 1121 height 546
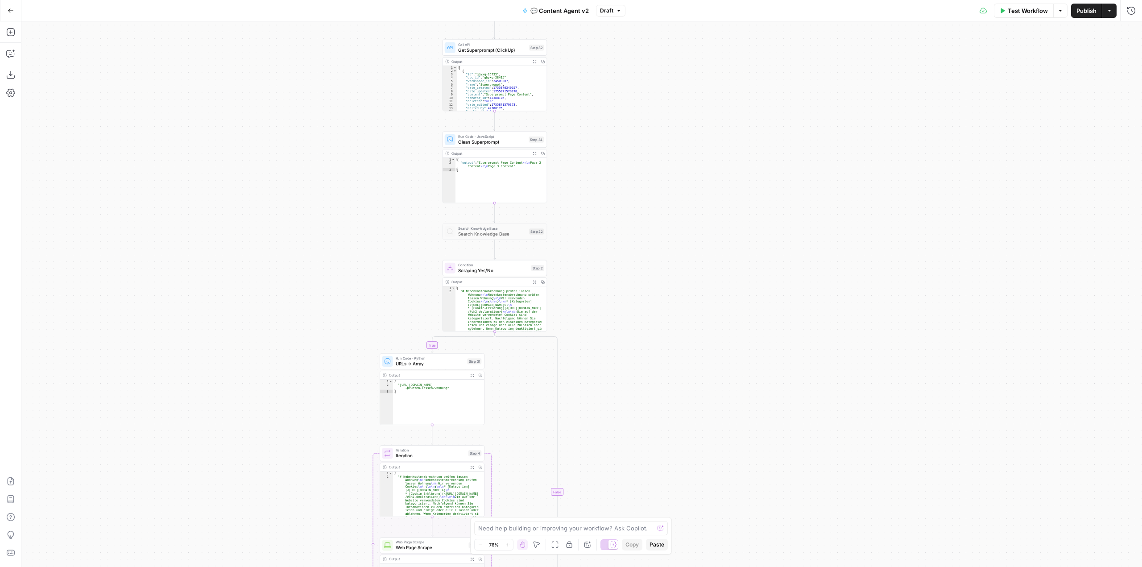
click at [609, 352] on div "true false true false Workflow Set Inputs Inputs Call API Get Agent Task (Click…" at bounding box center [581, 294] width 1121 height 546
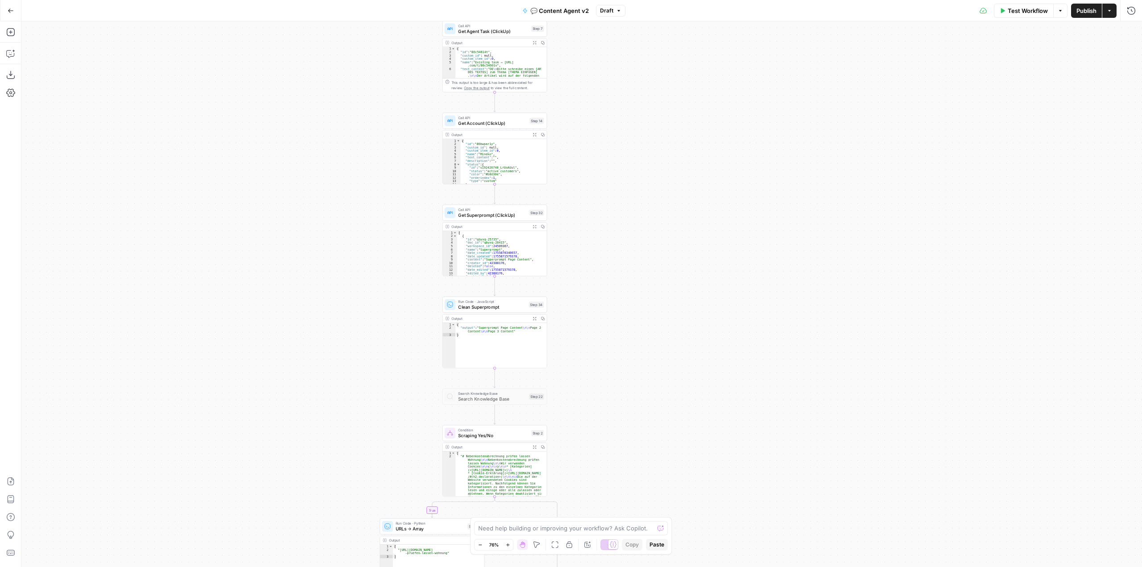
drag, startPoint x: 598, startPoint y: 361, endPoint x: 600, endPoint y: 349, distance: 11.7
click at [598, 361] on div "true false true false Workflow Set Inputs Inputs Call API Get Agent Task (Click…" at bounding box center [581, 294] width 1121 height 546
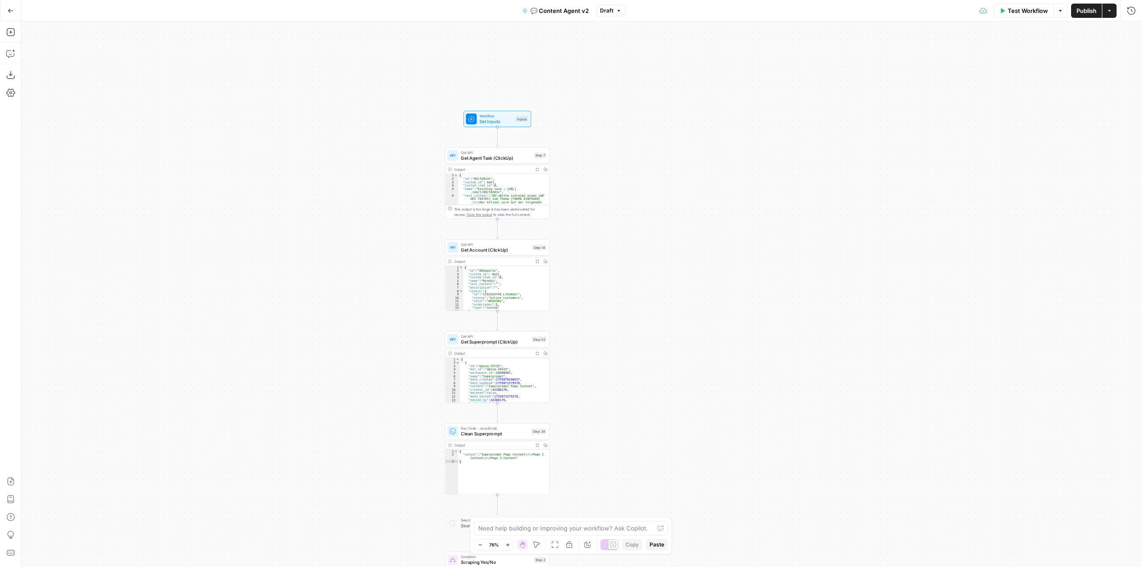
drag, startPoint x: 612, startPoint y: 230, endPoint x: 614, endPoint y: 356, distance: 126.7
click at [614, 356] on div "true false true false Workflow Set Inputs Inputs Call API Get Agent Task (Click…" at bounding box center [581, 294] width 1121 height 546
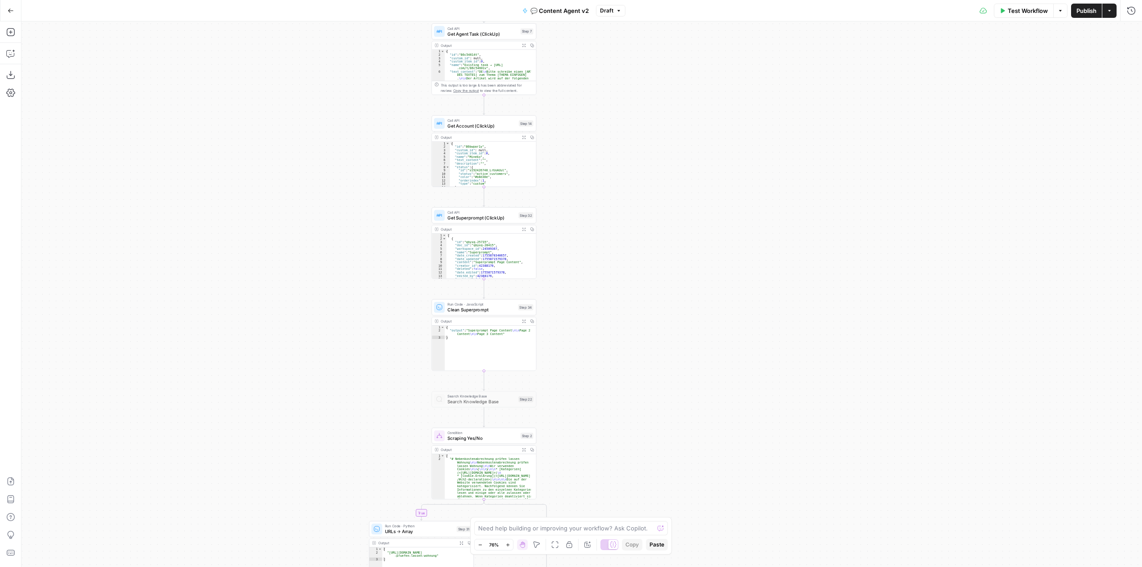
drag, startPoint x: 618, startPoint y: 265, endPoint x: 617, endPoint y: 124, distance: 141.4
click at [613, 129] on div "true false true false Workflow Set Inputs Inputs Call API Get Agent Task (Click…" at bounding box center [581, 294] width 1121 height 546
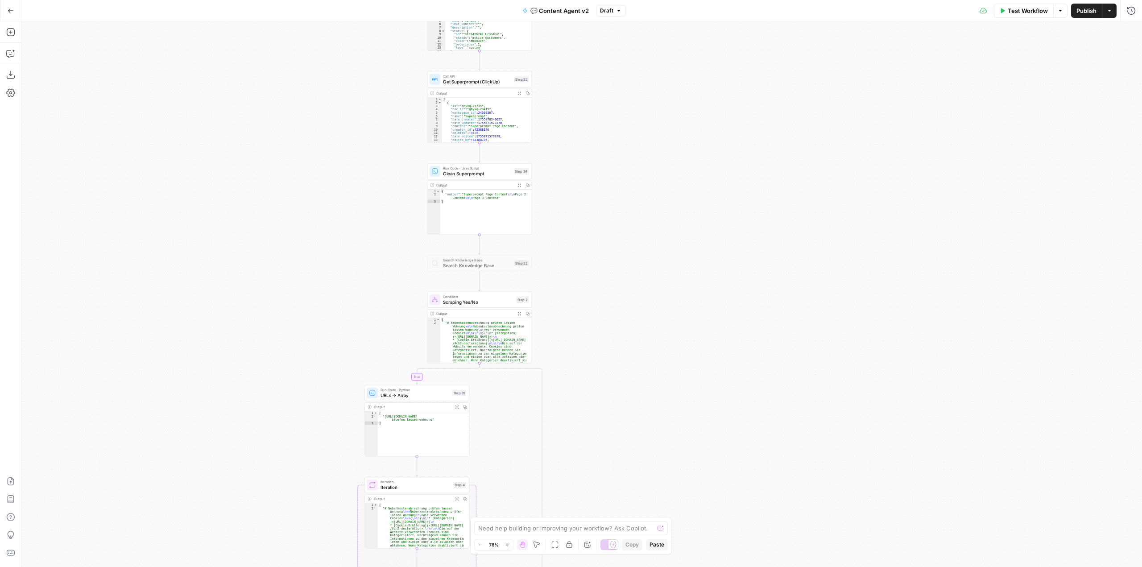
drag, startPoint x: 619, startPoint y: 247, endPoint x: 617, endPoint y: 201, distance: 46.0
click at [617, 173] on div "true false true false Workflow Set Inputs Inputs Call API Get Agent Task (Click…" at bounding box center [581, 294] width 1121 height 546
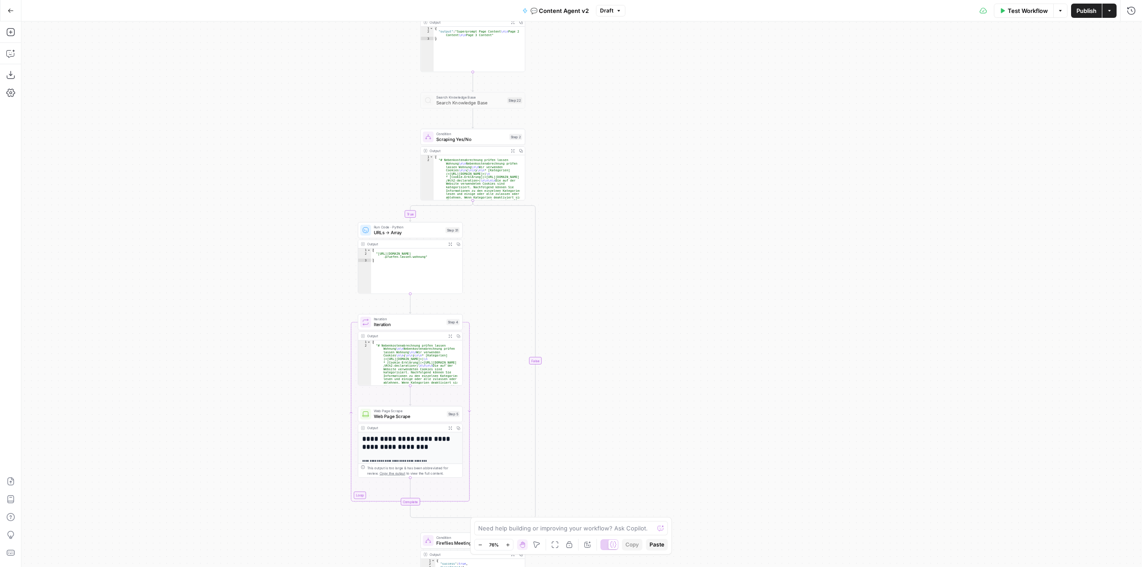
drag, startPoint x: 633, startPoint y: 288, endPoint x: 639, endPoint y: 281, distance: 9.5
click at [637, 269] on div "true false true false Workflow Set Inputs Inputs Call API Get Agent Task (Click…" at bounding box center [581, 294] width 1121 height 546
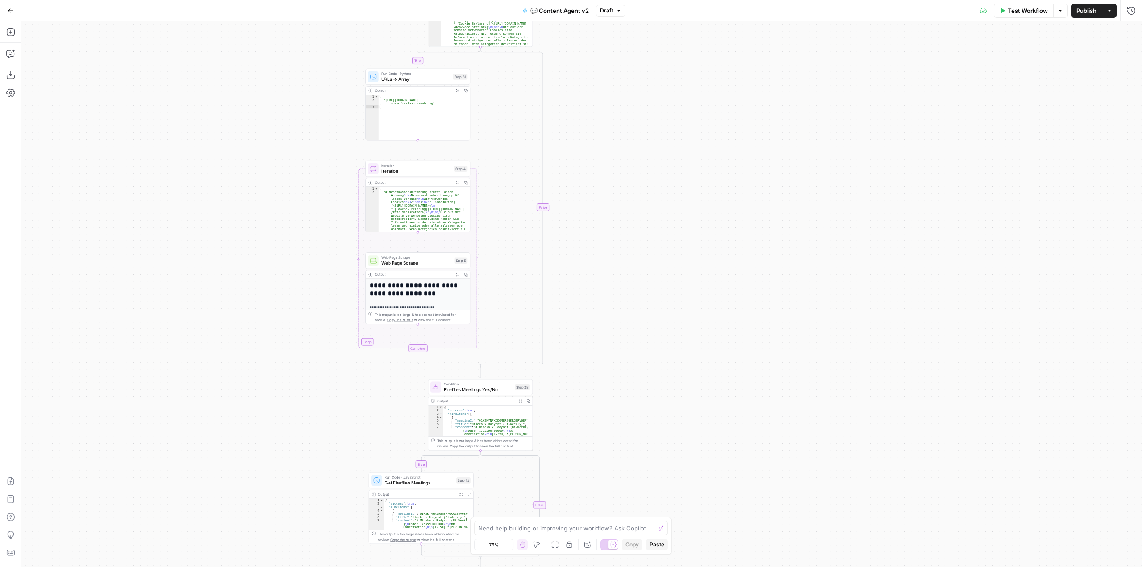
drag, startPoint x: 653, startPoint y: 328, endPoint x: 662, endPoint y: 225, distance: 103.0
click at [660, 206] on div "true false true false Workflow Set Inputs Inputs Call API Get Agent Task (Click…" at bounding box center [581, 294] width 1121 height 546
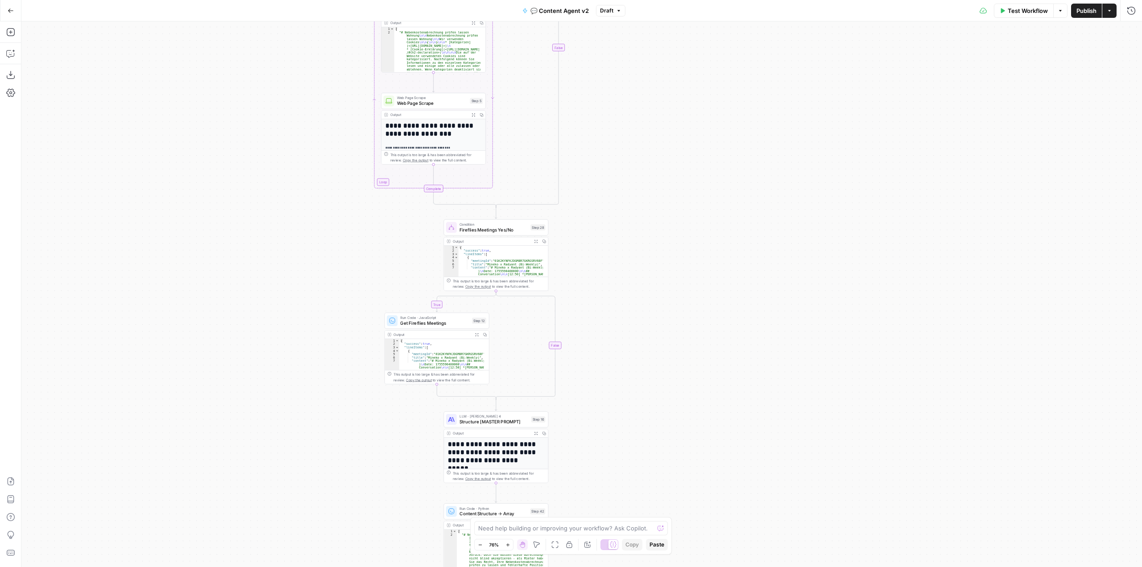
click at [667, 191] on div "true false true false Workflow Set Inputs Inputs Call API Get Agent Task (Click…" at bounding box center [581, 294] width 1121 height 546
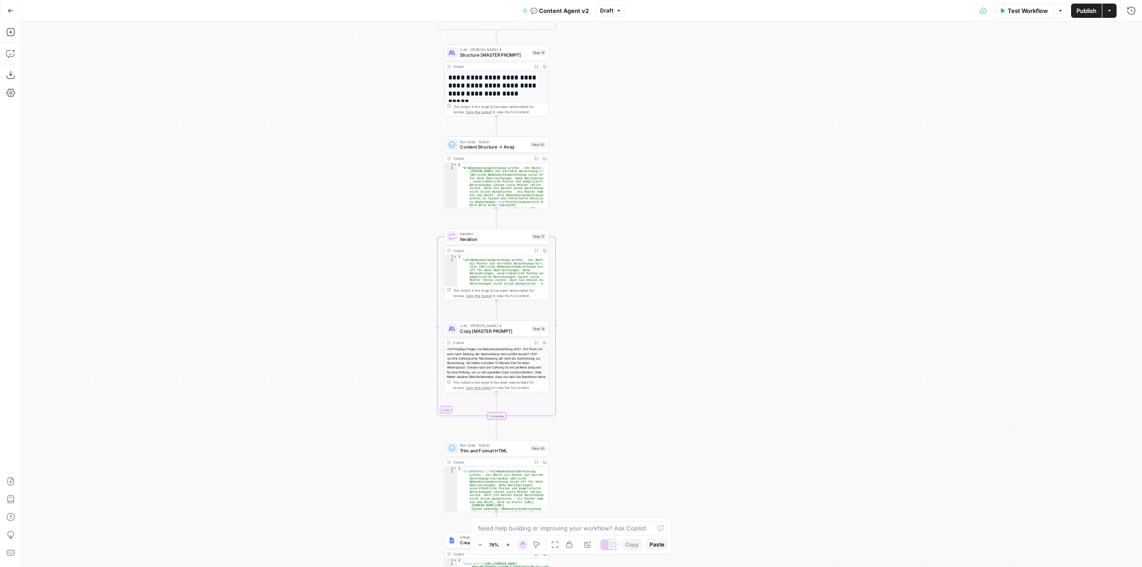
click at [671, 172] on div "true false true false Workflow Set Inputs Inputs Call API Get Agent Task (Click…" at bounding box center [581, 294] width 1121 height 546
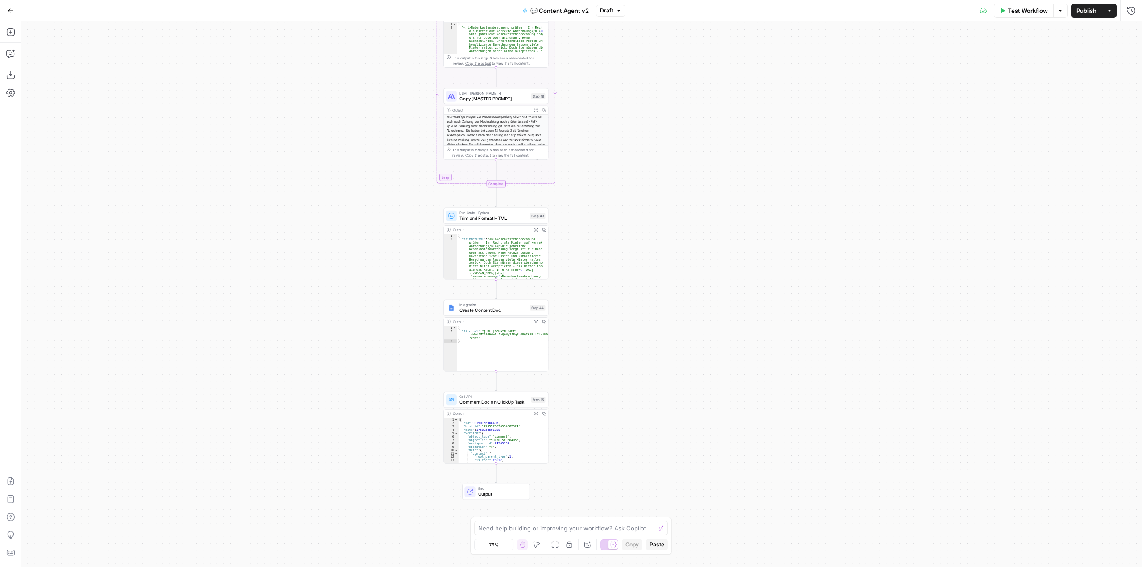
drag, startPoint x: 653, startPoint y: 194, endPoint x: 651, endPoint y: 171, distance: 23.3
click at [651, 171] on div "true false true false Workflow Set Inputs Inputs Call API Get Agent Task (Click…" at bounding box center [581, 294] width 1121 height 546
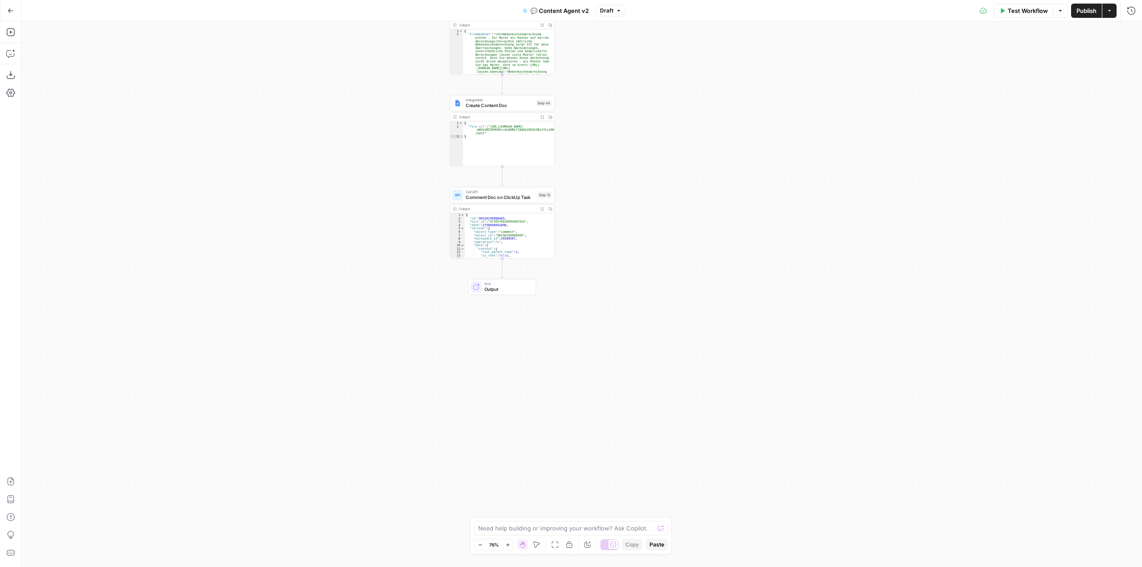
click at [654, 146] on div "true false true false Workflow Set Inputs Inputs Call API Get Agent Task (Click…" at bounding box center [581, 294] width 1121 height 546
drag, startPoint x: 647, startPoint y: 205, endPoint x: 645, endPoint y: 189, distance: 16.7
click at [645, 189] on div "true false true false Workflow Set Inputs Inputs Call API Get Agent Task (Click…" at bounding box center [581, 294] width 1121 height 546
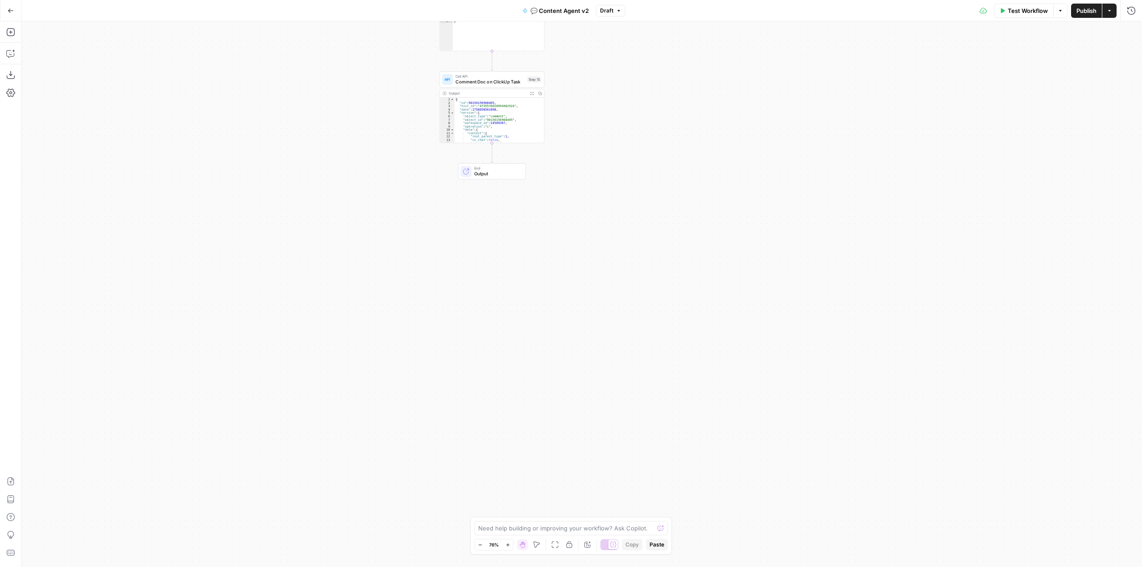
drag, startPoint x: 621, startPoint y: 163, endPoint x: 607, endPoint y: 344, distance: 182.1
click at [607, 344] on div "true false true false Workflow Set Inputs Inputs Call API Get Agent Task (Click…" at bounding box center [581, 294] width 1121 height 546
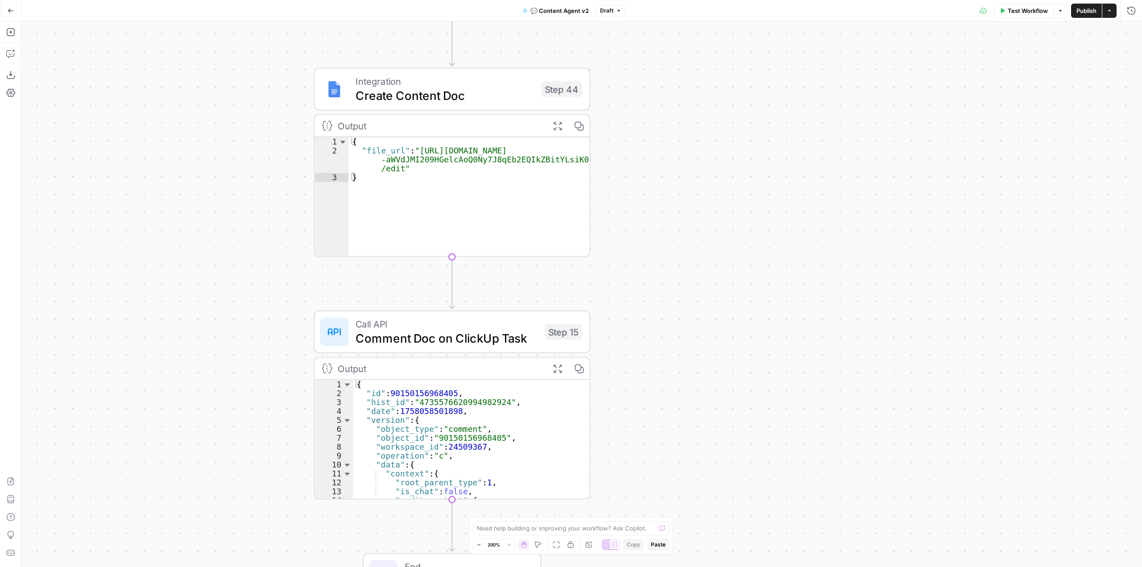
drag, startPoint x: 565, startPoint y: 182, endPoint x: 654, endPoint y: 206, distance: 91.5
click at [654, 206] on div "true false true false Workflow Set Inputs Inputs Call API Get Agent Task (Click…" at bounding box center [581, 294] width 1121 height 546
click at [560, 60] on span "Test" at bounding box center [563, 56] width 21 height 16
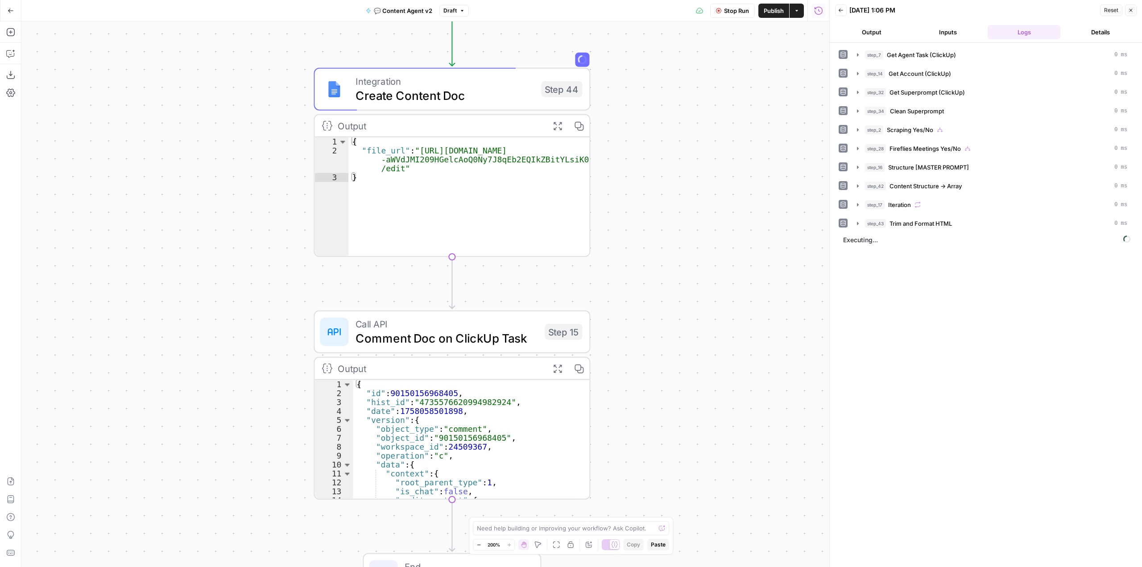
click at [932, 29] on button "Inputs" at bounding box center [948, 32] width 73 height 14
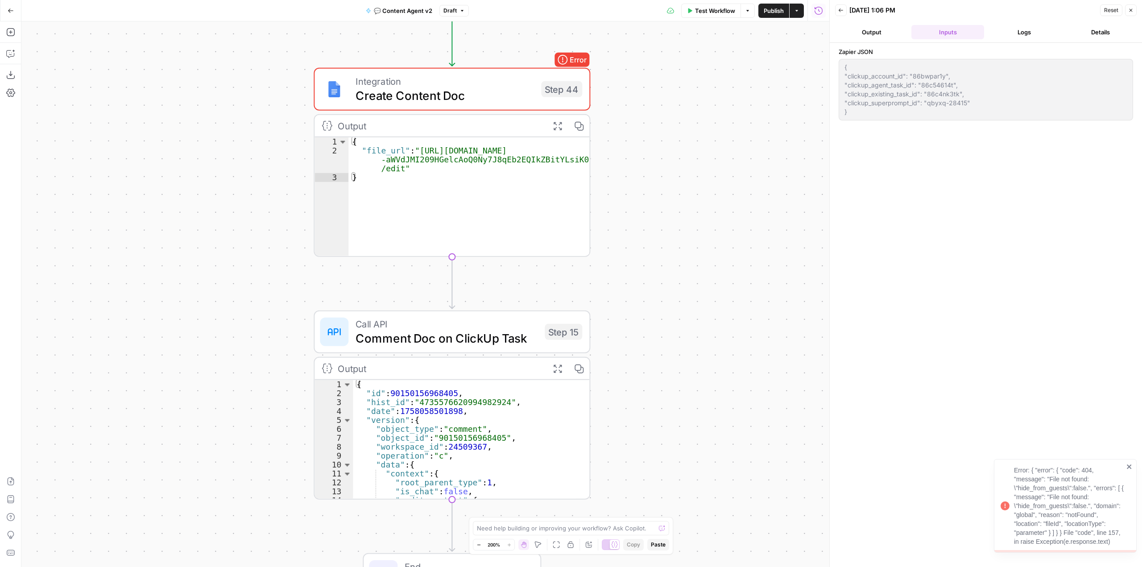
click at [995, 32] on button "Logs" at bounding box center [1024, 32] width 73 height 14
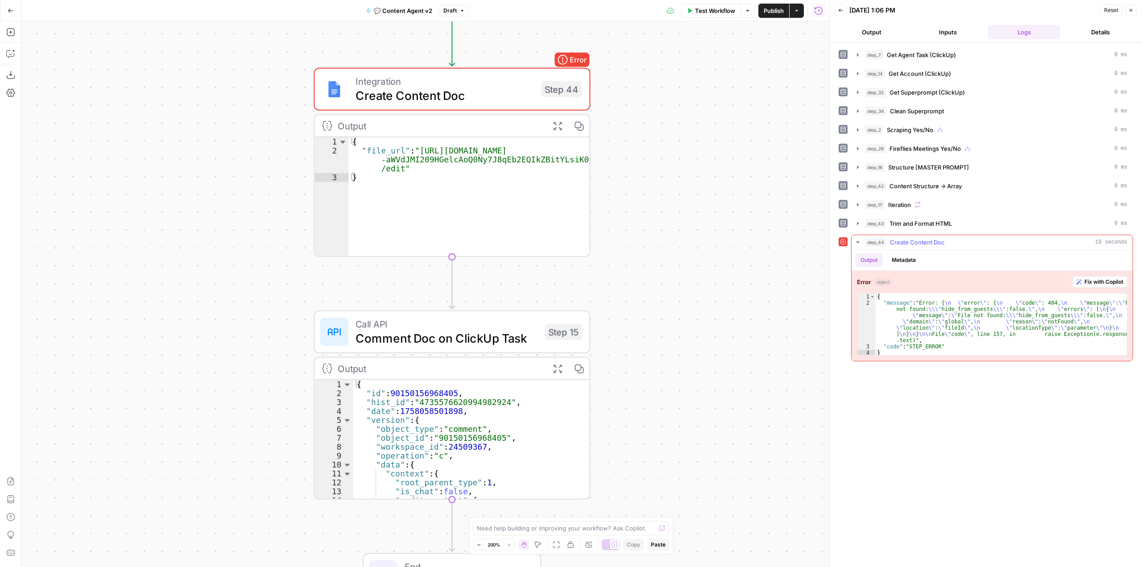
click at [1088, 277] on button "Fix with Copilot" at bounding box center [1100, 282] width 55 height 12
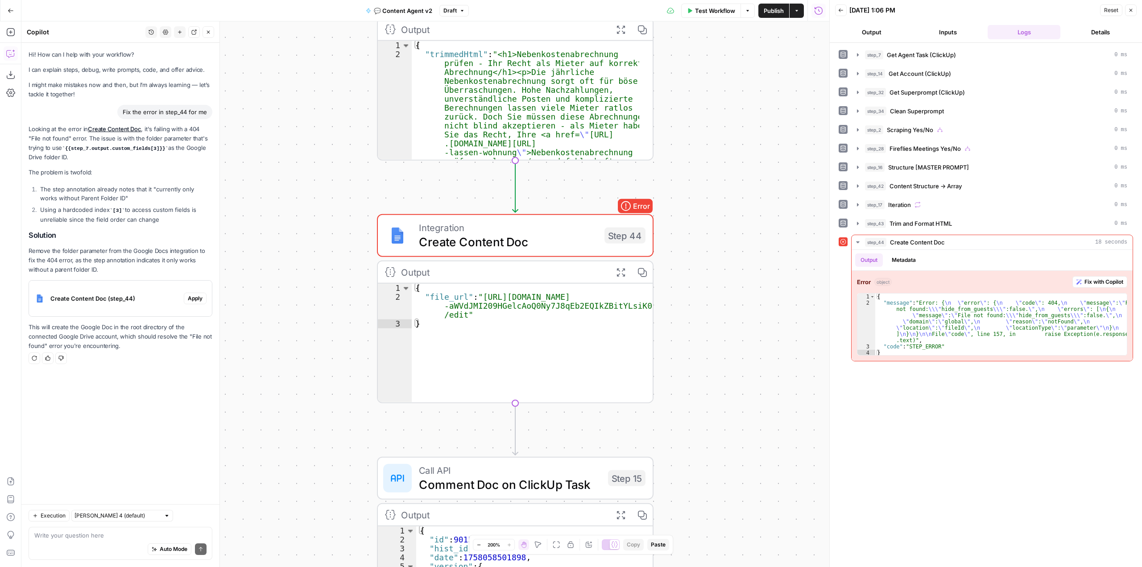
drag, startPoint x: 721, startPoint y: 140, endPoint x: 710, endPoint y: 376, distance: 235.9
click at [710, 376] on div "true true false false Workflow Set Inputs Inputs Call API Get Agent Task (Click…" at bounding box center [425, 294] width 808 height 546
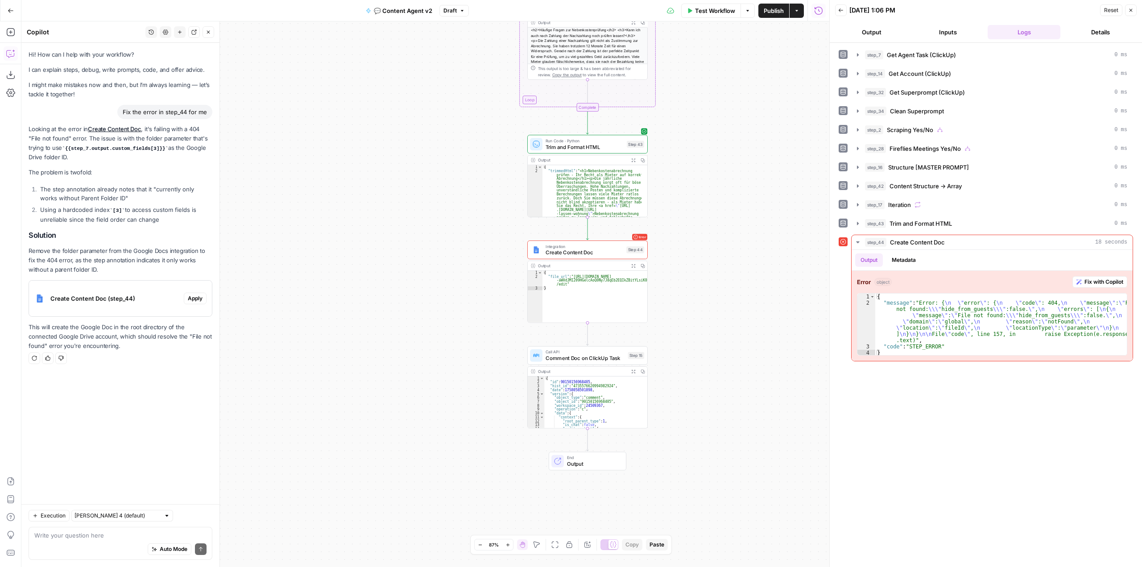
drag, startPoint x: 742, startPoint y: 178, endPoint x: 705, endPoint y: 145, distance: 49.9
click at [705, 145] on div "true true false false Workflow Set Inputs Inputs Call API Get Agent Task (Click…" at bounding box center [425, 294] width 808 height 546
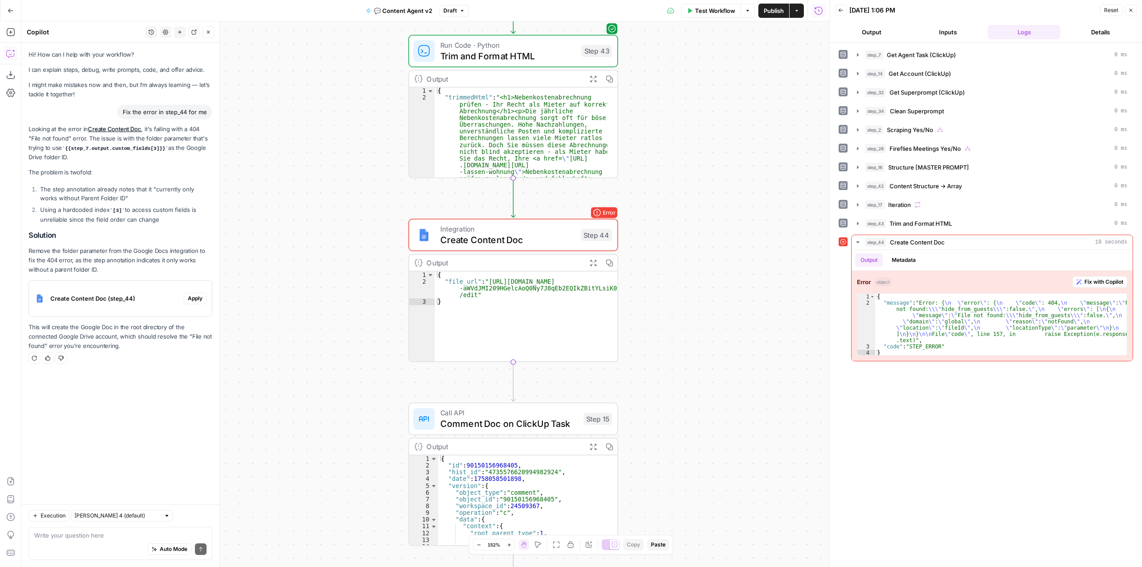
drag, startPoint x: 667, startPoint y: 300, endPoint x: 675, endPoint y: 282, distance: 20.0
click at [675, 282] on div "true true false false Workflow Set Inputs Inputs Call API Get Agent Task (Click…" at bounding box center [425, 294] width 808 height 546
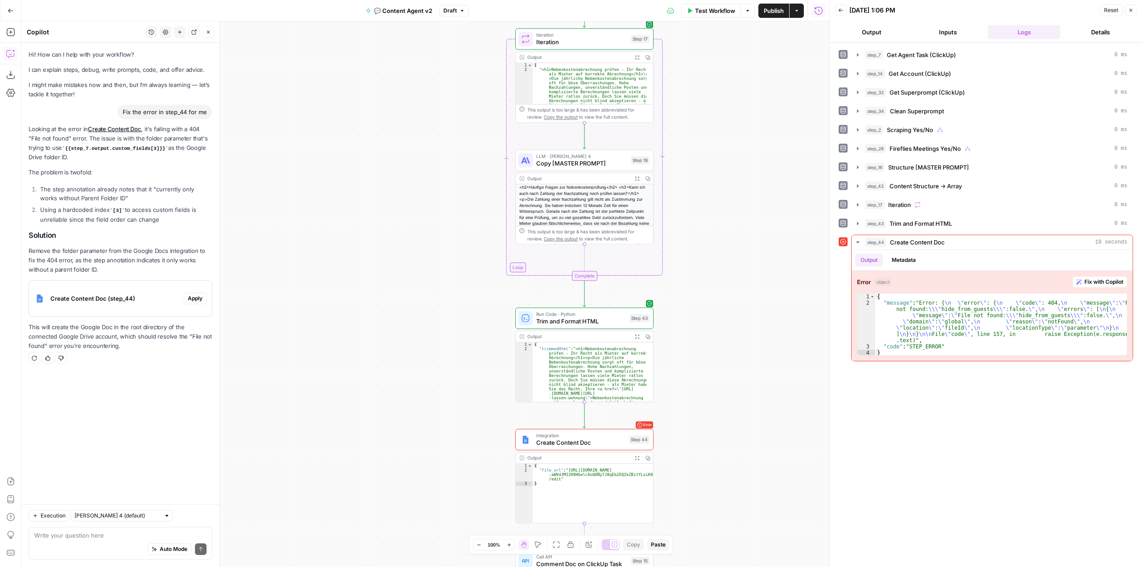
drag, startPoint x: 698, startPoint y: 100, endPoint x: 700, endPoint y: 229, distance: 129.0
click at [711, 353] on div "true true false false Workflow Set Inputs Inputs Call API Get Agent Task (Click…" at bounding box center [425, 294] width 808 height 546
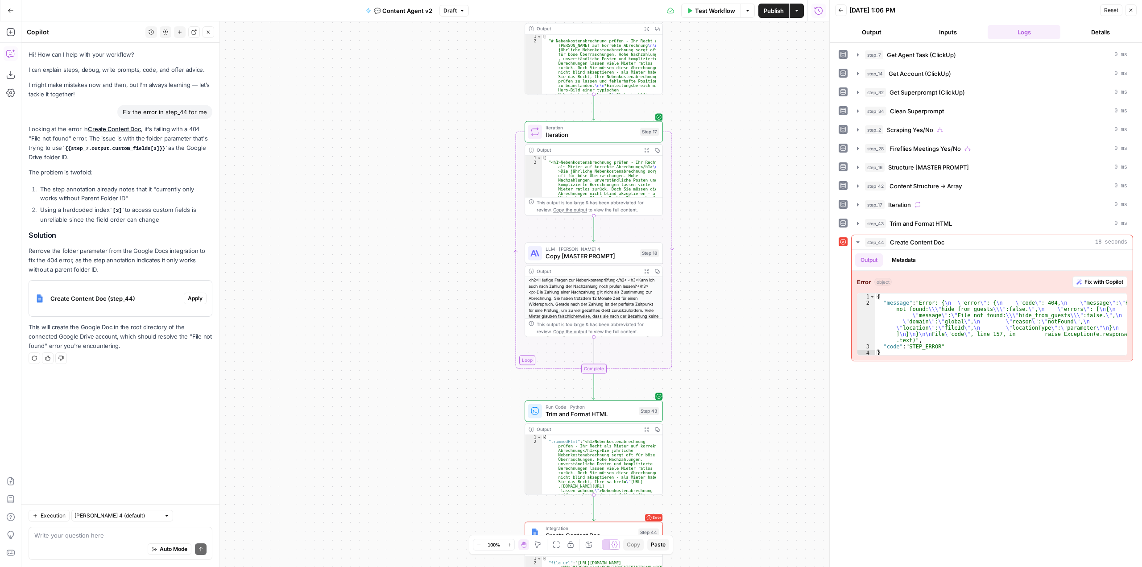
drag, startPoint x: 672, startPoint y: 137, endPoint x: 688, endPoint y: 238, distance: 102.1
click at [688, 290] on div "true true false false Workflow Set Inputs Inputs Call API Get Agent Task (Click…" at bounding box center [425, 294] width 808 height 546
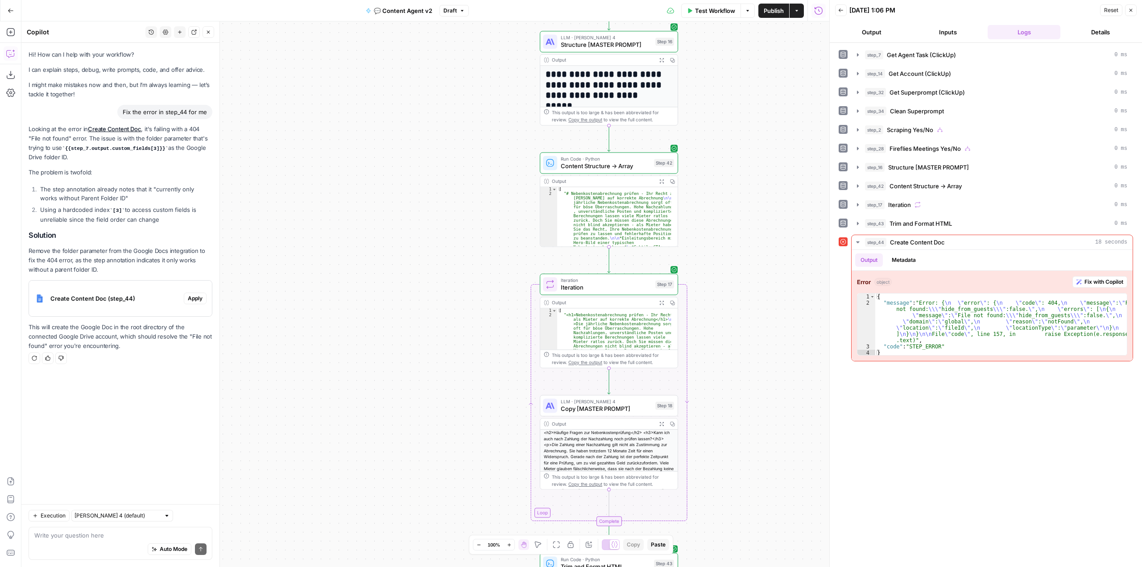
drag, startPoint x: 644, startPoint y: 361, endPoint x: 672, endPoint y: 253, distance: 111.5
click at [642, 372] on div "true true false false Workflow Set Inputs Inputs Call API Get Agent Task (Click…" at bounding box center [425, 294] width 808 height 546
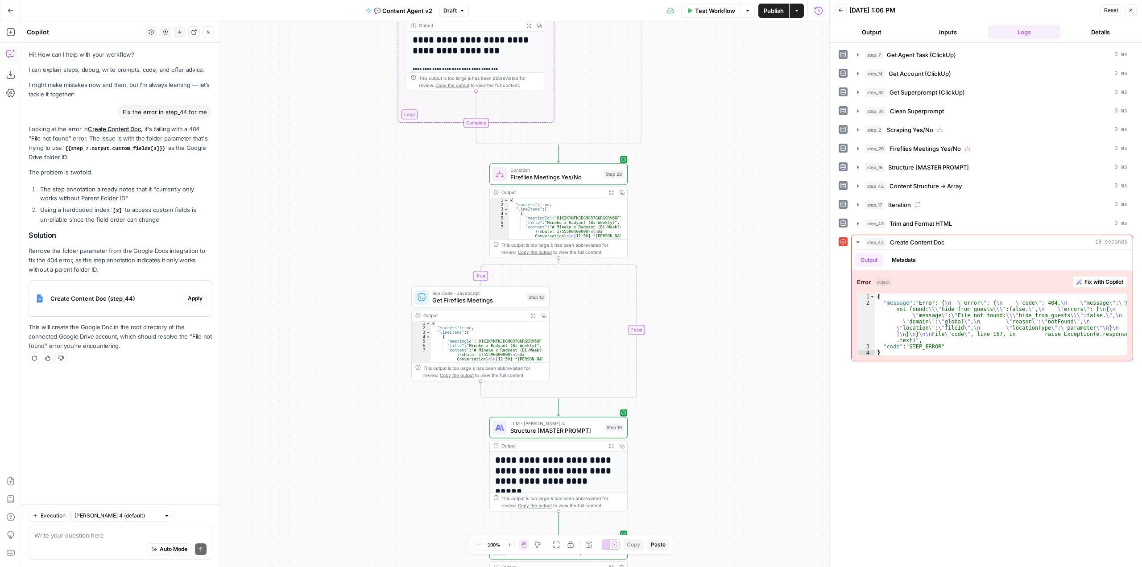
drag, startPoint x: 683, startPoint y: 354, endPoint x: 705, endPoint y: 263, distance: 94.0
click at [686, 351] on div "true true false false Workflow Set Inputs Inputs Call API Get Agent Task (Click…" at bounding box center [425, 294] width 808 height 546
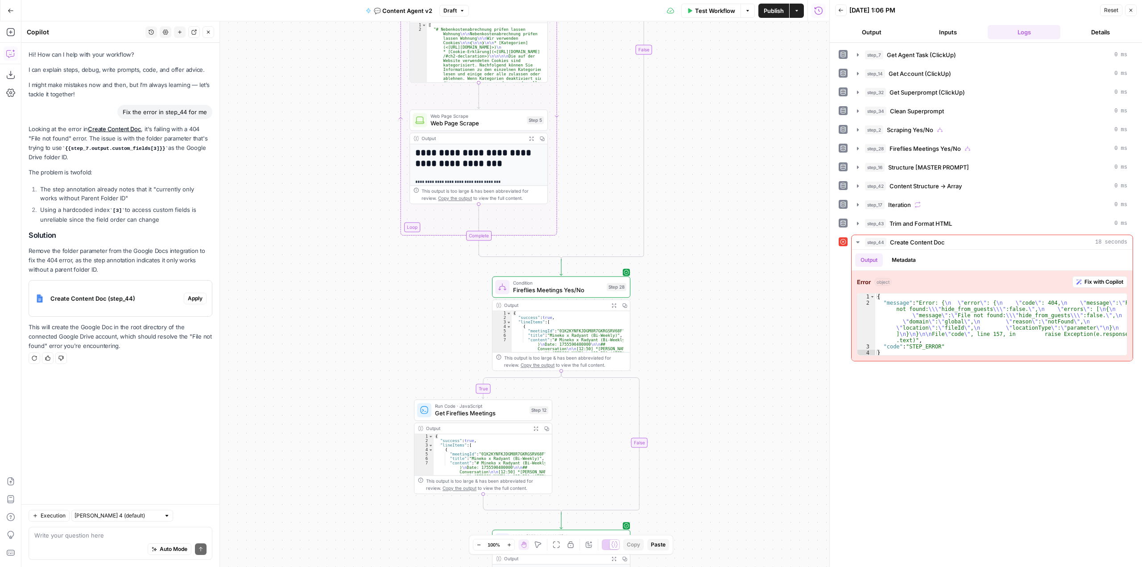
click at [705, 263] on div "true true false false Workflow Set Inputs Inputs Call API Get Agent Task (Click…" at bounding box center [425, 294] width 808 height 546
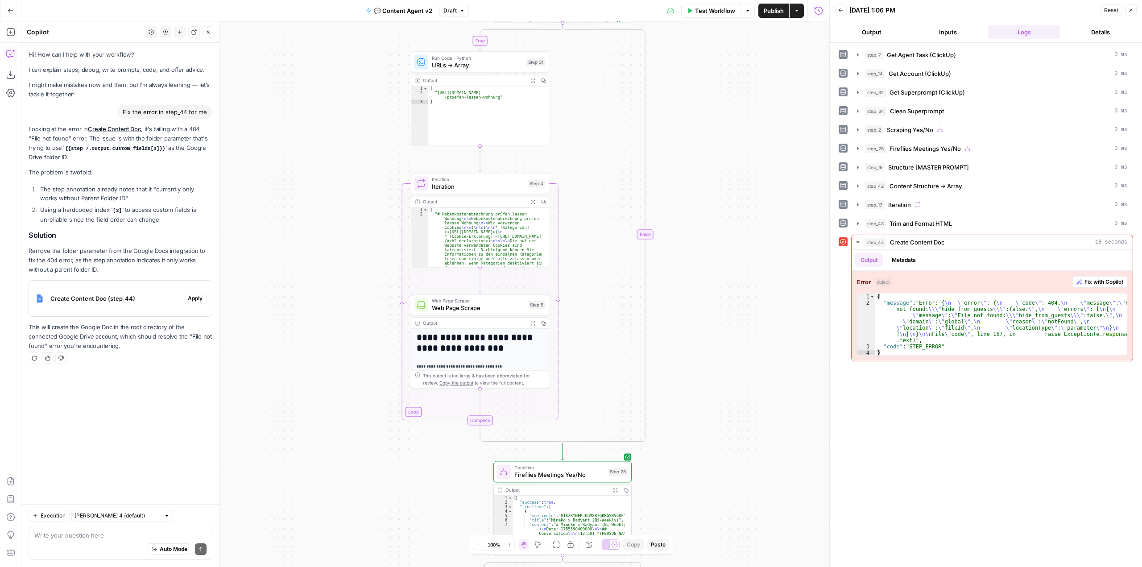
drag, startPoint x: 725, startPoint y: 303, endPoint x: 734, endPoint y: 145, distance: 158.2
click at [727, 304] on div "true true false false Workflow Set Inputs Inputs Call API Get Agent Task (Click…" at bounding box center [425, 294] width 808 height 546
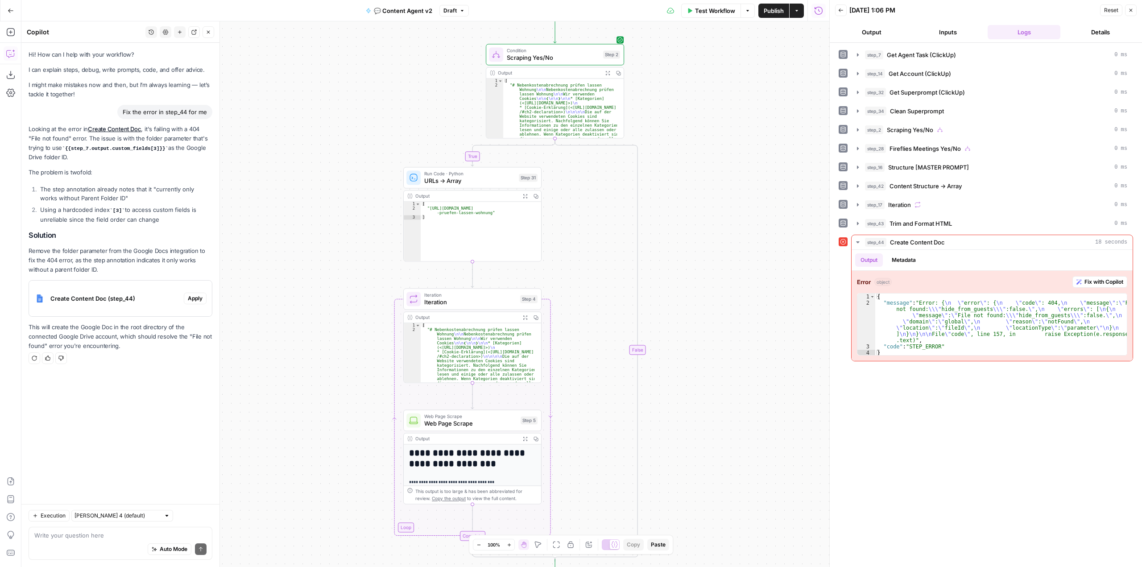
drag, startPoint x: 724, startPoint y: 258, endPoint x: 724, endPoint y: 274, distance: 15.6
click at [724, 274] on div "true true false false Workflow Set Inputs Inputs Call API Get Agent Task (Click…" at bounding box center [425, 294] width 808 height 546
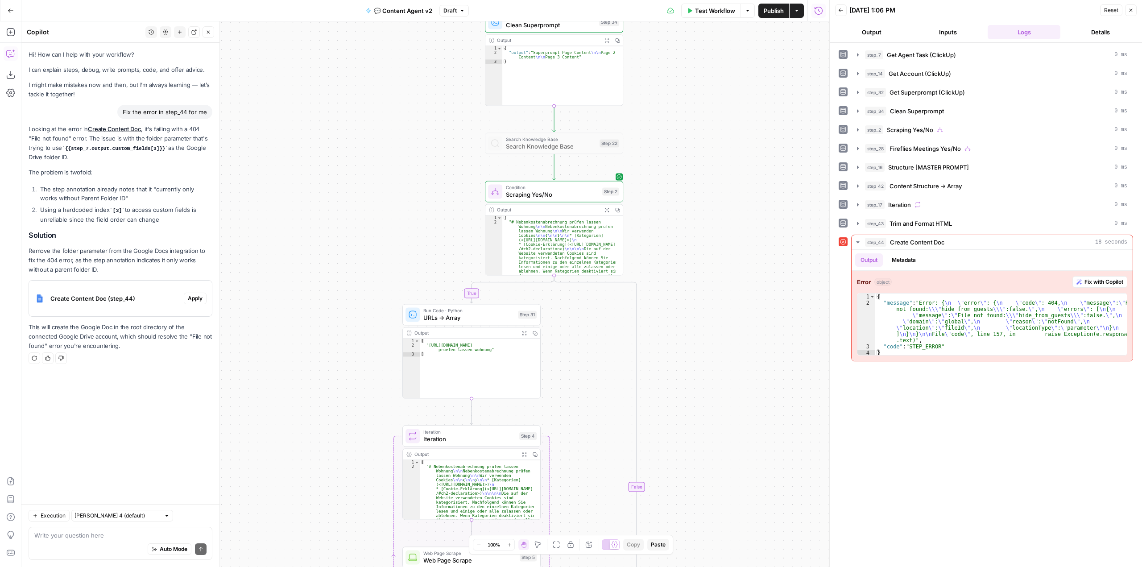
drag, startPoint x: 718, startPoint y: 283, endPoint x: 660, endPoint y: 187, distance: 112.3
click at [718, 293] on div "true true false false Workflow Set Inputs Inputs Call API Get Agent Task (Click…" at bounding box center [425, 294] width 808 height 546
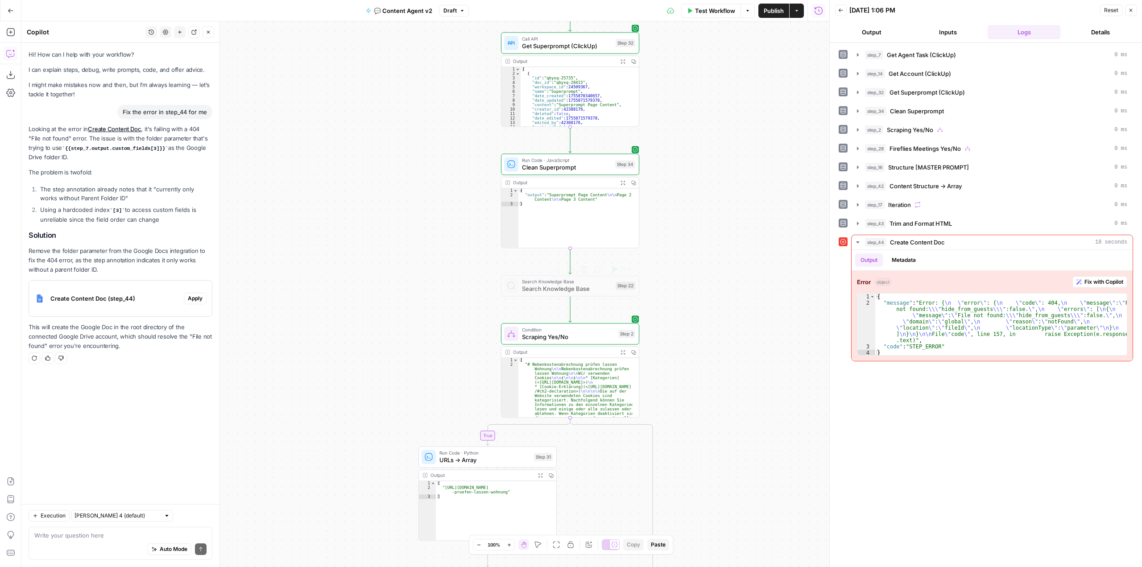
drag, startPoint x: 679, startPoint y: 274, endPoint x: 684, endPoint y: 302, distance: 28.6
click at [684, 302] on div "true true false false Workflow Set Inputs Inputs Call API Get Agent Task (Click…" at bounding box center [425, 294] width 808 height 546
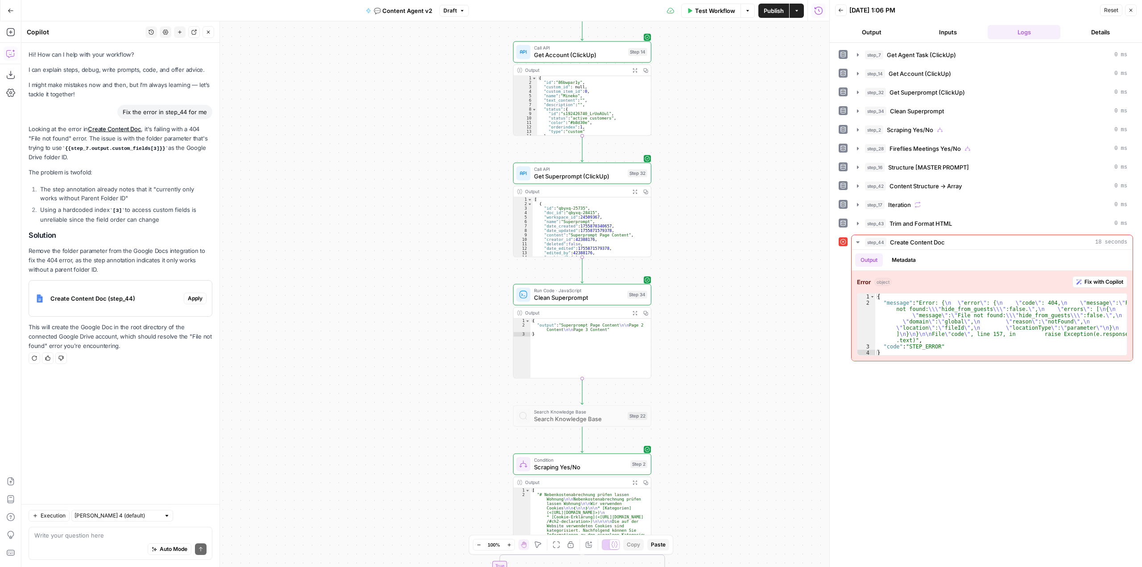
drag, startPoint x: 671, startPoint y: 129, endPoint x: 681, endPoint y: 252, distance: 123.6
click at [681, 252] on div "true true false false Workflow Set Inputs Inputs Call API Get Agent Task (Click…" at bounding box center [425, 294] width 808 height 546
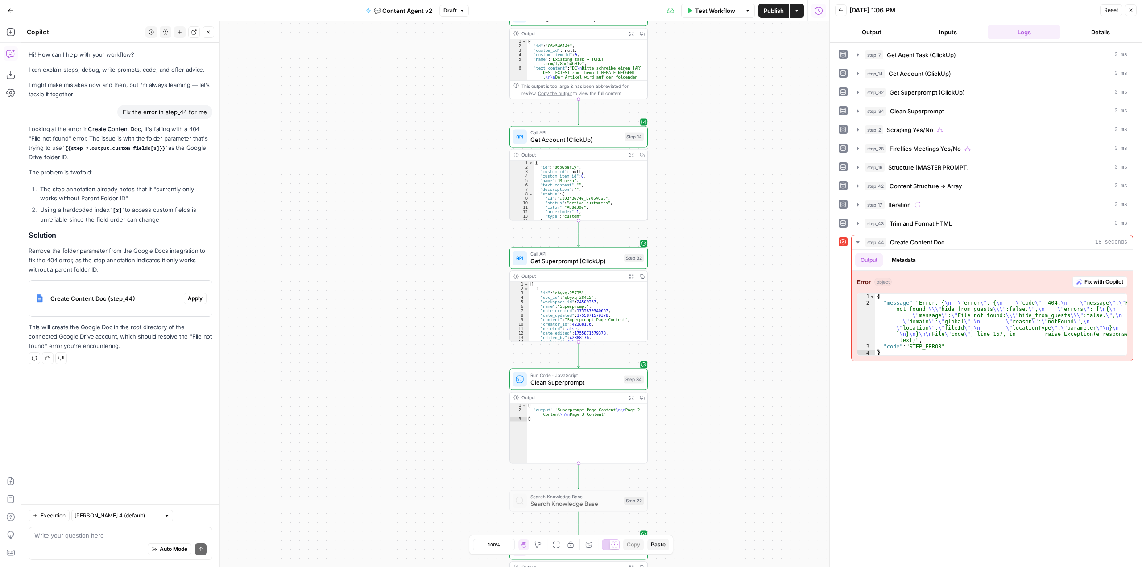
drag, startPoint x: 686, startPoint y: 246, endPoint x: 689, endPoint y: 256, distance: 9.9
click at [684, 292] on div "true true false false Workflow Set Inputs Inputs Call API Get Agent Task (Click…" at bounding box center [425, 294] width 808 height 546
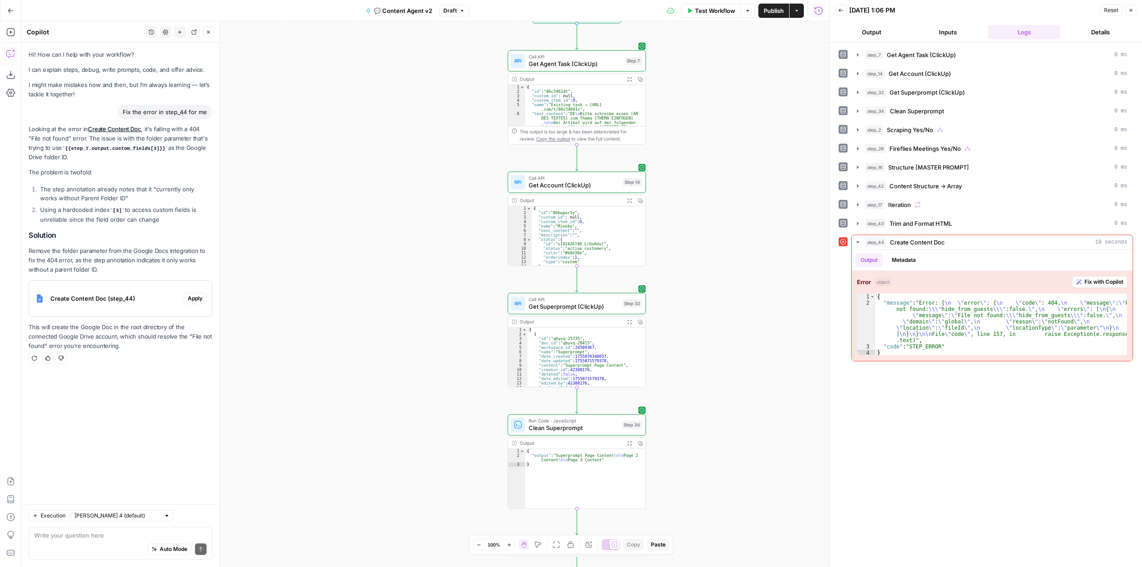
drag, startPoint x: 698, startPoint y: 293, endPoint x: 705, endPoint y: 231, distance: 62.0
click at [697, 297] on div "true true false false Workflow Set Inputs Inputs Call API Get Agent Task (Click…" at bounding box center [425, 294] width 808 height 546
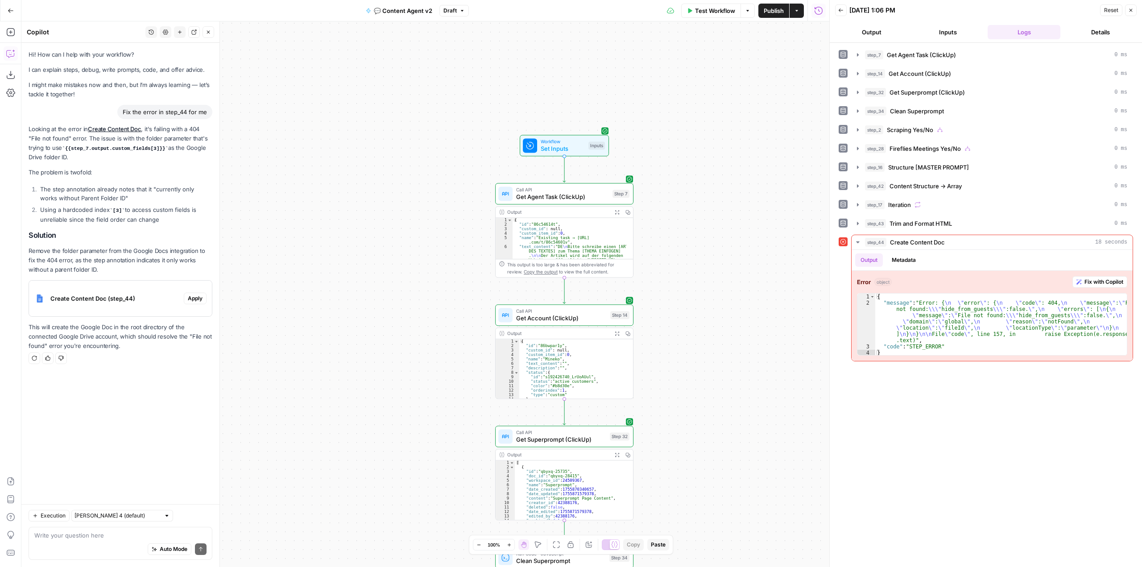
click at [721, 265] on div "true true false false Workflow Set Inputs Inputs Call API Get Agent Task (Click…" at bounding box center [425, 294] width 808 height 546
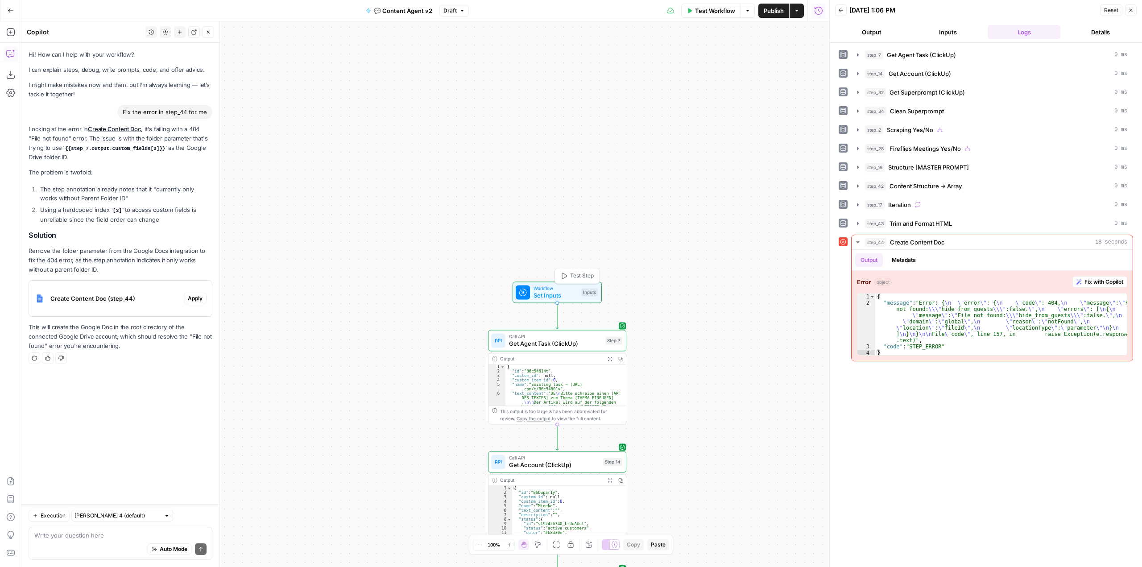
click at [557, 291] on span "Set Inputs" at bounding box center [556, 295] width 44 height 9
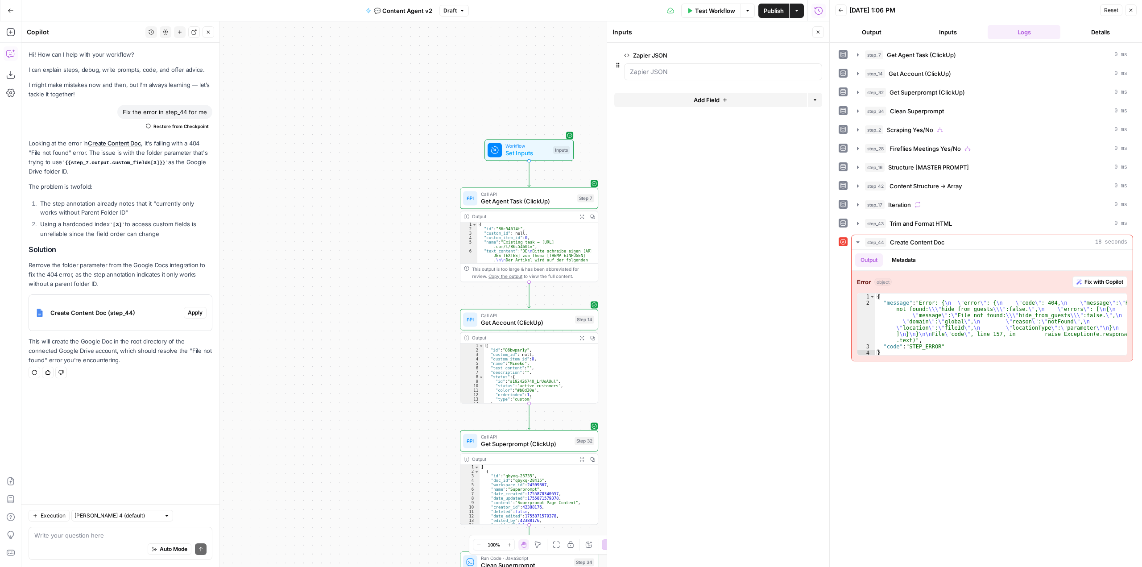
drag, startPoint x: 520, startPoint y: 72, endPoint x: 506, endPoint y: 84, distance: 17.7
click at [507, 21] on div "Go Back 💬 Content Agent v2 Draft Test Workflow Options Publish Actions Run Hist…" at bounding box center [414, 283] width 829 height 567
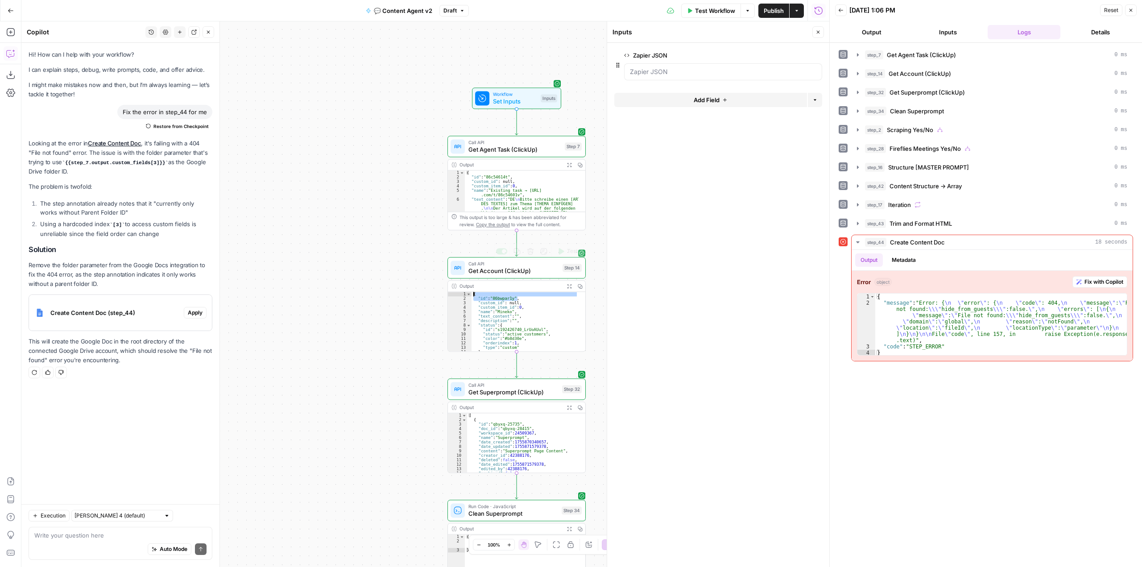
drag, startPoint x: 576, startPoint y: 298, endPoint x: 549, endPoint y: 167, distance: 133.4
click at [549, 167] on div "Workflow Set Inputs Inputs Call API Get Agent Task (ClickUp) Step 7 Output Expa…" at bounding box center [852, 360] width 808 height 546
type textarea "**********"
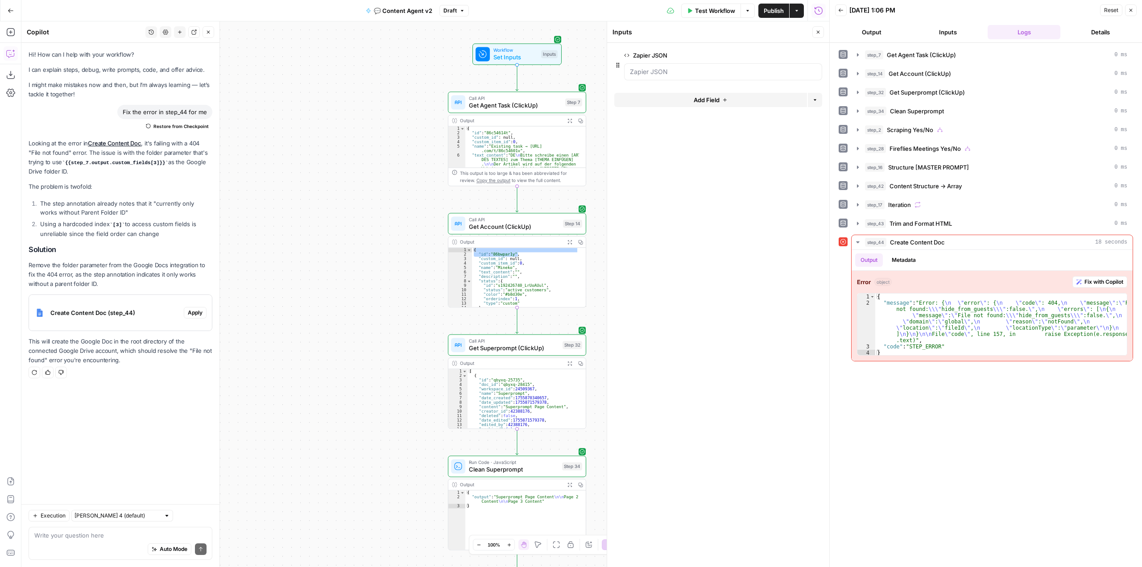
drag, startPoint x: 599, startPoint y: 335, endPoint x: 597, endPoint y: 171, distance: 164.2
click at [597, 171] on div "true true false false Workflow Set Inputs Inputs Call API Get Agent Task (Click…" at bounding box center [425, 294] width 808 height 546
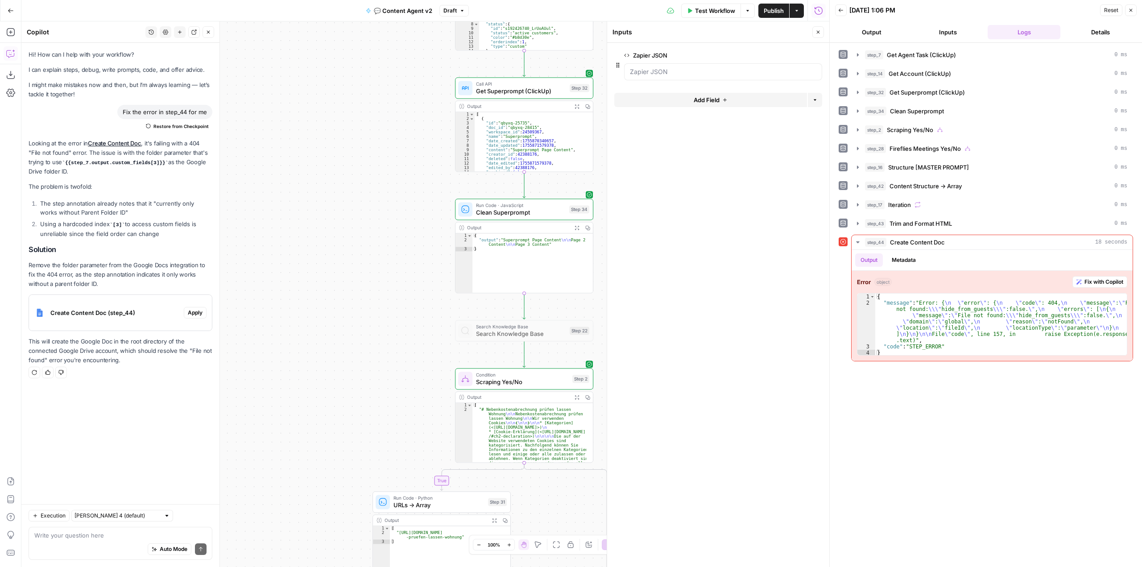
drag, startPoint x: 591, startPoint y: 216, endPoint x: 586, endPoint y: 196, distance: 20.3
click at [589, 145] on div "true true false false Workflow Set Inputs Inputs Call API Get Agent Task (Click…" at bounding box center [425, 294] width 808 height 546
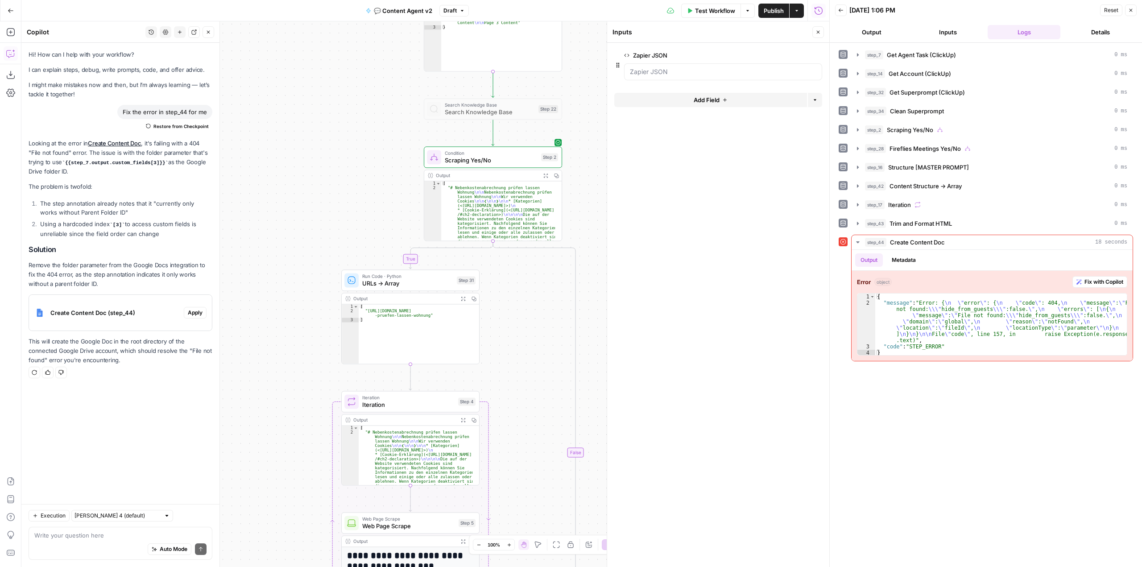
drag, startPoint x: 414, startPoint y: 329, endPoint x: 385, endPoint y: 145, distance: 186.1
click at [385, 145] on div "true true false false Workflow Set Inputs Inputs Call API Get Agent Task (Click…" at bounding box center [425, 294] width 808 height 546
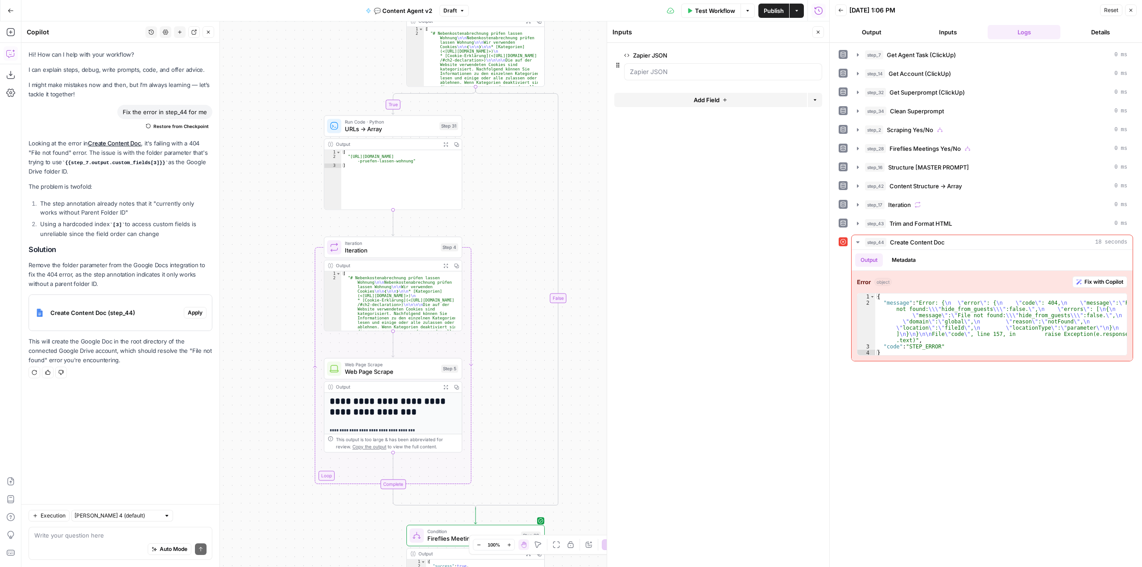
drag, startPoint x: 582, startPoint y: 266, endPoint x: 560, endPoint y: 96, distance: 171.4
click at [562, 66] on div "true true false false Workflow Set Inputs Inputs Call API Get Agent Task (Click…" at bounding box center [425, 294] width 808 height 546
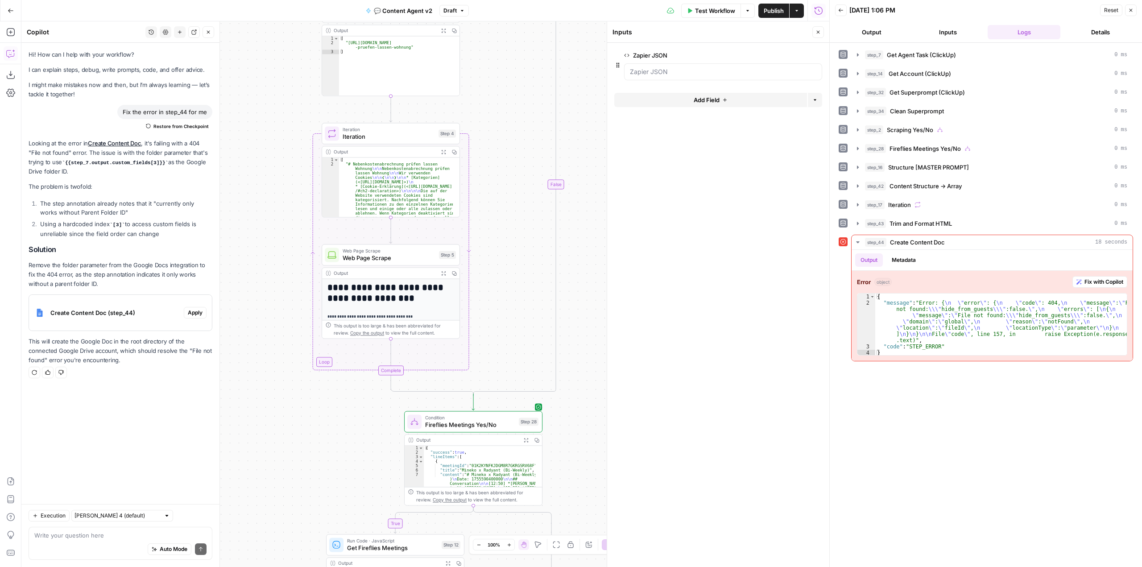
drag, startPoint x: 568, startPoint y: 247, endPoint x: 548, endPoint y: 60, distance: 187.9
click at [548, 60] on div "true true false false Workflow Set Inputs Inputs Call API Get Agent Task (Click…" at bounding box center [425, 294] width 808 height 546
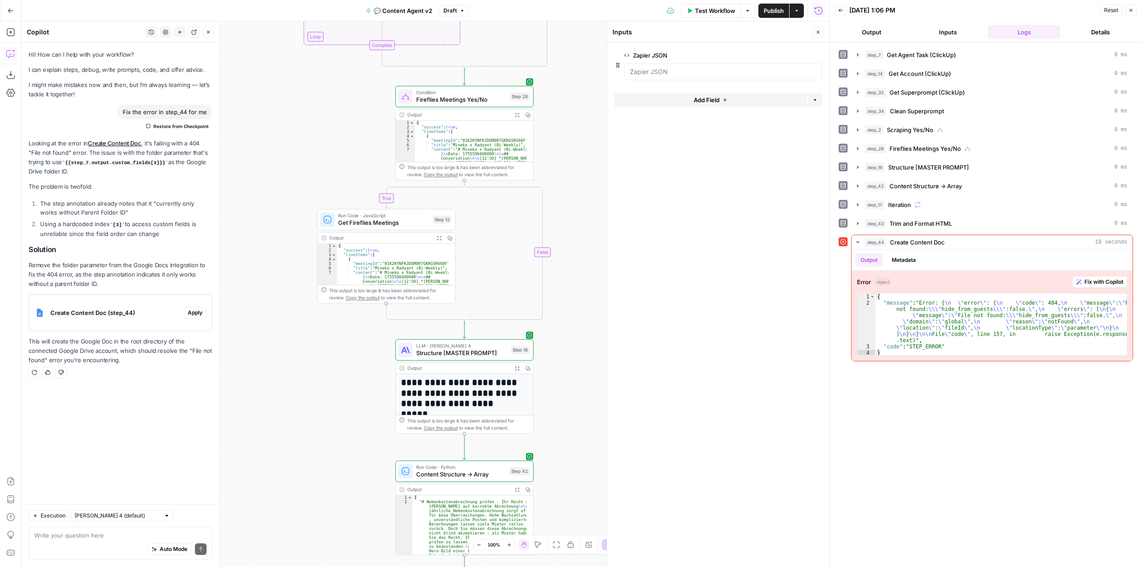
drag, startPoint x: 556, startPoint y: 261, endPoint x: 553, endPoint y: 108, distance: 153.1
click at [555, 61] on div "true true false false Workflow Set Inputs Inputs Call API Get Agent Task (Click…" at bounding box center [425, 294] width 808 height 546
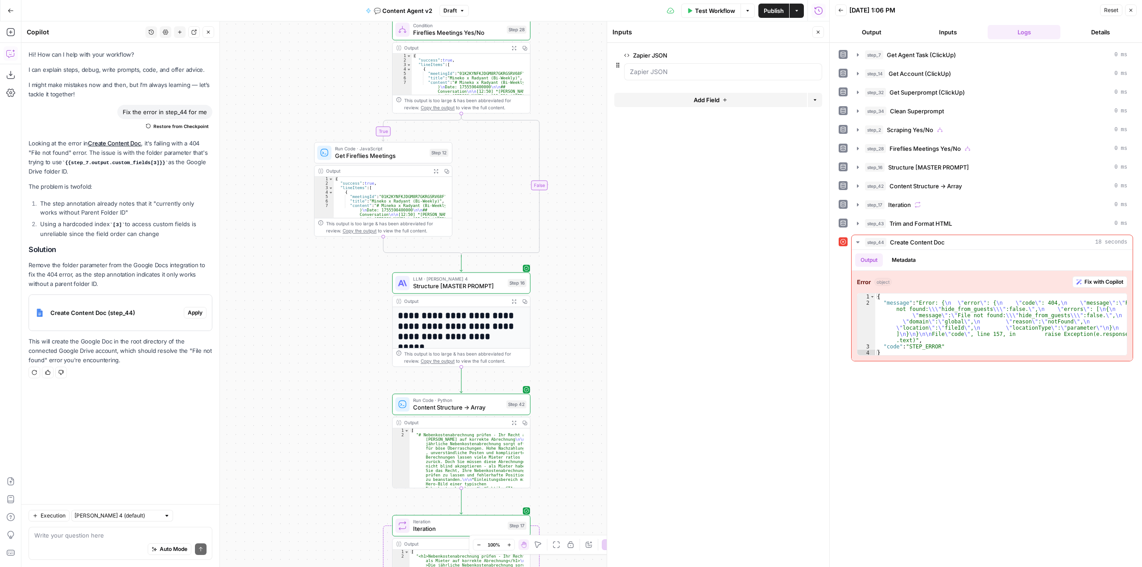
drag, startPoint x: 563, startPoint y: 323, endPoint x: 563, endPoint y: 123, distance: 199.9
click at [565, 104] on div "true true false false Workflow Set Inputs Inputs Call API Get Agent Task (Click…" at bounding box center [425, 294] width 808 height 546
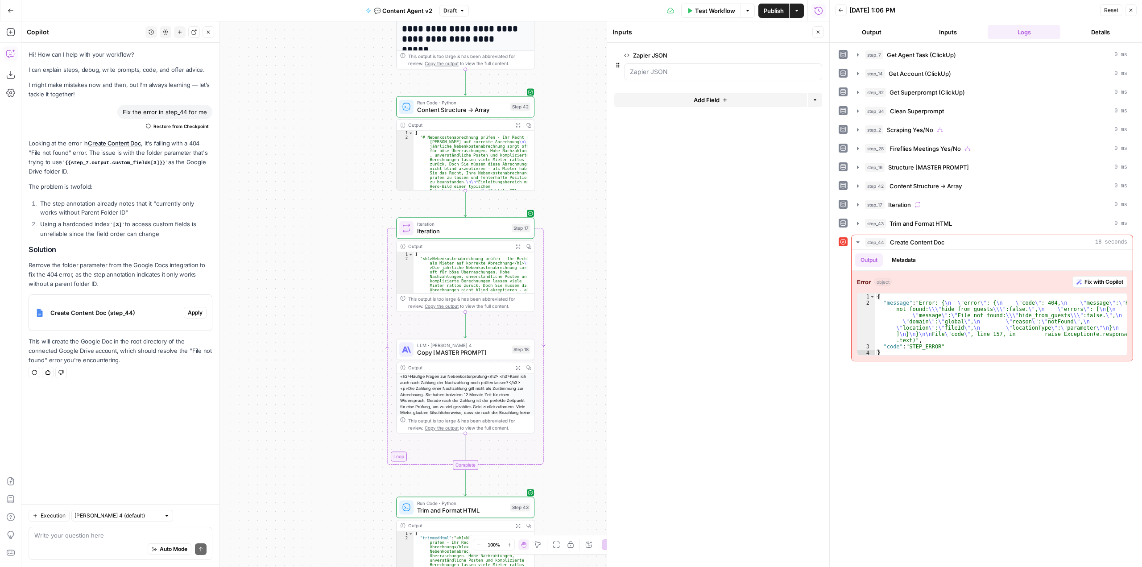
drag, startPoint x: 564, startPoint y: 188, endPoint x: 564, endPoint y: 127, distance: 60.7
click at [564, 127] on div "true true false false Workflow Set Inputs Inputs Call API Get Agent Task (Click…" at bounding box center [425, 294] width 808 height 546
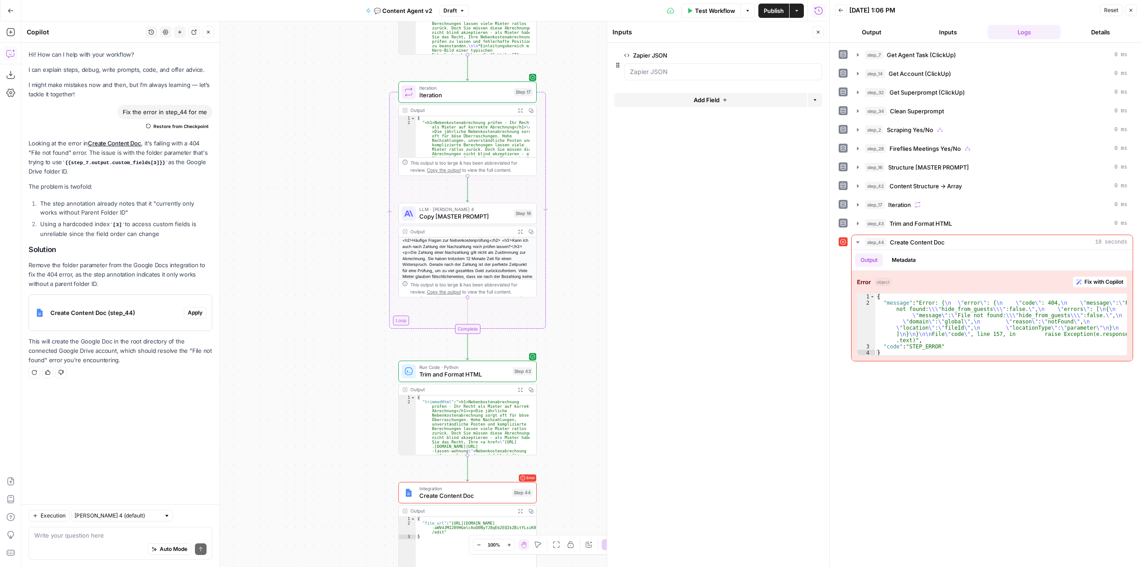
drag, startPoint x: 569, startPoint y: 222, endPoint x: 568, endPoint y: 132, distance: 90.6
click at [568, 132] on div "true true false false Workflow Set Inputs Inputs Call API Get Agent Task (Click…" at bounding box center [425, 294] width 808 height 546
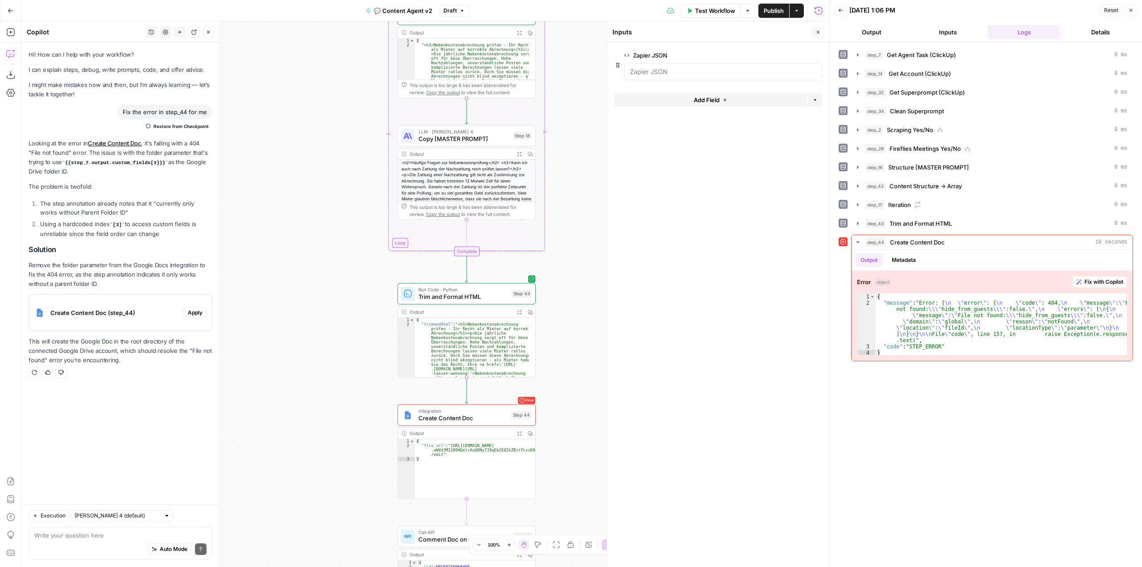
drag, startPoint x: 570, startPoint y: 247, endPoint x: 565, endPoint y: 193, distance: 54.7
click at [565, 193] on div "true true false false Workflow Set Inputs Inputs Call API Get Agent Task (Click…" at bounding box center [425, 294] width 808 height 546
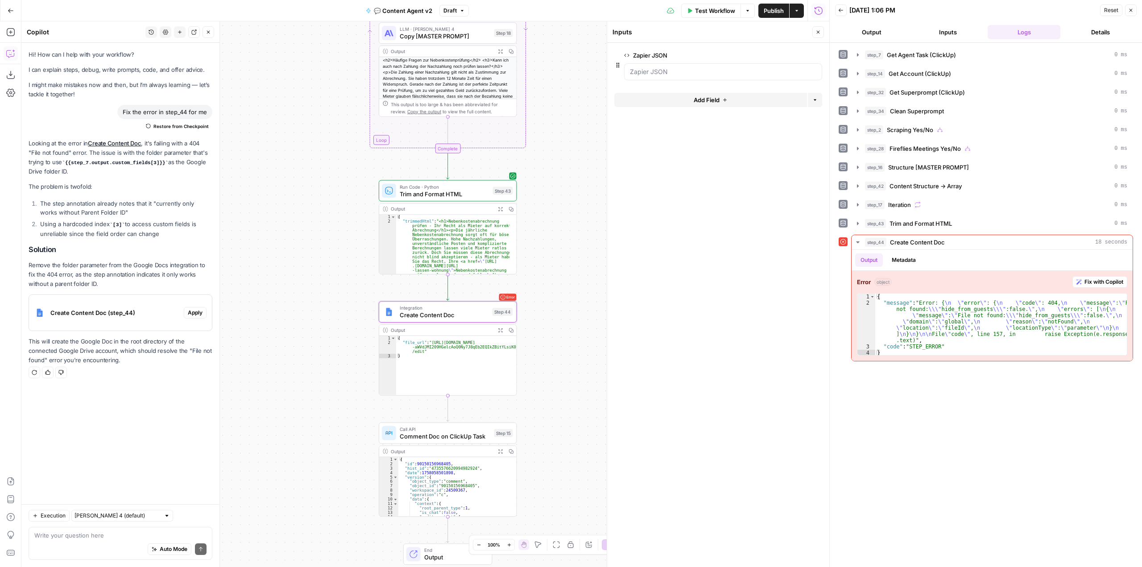
click at [144, 300] on div "Create Content Doc (step_44)" at bounding box center [106, 313] width 155 height 36
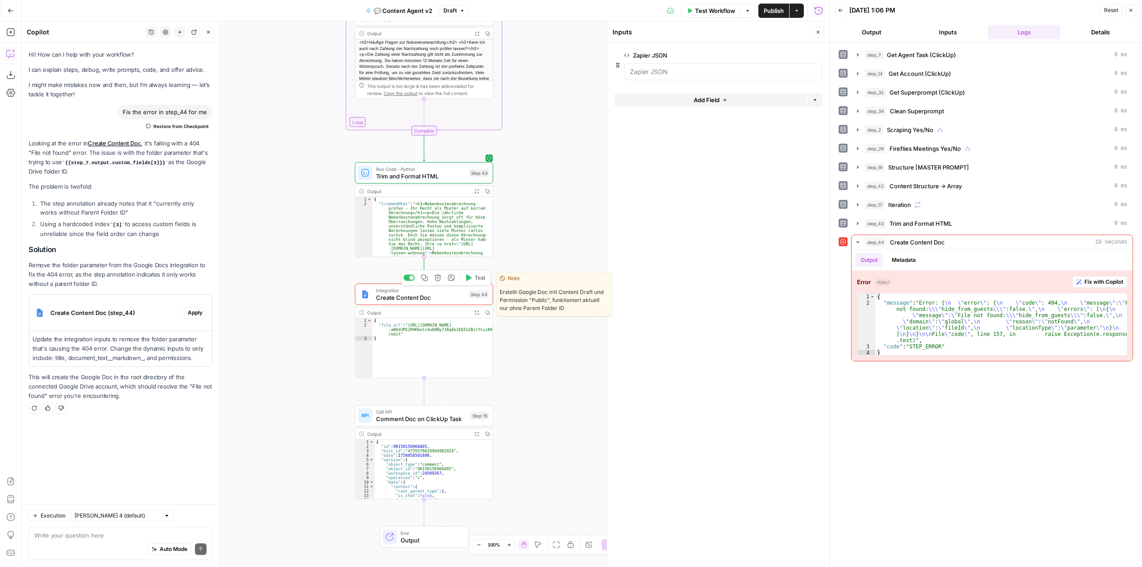
click at [434, 299] on span "Create Content Doc" at bounding box center [420, 297] width 89 height 9
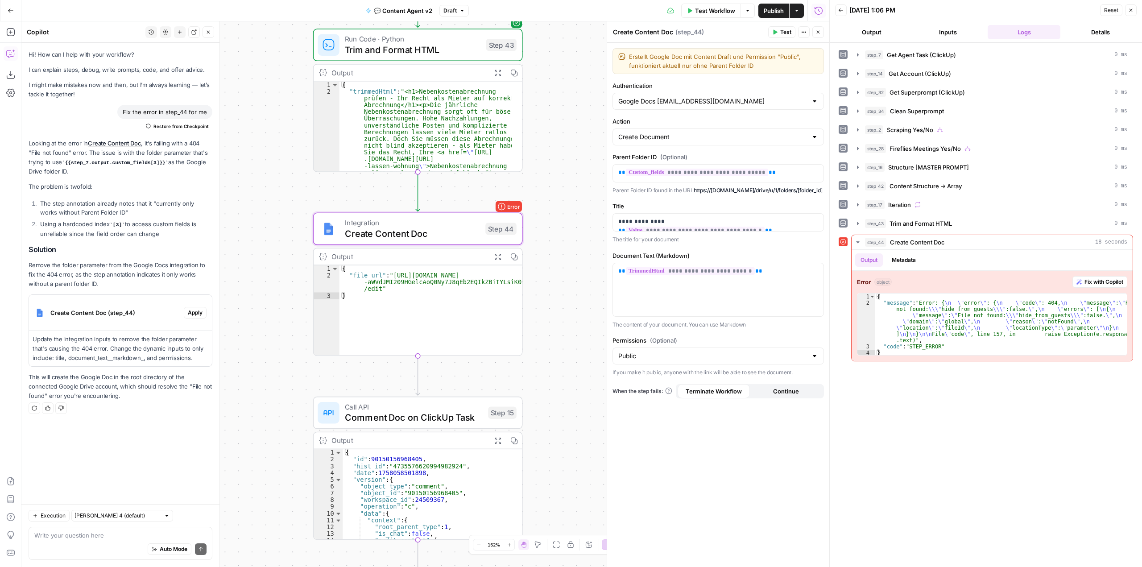
drag, startPoint x: 539, startPoint y: 353, endPoint x: 594, endPoint y: 307, distance: 71.9
click at [594, 307] on div "true true false false Workflow Set Inputs Inputs Call API Get Agent Task (Click…" at bounding box center [425, 294] width 808 height 546
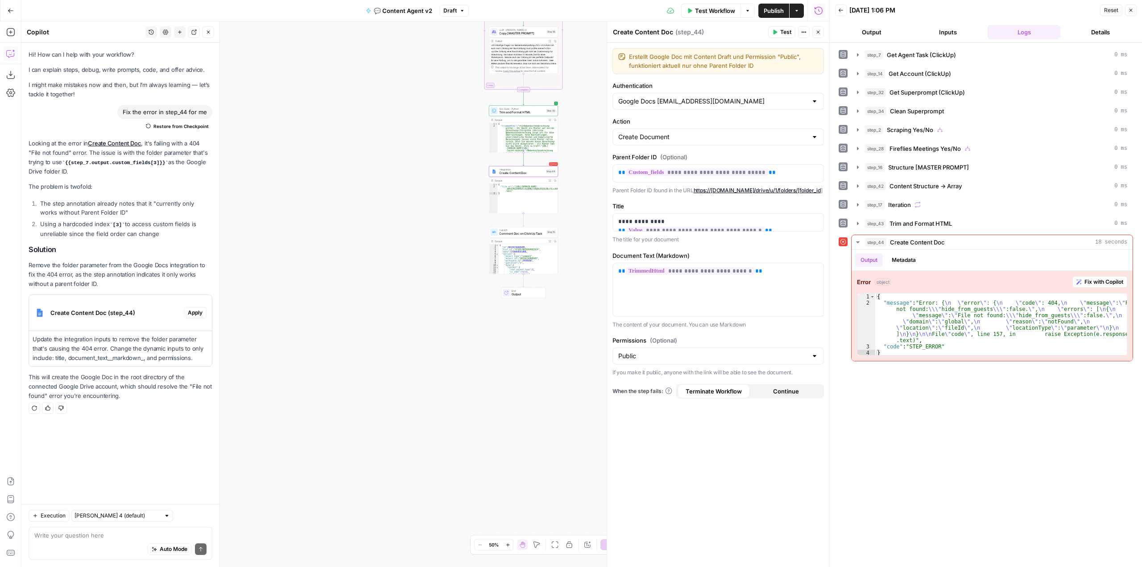
click at [409, 475] on div "true true false false Workflow Set Inputs Inputs Call API Get Agent Task (Click…" at bounding box center [425, 294] width 808 height 546
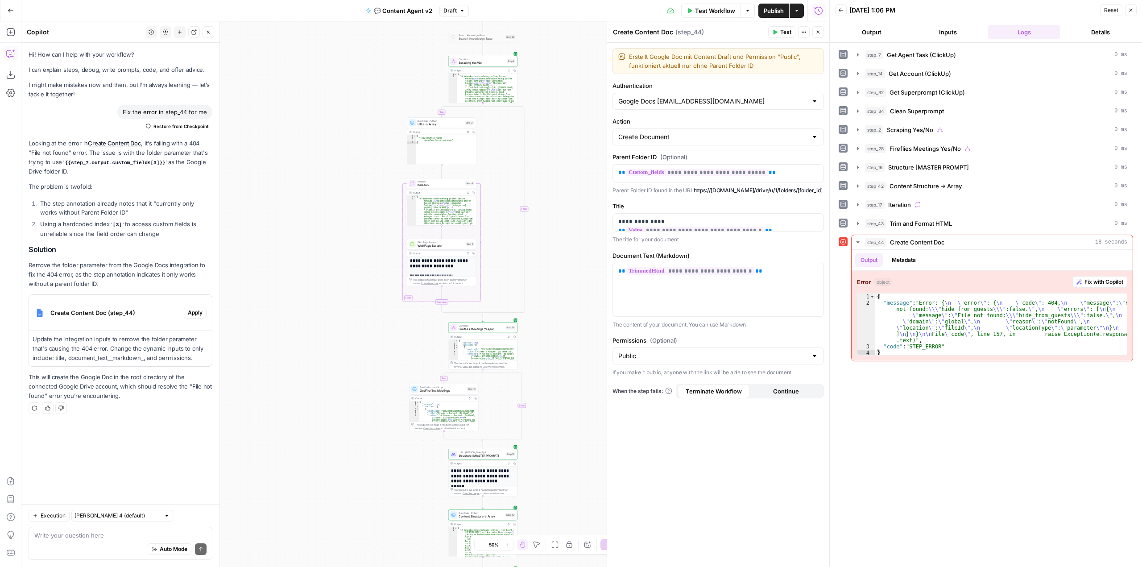
drag, startPoint x: 356, startPoint y: 435, endPoint x: 325, endPoint y: 289, distance: 149.2
click at [356, 432] on div "true true false false Workflow Set Inputs Inputs Call API Get Agent Task (Click…" at bounding box center [425, 294] width 808 height 546
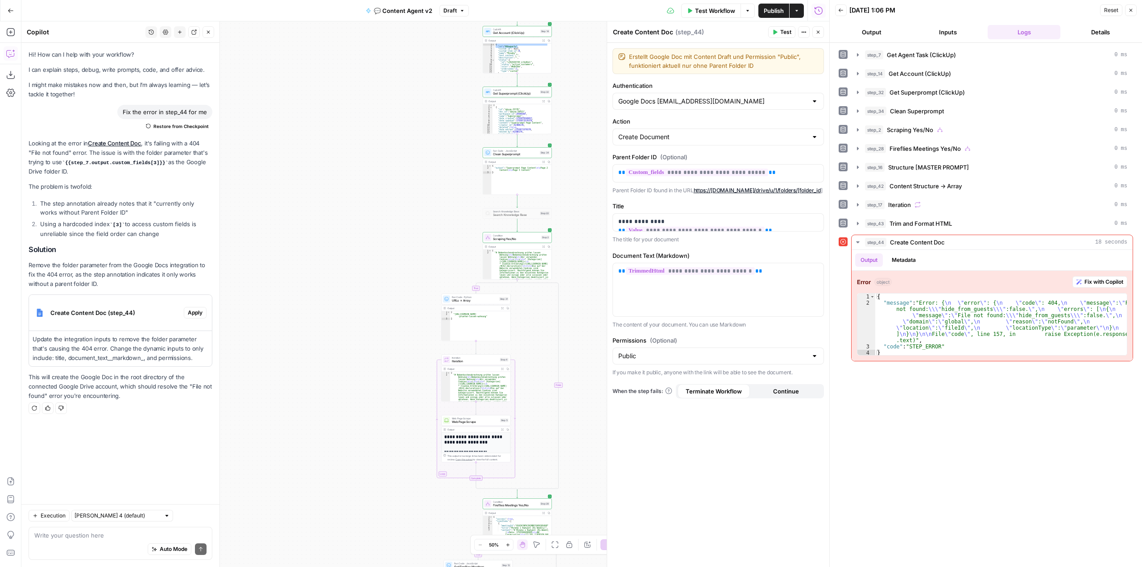
click at [337, 382] on div "true true false false Workflow Set Inputs Inputs Call API Get Agent Task (Click…" at bounding box center [425, 294] width 808 height 546
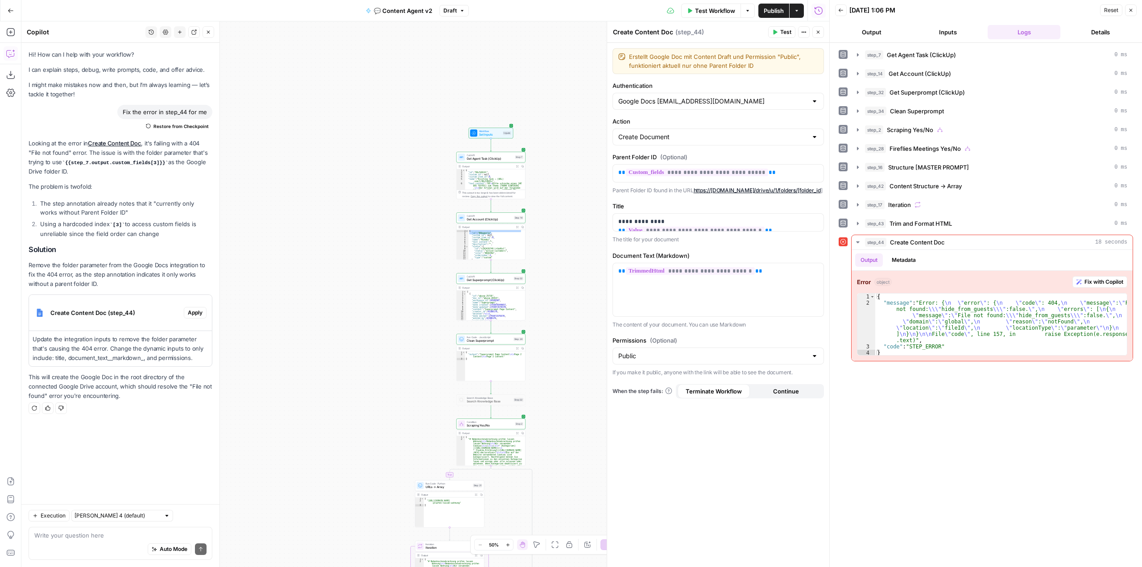
drag, startPoint x: 575, startPoint y: 119, endPoint x: 549, endPoint y: 305, distance: 188.4
click at [549, 305] on div "true true false false Workflow Set Inputs Inputs Call API Get Agent Task (Click…" at bounding box center [425, 294] width 808 height 546
click at [498, 158] on span "Get Agent Task (ClickUp)" at bounding box center [490, 159] width 46 height 4
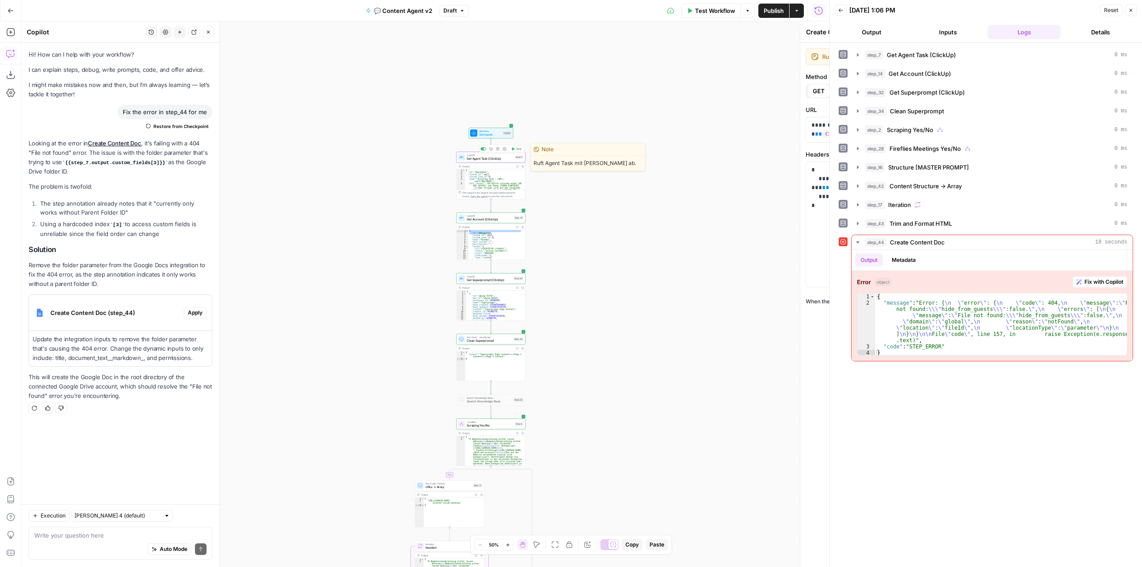
type textarea "Get Agent Task (ClickUp)"
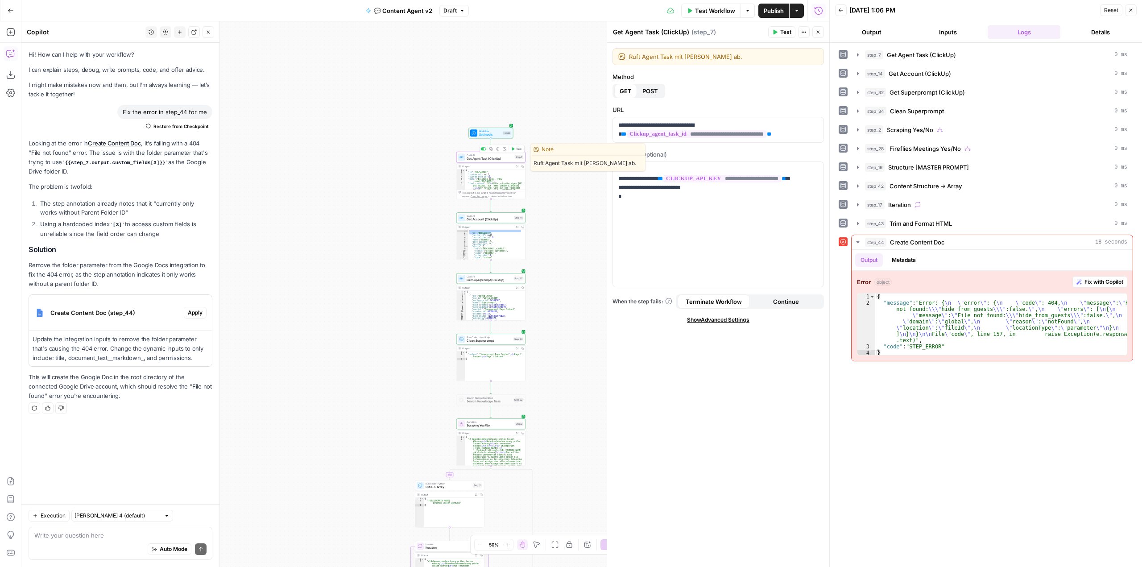
click at [516, 149] on span "Test" at bounding box center [518, 149] width 5 height 4
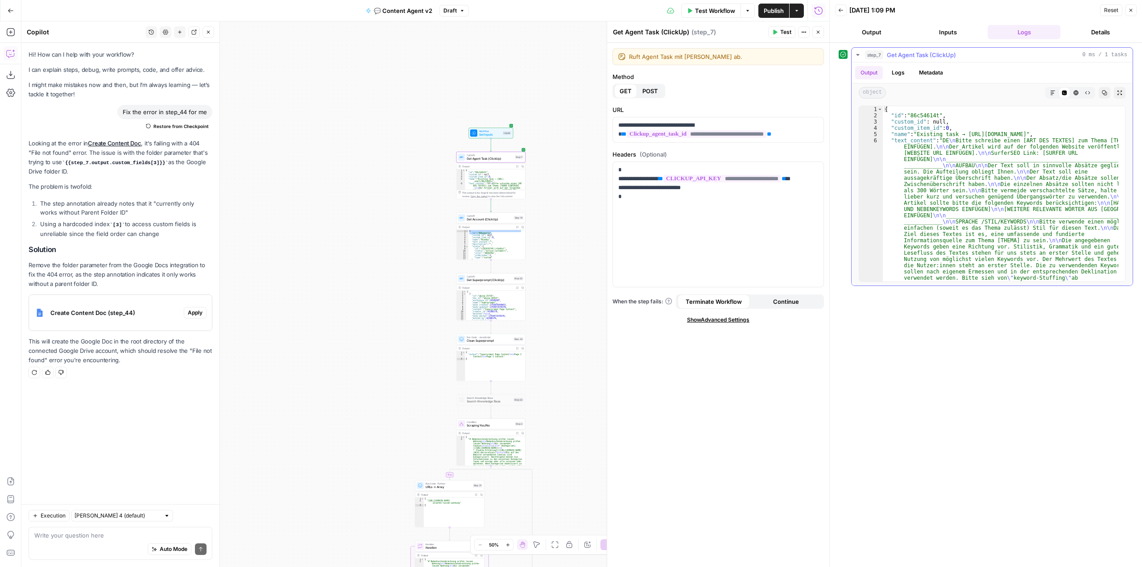
click at [938, 75] on button "Metadata" at bounding box center [931, 72] width 35 height 13
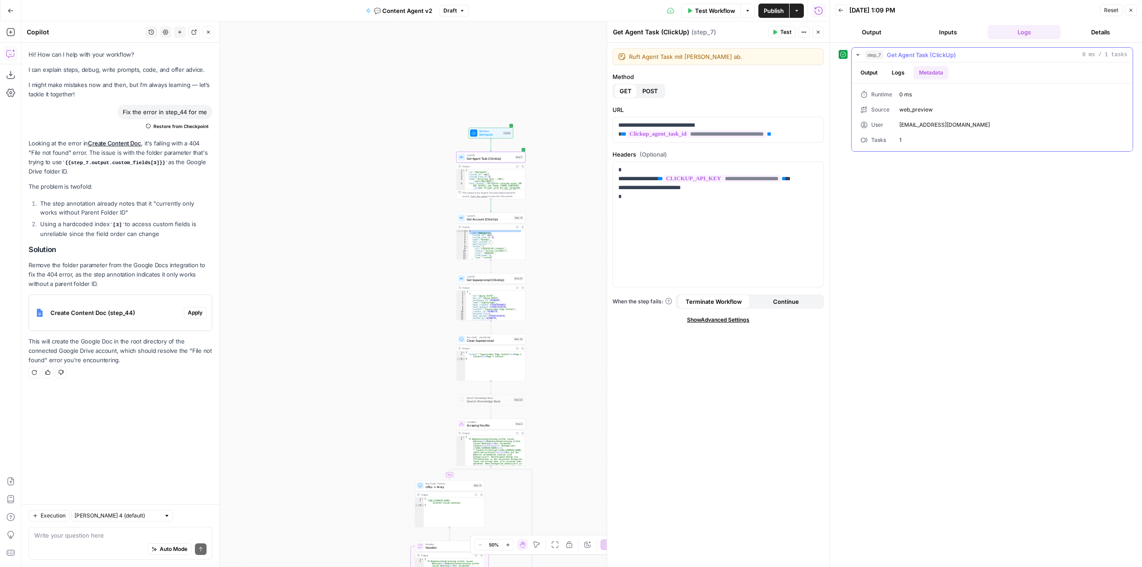
click at [903, 73] on button "Logs" at bounding box center [899, 72] width 24 height 13
click at [857, 91] on div "inputs 4" at bounding box center [992, 94] width 274 height 14
click at [857, 98] on div "inputs 4" at bounding box center [992, 94] width 274 height 14
click at [859, 96] on icon "button" at bounding box center [857, 93] width 5 height 5
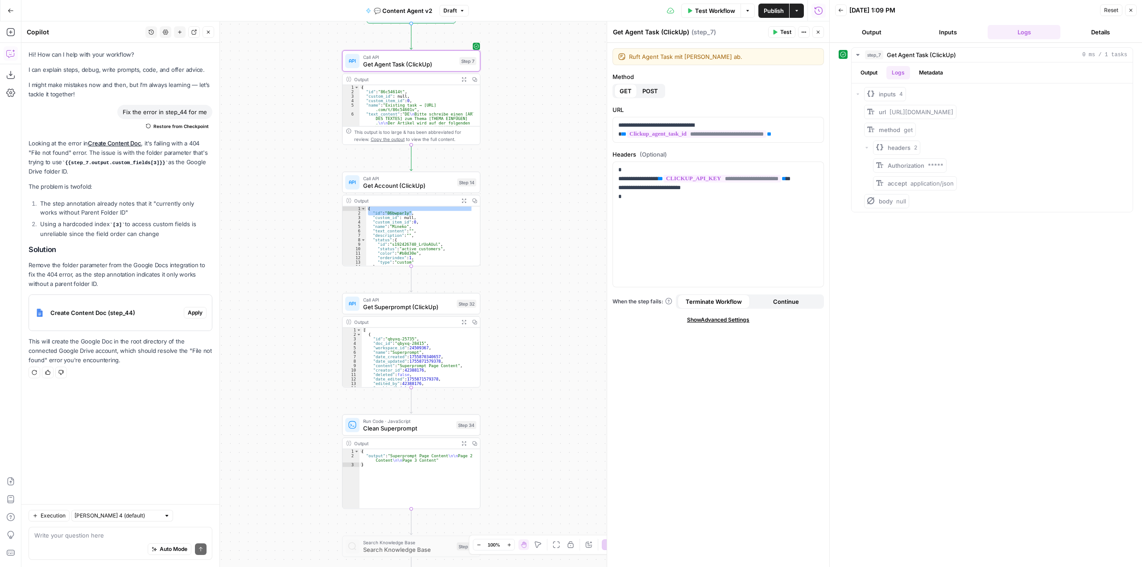
drag, startPoint x: 571, startPoint y: 329, endPoint x: 572, endPoint y: 262, distance: 67.0
click at [572, 262] on div "true true false false Workflow Set Inputs Inputs Call API Get Agent Task (Click…" at bounding box center [425, 294] width 808 height 546
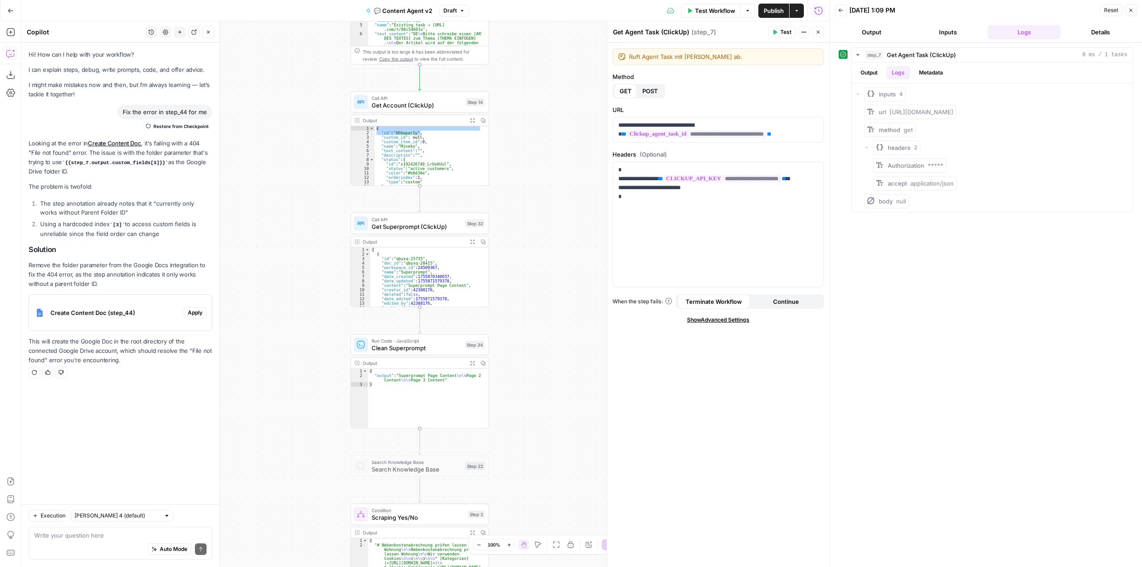
drag, startPoint x: 559, startPoint y: 377, endPoint x: 567, endPoint y: 296, distance: 80.8
click at [567, 296] on div "true true false false Workflow Set Inputs Inputs Call API Get Agent Task (Click…" at bounding box center [425, 294] width 808 height 546
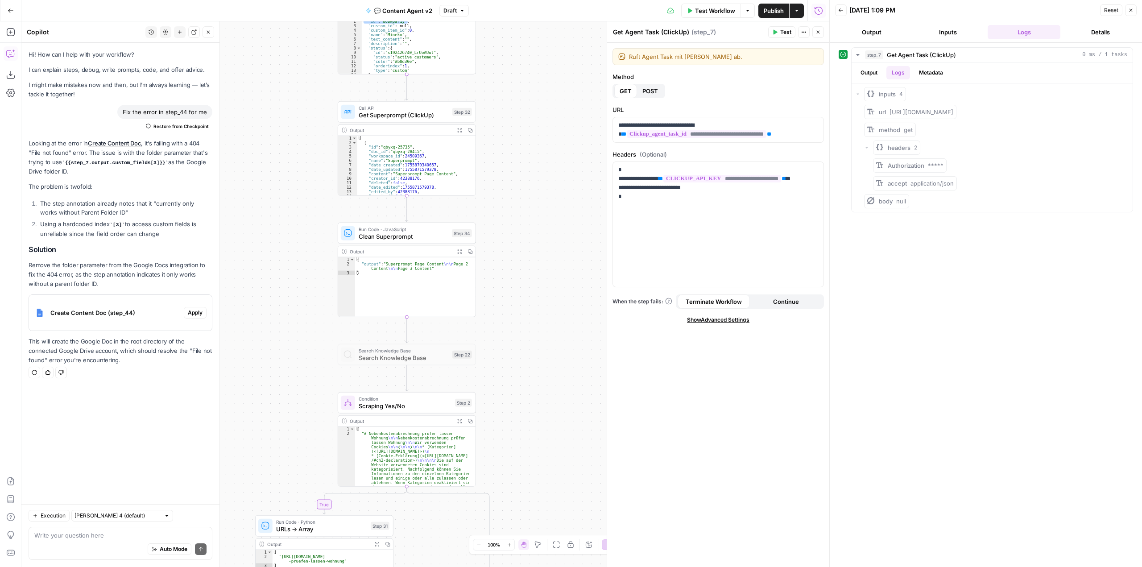
drag, startPoint x: 576, startPoint y: 366, endPoint x: 563, endPoint y: 254, distance: 112.3
click at [563, 254] on div "true true false false Workflow Set Inputs Inputs Call API Get Agent Task (Click…" at bounding box center [425, 294] width 808 height 546
drag, startPoint x: 558, startPoint y: 209, endPoint x: 561, endPoint y: 216, distance: 7.4
click at [561, 185] on div "true true false false Workflow Set Inputs Inputs Call API Get Agent Task (Click…" at bounding box center [425, 294] width 808 height 546
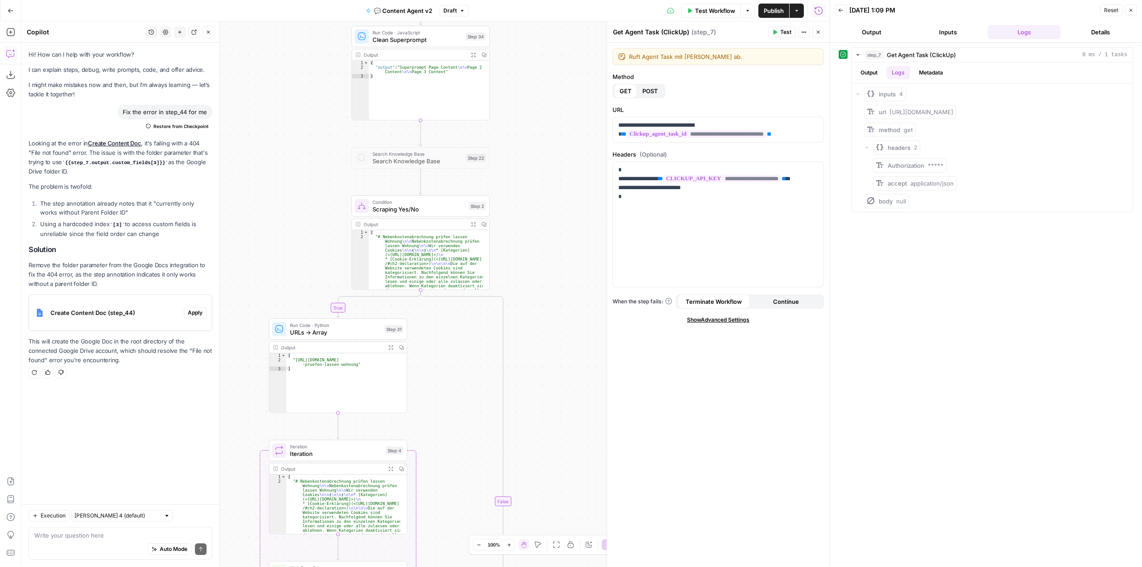
drag, startPoint x: 560, startPoint y: 365, endPoint x: 565, endPoint y: 232, distance: 133.1
click at [565, 232] on div "true true false false Workflow Set Inputs Inputs Call API Get Agent Task (Click…" at bounding box center [425, 294] width 808 height 546
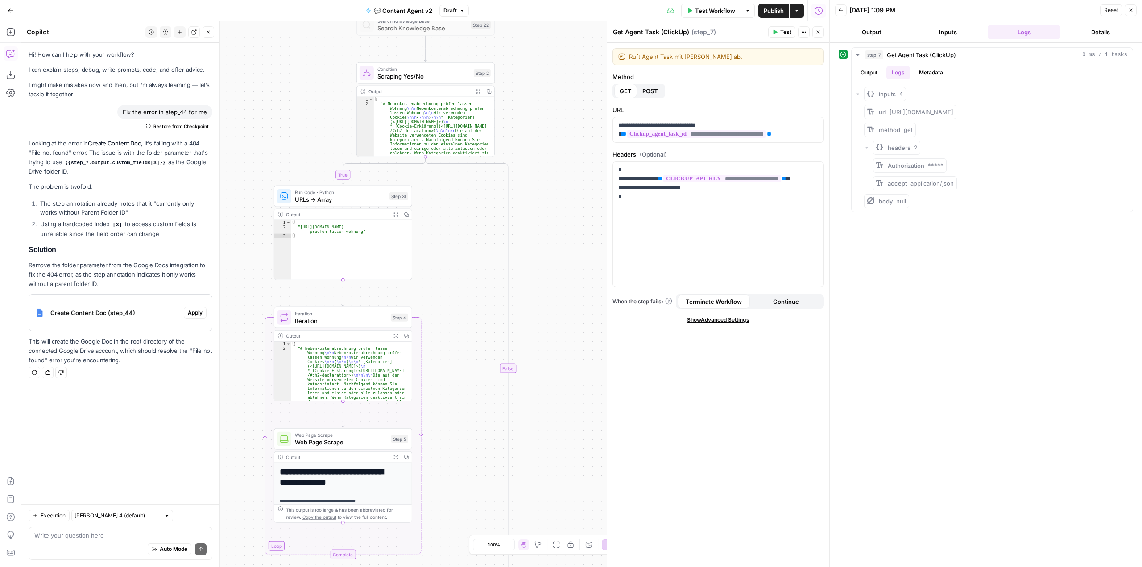
click at [559, 222] on div "true true false false Workflow Set Inputs Inputs Call API Get Agent Task (Click…" at bounding box center [425, 294] width 808 height 546
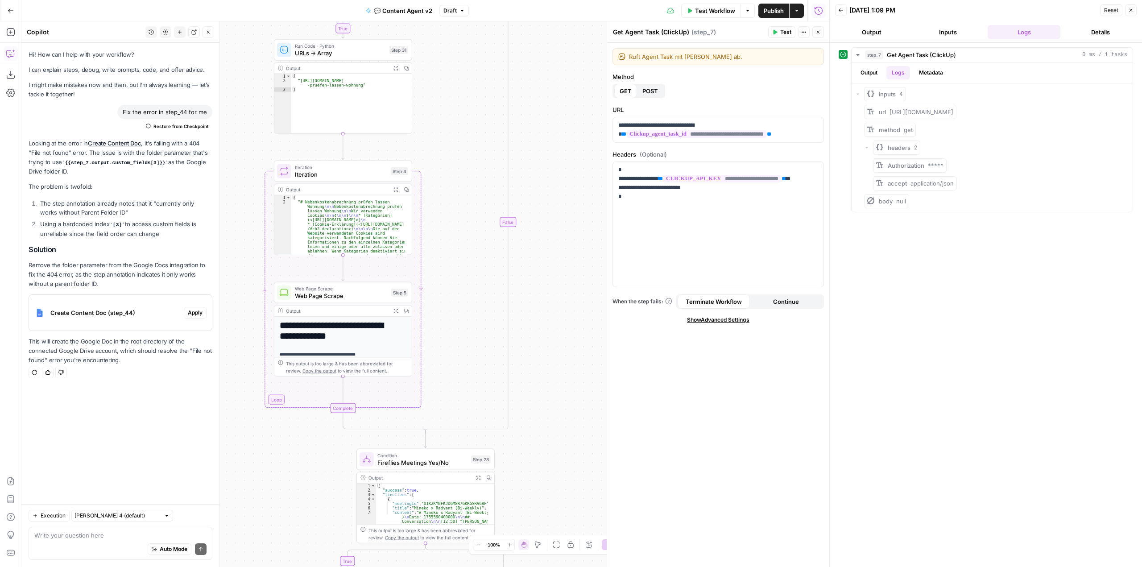
drag, startPoint x: 550, startPoint y: 198, endPoint x: 550, endPoint y: 167, distance: 30.3
click at [550, 169] on div "true true false false Workflow Set Inputs Inputs Call API Get Agent Task (Click…" at bounding box center [425, 294] width 808 height 546
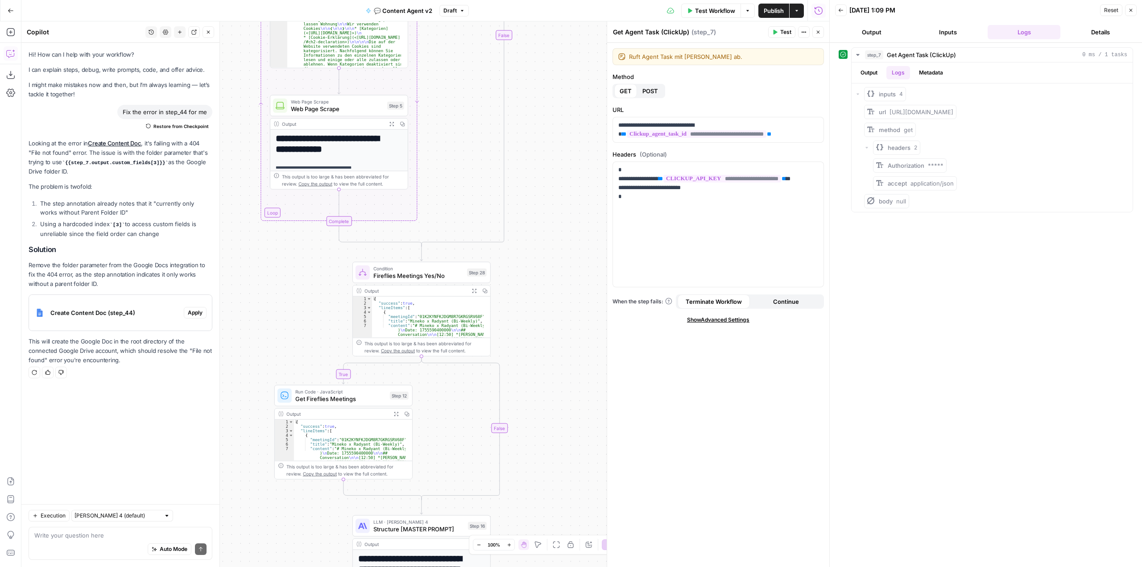
drag, startPoint x: 542, startPoint y: 365, endPoint x: 554, endPoint y: 236, distance: 130.4
click at [558, 209] on div "true true false false Workflow Set Inputs Inputs Call API Get Agent Task (Click…" at bounding box center [425, 294] width 808 height 546
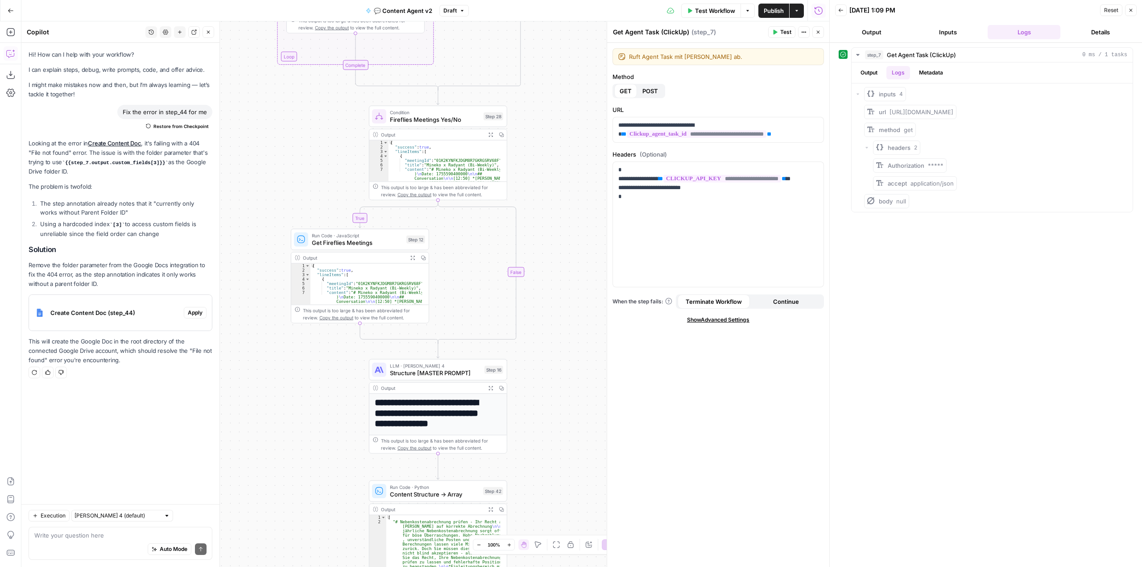
click at [543, 140] on div "true true false false Workflow Set Inputs Inputs Call API Get Agent Task (Click…" at bounding box center [425, 294] width 808 height 546
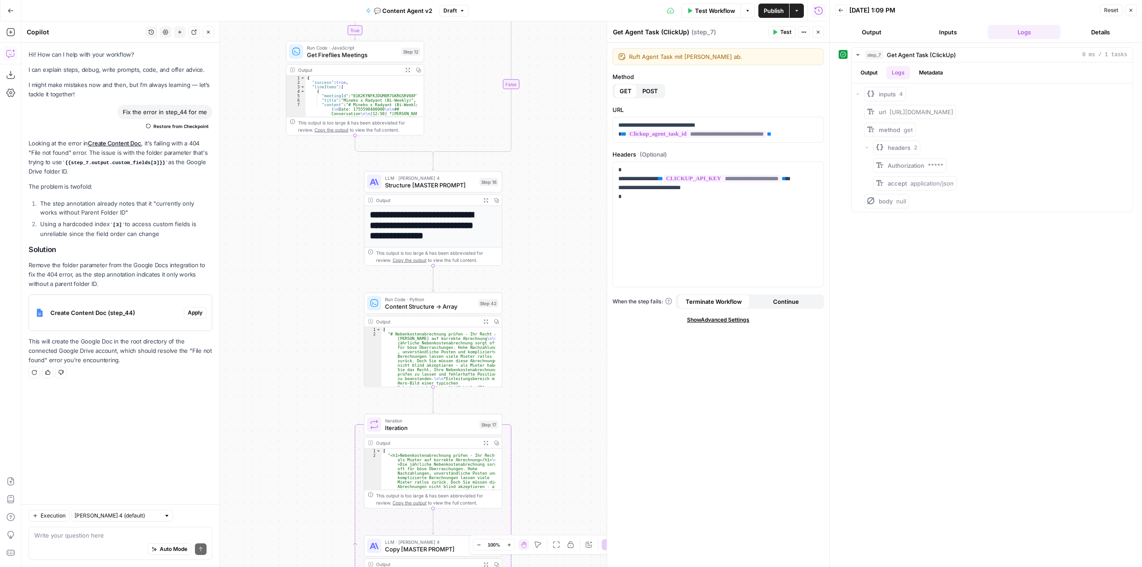
click at [538, 162] on div "true true false false Workflow Set Inputs Inputs Call API Get Agent Task (Click…" at bounding box center [425, 294] width 808 height 546
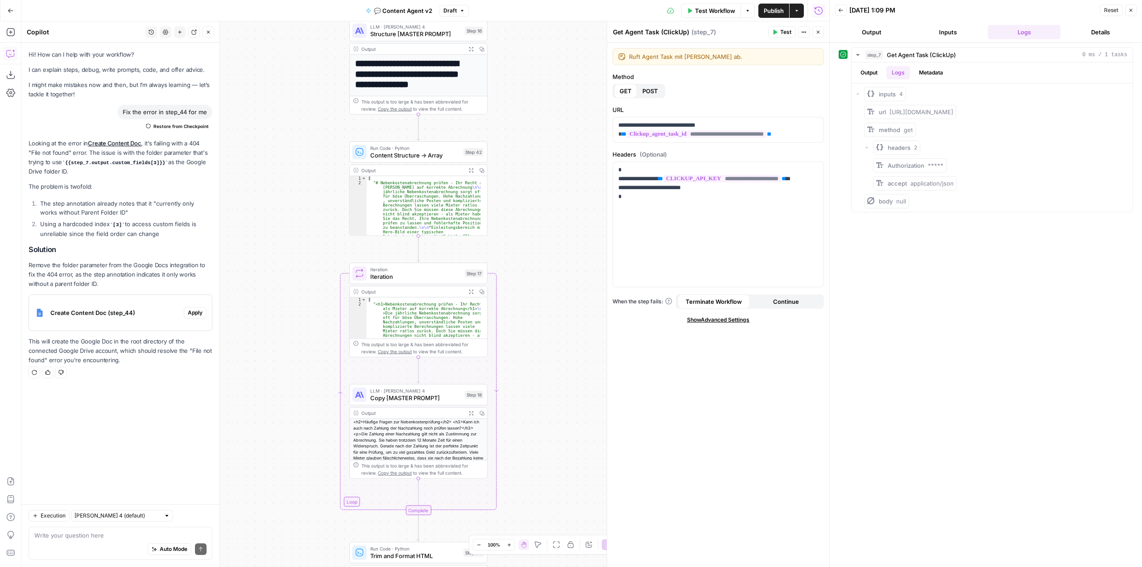
click at [531, 134] on div "true true false false Workflow Set Inputs Inputs Call API Get Agent Task (Click…" at bounding box center [425, 294] width 808 height 546
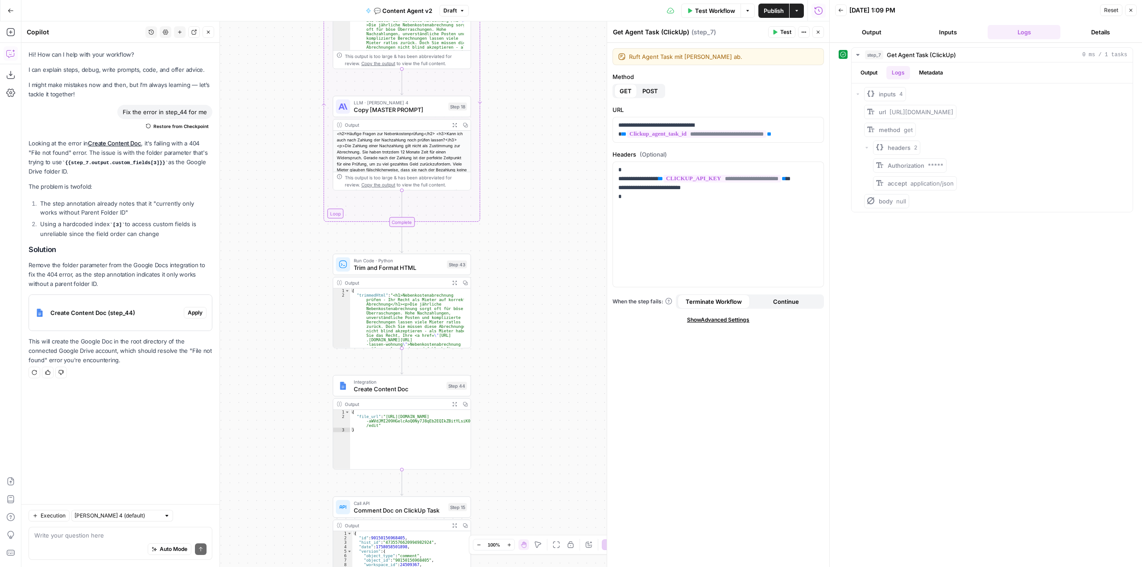
drag, startPoint x: 541, startPoint y: 253, endPoint x: 538, endPoint y: 124, distance: 128.5
click at [538, 124] on div "true true false false Workflow Set Inputs Inputs Call API Get Agent Task (Click…" at bounding box center [425, 294] width 808 height 546
drag, startPoint x: 545, startPoint y: 296, endPoint x: 548, endPoint y: 163, distance: 133.5
click at [547, 176] on div "true true false false Workflow Set Inputs Inputs Call API Get Agent Task (Click…" at bounding box center [425, 294] width 808 height 546
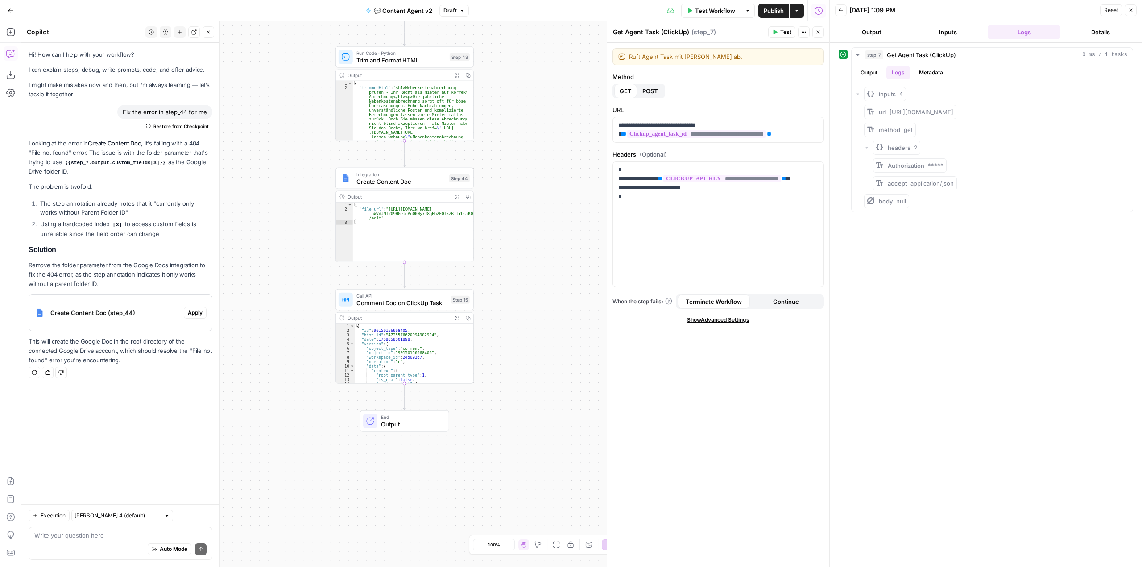
drag, startPoint x: 553, startPoint y: 319, endPoint x: 554, endPoint y: 232, distance: 87.0
click at [554, 232] on div "true true false false Workflow Set Inputs Inputs Call API Get Agent Task (Click…" at bounding box center [425, 294] width 808 height 546
click at [399, 182] on span "Create Content Doc" at bounding box center [400, 181] width 89 height 9
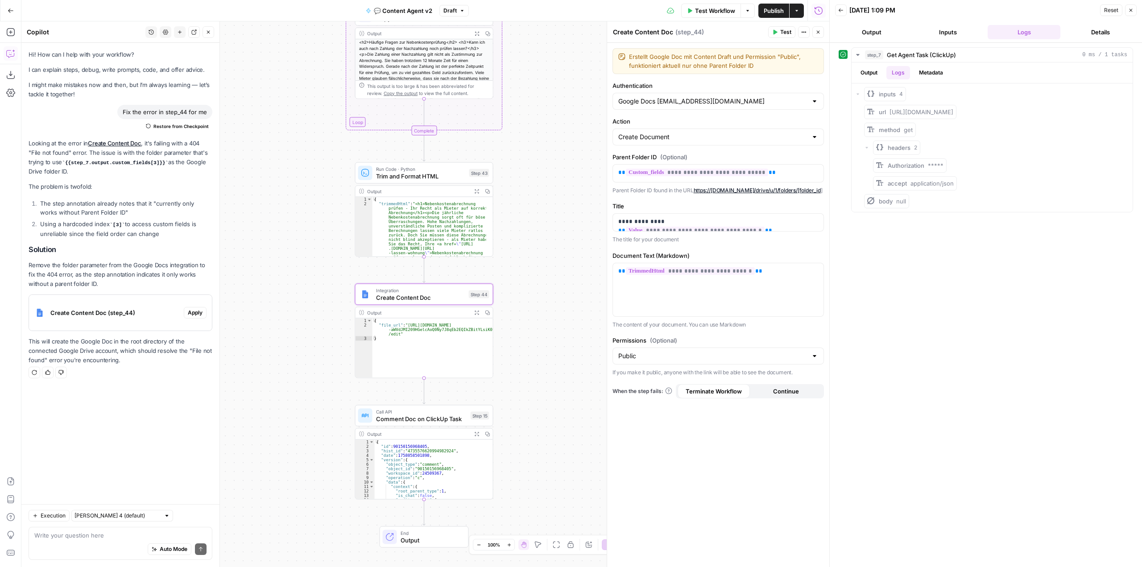
click at [203, 311] on button "Apply" at bounding box center [195, 313] width 23 height 12
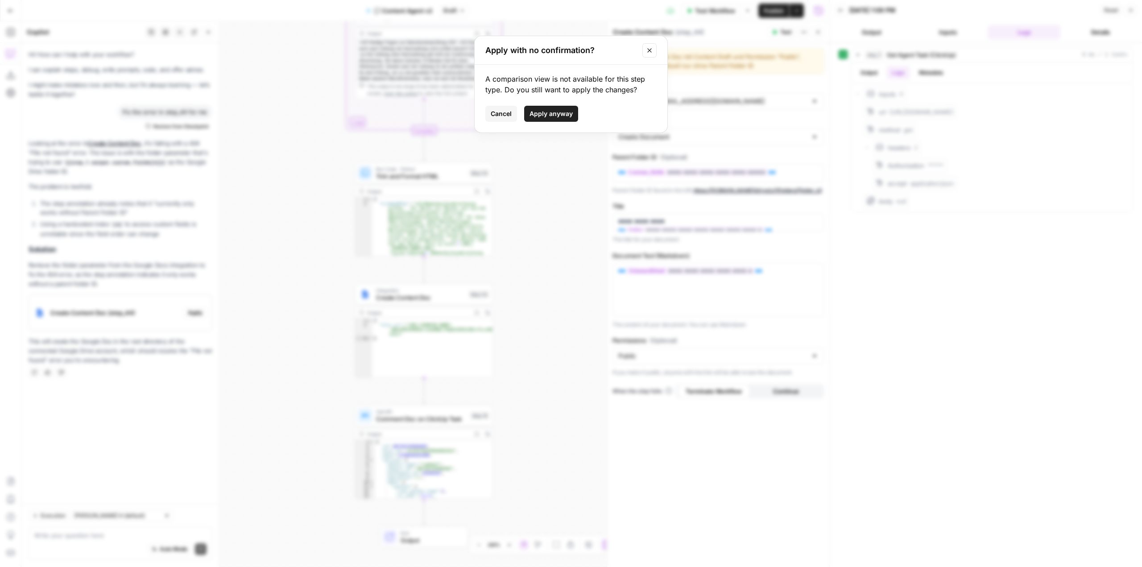
click at [565, 111] on span "Apply anyway" at bounding box center [551, 113] width 43 height 9
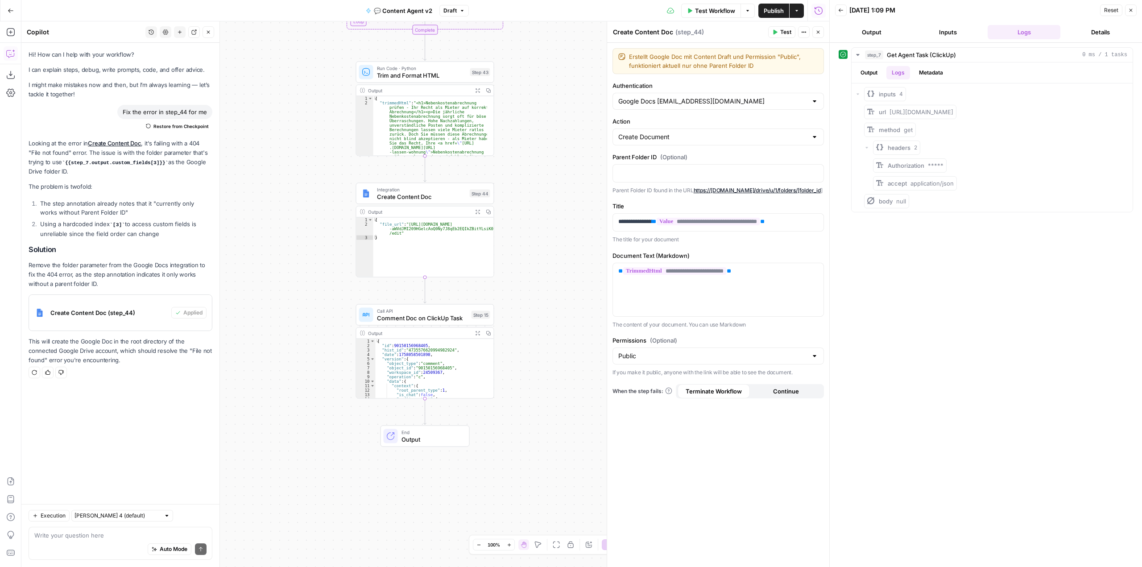
drag, startPoint x: 569, startPoint y: 316, endPoint x: 570, endPoint y: 216, distance: 100.8
click at [570, 216] on div "true true false false Workflow Set Inputs Inputs Call API Get Agent Task (Click…" at bounding box center [425, 294] width 808 height 546
click at [473, 176] on button "Test" at bounding box center [476, 177] width 28 height 12
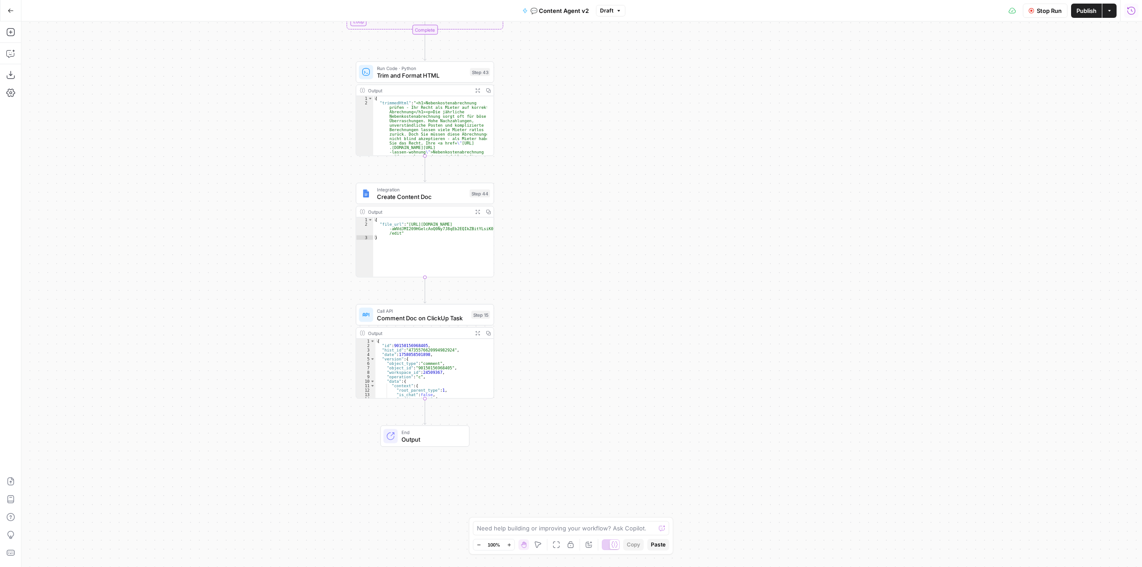
click at [1138, 9] on button "Run History" at bounding box center [1131, 11] width 14 height 14
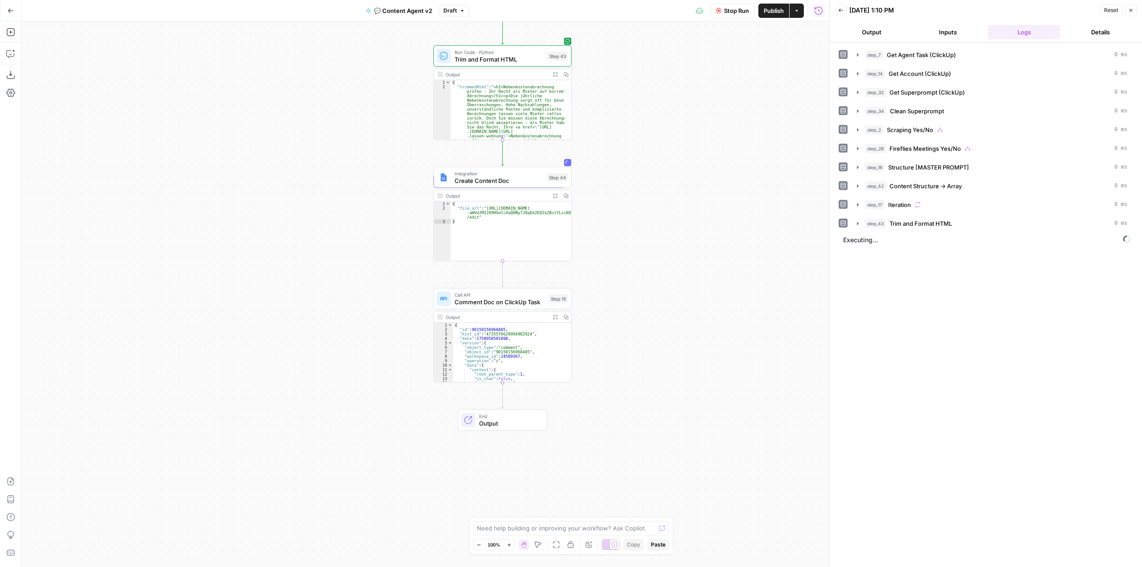
drag, startPoint x: 704, startPoint y: 276, endPoint x: 734, endPoint y: 276, distance: 29.9
click at [734, 276] on div "true true false false Workflow Set Inputs Inputs Call API Get Agent Task (Click…" at bounding box center [425, 294] width 808 height 546
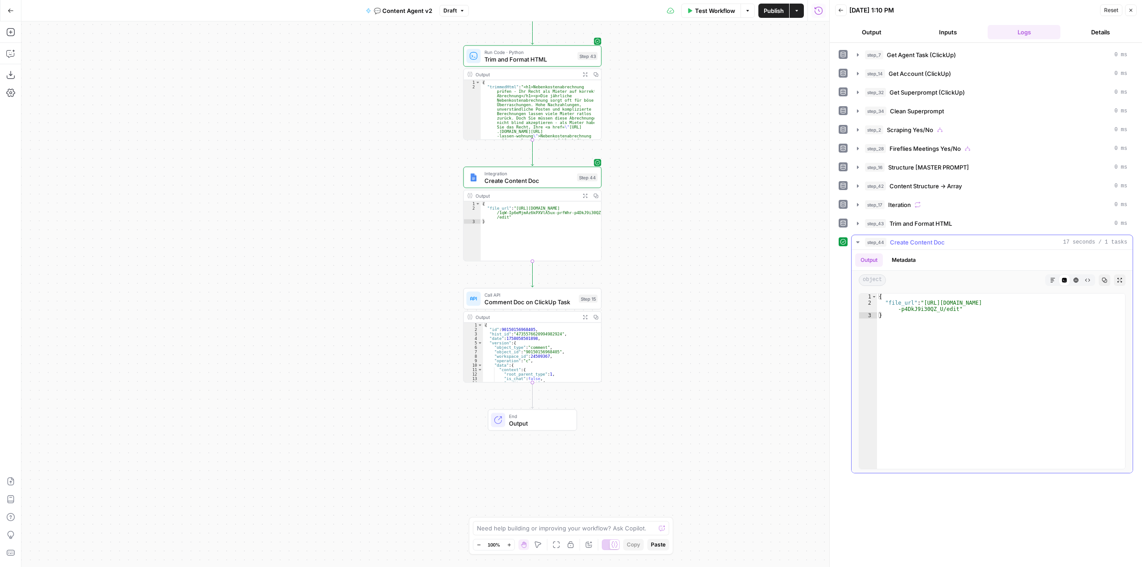
type textarea "**********"
drag, startPoint x: 953, startPoint y: 308, endPoint x: 923, endPoint y: 303, distance: 31.3
click at [923, 303] on div "{ "file_url" : "https://docs.google.com/document/d/1qW-Ip6eMjmAz6kPXVlA5ux-prfW…" at bounding box center [1001, 388] width 248 height 188
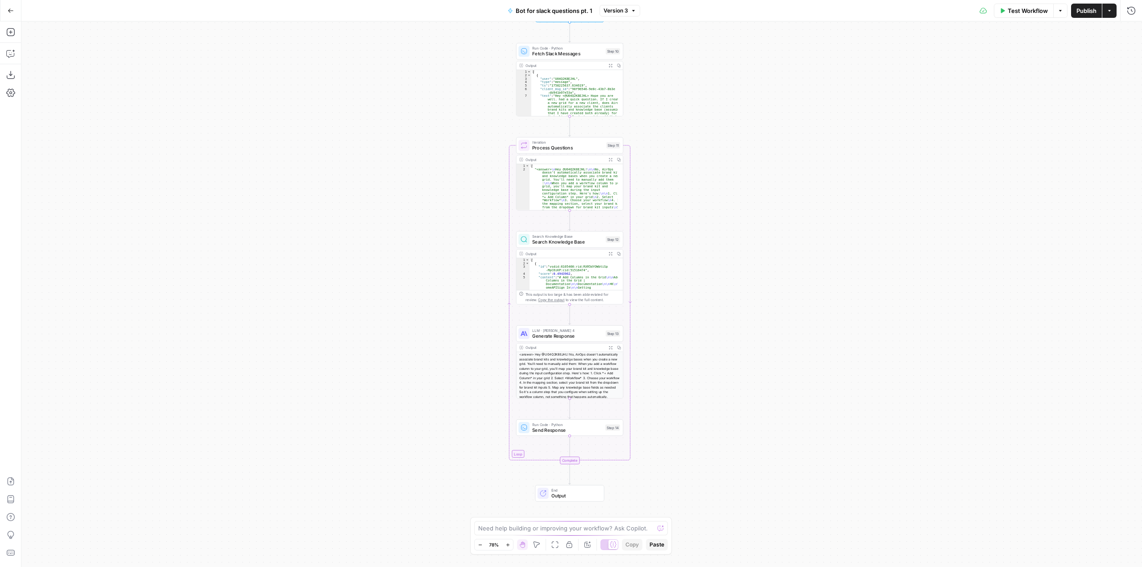
drag, startPoint x: 721, startPoint y: 278, endPoint x: 709, endPoint y: 237, distance: 42.4
click at [709, 237] on div "Workflow Set Inputs Inputs Run Code · Python Fetch Slack Messages Step 10 Outpu…" at bounding box center [581, 294] width 1121 height 546
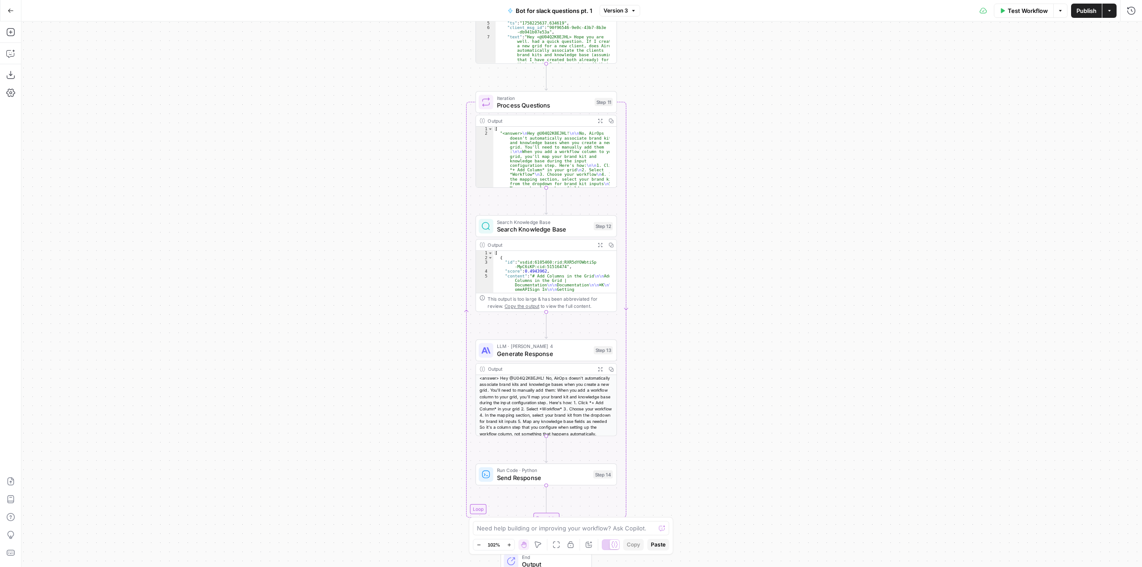
click at [1028, 8] on span "Test Workflow" at bounding box center [1028, 10] width 40 height 9
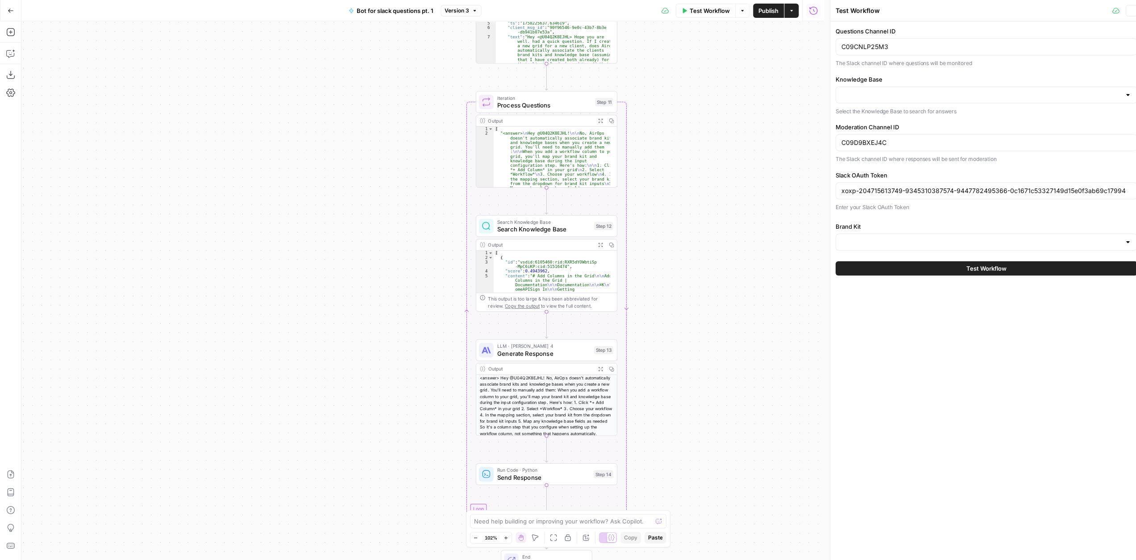
type input "[Live] [Support] SlackBot KB"
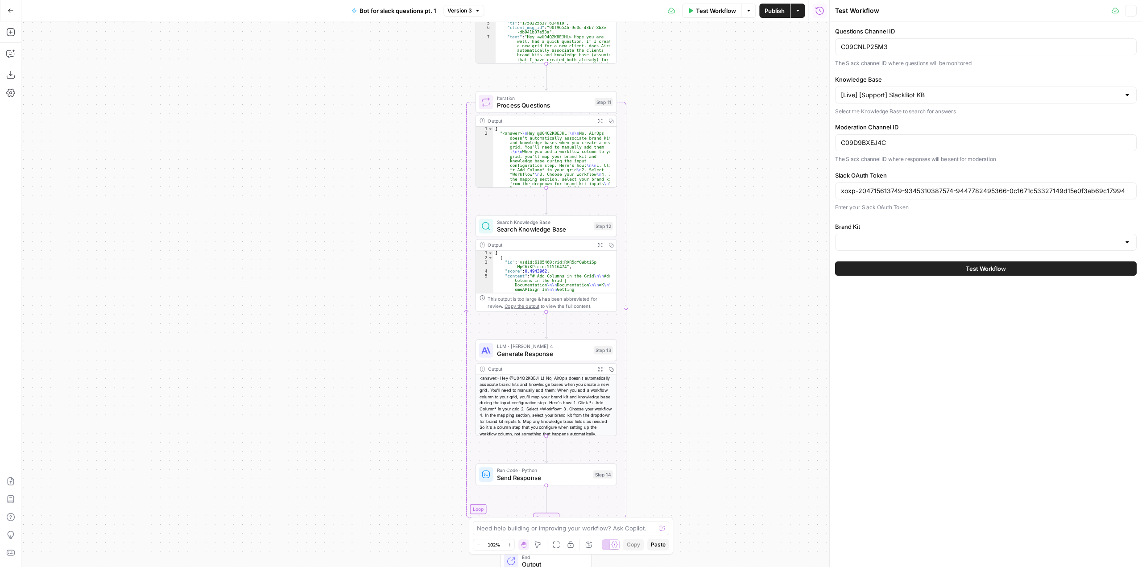
type input "AirOps"
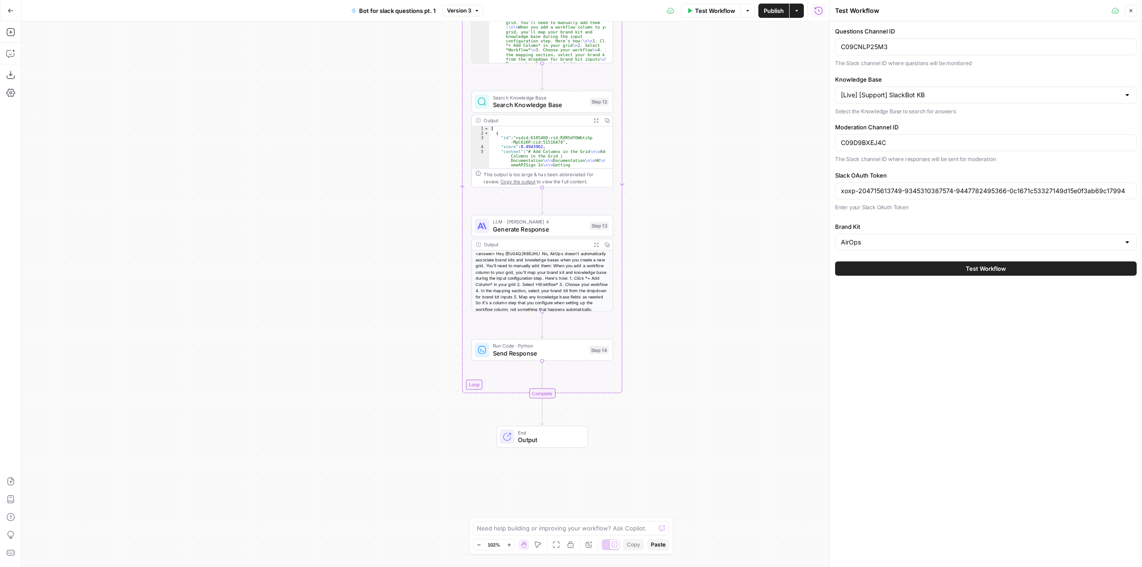
drag, startPoint x: 735, startPoint y: 356, endPoint x: 727, endPoint y: 184, distance: 172.0
click at [727, 184] on div "Workflow Set Inputs Inputs Run Code · Python Fetch Slack Messages Step 10 Outpu…" at bounding box center [425, 294] width 808 height 546
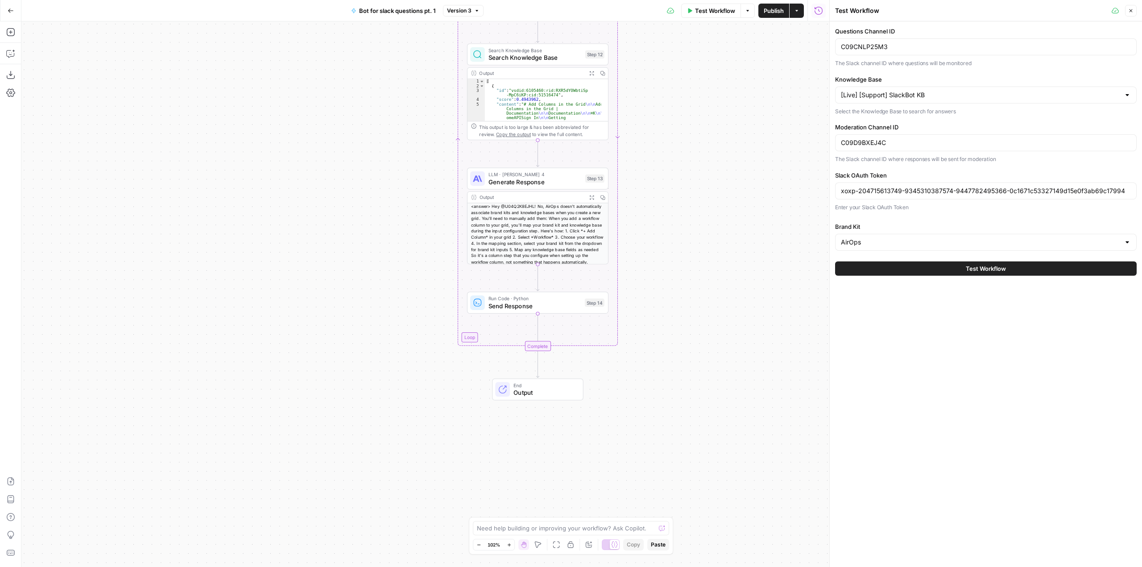
click at [549, 310] on span "Send Response" at bounding box center [535, 305] width 93 height 9
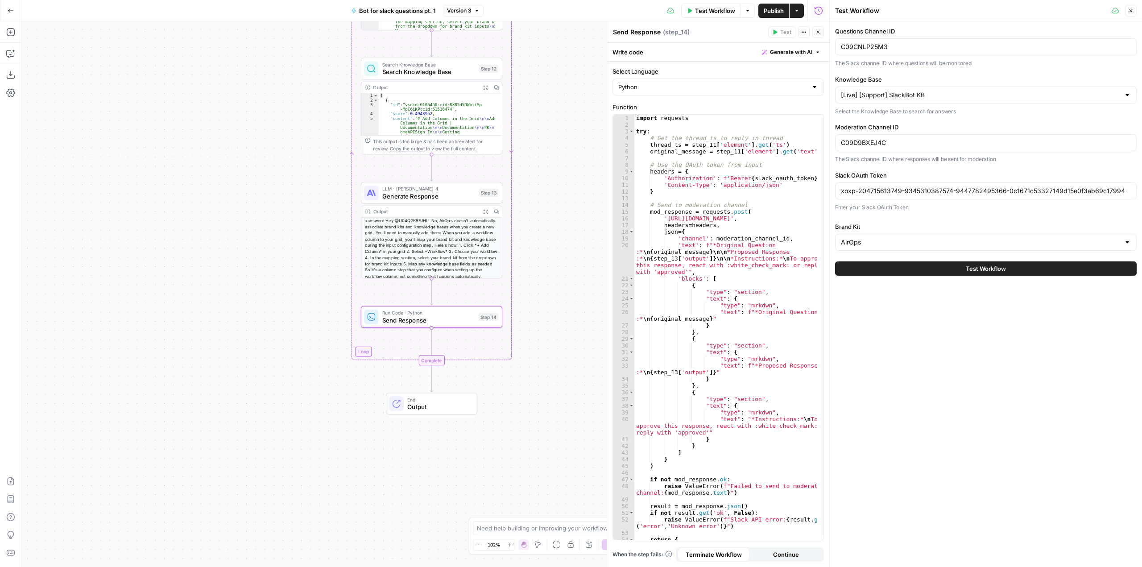
drag, startPoint x: 399, startPoint y: 257, endPoint x: 305, endPoint y: 270, distance: 94.6
click at [305, 270] on div "Workflow Set Inputs Inputs Run Code · Python Fetch Slack Messages Step 10 Outpu…" at bounding box center [425, 294] width 808 height 546
click at [11, 53] on icon "button" at bounding box center [10, 53] width 9 height 9
click at [127, 531] on textarea at bounding box center [120, 535] width 172 height 9
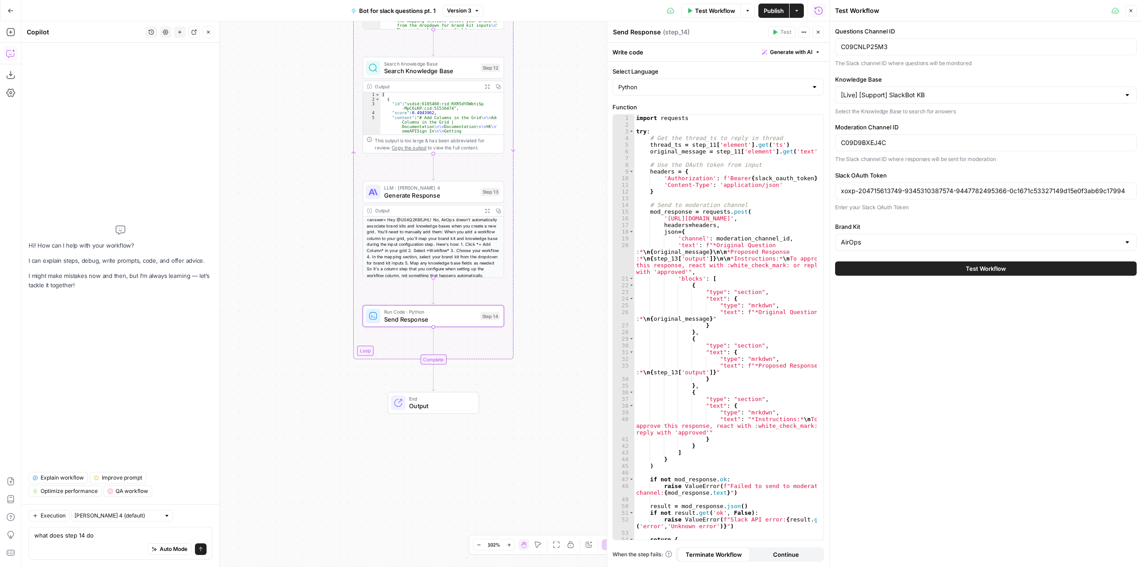
type textarea "what does step 14 do?"
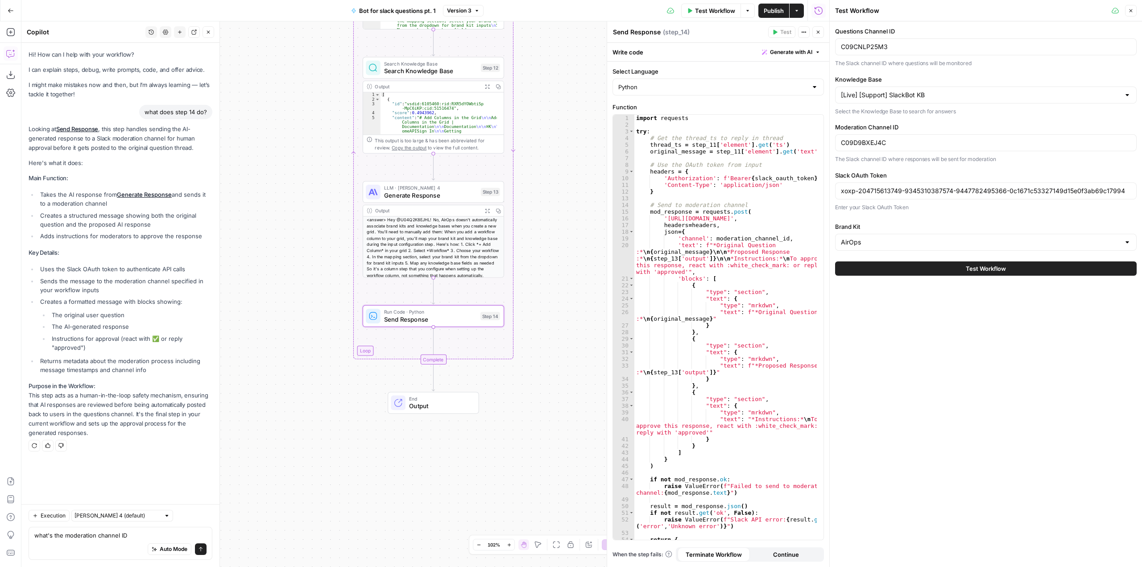
type textarea "what's the moderation channel ID?"
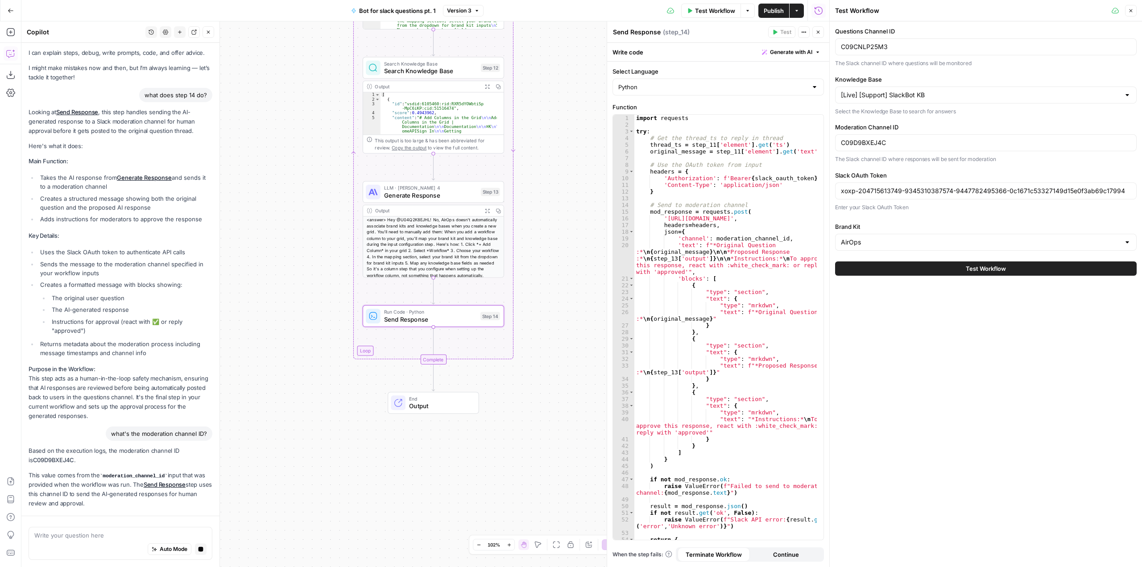
scroll to position [43, 0]
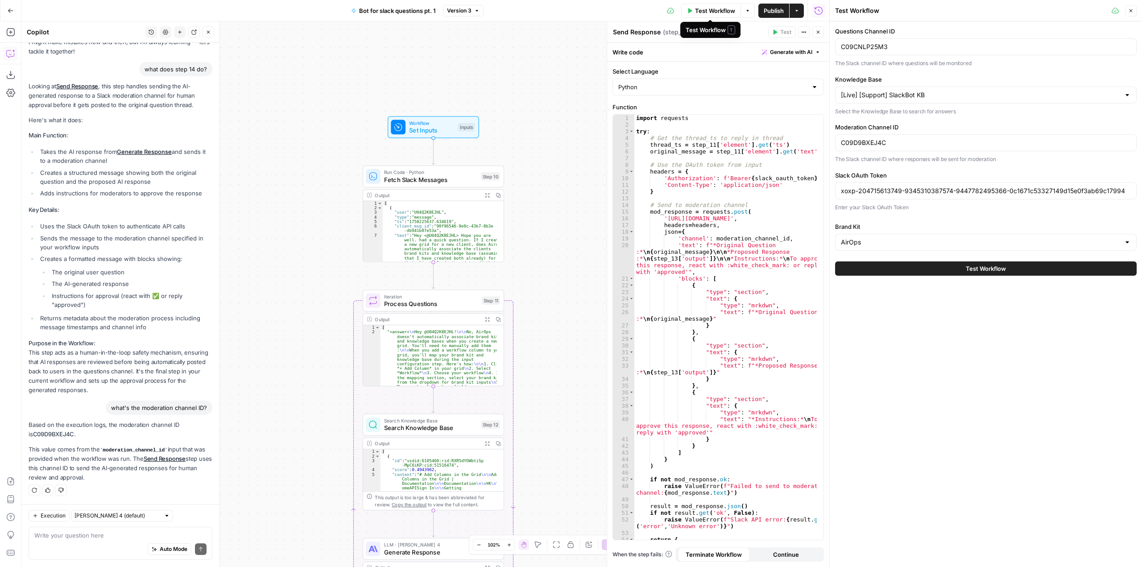
click at [713, 13] on span "Test Workflow" at bounding box center [715, 10] width 40 height 9
click at [988, 272] on span "Test Workflow" at bounding box center [986, 268] width 40 height 9
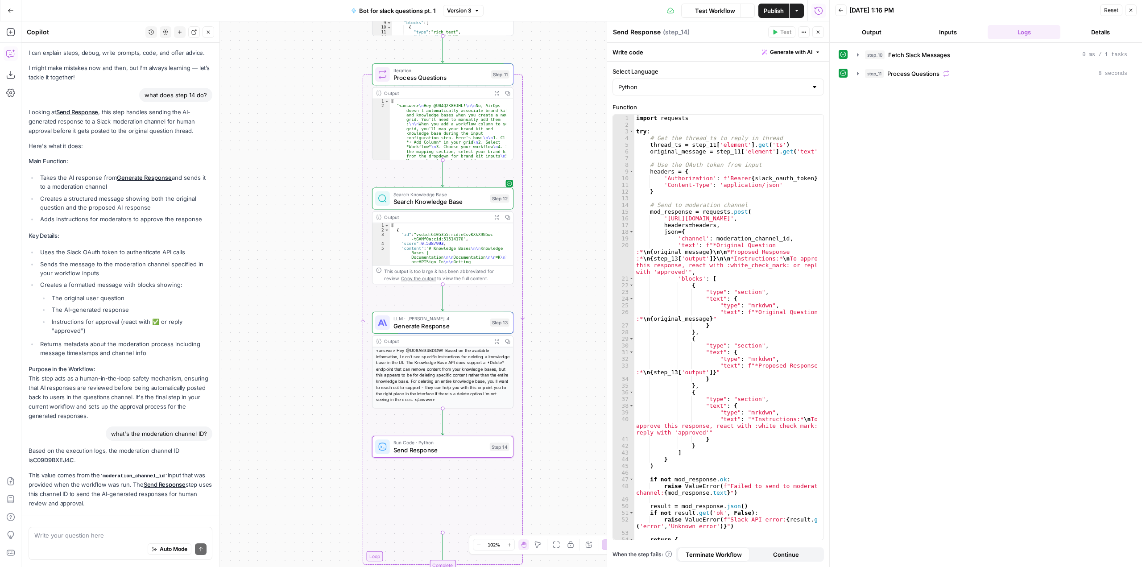
scroll to position [43, 0]
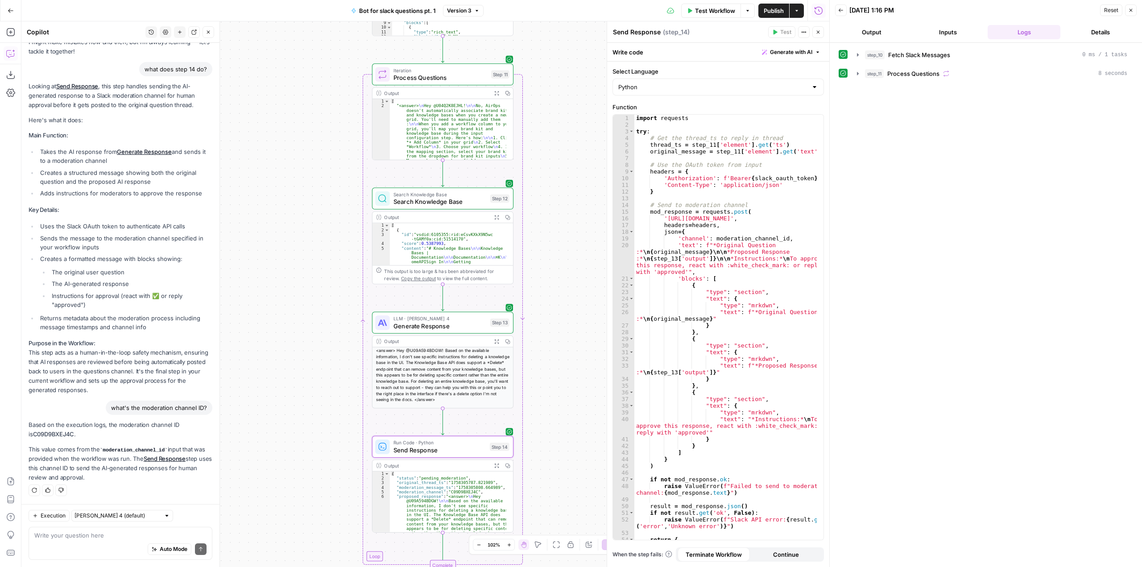
drag, startPoint x: 555, startPoint y: 333, endPoint x: 564, endPoint y: 107, distance: 226.4
click at [564, 107] on div "Workflow Set Inputs Inputs Run Code · Python Fetch Slack Messages Step 10 Outpu…" at bounding box center [425, 294] width 808 height 546
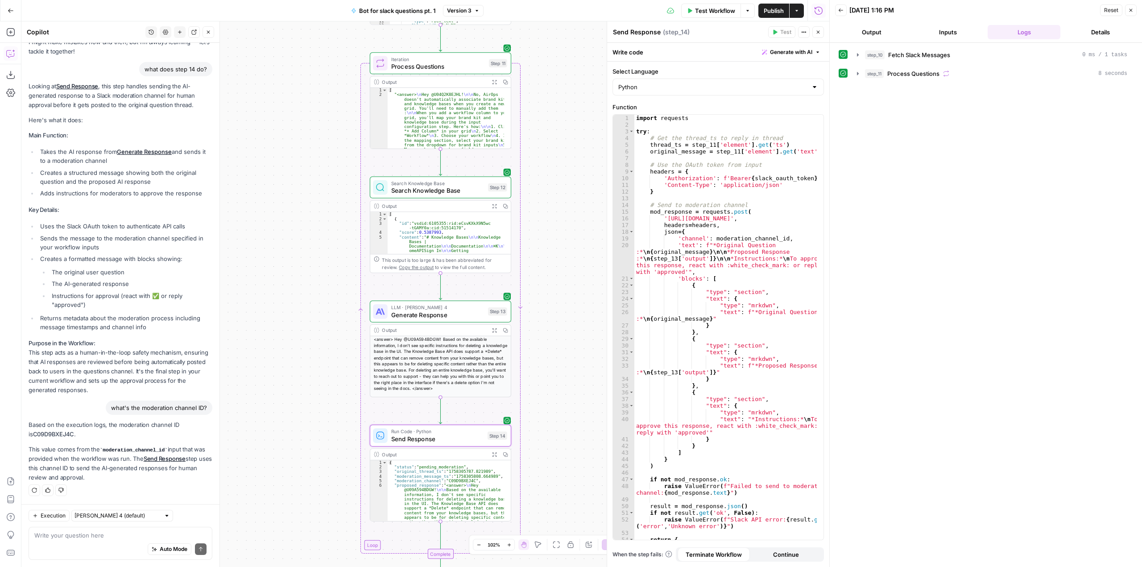
drag, startPoint x: 590, startPoint y: 334, endPoint x: 588, endPoint y: 323, distance: 11.4
click at [588, 323] on div "Workflow Set Inputs Inputs Run Code · Python Fetch Slack Messages Step 10 Outpu…" at bounding box center [425, 294] width 808 height 546
click at [14, 15] on button "Go Back" at bounding box center [11, 11] width 16 height 16
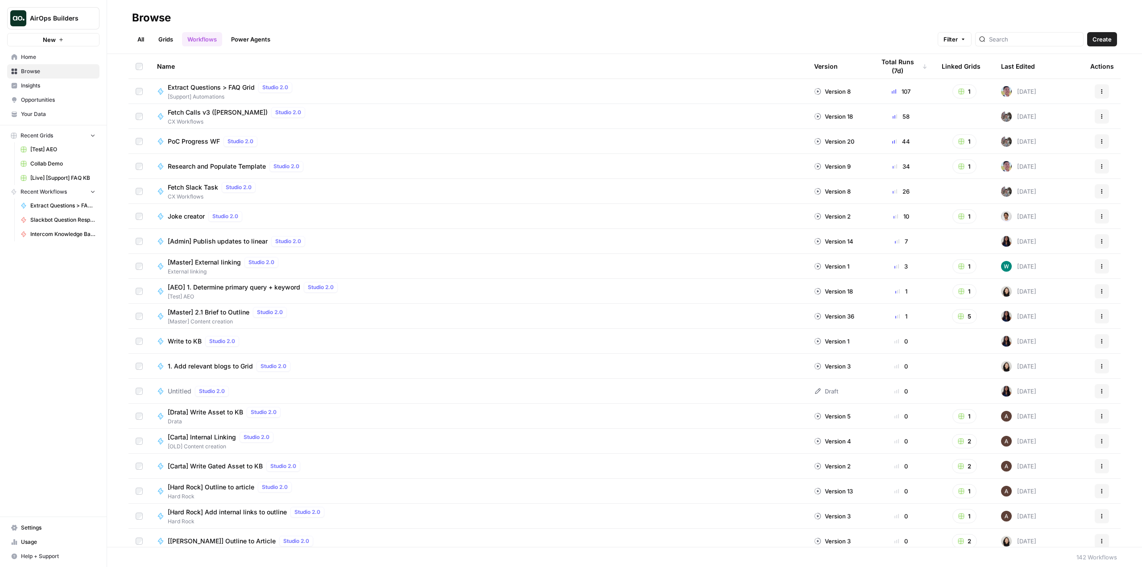
click at [145, 41] on link "All" at bounding box center [140, 39] width 17 height 14
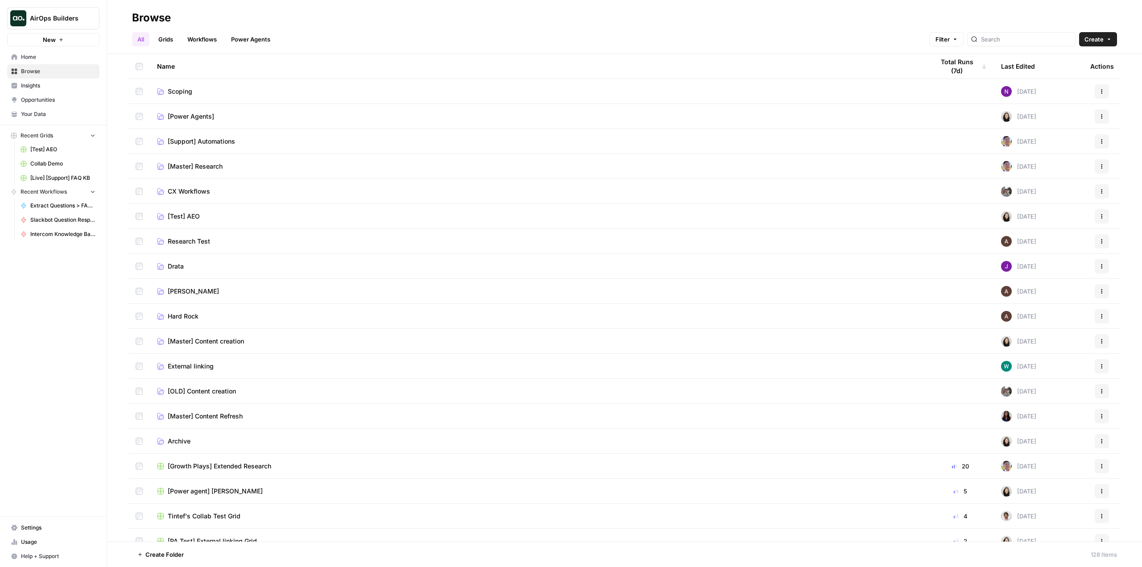
click at [203, 142] on span "[Support] Automations" at bounding box center [201, 141] width 67 height 9
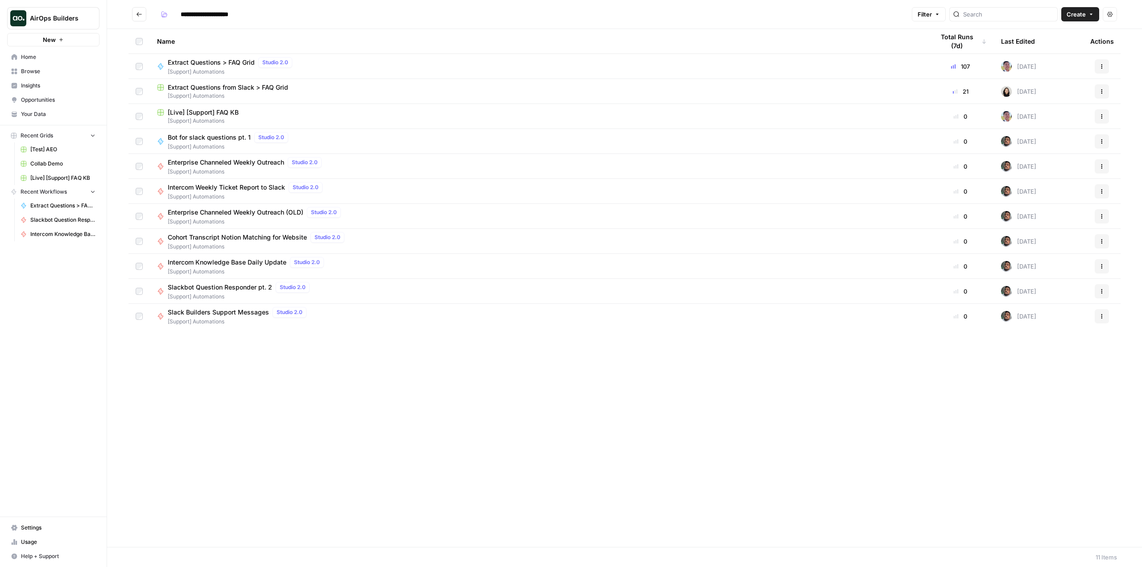
click at [1106, 319] on button "Actions" at bounding box center [1102, 316] width 14 height 14
click at [1050, 394] on span "Duplicate" at bounding box center [1062, 394] width 71 height 9
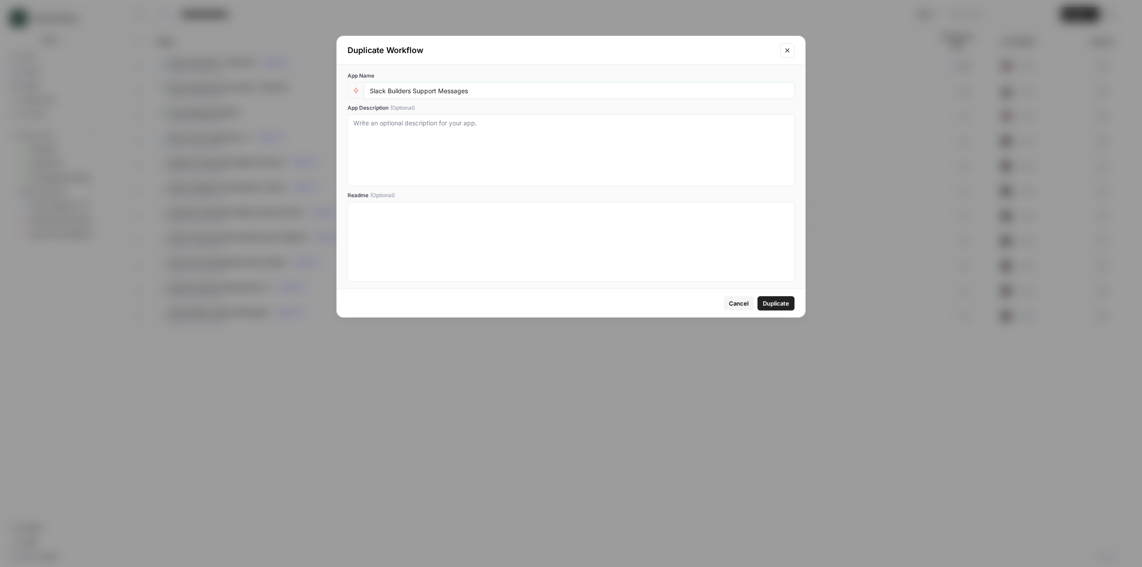
click at [397, 92] on input "Slack Builders Support Messages" at bounding box center [579, 91] width 419 height 8
type input "Fetch Intercom Support Messages"
click at [780, 302] on span "Duplicate" at bounding box center [776, 303] width 26 height 9
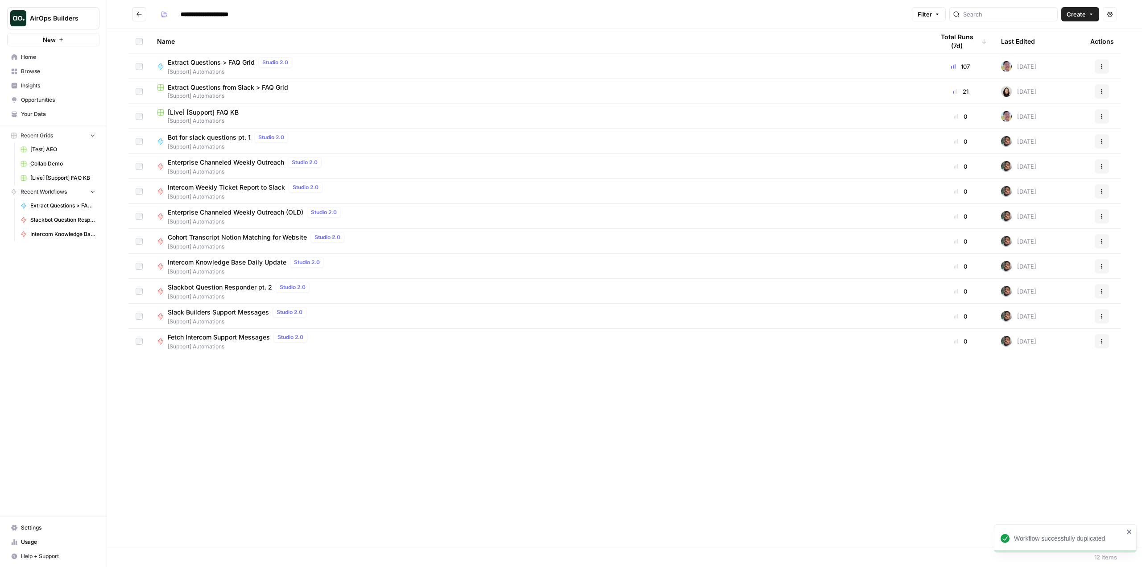
click at [260, 316] on span "Slack Builders Support Messages" at bounding box center [218, 312] width 101 height 9
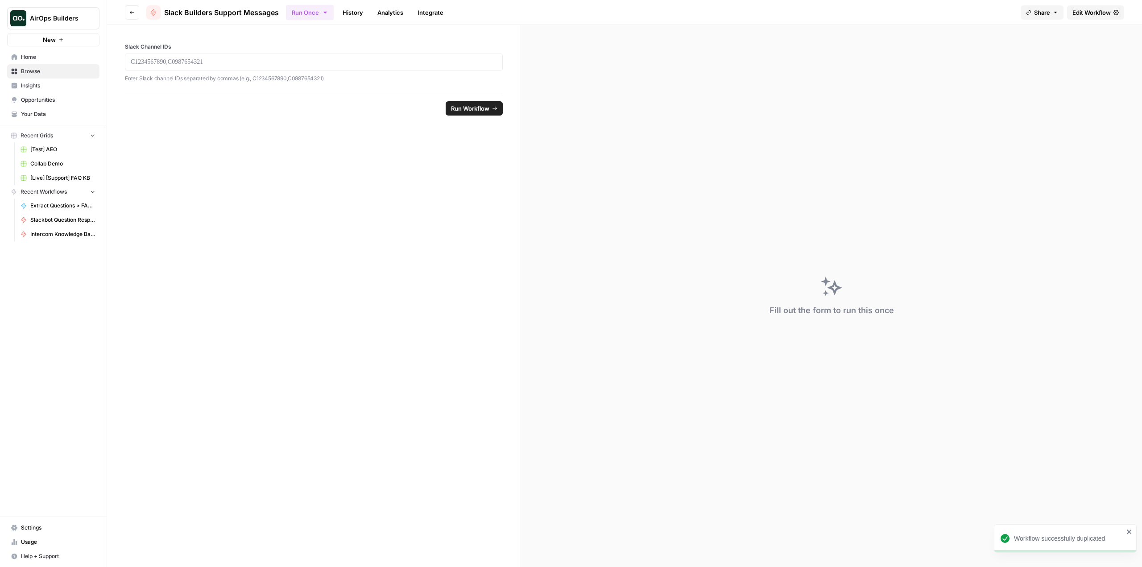
click at [190, 6] on div "Slack Builders Support Messages" at bounding box center [212, 12] width 133 height 14
click at [1085, 17] on span "Edit Workflow" at bounding box center [1092, 12] width 38 height 9
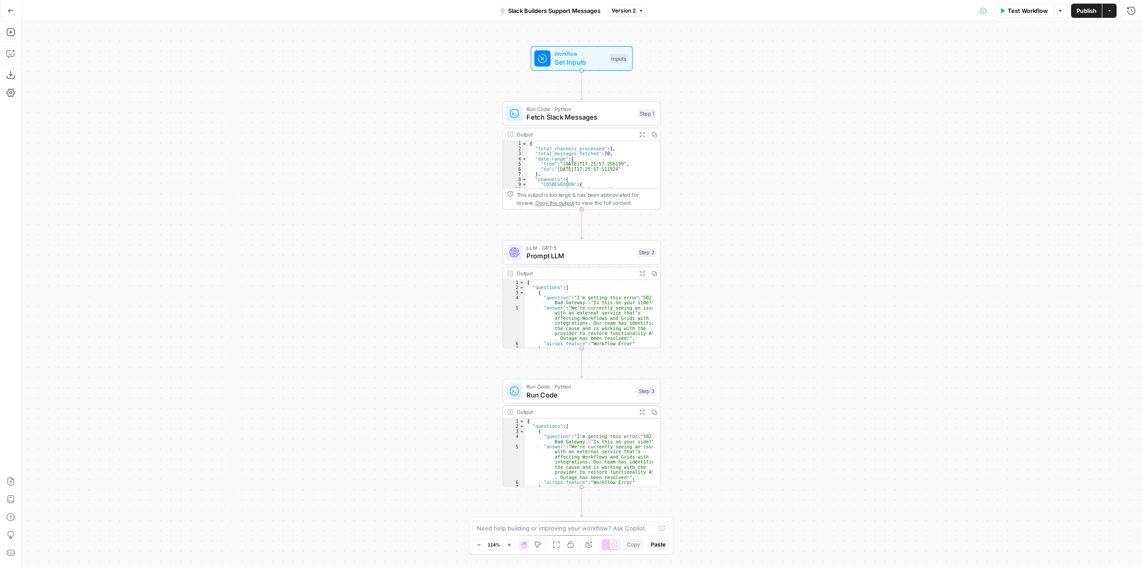
click at [519, 10] on span "Slack Builders Support Messages" at bounding box center [554, 10] width 92 height 9
click at [33, 70] on input "Slack Builders Support Messages" at bounding box center [120, 66] width 179 height 9
type input "Fetch Slack Builders Workspace Messages"
click at [845, 85] on div "Workflow Set Inputs Inputs Run Code · Python Fetch Slack Messages Step 1 Output…" at bounding box center [581, 294] width 1121 height 546
click at [13, 13] on icon "button" at bounding box center [11, 11] width 6 height 6
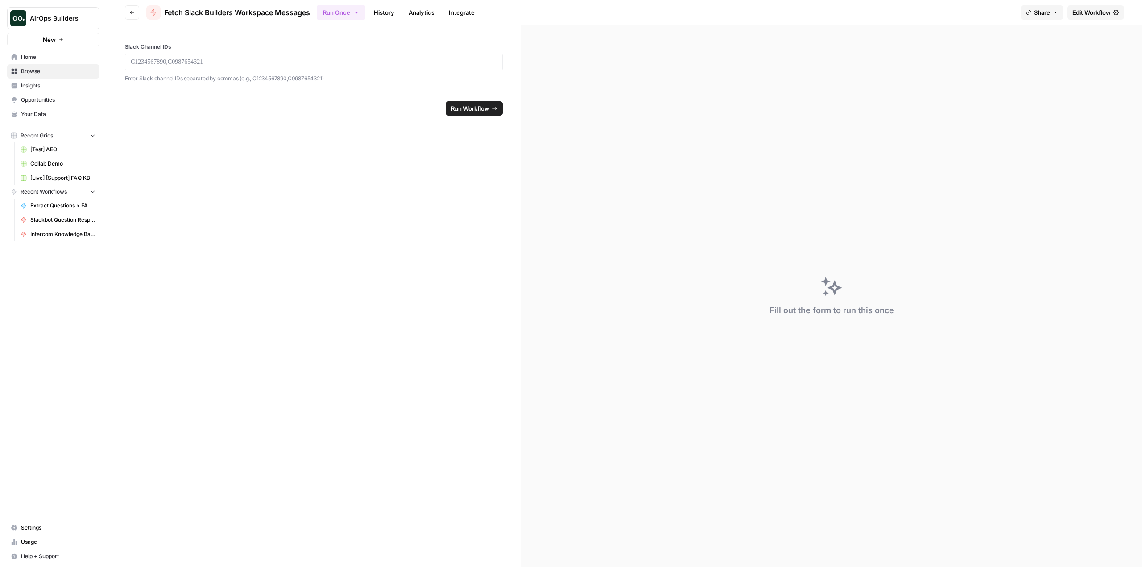
click at [140, 11] on div "AirOps Builders" at bounding box center [131, 18] width 54 height 16
click at [130, 12] on icon "button" at bounding box center [131, 12] width 5 height 5
click at [128, 8] on button "Go back" at bounding box center [132, 12] width 14 height 14
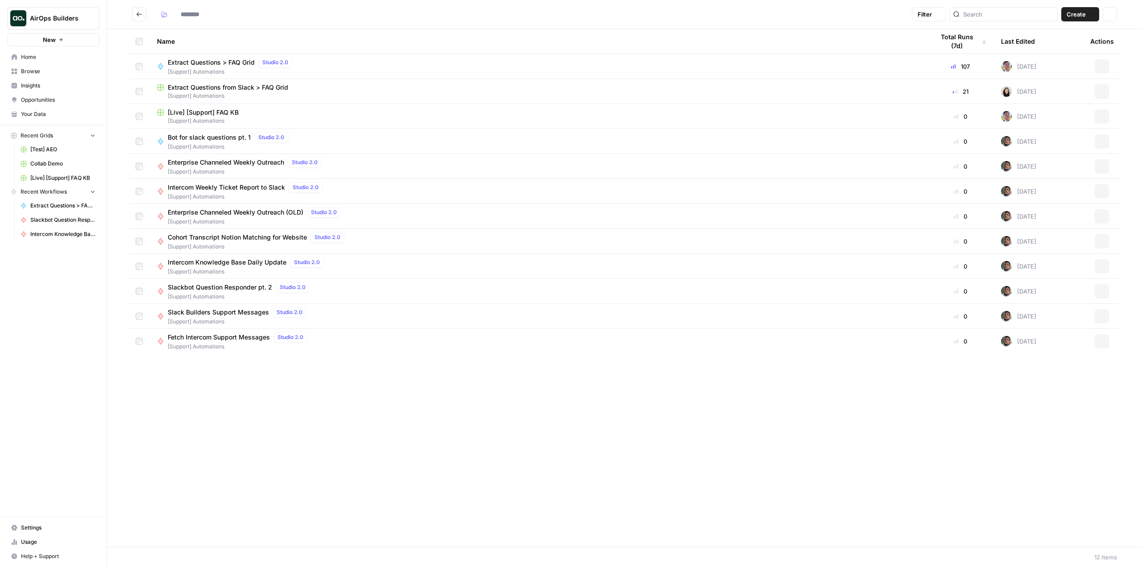
type input "**********"
click at [237, 341] on span "Fetch Intercom Support Messages" at bounding box center [219, 337] width 102 height 9
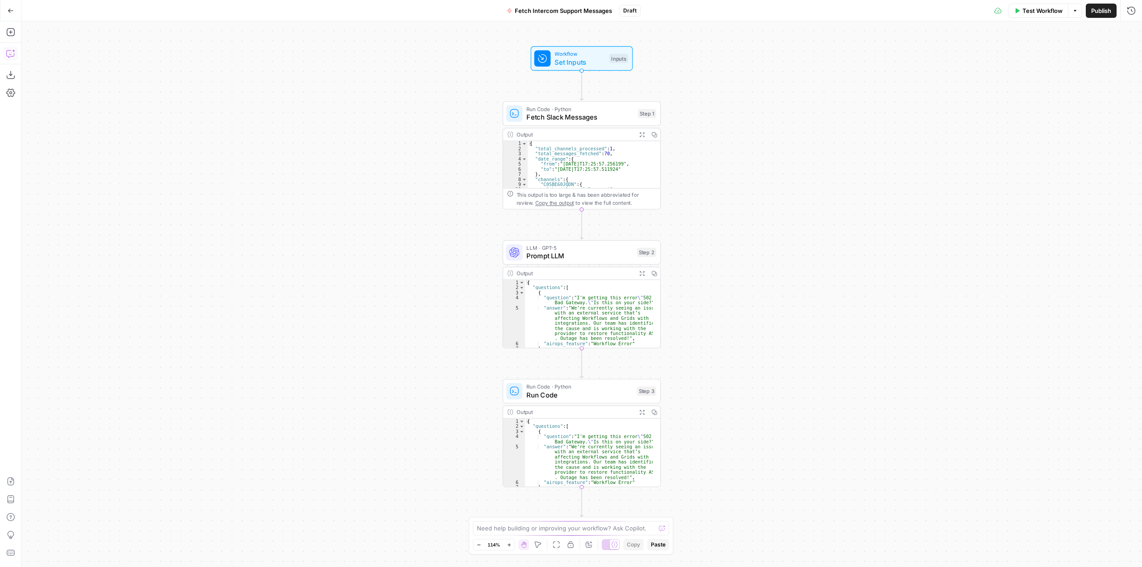
click at [16, 58] on button "Copilot" at bounding box center [11, 53] width 14 height 14
click at [99, 534] on textarea at bounding box center [120, 535] width 172 height 9
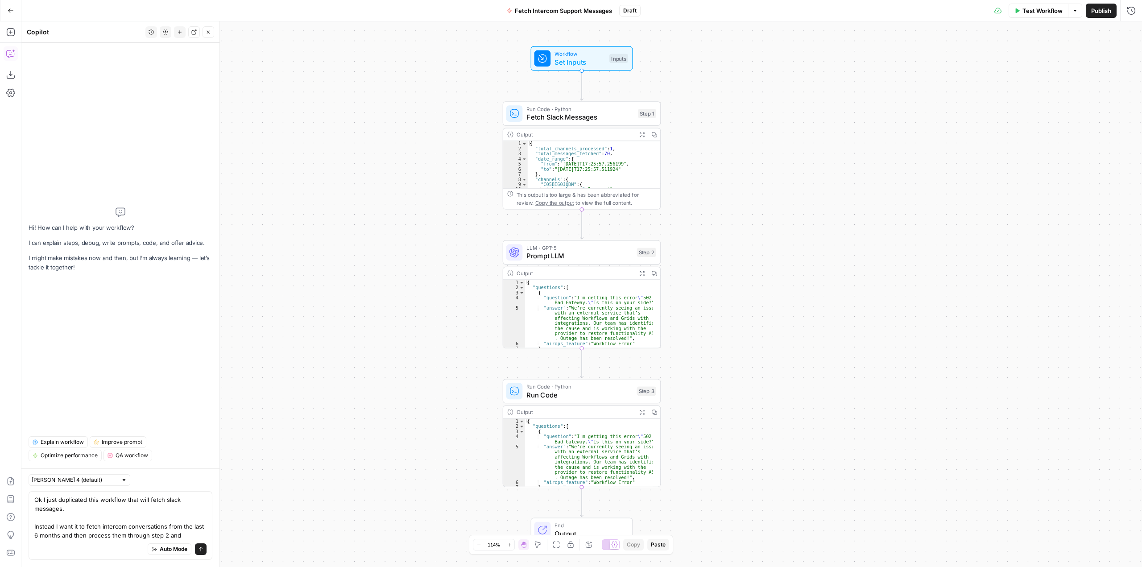
type textarea "Ok I just duplicated this workflow that will fetch slack messages. Instead I wa…"
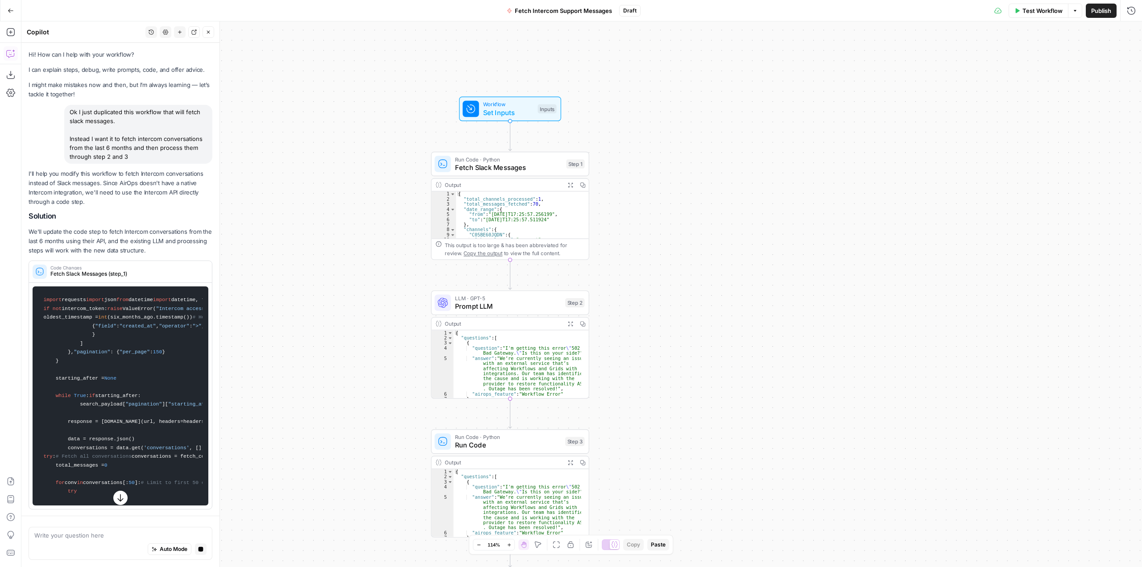
drag, startPoint x: 854, startPoint y: 220, endPoint x: 673, endPoint y: 89, distance: 223.5
click at [673, 89] on div "Workflow Set Inputs Inputs Run Code · Python Fetch Slack Messages Step 1 Output…" at bounding box center [581, 294] width 1121 height 546
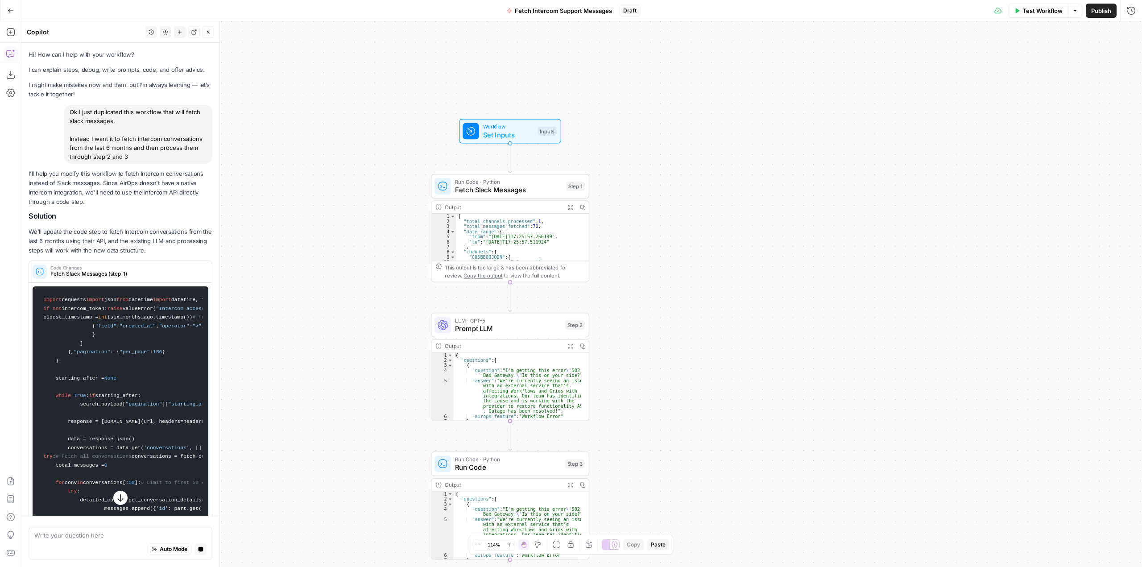
drag, startPoint x: 732, startPoint y: 213, endPoint x: 788, endPoint y: 193, distance: 59.1
click at [788, 193] on div "Workflow Set Inputs Inputs Run Code · Python Fetch Slack Messages Step 1 Output…" at bounding box center [581, 294] width 1121 height 546
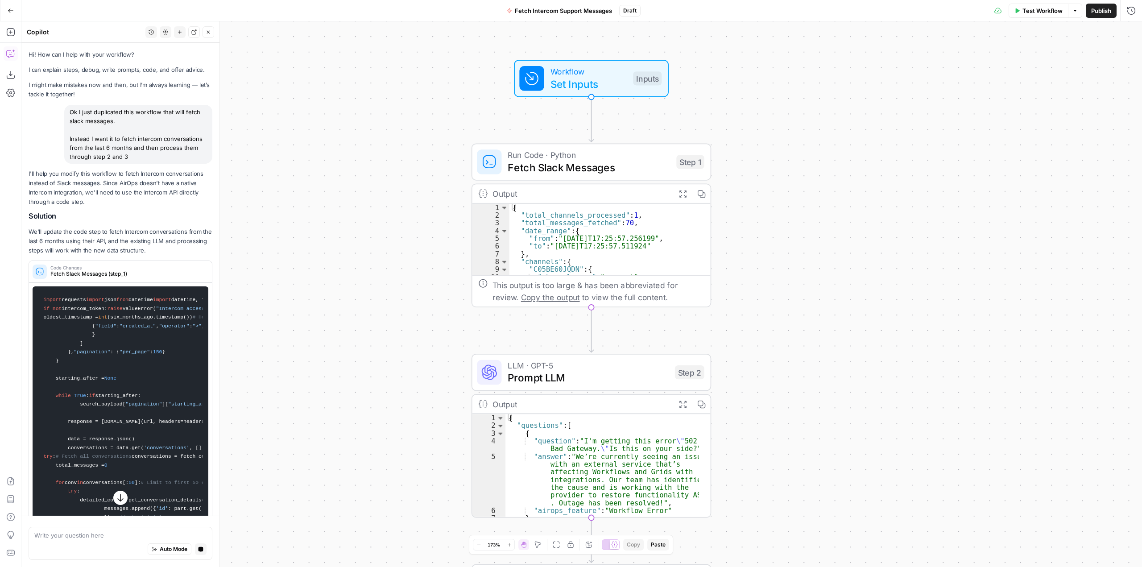
drag, startPoint x: 701, startPoint y: 223, endPoint x: 810, endPoint y: 236, distance: 109.2
click at [810, 236] on div "Workflow Set Inputs Inputs Run Code · Python Fetch Slack Messages Step 1 Output…" at bounding box center [581, 294] width 1121 height 546
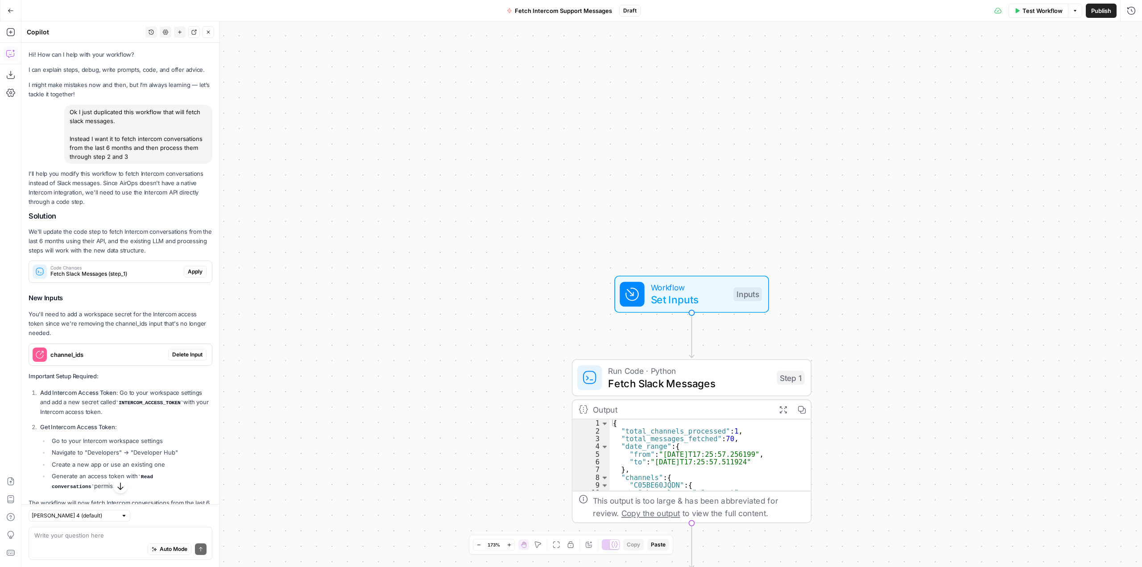
click at [157, 405] on code "INTERCOM_ACCESS_TOKEN" at bounding box center [150, 402] width 68 height 5
click at [156, 402] on code "INTERCOM_ACCESS_TOKEN" at bounding box center [150, 402] width 68 height 5
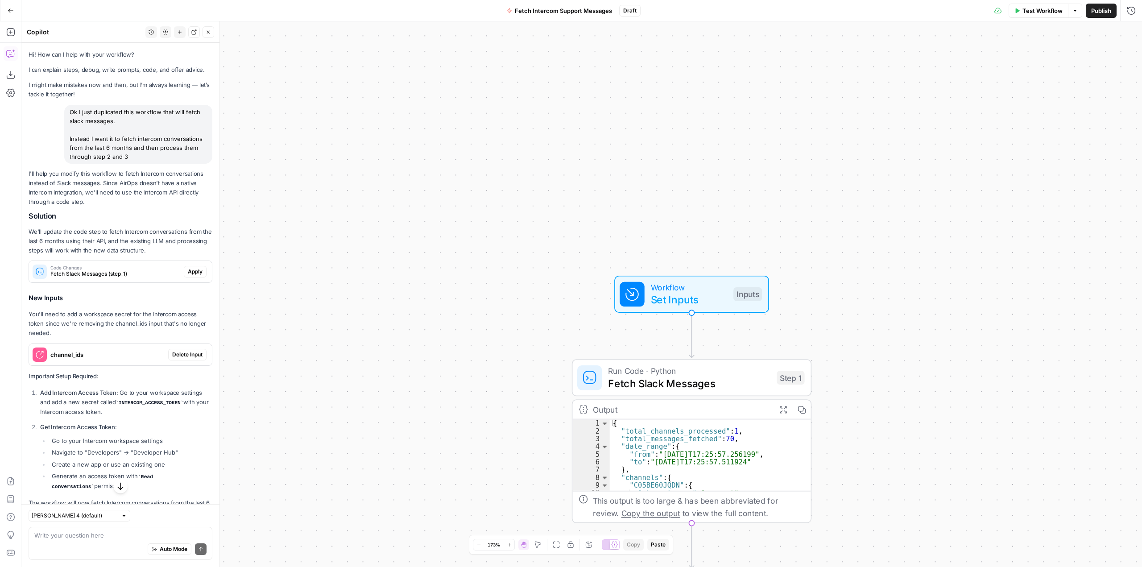
copy code "INTERCOM_ACCESS_TOKEN"
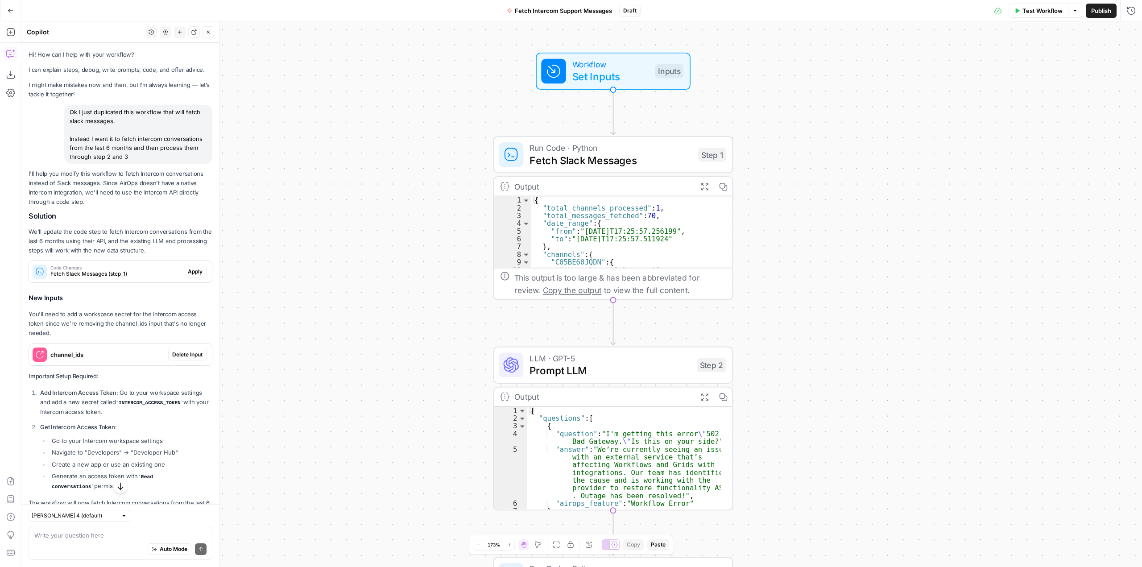
drag, startPoint x: 411, startPoint y: 273, endPoint x: 245, endPoint y: 140, distance: 212.7
click at [311, 67] on div "Workflow Set Inputs Inputs Run Code · Python Fetch Slack Messages Step 1 Output…" at bounding box center [581, 294] width 1121 height 546
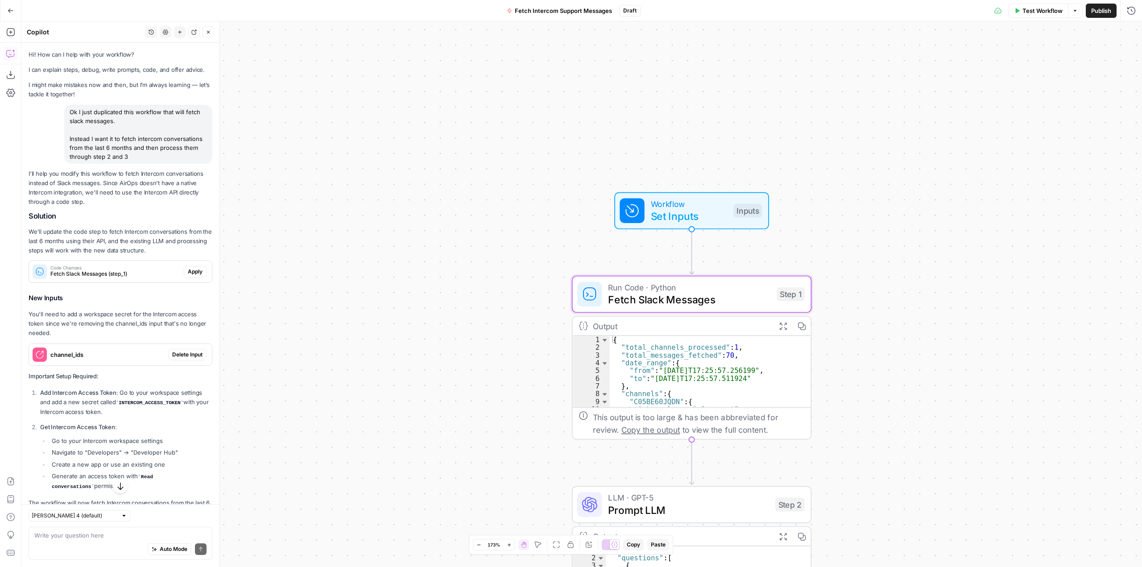
click at [188, 273] on span "Apply" at bounding box center [195, 272] width 15 height 8
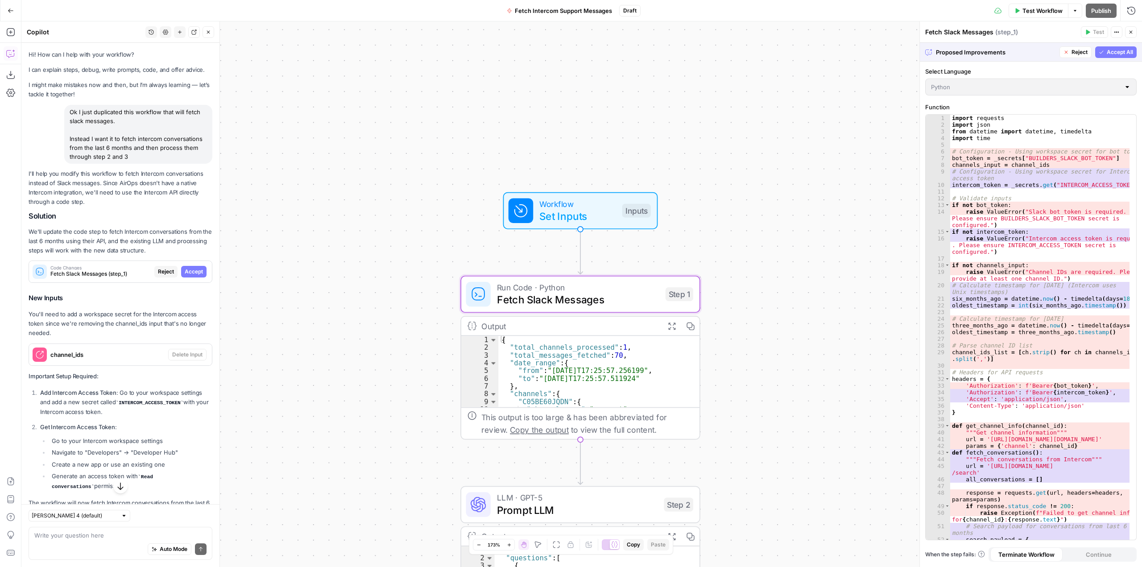
click at [186, 271] on span "Accept" at bounding box center [194, 272] width 18 height 8
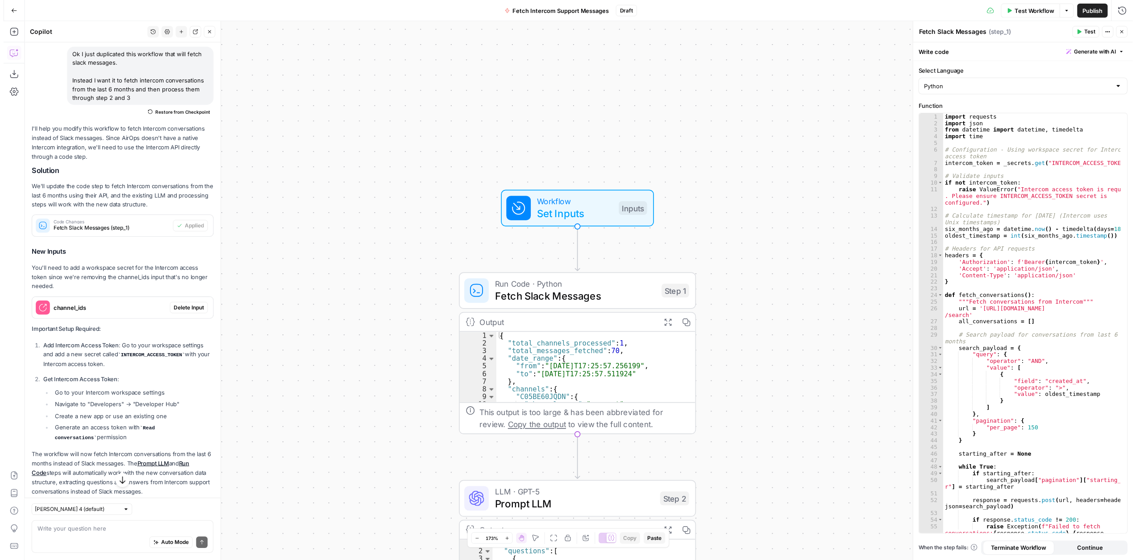
scroll to position [76, 0]
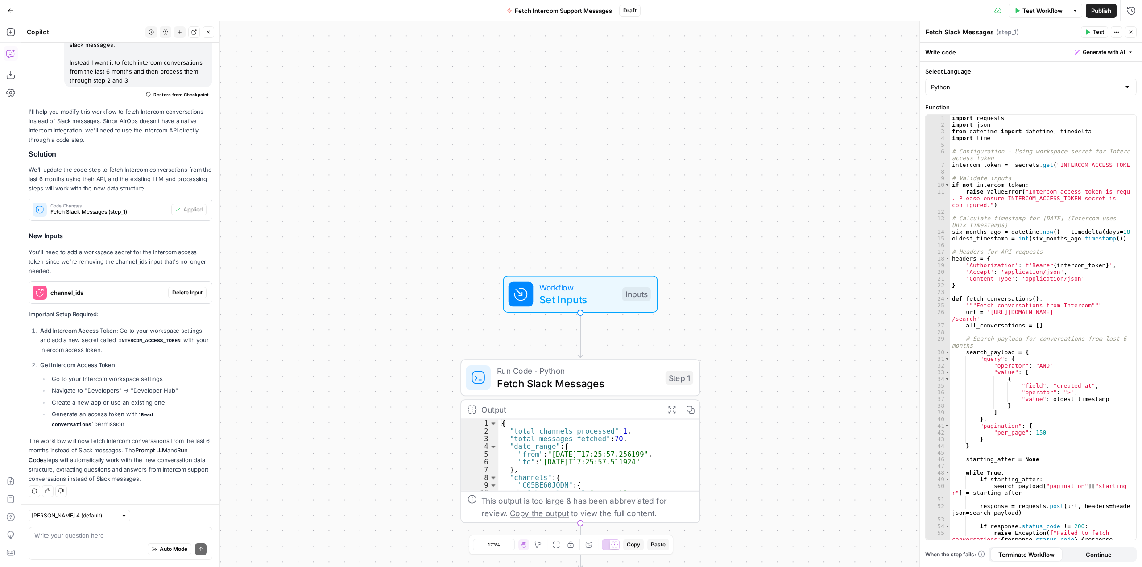
click at [185, 295] on span "Delete Input" at bounding box center [187, 293] width 30 height 8
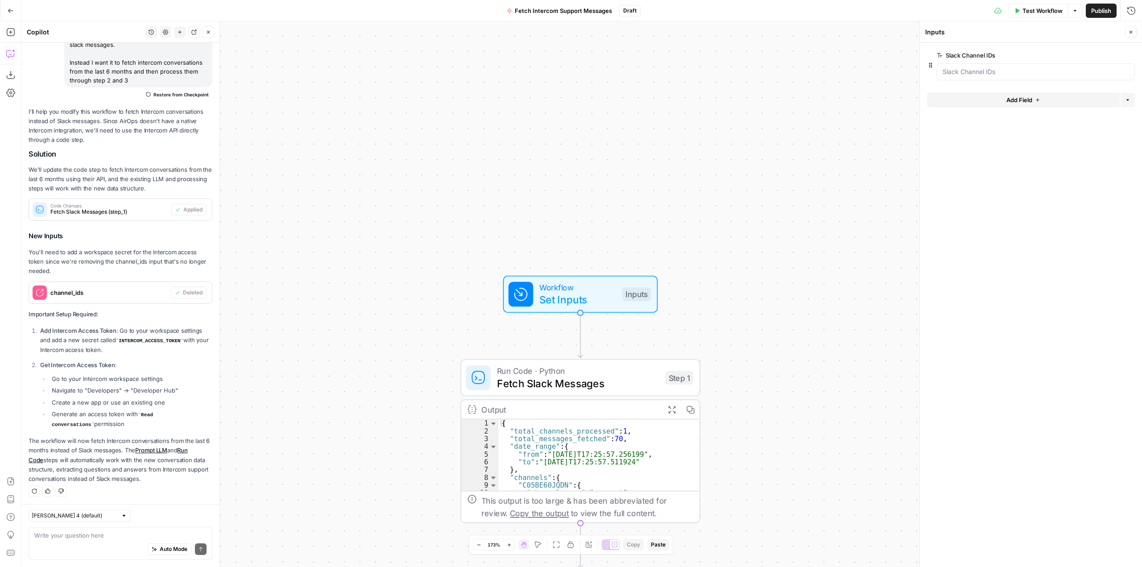
click at [601, 296] on span "Set Inputs" at bounding box center [577, 300] width 77 height 16
click at [609, 381] on span "Fetch Slack Messages" at bounding box center [578, 384] width 162 height 16
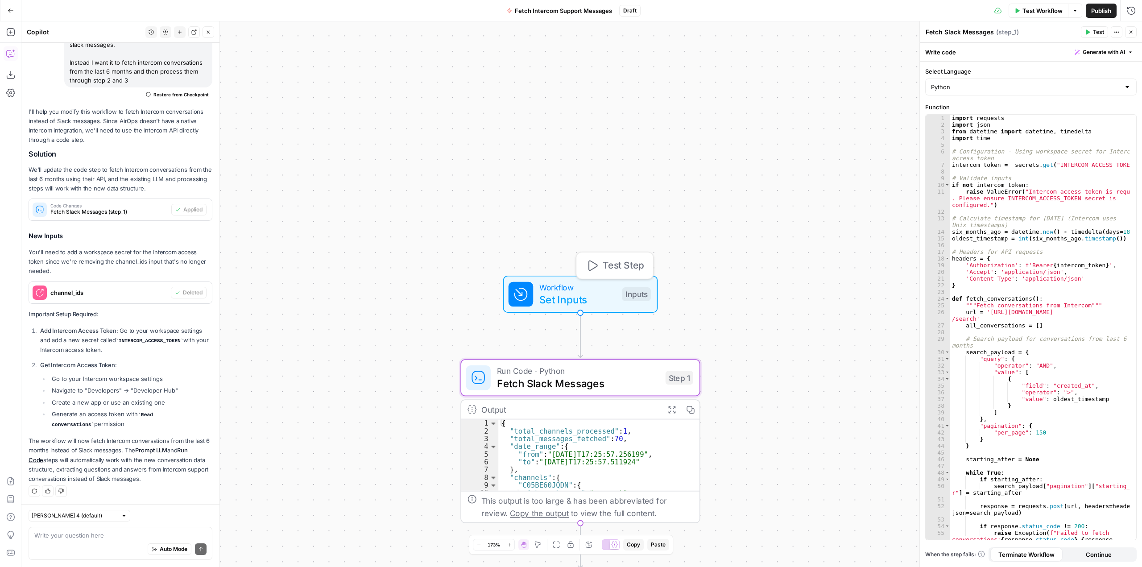
click at [609, 302] on span "Set Inputs" at bounding box center [577, 300] width 77 height 16
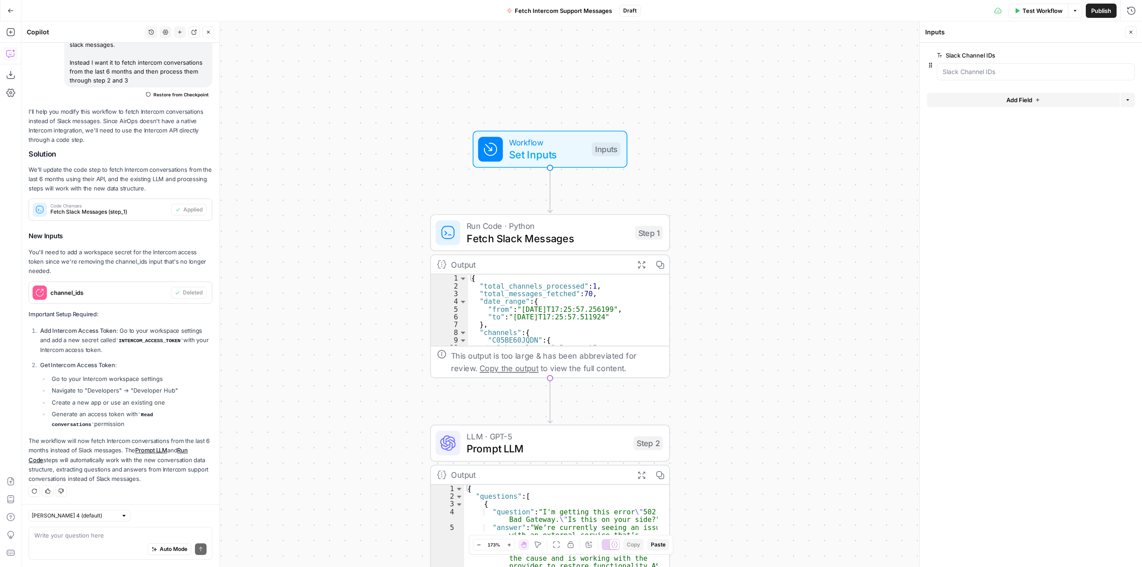
drag, startPoint x: 760, startPoint y: 382, endPoint x: 729, endPoint y: 237, distance: 148.1
click at [729, 237] on div "Workflow Set Inputs Inputs Run Code · Python Fetch Slack Messages Step 1 Output…" at bounding box center [581, 294] width 1121 height 546
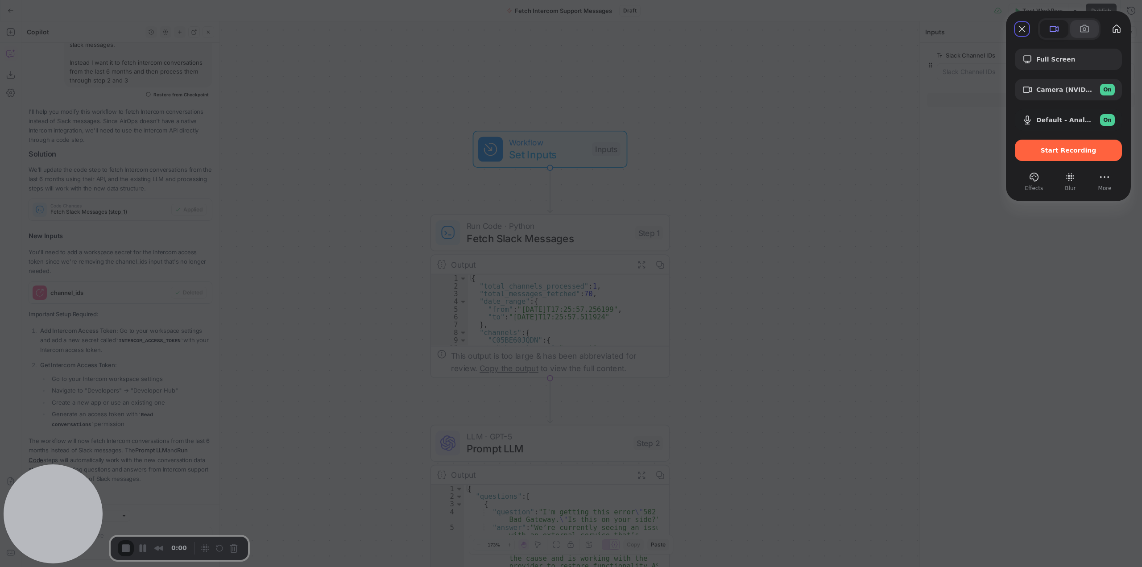
click at [1080, 28] on span at bounding box center [1084, 29] width 11 height 11
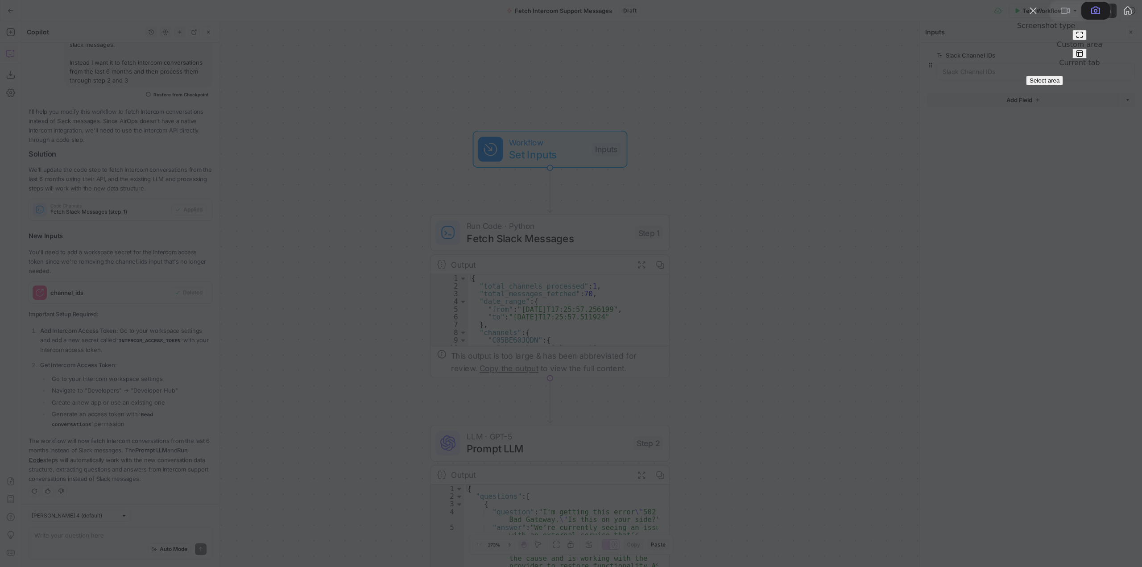
click at [1060, 84] on span "Select area" at bounding box center [1045, 80] width 30 height 7
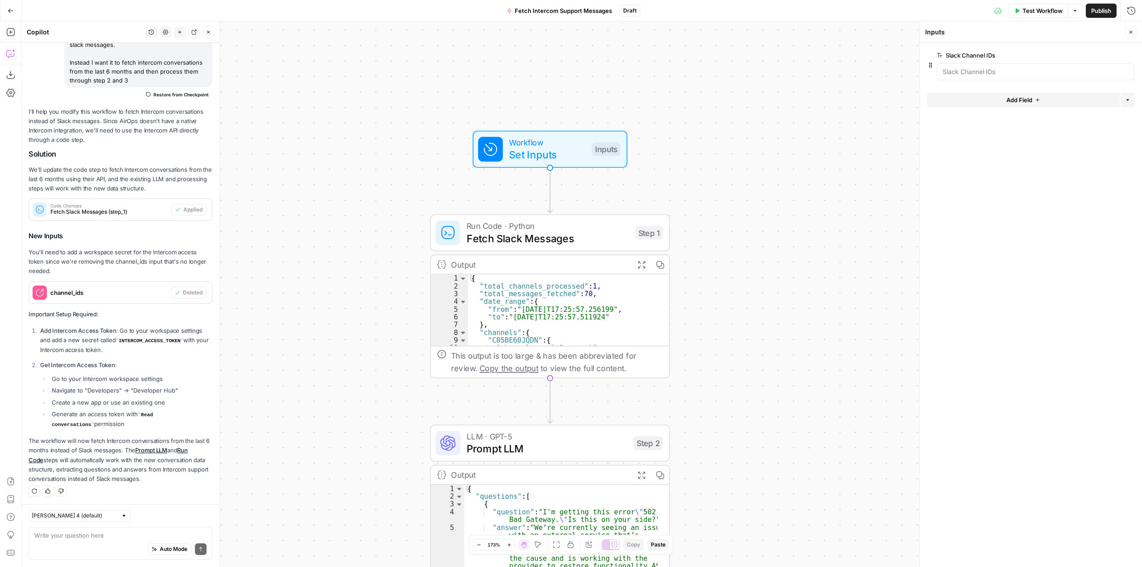
drag, startPoint x: 2, startPoint y: 1, endPoint x: 1142, endPoint y: 566, distance: 1271.9
click at [1133, 51] on button "Delete group" at bounding box center [1129, 55] width 11 height 11
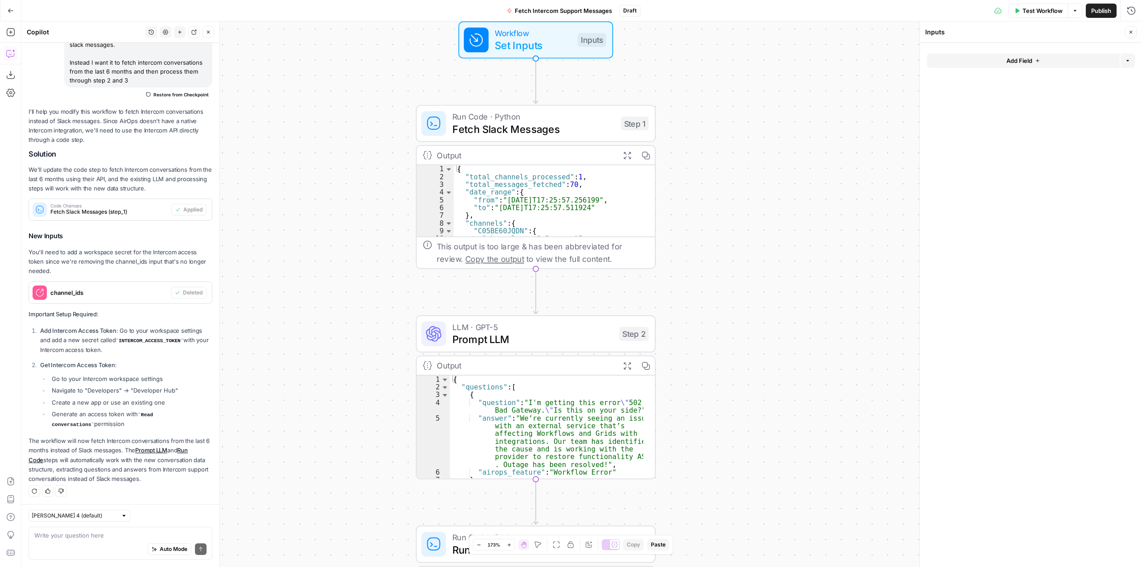
drag, startPoint x: 798, startPoint y: 326, endPoint x: 754, endPoint y: 72, distance: 258.2
click at [754, 72] on div "Workflow Set Inputs Inputs Run Code · Python Fetch Slack Messages Step 1 Output…" at bounding box center [581, 294] width 1121 height 546
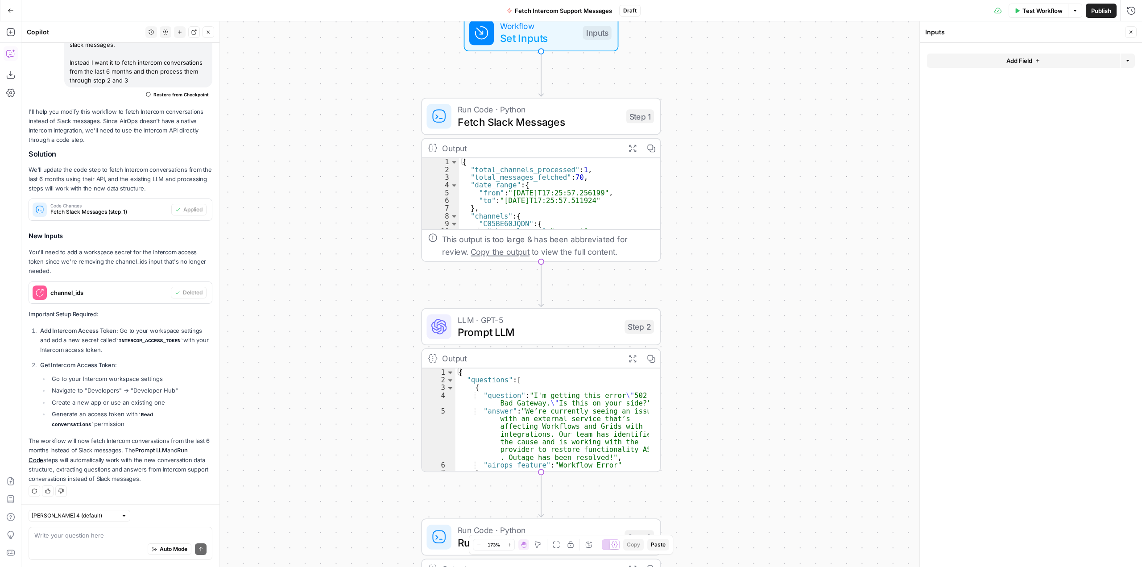
drag, startPoint x: 779, startPoint y: 251, endPoint x: 799, endPoint y: 219, distance: 37.9
click at [799, 219] on div "Workflow Set Inputs Inputs Run Code · Python Fetch Slack Messages Step 1 Output…" at bounding box center [581, 294] width 1121 height 546
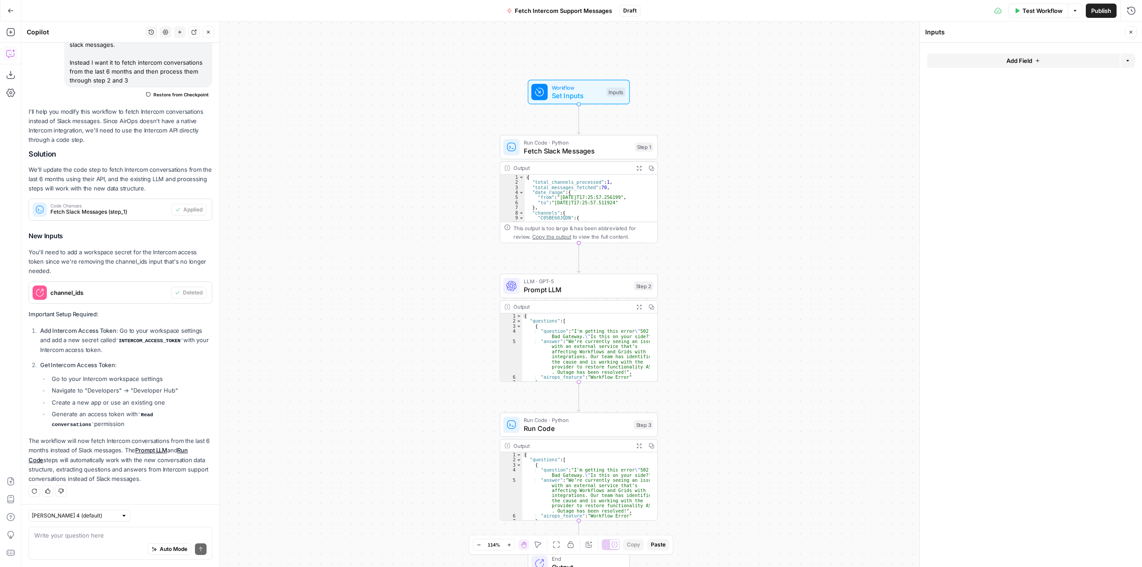
drag, startPoint x: 799, startPoint y: 219, endPoint x: 739, endPoint y: 231, distance: 61.1
click at [739, 231] on div "Workflow Set Inputs Inputs Run Code · Python Fetch Slack Messages Step 1 Output…" at bounding box center [581, 294] width 1121 height 546
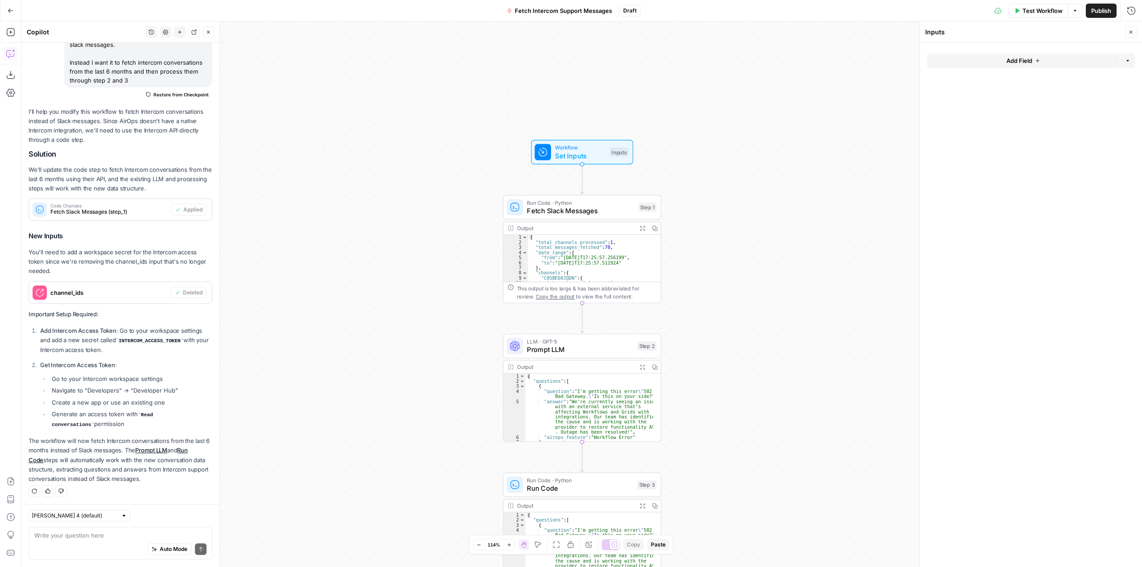
drag, startPoint x: 691, startPoint y: 313, endPoint x: 692, endPoint y: 226, distance: 87.0
click at [692, 226] on div "Workflow Set Inputs Inputs Run Code · Python Fetch Slack Messages Step 1 Output…" at bounding box center [581, 294] width 1121 height 546
click at [598, 210] on span "Fetch Slack Messages" at bounding box center [580, 211] width 107 height 10
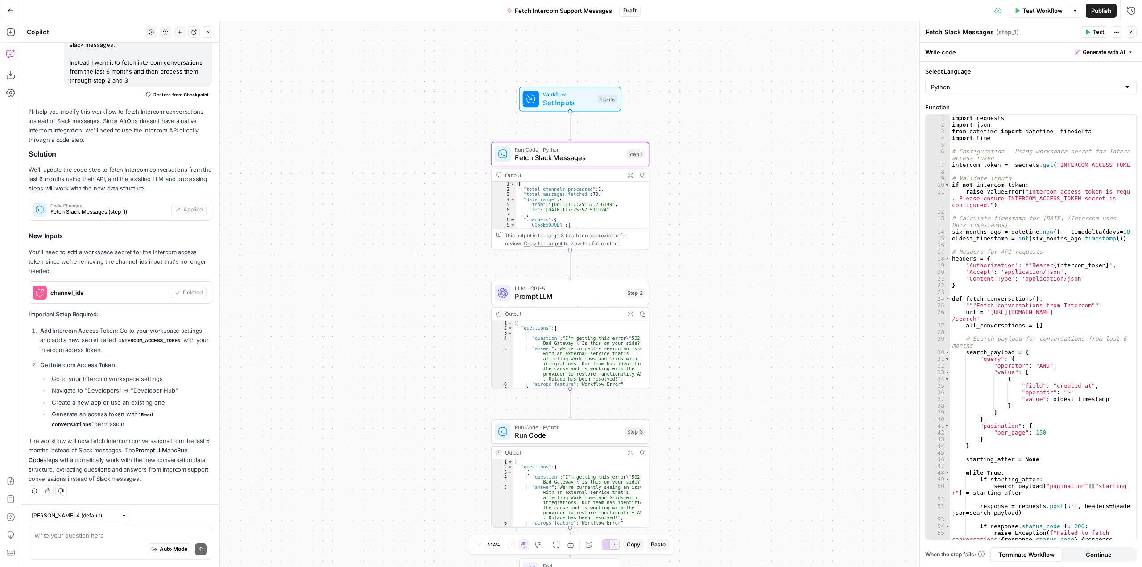
drag, startPoint x: 778, startPoint y: 322, endPoint x: 766, endPoint y: 269, distance: 54.4
click at [766, 269] on div "Workflow Set Inputs Inputs Run Code · Python Fetch Slack Messages Step 1 Output…" at bounding box center [581, 294] width 1121 height 546
click at [1049, 237] on div "import requests import json from datetime import datetime , timedelta import ti…" at bounding box center [1039, 341] width 179 height 452
type textarea "**********"
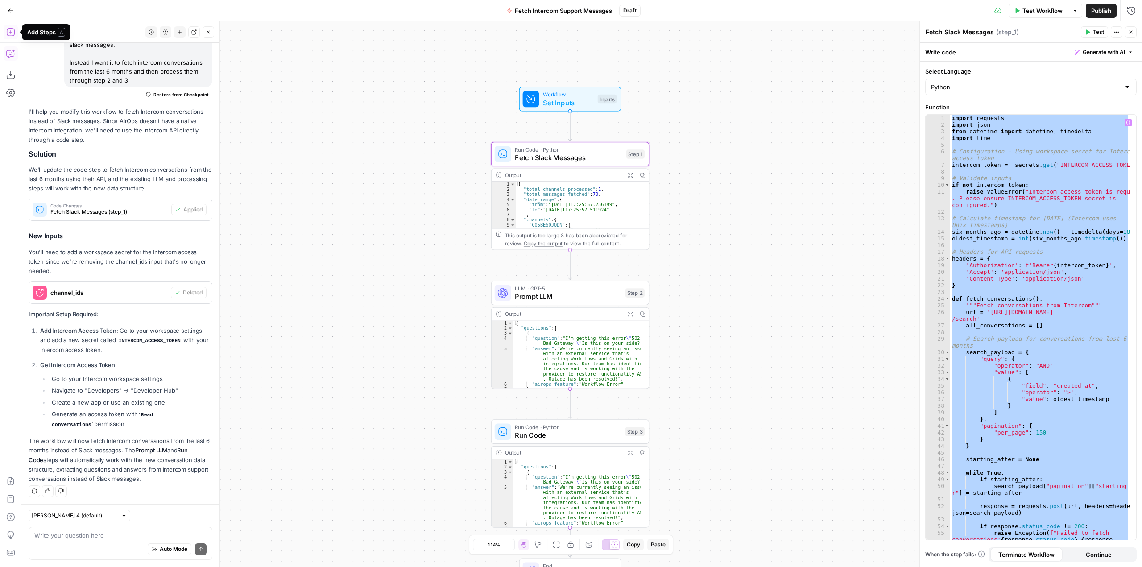
click at [5, 32] on button "Add Steps" at bounding box center [11, 32] width 14 height 14
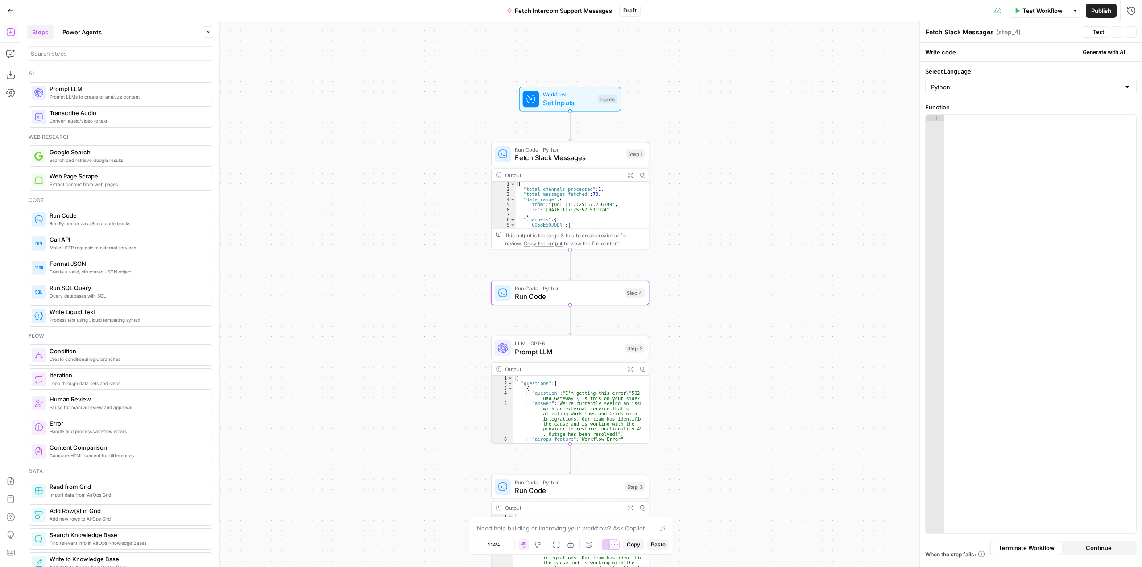
type textarea "Run Code"
click at [989, 159] on div at bounding box center [1040, 334] width 192 height 439
paste textarea "*"
type textarea "*"
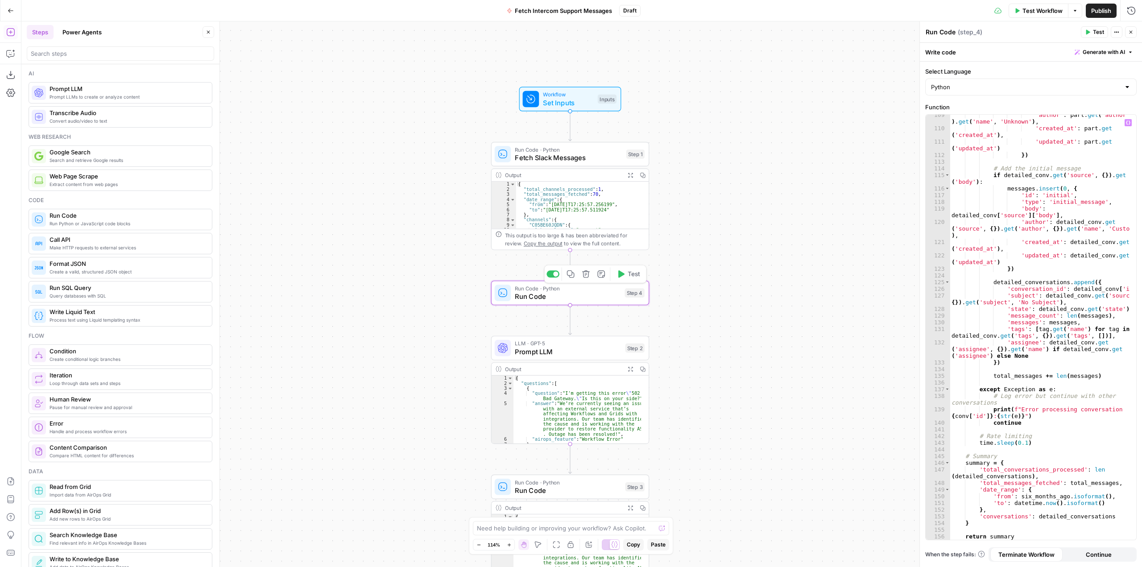
click at [534, 298] on span "Run Code" at bounding box center [568, 296] width 106 height 10
click at [587, 136] on icon "button" at bounding box center [586, 136] width 8 height 8
click at [555, 114] on span "Delete Step" at bounding box center [547, 113] width 35 height 9
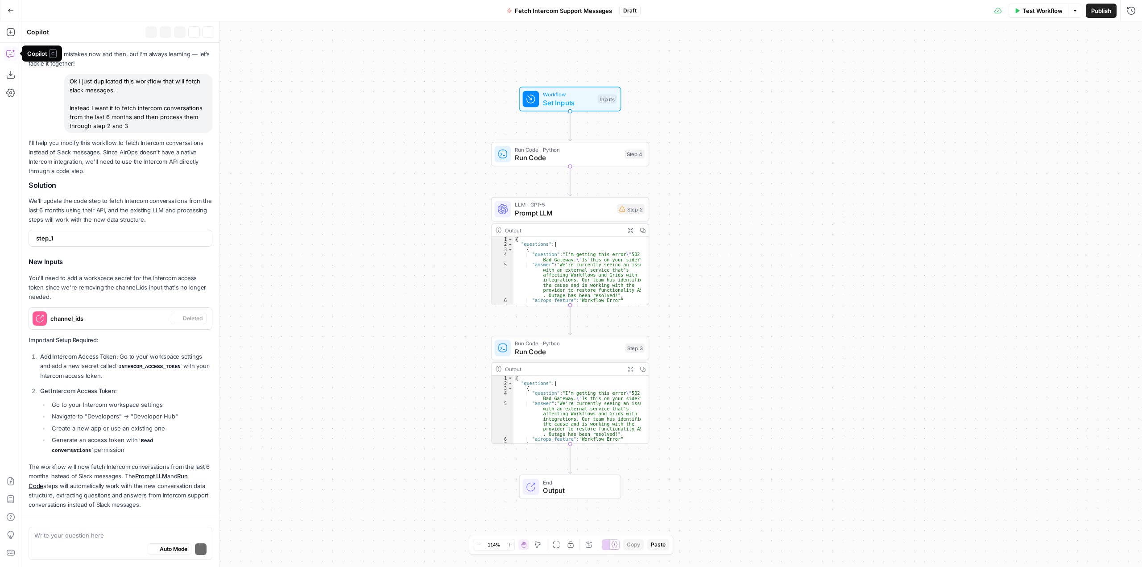
scroll to position [71, 0]
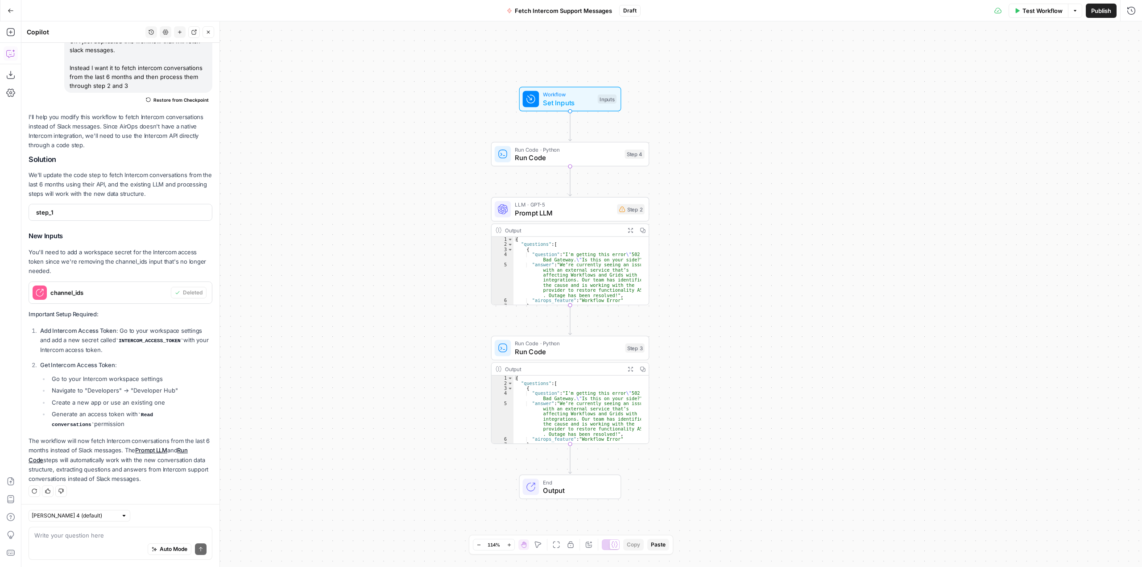
click at [124, 532] on textarea at bounding box center [120, 535] width 172 height 9
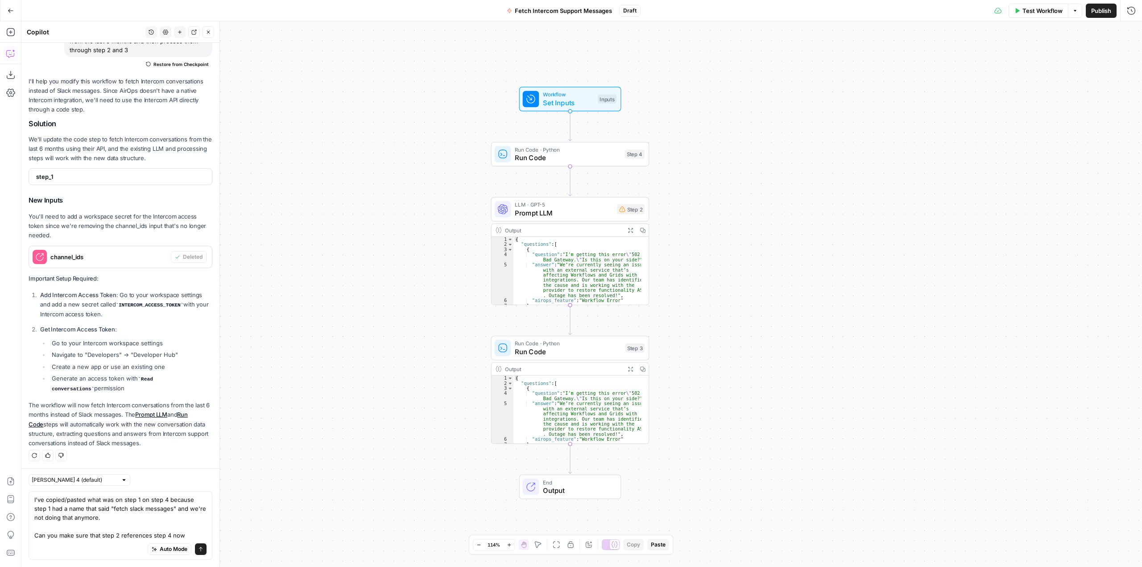
scroll to position [116, 0]
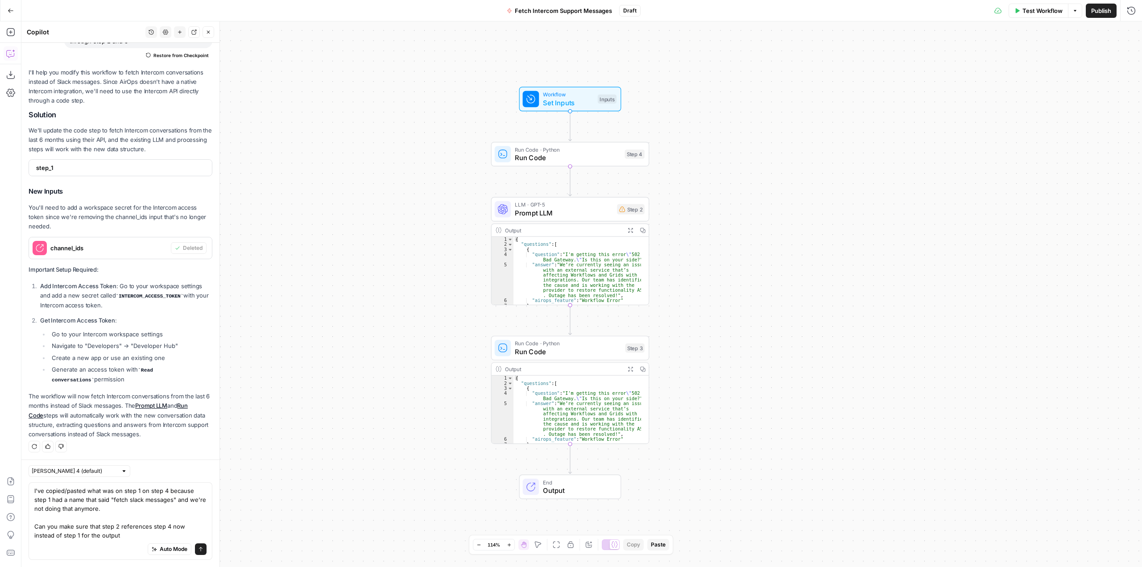
type textarea "I've copied/pasted what was on step 1 on step 4 because step 1 had a name that …"
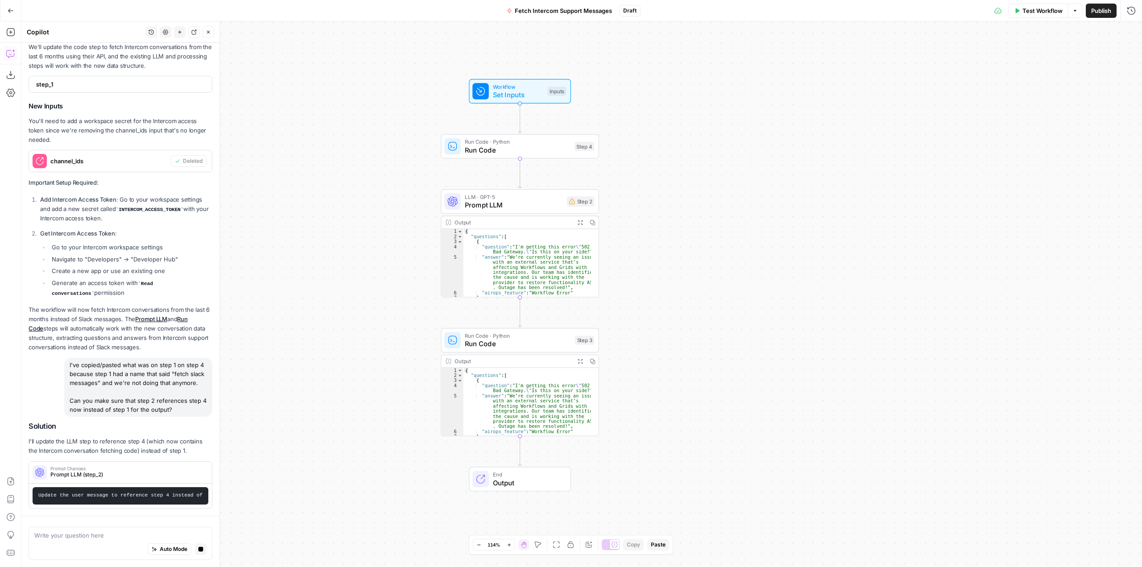
scroll to position [199, 0]
drag, startPoint x: 873, startPoint y: 393, endPoint x: 712, endPoint y: 171, distance: 274.1
click at [712, 171] on div "Workflow Set Inputs Inputs Run Code · Python Run Code Step 4 LLM · GPT-5 Prompt…" at bounding box center [581, 294] width 1121 height 546
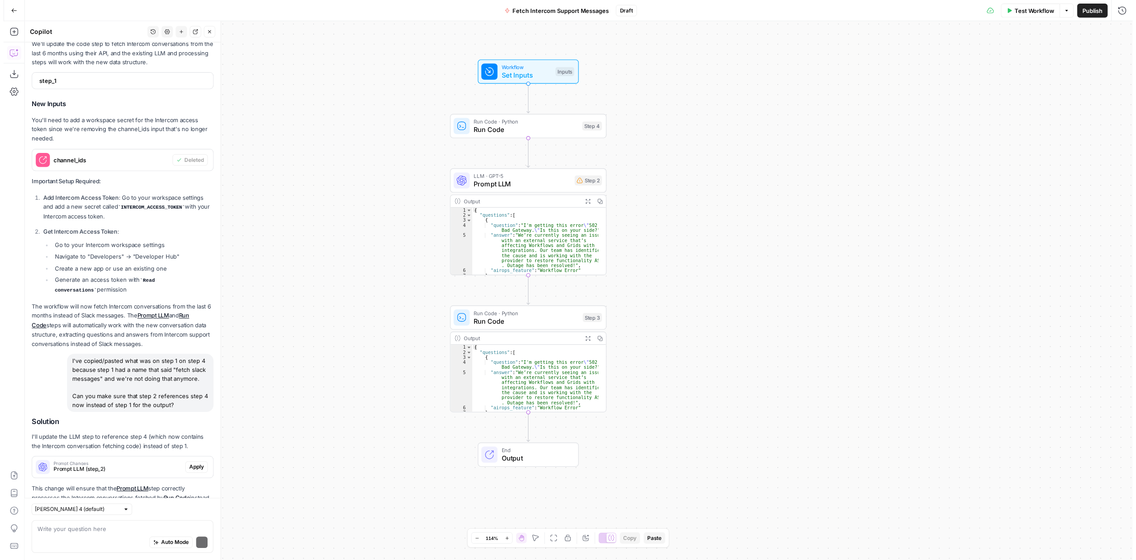
scroll to position [245, 0]
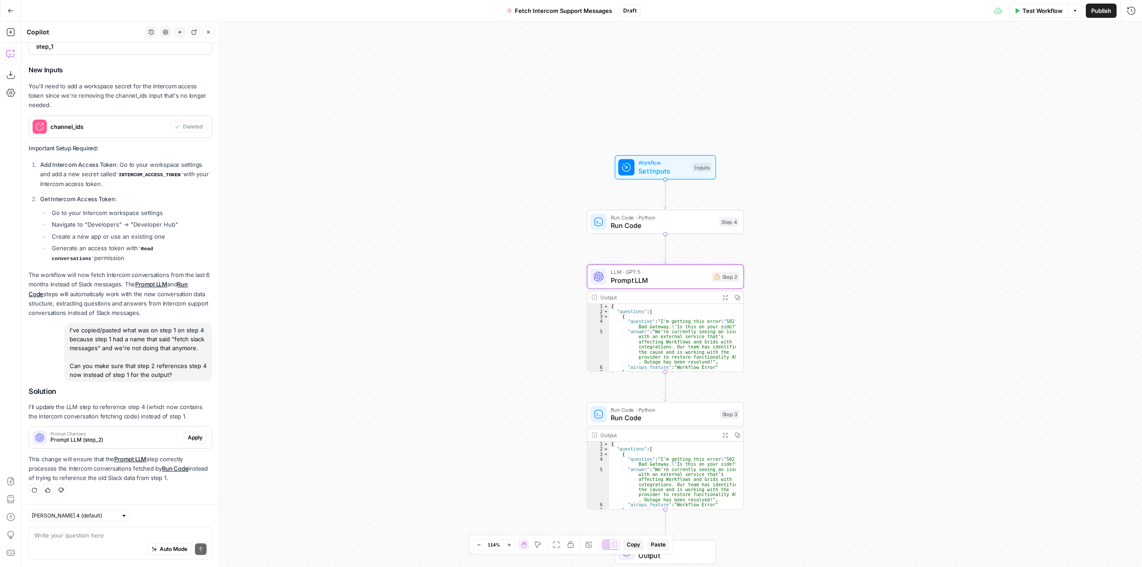
click at [200, 438] on div "Prompt Changes Prompt LLM (step_2) Apply" at bounding box center [120, 438] width 183 height 14
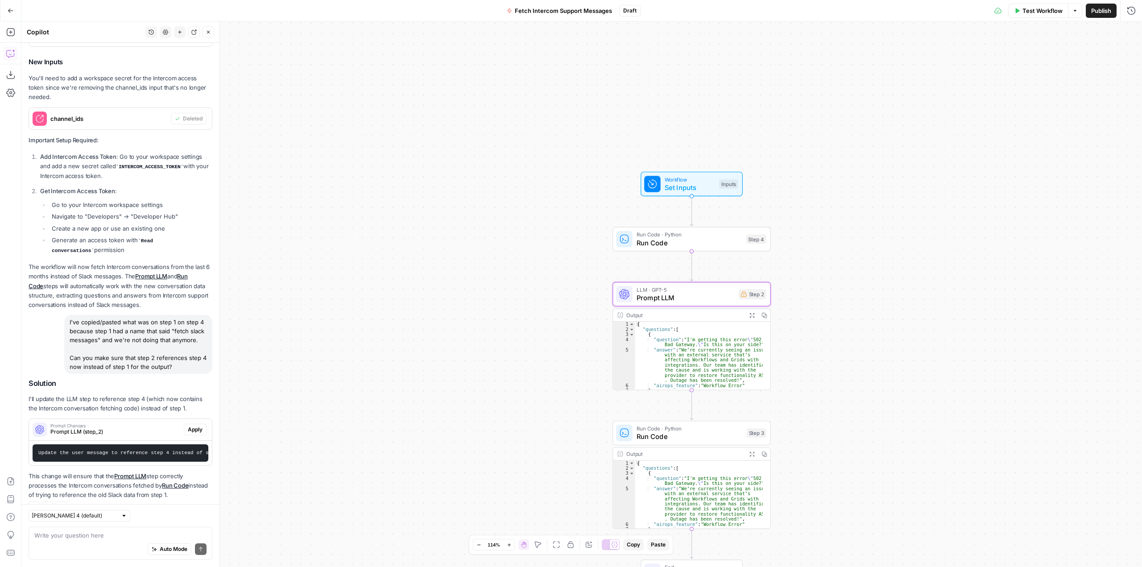
click at [188, 434] on span "Apply" at bounding box center [195, 430] width 15 height 8
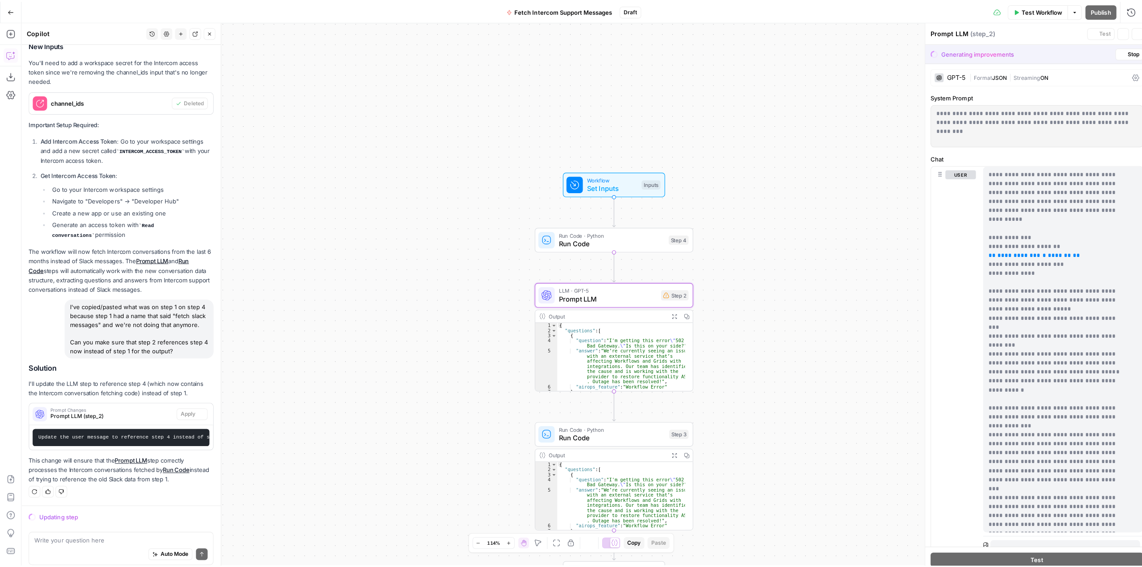
scroll to position [262, 0]
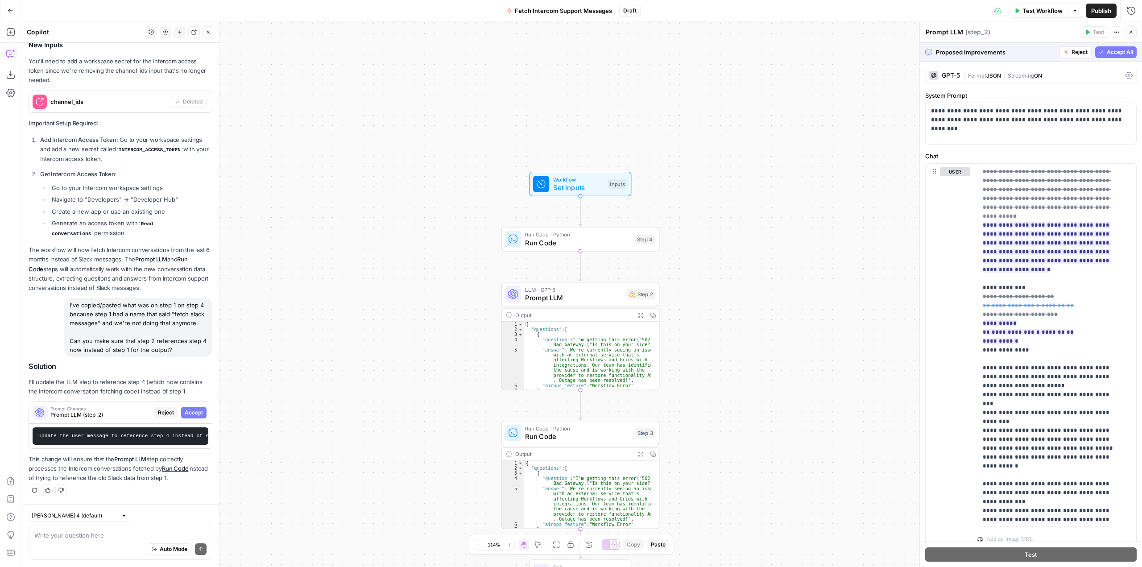
click at [1105, 56] on button "Accept All" at bounding box center [1115, 52] width 41 height 12
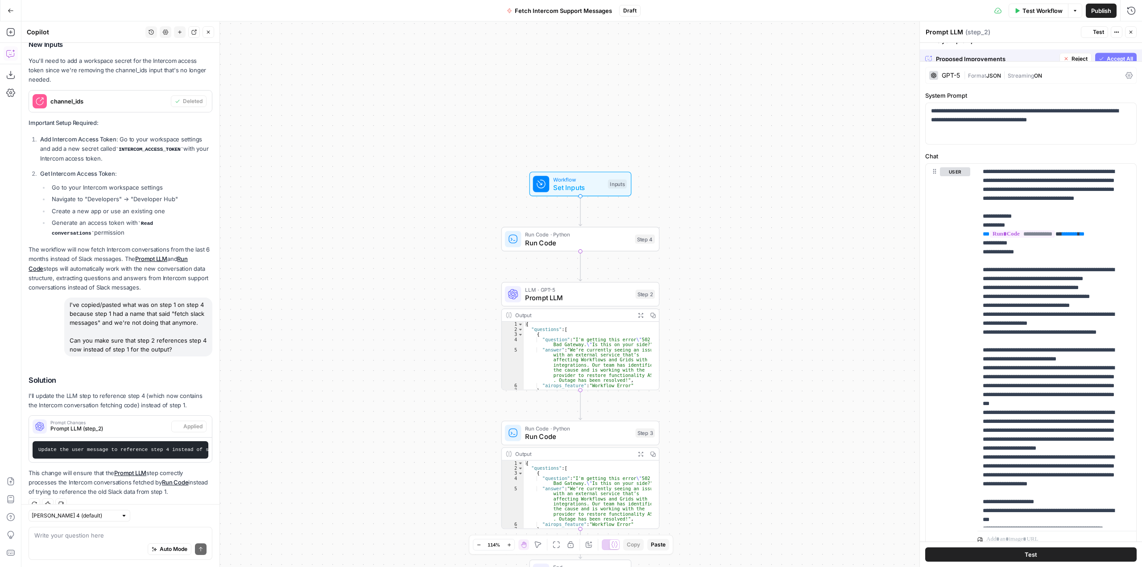
scroll to position [291, 0]
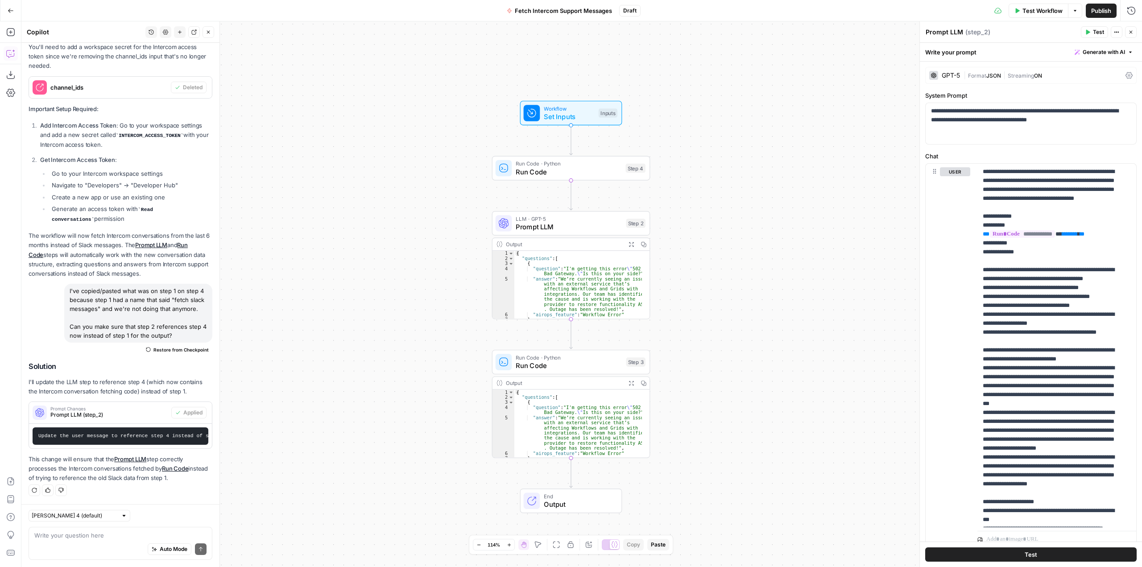
drag, startPoint x: 783, startPoint y: 363, endPoint x: 774, endPoint y: 292, distance: 71.6
click at [774, 292] on div "Workflow Set Inputs Inputs Run Code · Python Run Code Step 4 LLM · GPT-5 Prompt…" at bounding box center [581, 294] width 1121 height 546
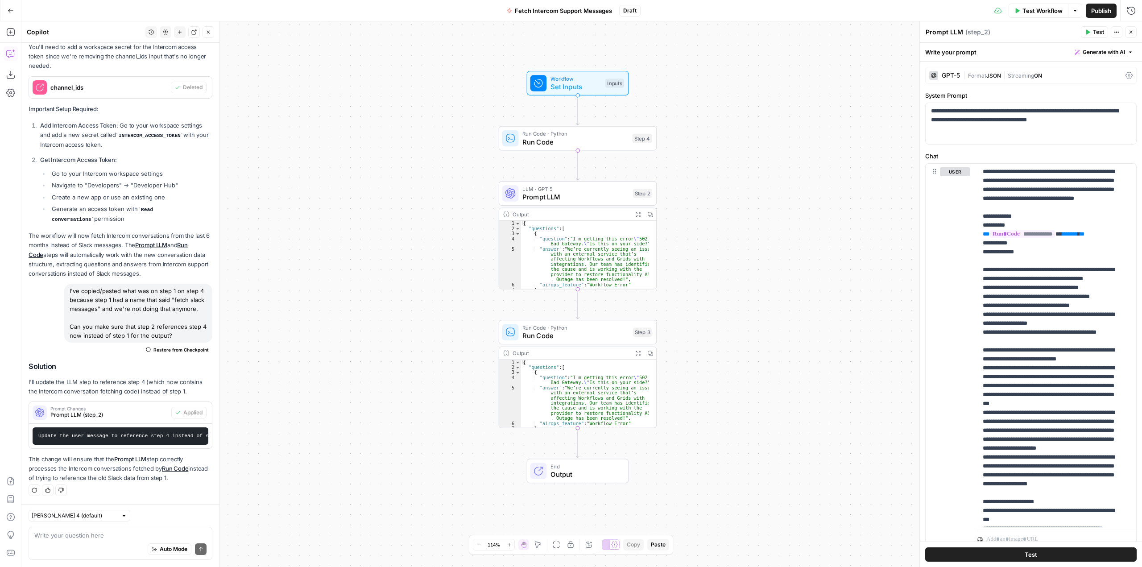
drag, startPoint x: 722, startPoint y: 288, endPoint x: 720, endPoint y: 187, distance: 100.9
click at [720, 187] on div "Workflow Set Inputs Inputs Run Code · Python Run Code Step 4 LLM · GPT-5 Prompt…" at bounding box center [581, 294] width 1121 height 546
click at [641, 119] on span "Test" at bounding box center [641, 119] width 12 height 9
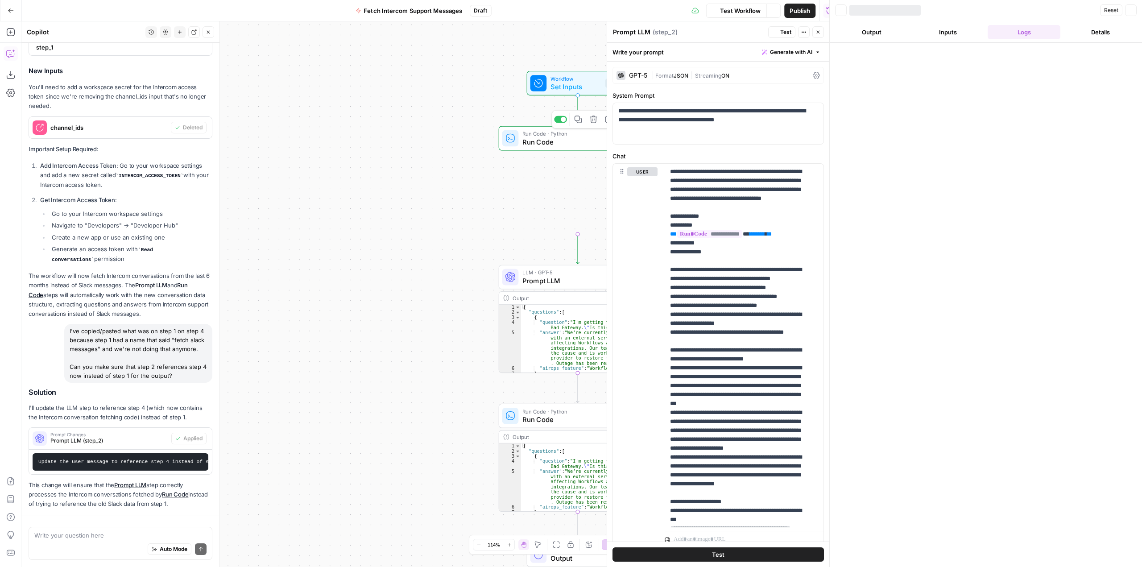
scroll to position [259, 0]
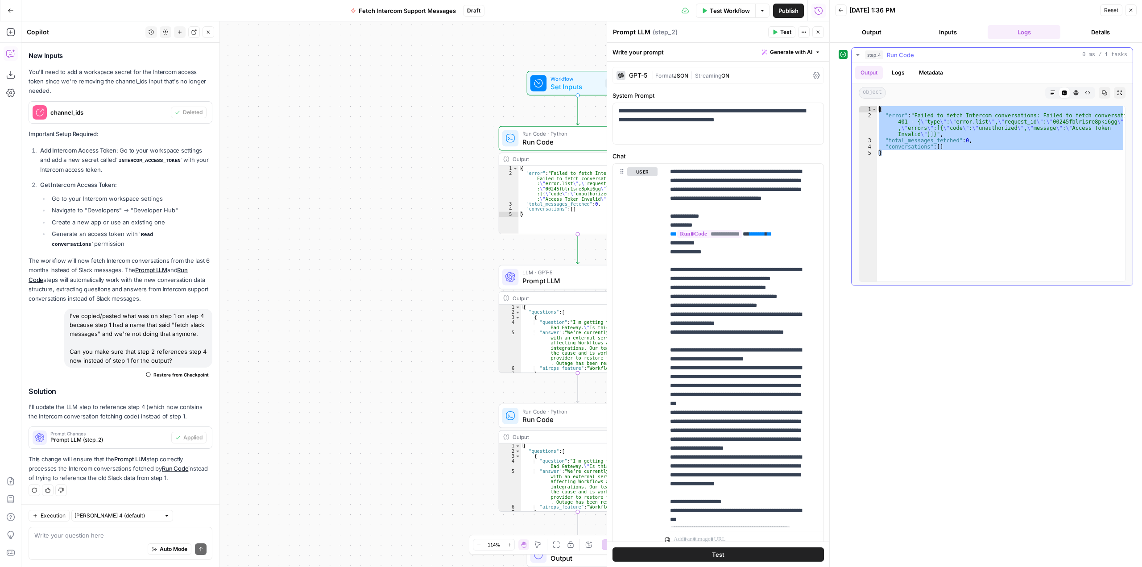
drag, startPoint x: 961, startPoint y: 172, endPoint x: 879, endPoint y: 106, distance: 105.0
click at [879, 106] on div "{ "error" : "Failed to fetch Intercom conversations: Failed to fetch conversati…" at bounding box center [1001, 200] width 248 height 188
type textarea "**********"
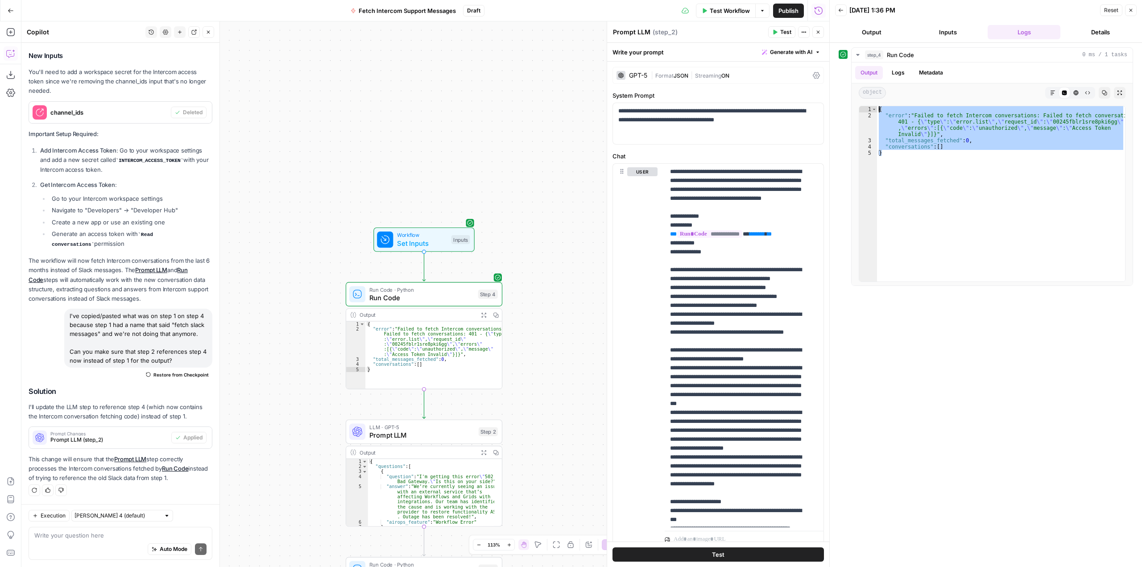
click at [129, 530] on div "Write your question here Auto Mode Send" at bounding box center [121, 543] width 184 height 33
type textarea "i"
paste textarea "{ "error": "Failed to fetch Intercom conversations: Failed to fetch conversatio…"
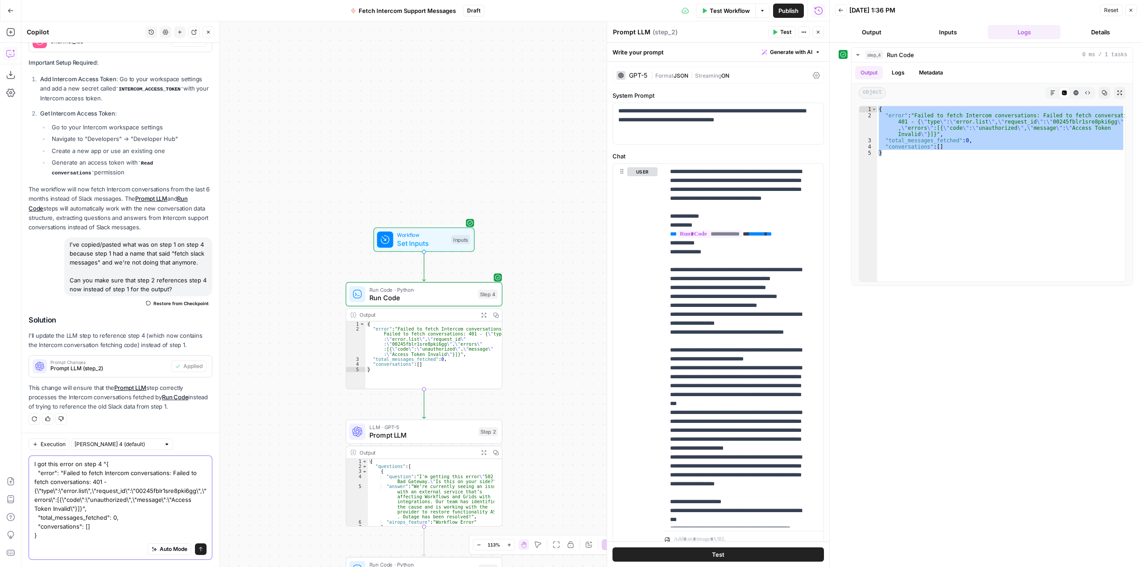
type textarea "I got this error on step 4 "{ "error": "Failed to fetch Intercom conversations:…"
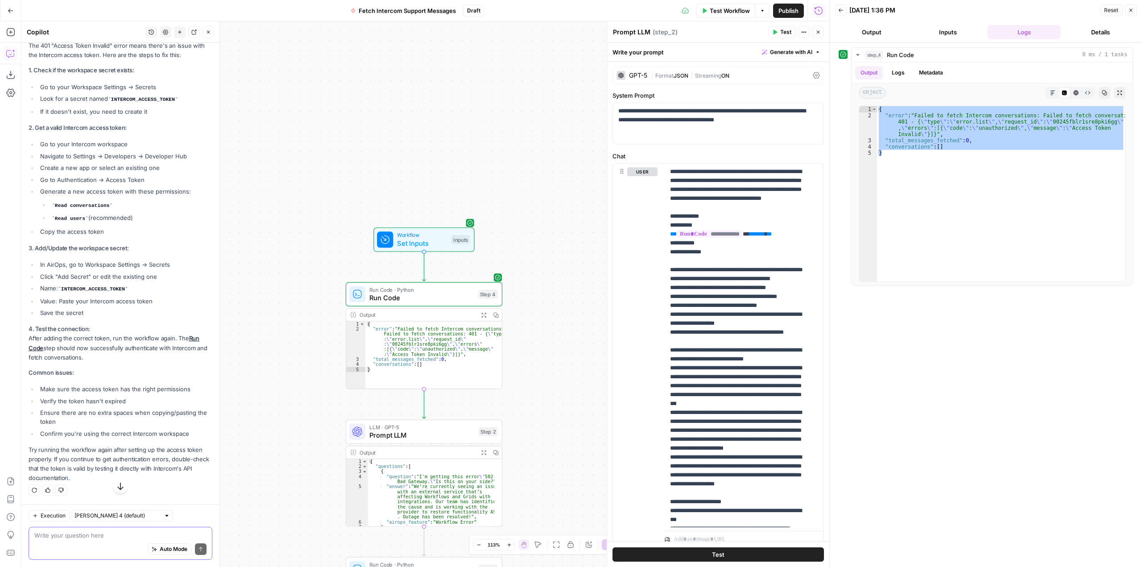
scroll to position [828, 0]
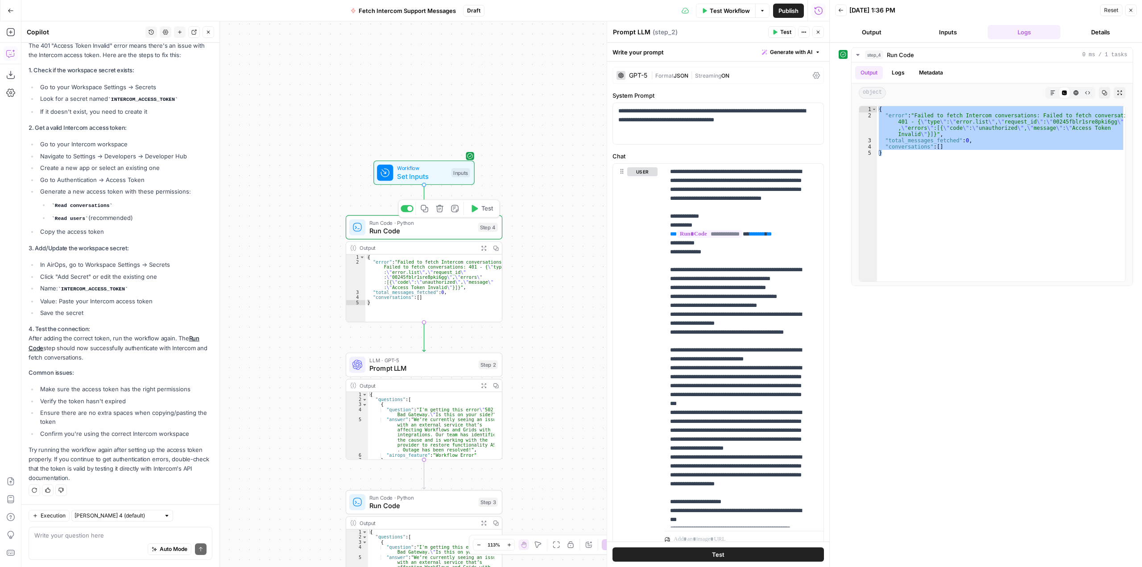
click at [488, 208] on span "Test" at bounding box center [487, 208] width 12 height 9
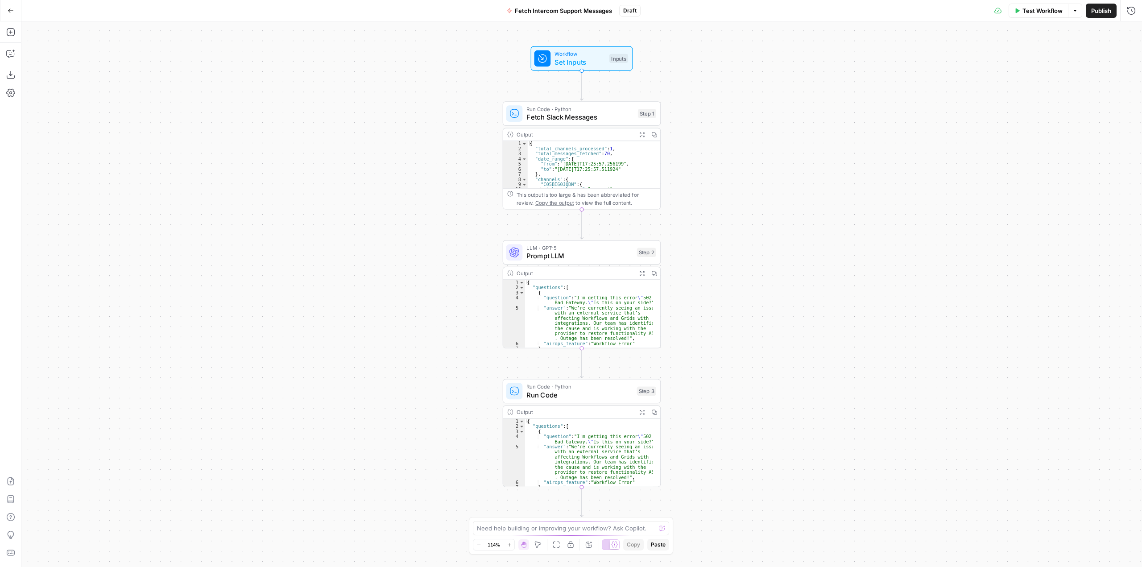
click at [17, 8] on button "Go Back" at bounding box center [11, 11] width 16 height 16
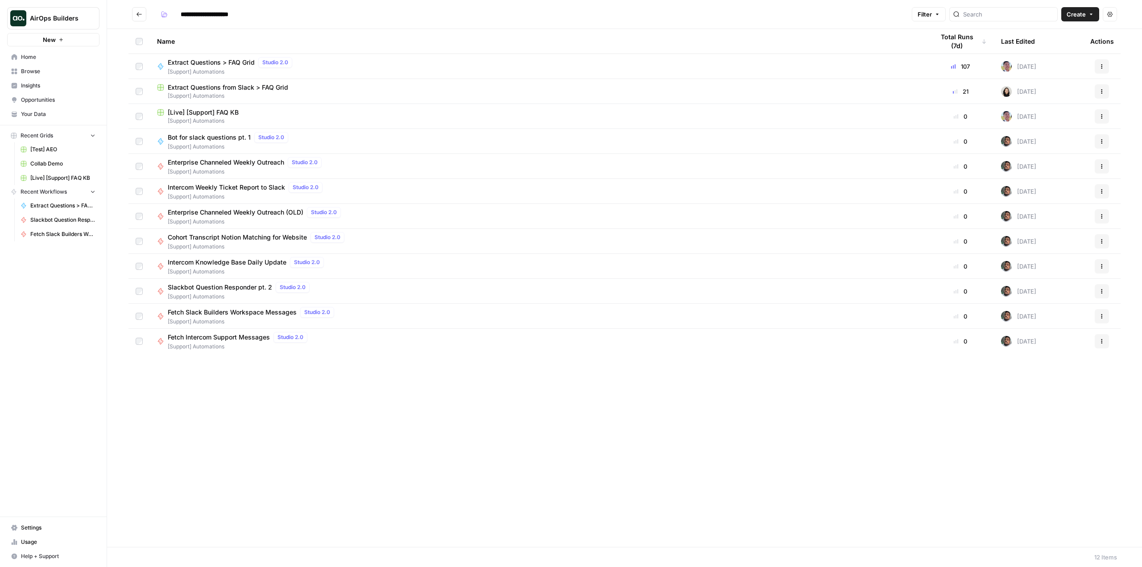
click at [54, 526] on span "Settings" at bounding box center [58, 528] width 75 height 8
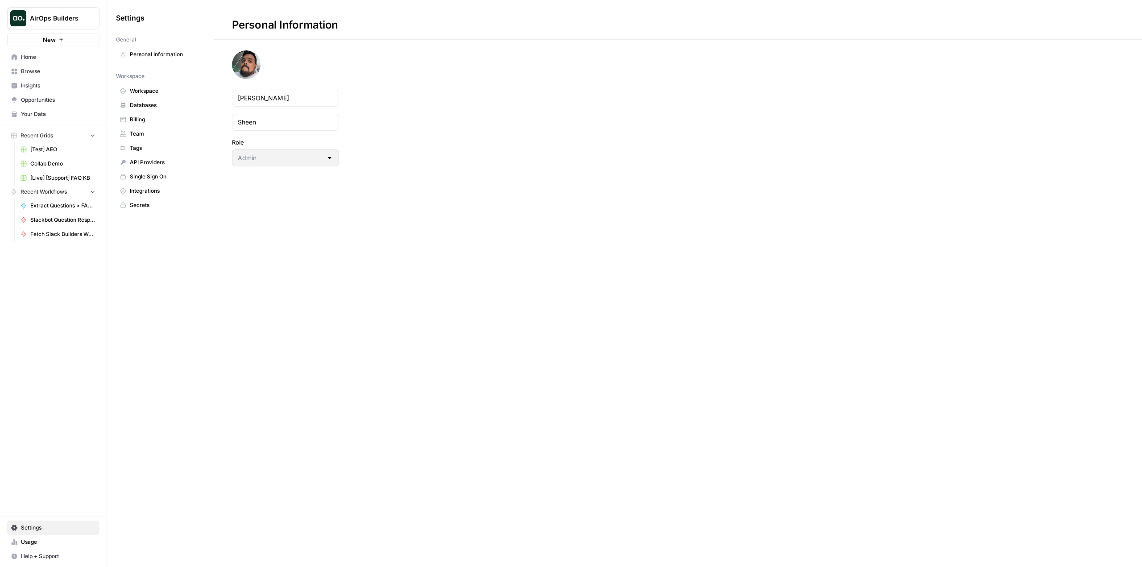
click at [153, 207] on span "Secrets" at bounding box center [165, 205] width 71 height 8
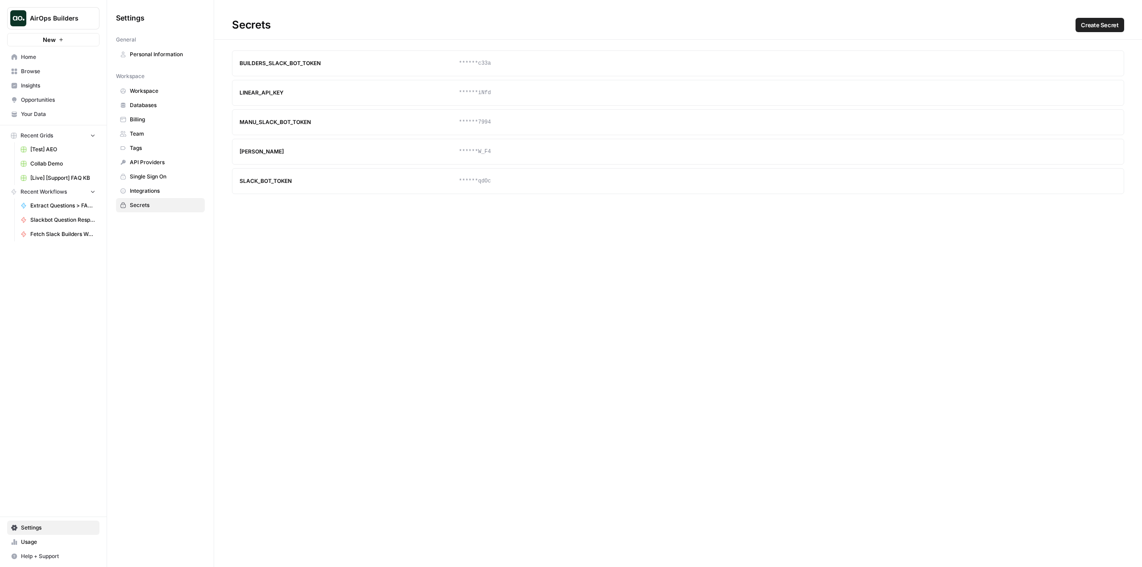
click at [1105, 26] on span "Create Secret" at bounding box center [1100, 25] width 38 height 9
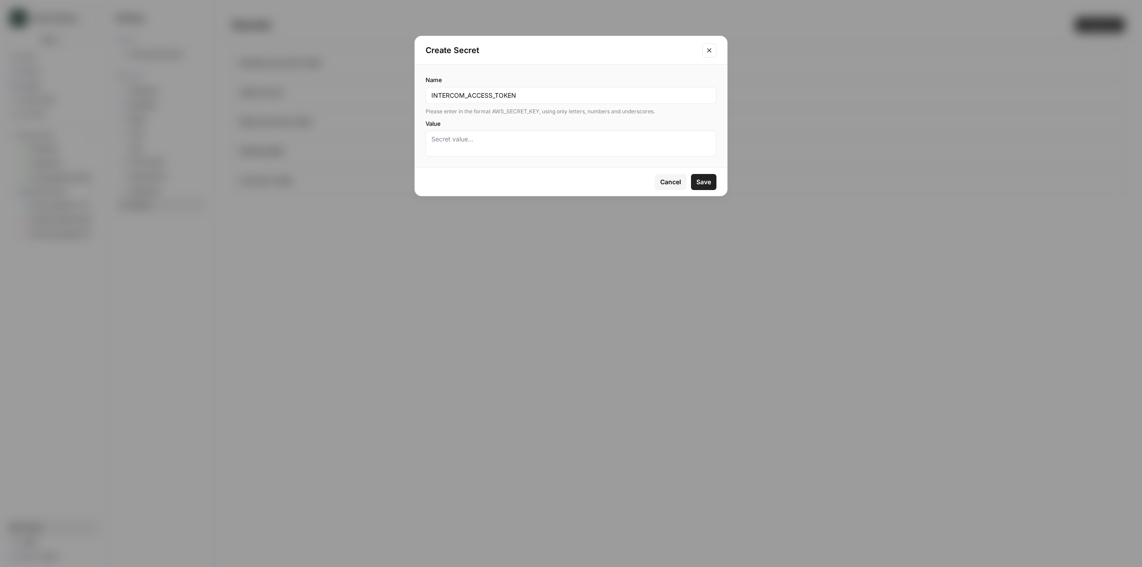
type input "INTERCOM_ACCESS_TOKEN"
click at [513, 134] on div at bounding box center [571, 144] width 291 height 26
paste textarea "0370a820-92e8-4173-b51b-f202bb4596bd"
type textarea "0370a820-92e8-4173-b51b-f202bb4596bd"
click at [699, 175] on button "Save" at bounding box center [703, 182] width 25 height 16
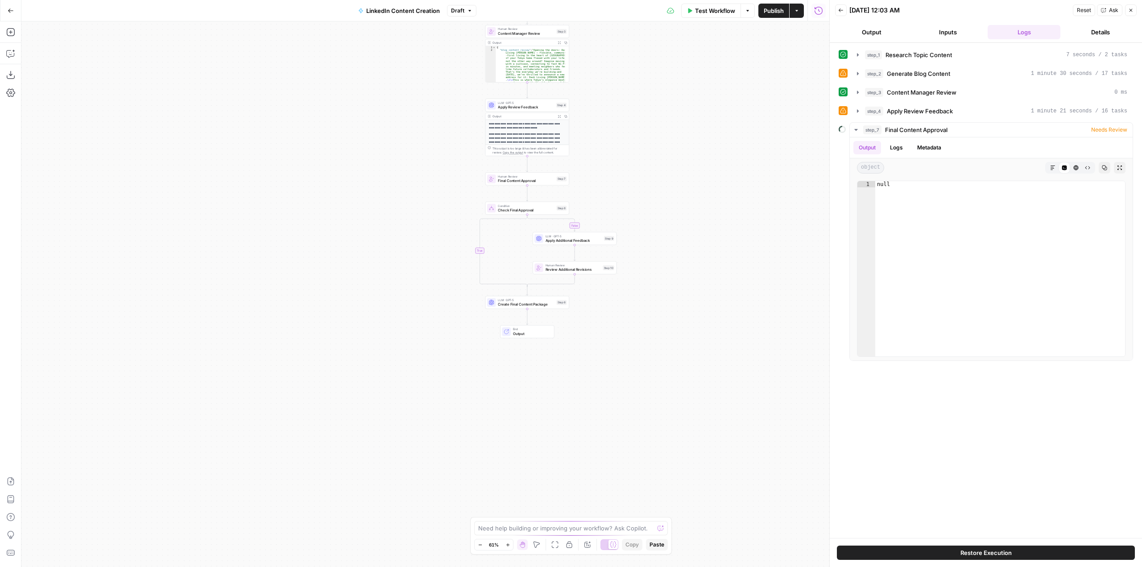
drag, startPoint x: 527, startPoint y: 380, endPoint x: 650, endPoint y: 183, distance: 232.0
click at [650, 183] on div "**********" at bounding box center [425, 294] width 808 height 546
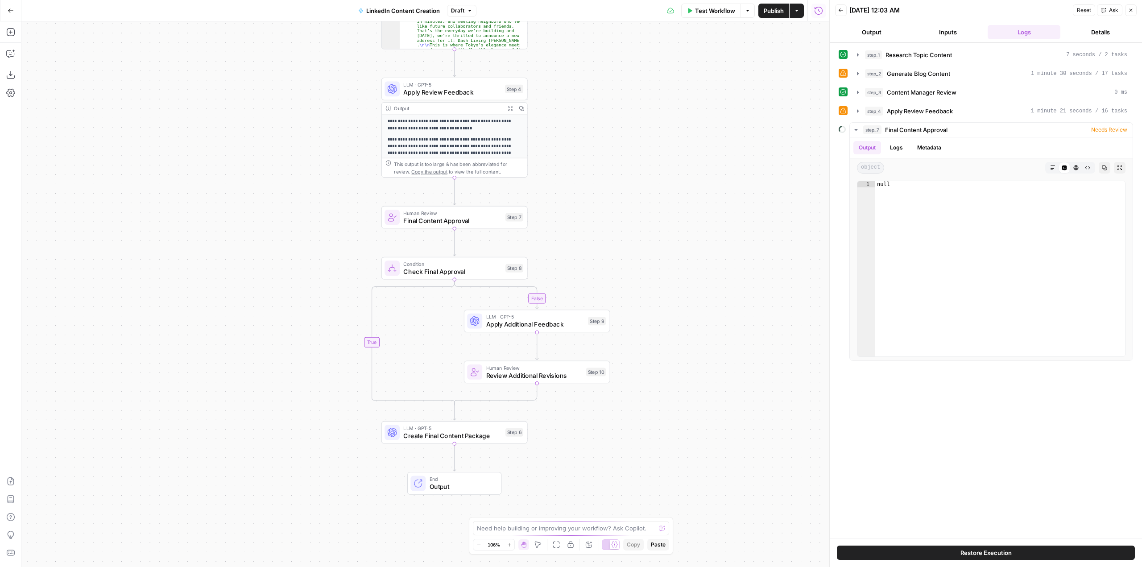
drag, startPoint x: 580, startPoint y: 133, endPoint x: 609, endPoint y: 226, distance: 97.2
click at [609, 226] on div "**********" at bounding box center [425, 294] width 808 height 546
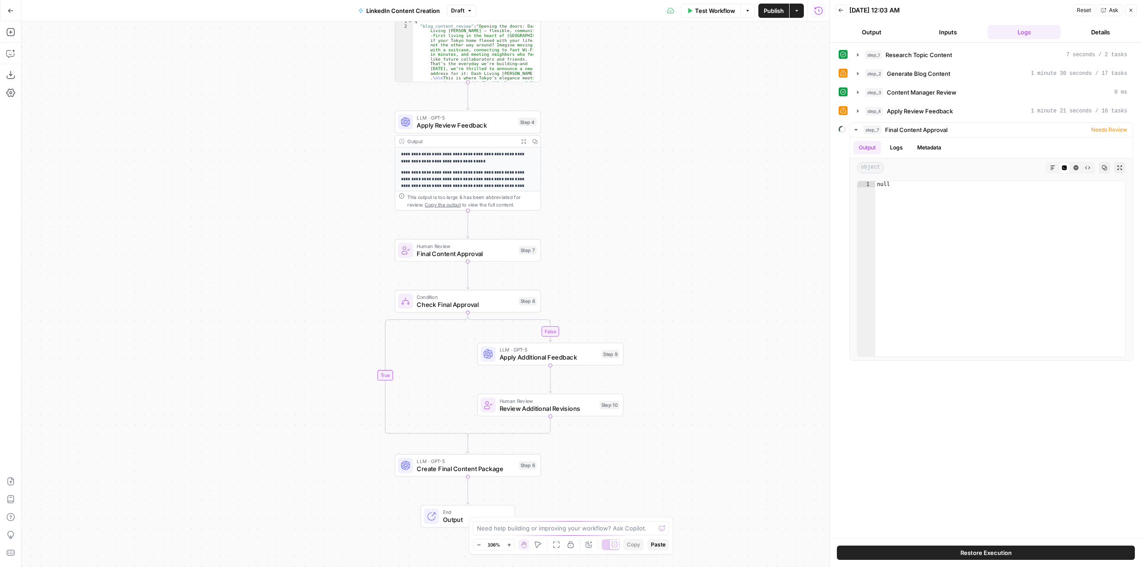
click at [479, 250] on span "Final Content Approval" at bounding box center [466, 253] width 98 height 9
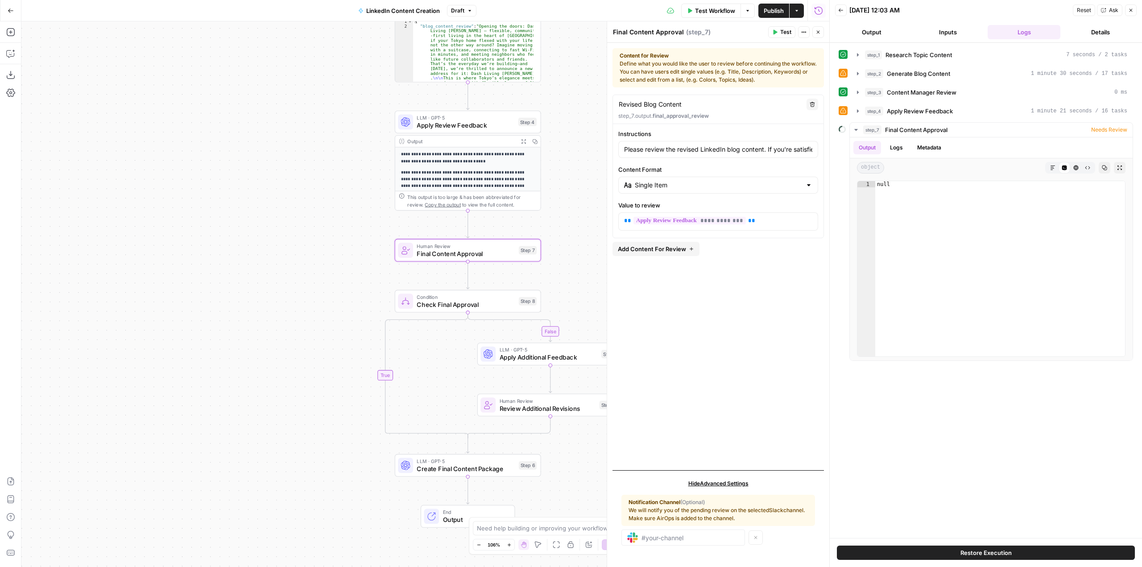
click at [669, 249] on span "Add Content For Review" at bounding box center [652, 249] width 68 height 9
click at [815, 252] on button "Delete" at bounding box center [813, 254] width 12 height 12
click at [810, 257] on button "Delete" at bounding box center [813, 254] width 12 height 12
click at [812, 252] on icon "button" at bounding box center [812, 253] width 5 height 5
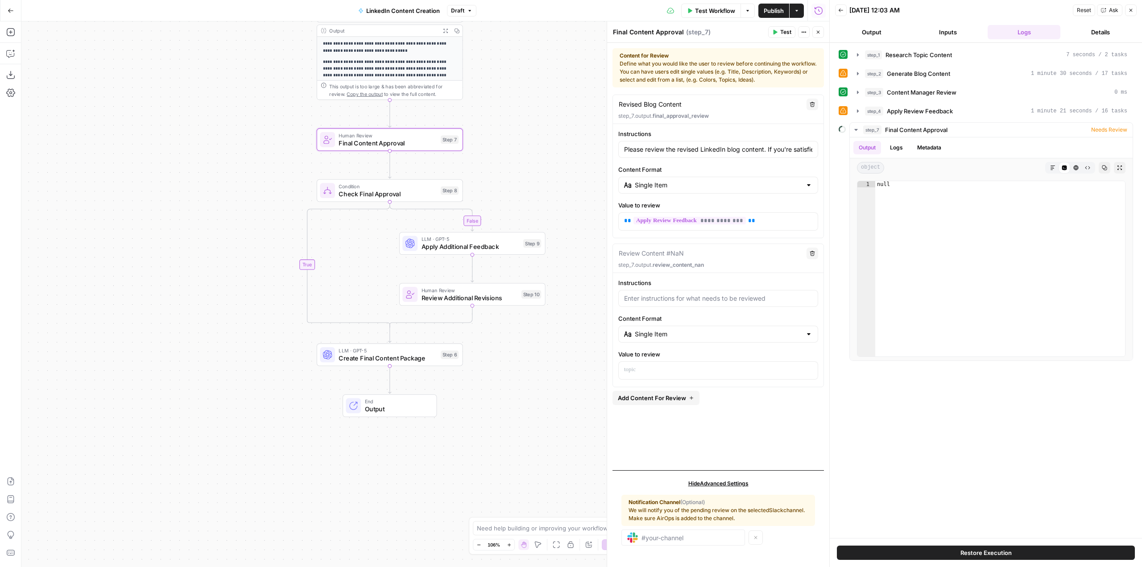
drag, startPoint x: 580, startPoint y: 241, endPoint x: 502, endPoint y: 130, distance: 135.4
click at [502, 130] on div "**********" at bounding box center [425, 294] width 808 height 546
click at [677, 189] on input "Content Format" at bounding box center [718, 185] width 167 height 9
type input "Single Item"
click at [614, 182] on div "**********" at bounding box center [718, 179] width 211 height 101
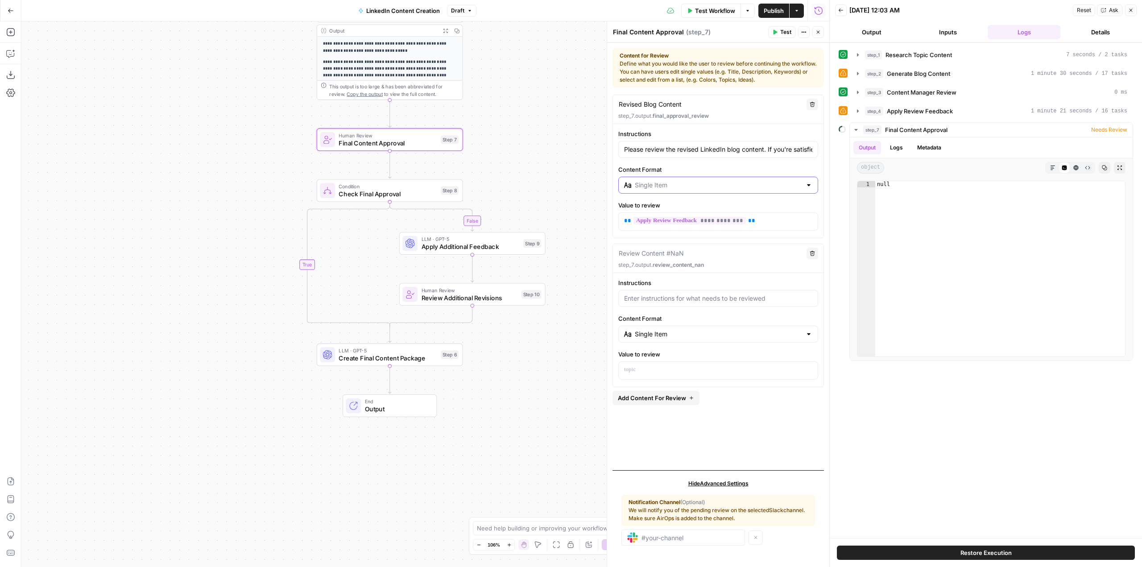
click at [788, 187] on input "Content Format" at bounding box center [718, 185] width 167 height 9
type input "Single Item"
click at [742, 453] on div "**********" at bounding box center [718, 279] width 211 height 369
click at [683, 301] on input "Instructions" at bounding box center [718, 298] width 188 height 9
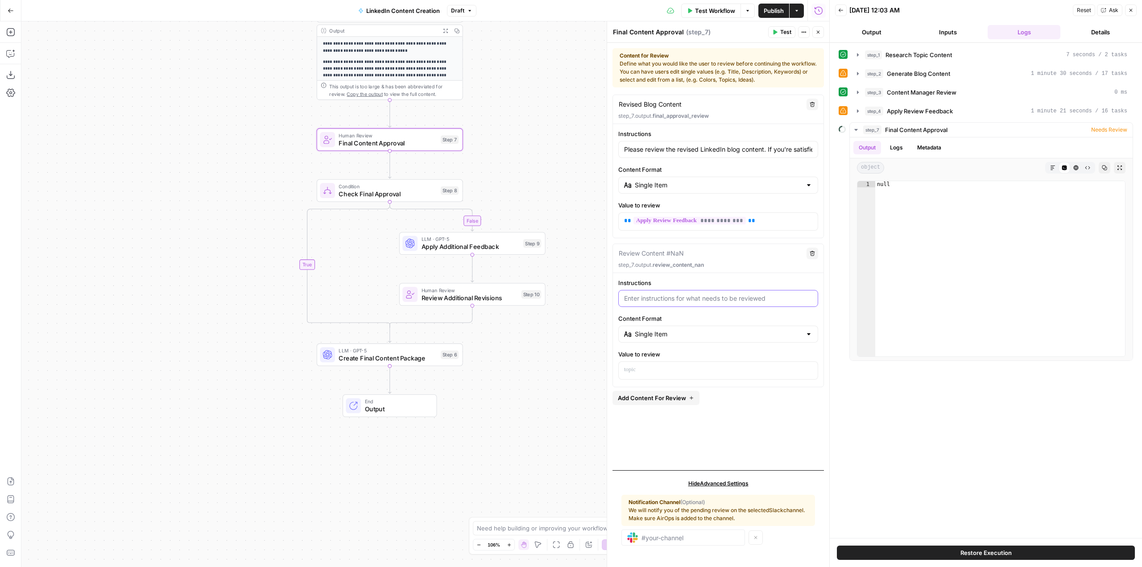
click at [683, 301] on input "Instructions" at bounding box center [718, 298] width 188 height 9
drag, startPoint x: 553, startPoint y: 404, endPoint x: 503, endPoint y: 421, distance: 53.2
click at [498, 406] on div "**********" at bounding box center [425, 294] width 808 height 546
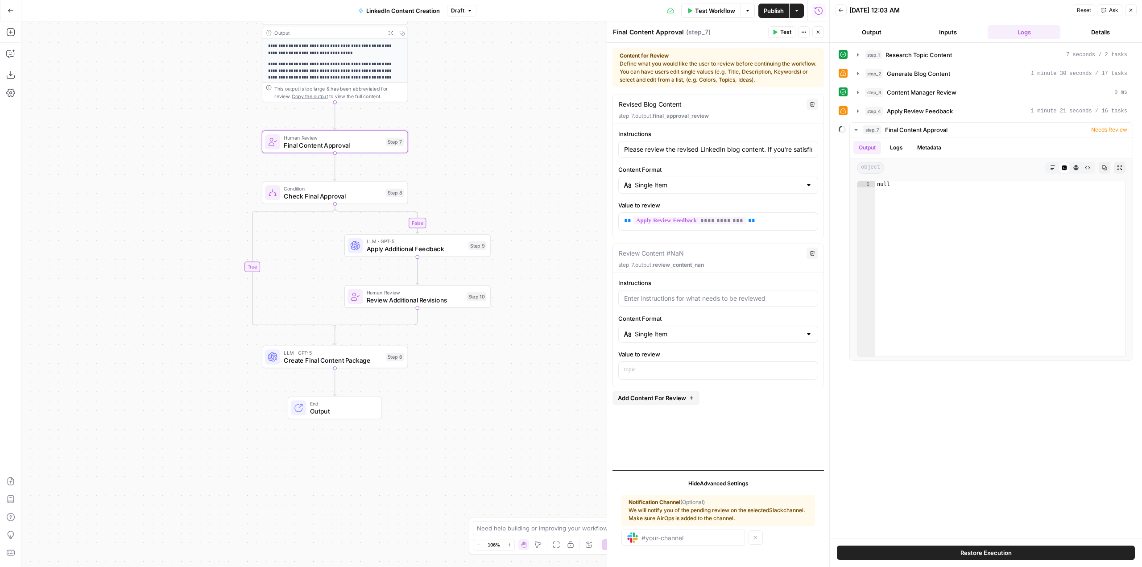
click at [570, 543] on icon "button" at bounding box center [571, 545] width 6 height 7
click at [571, 546] on icon "button" at bounding box center [571, 545] width 6 height 7
click at [720, 299] on input "Instructions" at bounding box center [718, 298] width 188 height 9
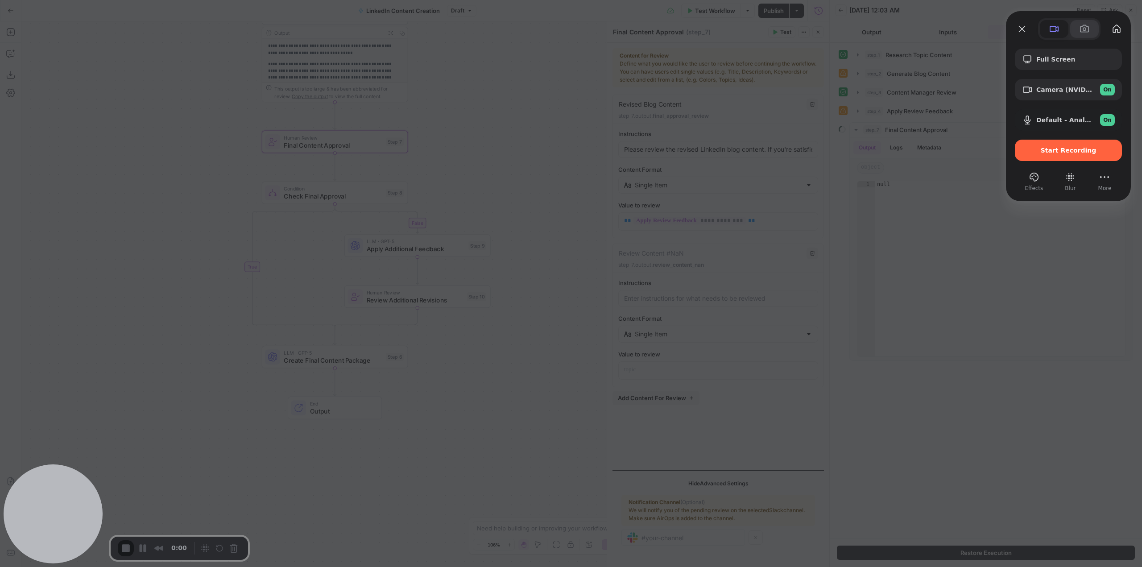
click at [1073, 36] on button at bounding box center [1084, 29] width 29 height 18
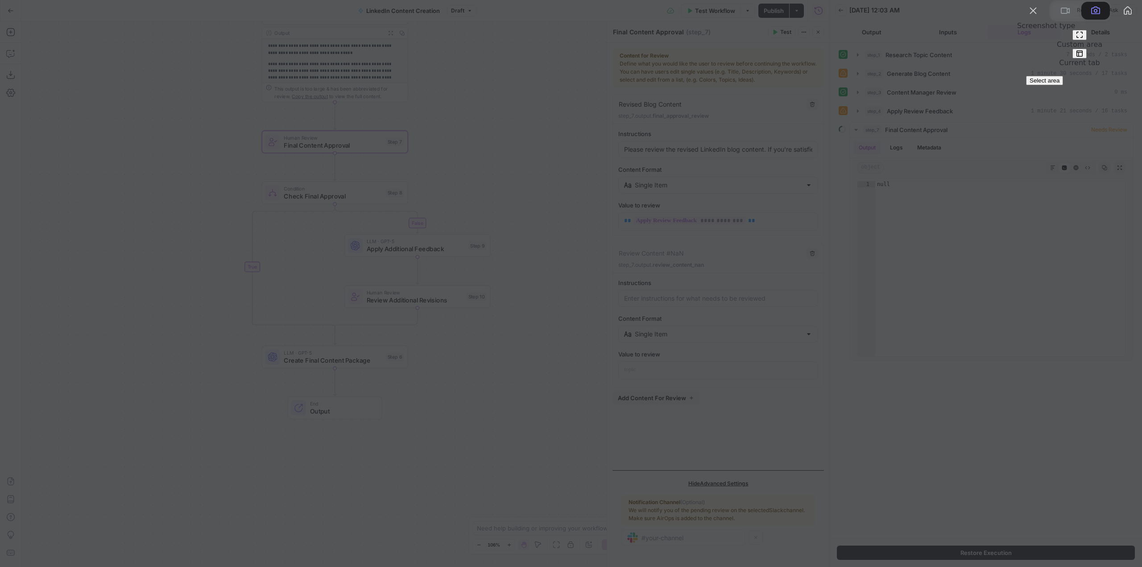
click at [1073, 40] on button at bounding box center [1080, 35] width 14 height 10
click at [1052, 84] on span "Select area" at bounding box center [1045, 80] width 30 height 7
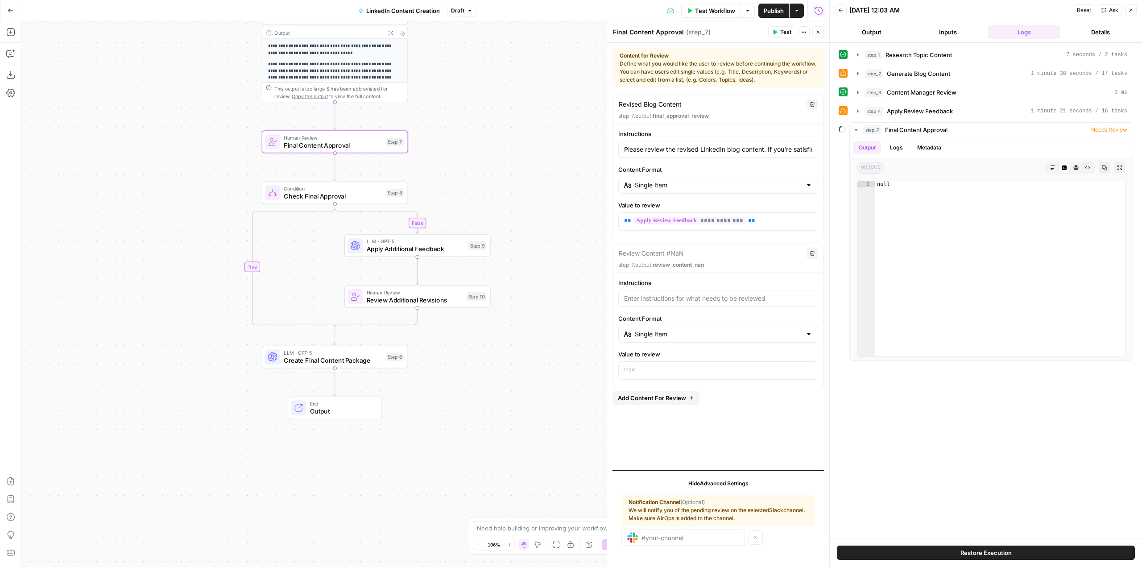
drag, startPoint x: 219, startPoint y: 2, endPoint x: 834, endPoint y: 427, distance: 747.9
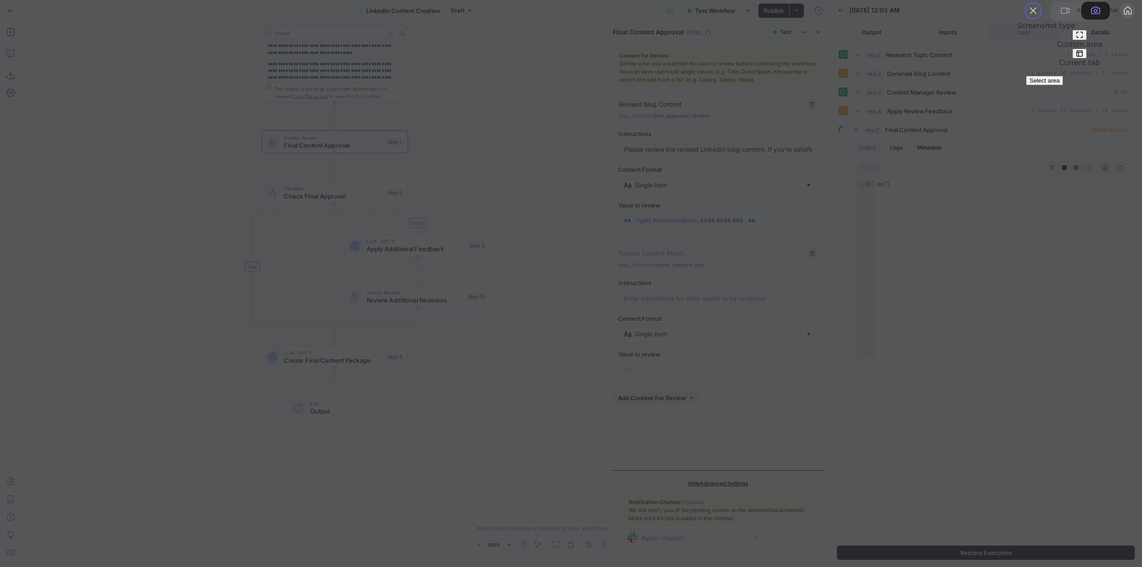
click at [1121, 18] on button "My library" at bounding box center [1128, 11] width 14 height 14
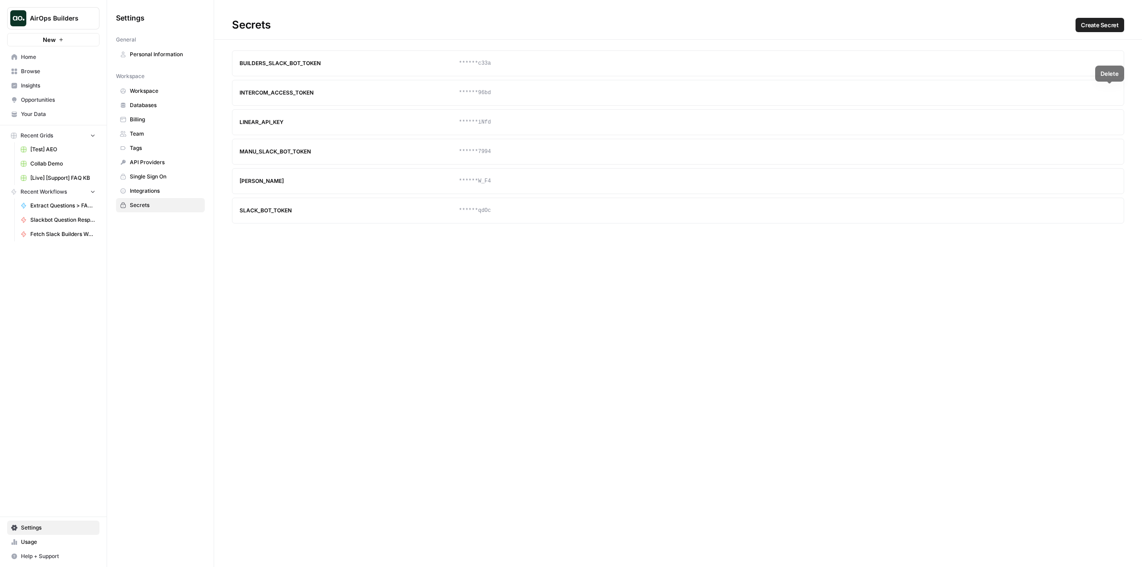
click at [1092, 95] on icon "button" at bounding box center [1092, 92] width 5 height 5
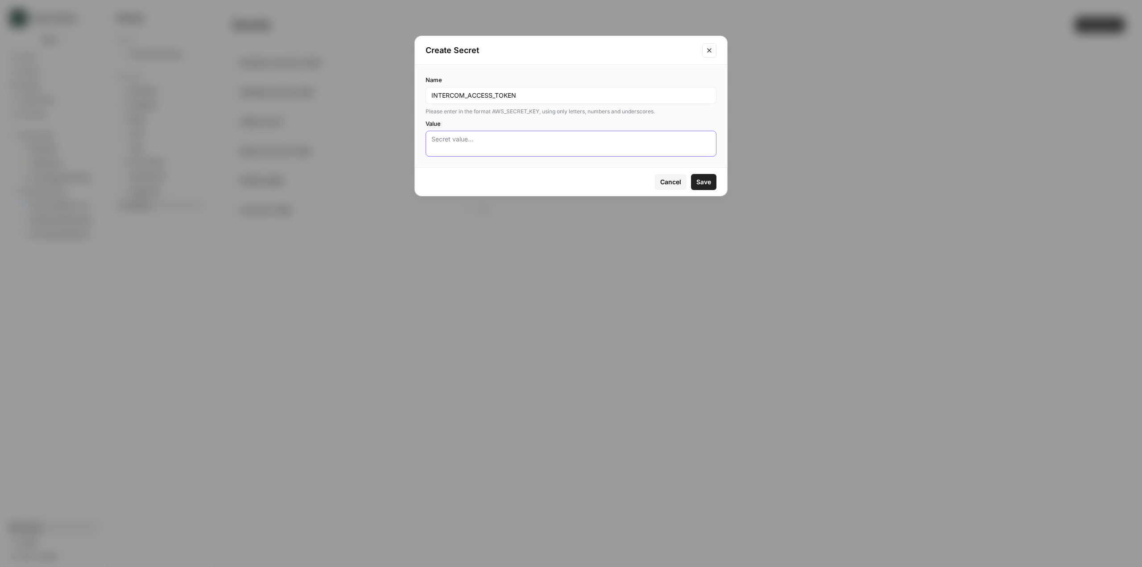
click at [573, 146] on textarea "Value" at bounding box center [570, 144] width 279 height 18
paste textarea "dG9rOmZjZDdhZjU0XzM4MThfNGFkZV85MDA4X2MyZTBjOTVkOTc1ZDoxOjA="
type textarea "dG9rOmZjZDdhZjU0XzM4MThfNGFkZV85MDA4X2MyZTBjOTVkOTc1ZDoxOjA="
click at [698, 184] on span "Save" at bounding box center [703, 182] width 15 height 9
